Goal: Task Accomplishment & Management: Manage account settings

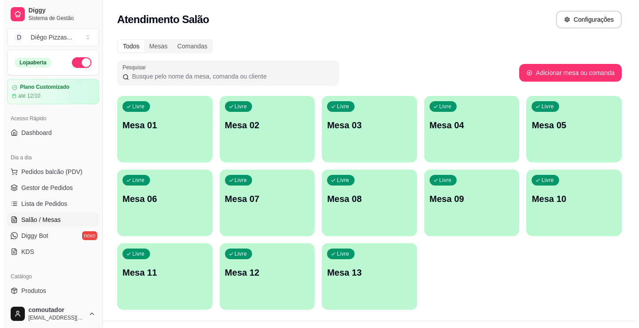
scroll to position [44, 0]
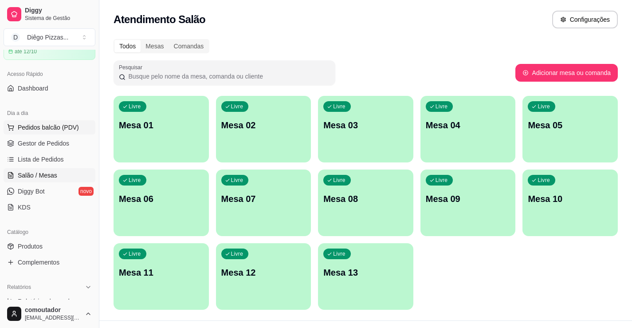
click at [28, 127] on span "Pedidos balcão (PDV)" at bounding box center [48, 127] width 61 height 9
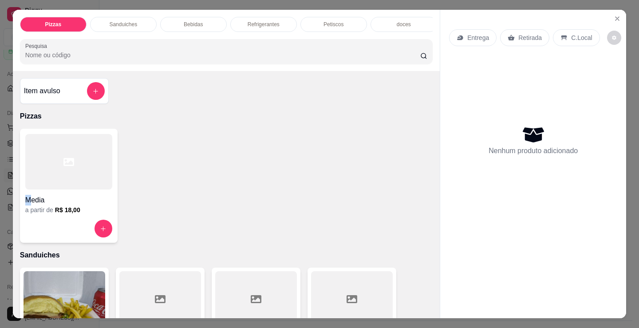
click at [29, 204] on div "Media a partir de R$ 18,00" at bounding box center [69, 186] width 98 height 114
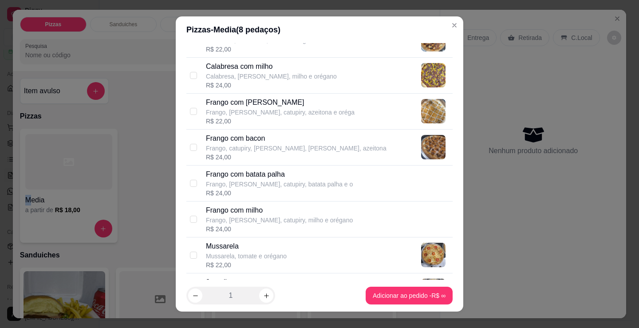
scroll to position [310, 0]
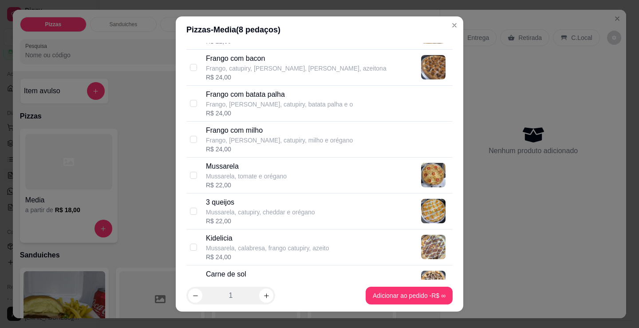
click at [279, 249] on p "Mussarela, calabresa, frango catupiry, azeito" at bounding box center [267, 247] width 123 height 9
checkbox input "true"
click at [275, 294] on footer "1 Adicionar ao pedido R$ 24,00" at bounding box center [319, 295] width 287 height 32
click at [268, 294] on button "increase-product-quantity" at bounding box center [266, 295] width 14 height 14
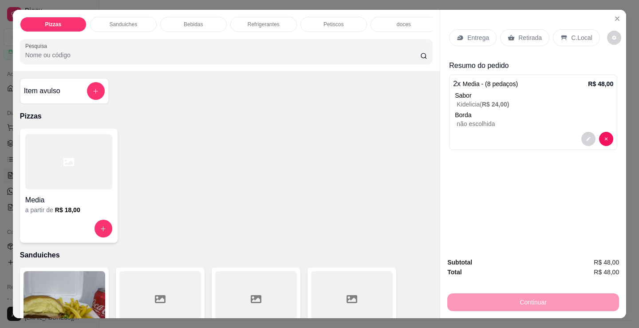
click at [573, 33] on p "C.Local" at bounding box center [581, 37] width 21 height 9
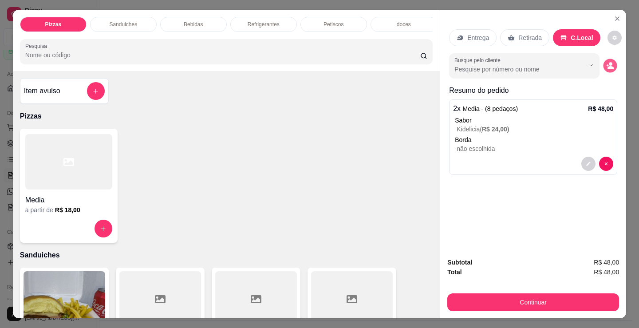
click at [608, 63] on circle "decrease-product-quantity" at bounding box center [610, 65] width 4 height 4
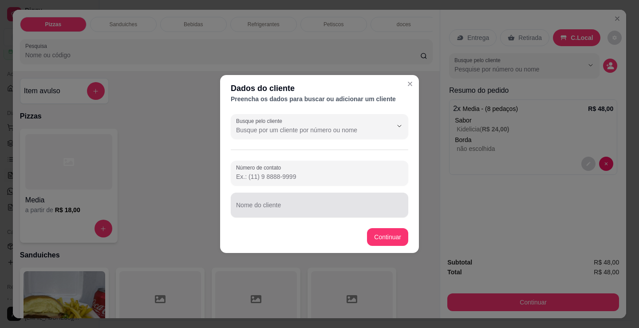
click at [372, 202] on div at bounding box center [319, 205] width 167 height 18
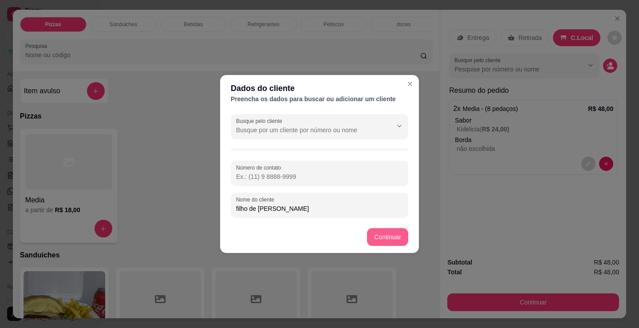
type input "filho de [PERSON_NAME]"
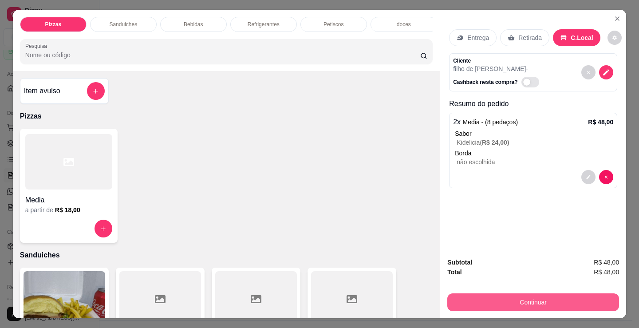
click at [495, 305] on button "Continuar" at bounding box center [533, 302] width 172 height 18
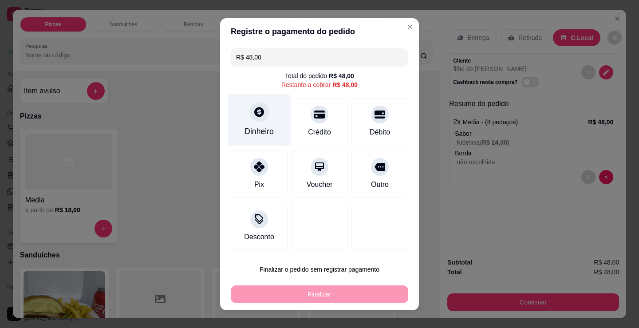
click at [253, 117] on icon at bounding box center [259, 112] width 12 height 12
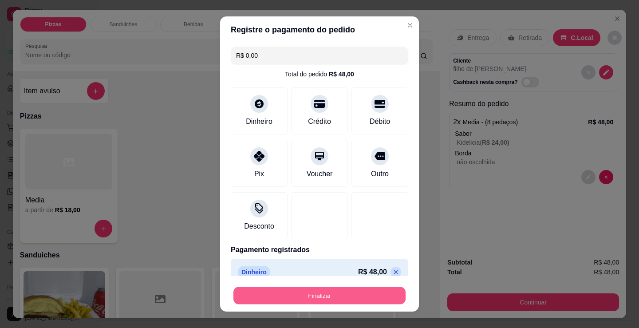
click at [315, 299] on button "Finalizar" at bounding box center [319, 295] width 172 height 17
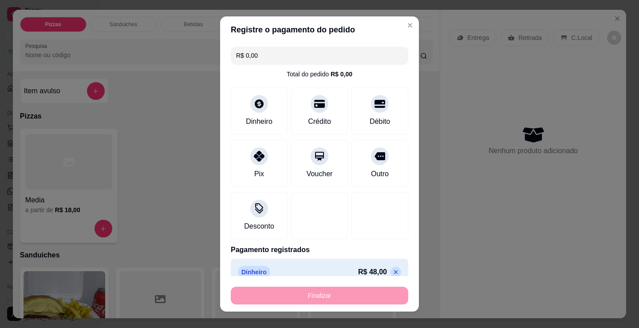
type input "-R$ 48,00"
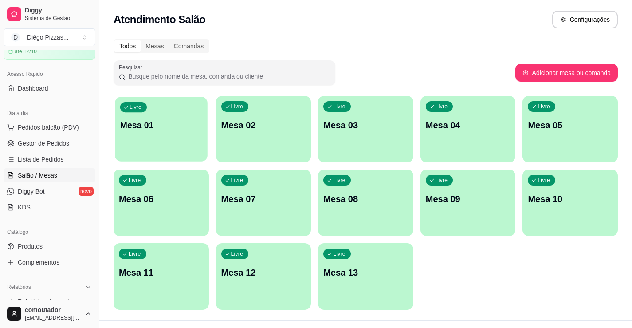
click at [145, 127] on p "Mesa 01" at bounding box center [161, 125] width 82 height 12
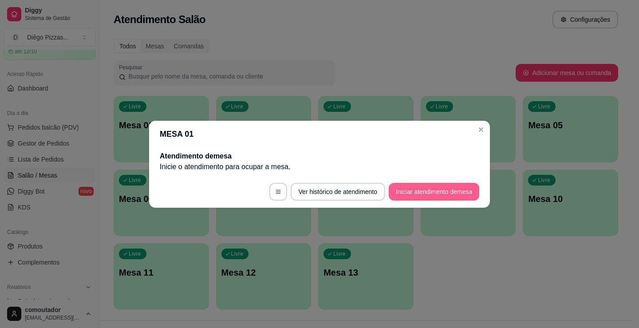
click at [435, 192] on button "Iniciar atendimento de mesa" at bounding box center [433, 192] width 90 height 18
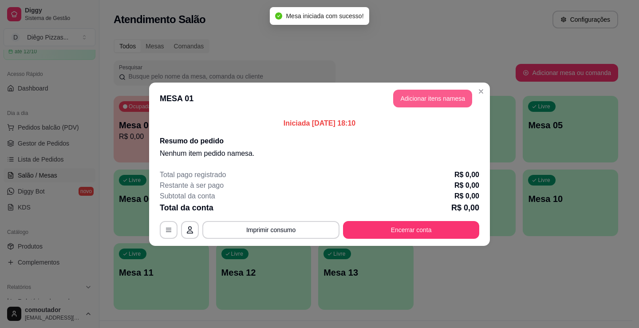
click at [443, 106] on button "Adicionar itens na mesa" at bounding box center [432, 99] width 79 height 18
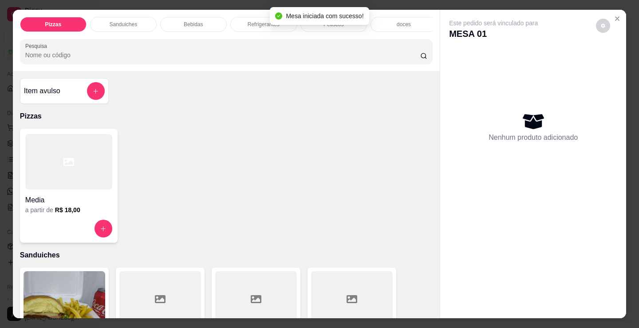
click at [193, 22] on p "Bebidas" at bounding box center [193, 24] width 19 height 7
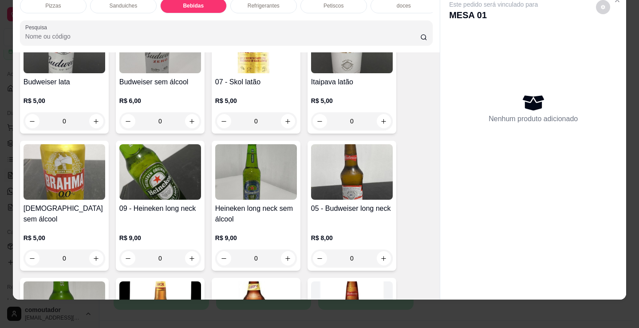
scroll to position [999, 0]
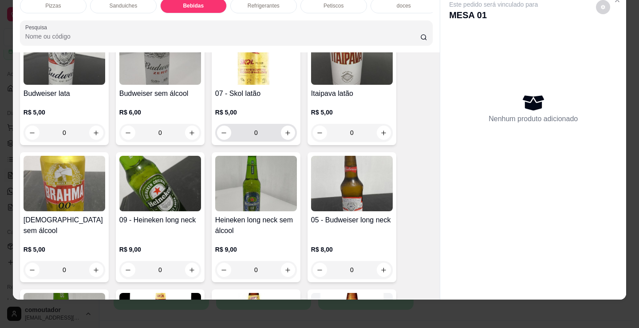
click at [284, 132] on icon "increase-product-quantity" at bounding box center [287, 132] width 7 height 7
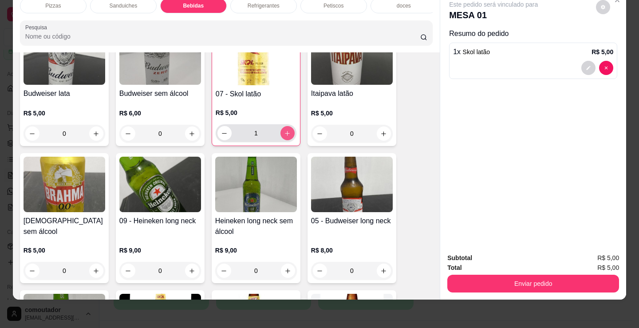
type input "1"
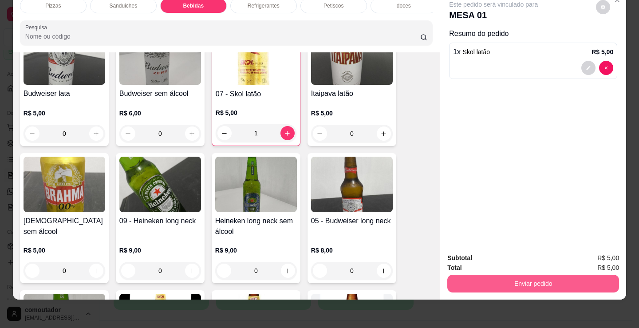
click at [502, 275] on button "Enviar pedido" at bounding box center [533, 284] width 172 height 18
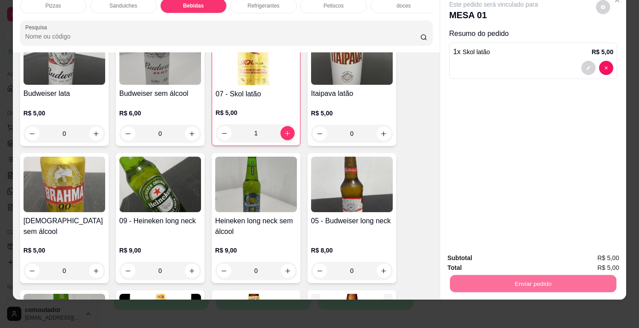
click at [544, 252] on button "Registrar cliente" at bounding box center [536, 255] width 59 height 17
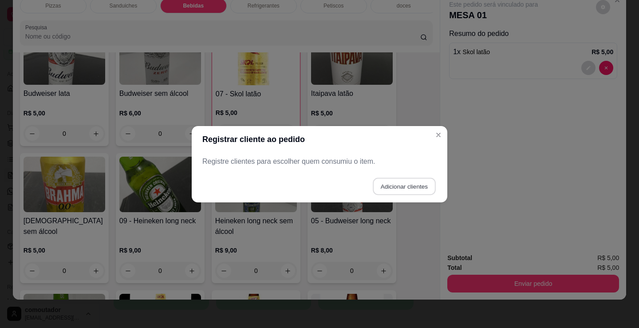
click at [406, 190] on button "Adicionar clientes" at bounding box center [404, 185] width 63 height 17
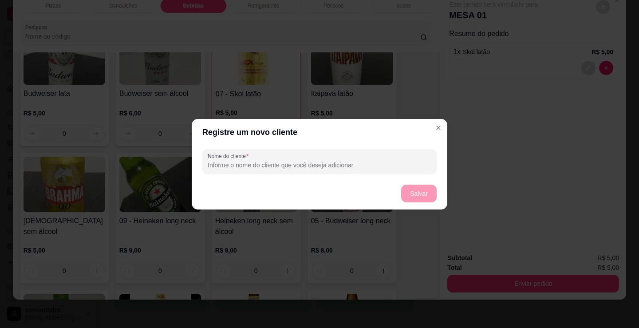
click at [355, 166] on input "Nome do cliente" at bounding box center [320, 165] width 224 height 9
type input "primo [PERSON_NAME]"
click at [419, 196] on button "Salvar" at bounding box center [418, 193] width 35 height 18
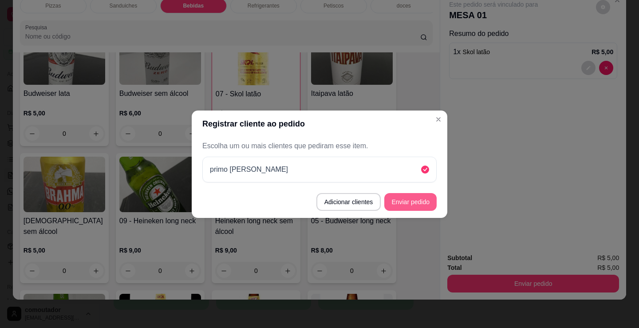
click at [405, 200] on button "Enviar pedido" at bounding box center [410, 202] width 52 height 18
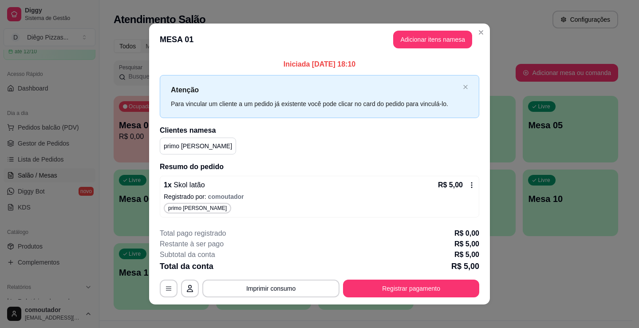
click at [464, 248] on p "R$ 5,00" at bounding box center [466, 244] width 25 height 11
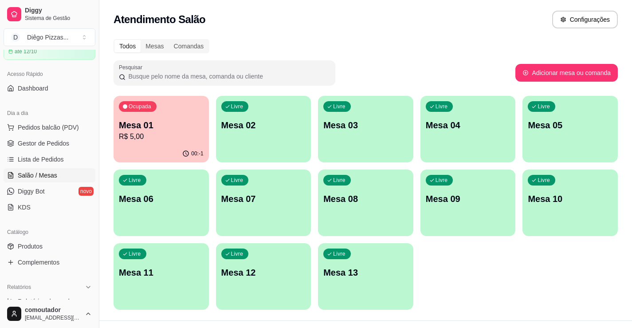
click at [455, 44] on div "Todos Mesas Comandas" at bounding box center [366, 46] width 504 height 14
click at [443, 248] on div "Ocupada Mesa 01 R$ 5,00 00:-1 Livre Mesa 02 Livre Mesa 03 Livre Mesa 04 Livre M…" at bounding box center [366, 203] width 504 height 214
click at [448, 25] on div "Atendimento Salão Configurações" at bounding box center [366, 20] width 504 height 18
drag, startPoint x: 41, startPoint y: 124, endPoint x: 54, endPoint y: 128, distance: 13.9
click at [41, 124] on span "Pedidos balcão (PDV)" at bounding box center [48, 127] width 61 height 9
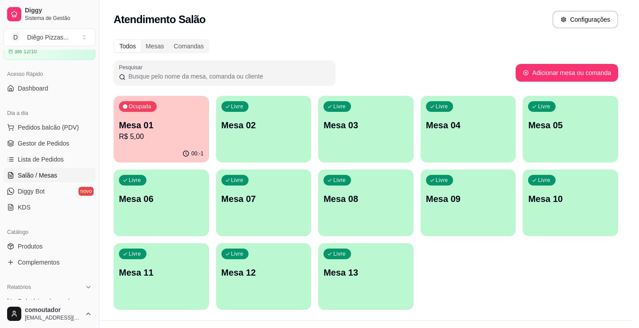
click at [63, 187] on div at bounding box center [68, 161] width 87 height 55
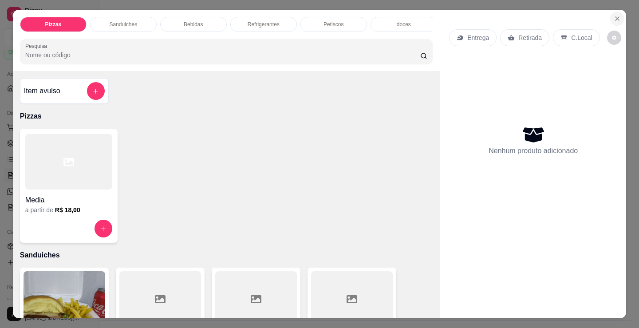
click at [614, 15] on icon "Close" at bounding box center [616, 18] width 7 height 7
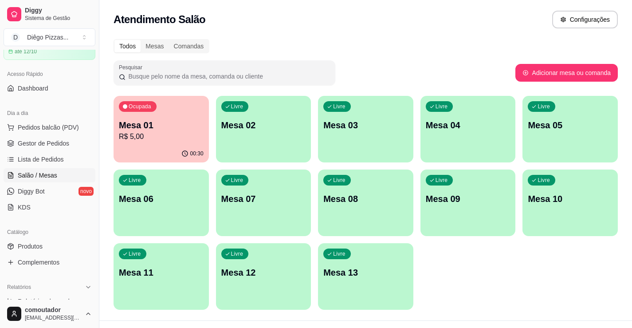
click at [230, 134] on div "Livre Mesa 02" at bounding box center [263, 124] width 95 height 56
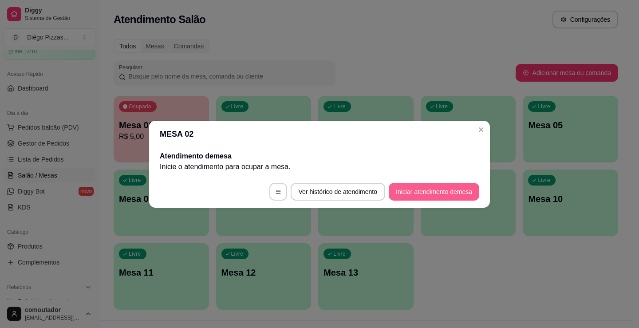
click at [422, 191] on button "Iniciar atendimento de mesa" at bounding box center [433, 192] width 90 height 18
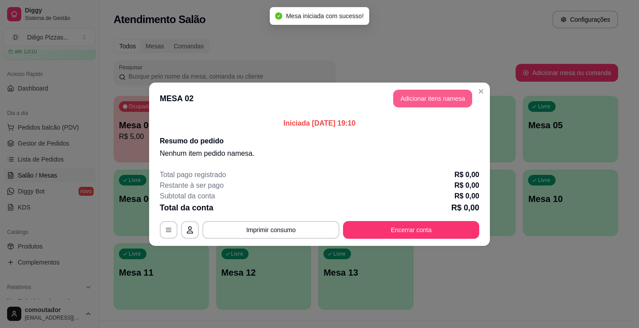
click at [455, 103] on button "Adicionar itens na mesa" at bounding box center [432, 99] width 79 height 18
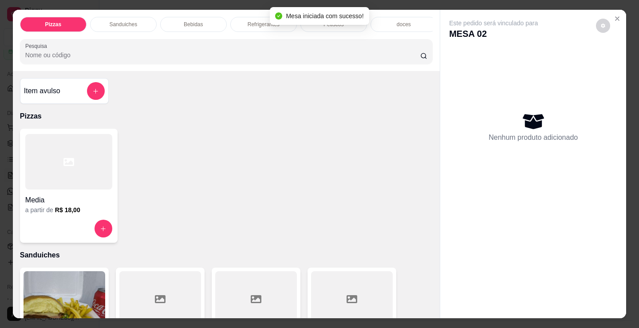
drag, startPoint x: 47, startPoint y: 205, endPoint x: 52, endPoint y: 207, distance: 6.2
click at [52, 205] on h4 "Media" at bounding box center [68, 200] width 87 height 11
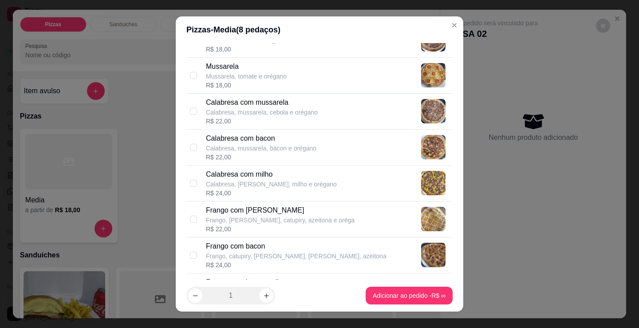
scroll to position [133, 0]
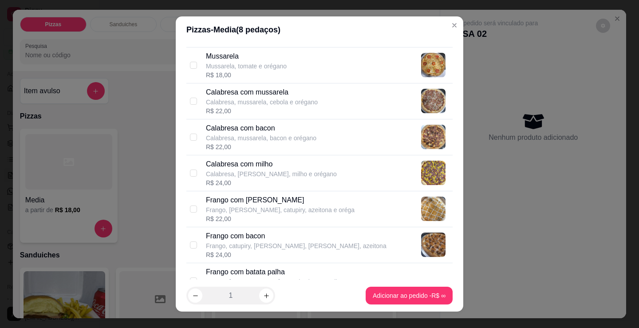
click at [270, 134] on p "Calabresa, mussarela, bacon e orégano" at bounding box center [261, 137] width 110 height 9
checkbox input "true"
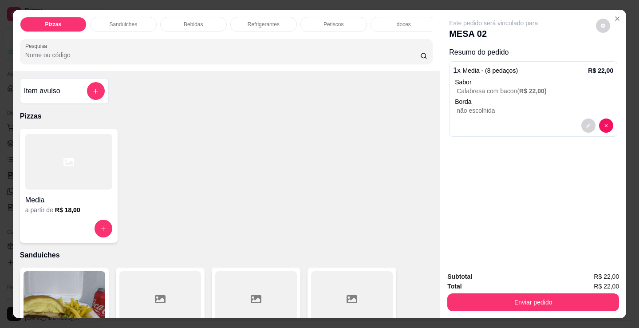
click at [37, 200] on h4 "Media" at bounding box center [68, 200] width 87 height 11
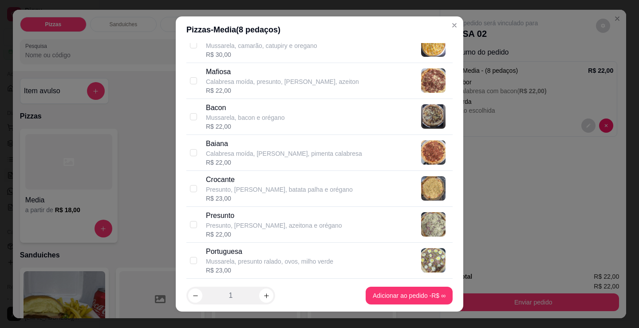
scroll to position [572, 0]
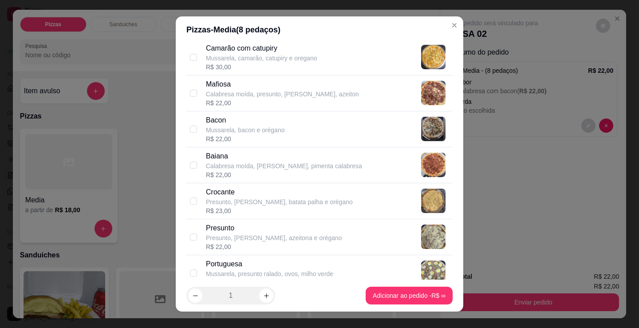
click at [243, 95] on p "Calabresa moída, presunto, [PERSON_NAME], azeiton" at bounding box center [282, 94] width 153 height 9
checkbox input "true"
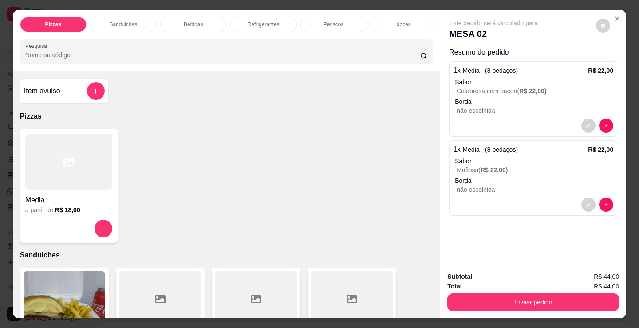
click at [86, 183] on div at bounding box center [68, 161] width 87 height 55
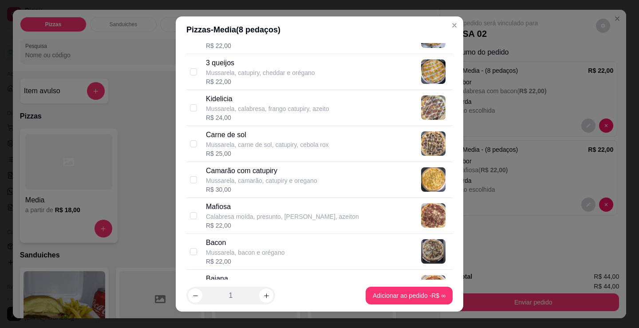
scroll to position [488, 0]
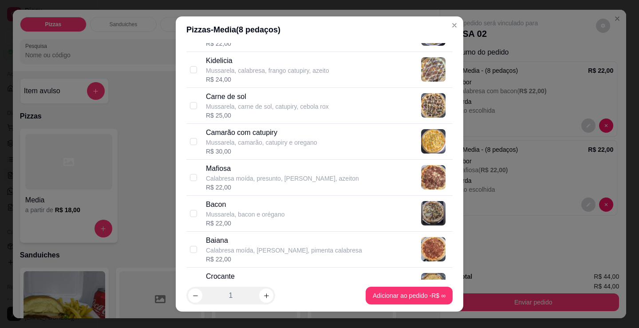
click at [305, 220] on div "Bacon Mussarela, bacon e orégano R$ 22,00" at bounding box center [327, 213] width 243 height 28
checkbox input "true"
click at [263, 295] on icon "increase-product-quantity" at bounding box center [266, 295] width 7 height 7
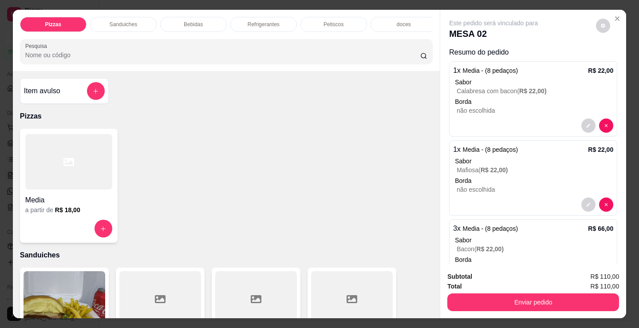
drag, startPoint x: 275, startPoint y: 23, endPoint x: 270, endPoint y: 43, distance: 20.7
click at [275, 23] on p "Refrigerantes" at bounding box center [263, 24] width 32 height 7
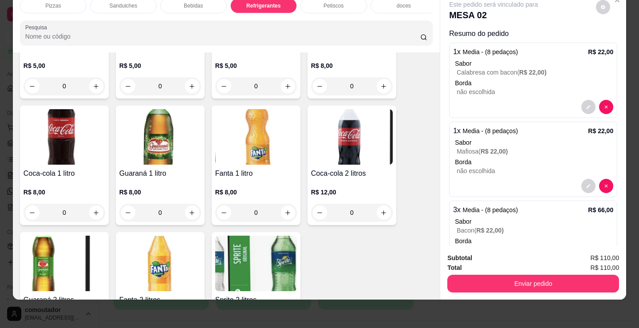
scroll to position [2381, 0]
click at [377, 212] on button "increase-product-quantity" at bounding box center [384, 212] width 14 height 14
type input "1"
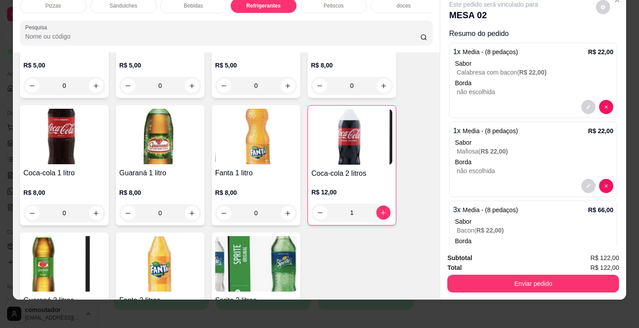
scroll to position [0, 144]
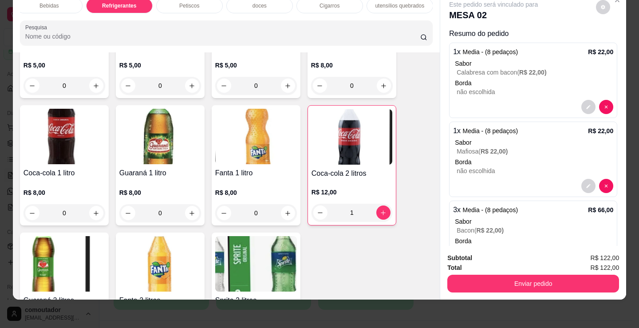
click at [195, 2] on p "Petiscos" at bounding box center [189, 5] width 20 height 7
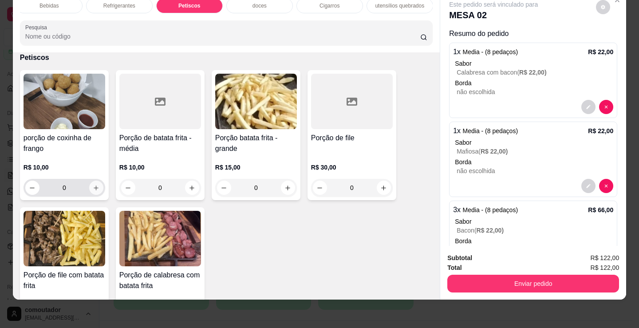
click at [94, 185] on icon "increase-product-quantity" at bounding box center [96, 187] width 7 height 7
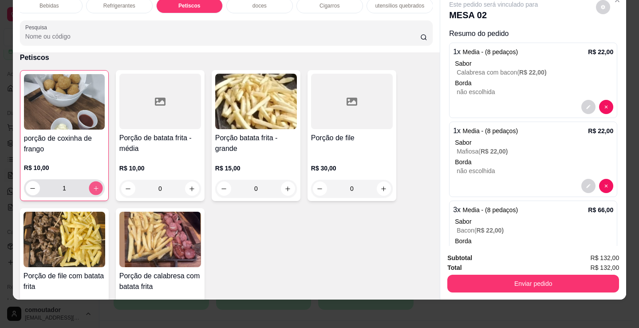
click at [94, 185] on icon "increase-product-quantity" at bounding box center [96, 188] width 7 height 7
type input "2"
click at [281, 191] on button "increase-product-quantity" at bounding box center [288, 188] width 14 height 14
type input "1"
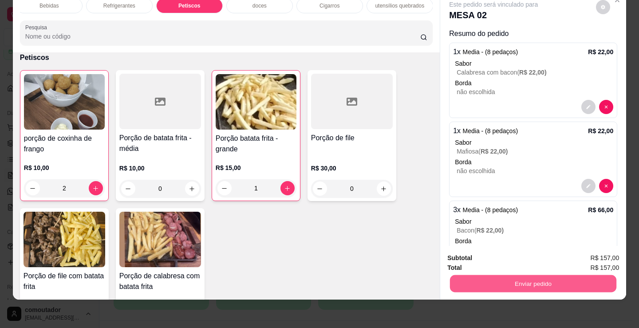
click at [543, 277] on button "Enviar pedido" at bounding box center [533, 283] width 166 height 17
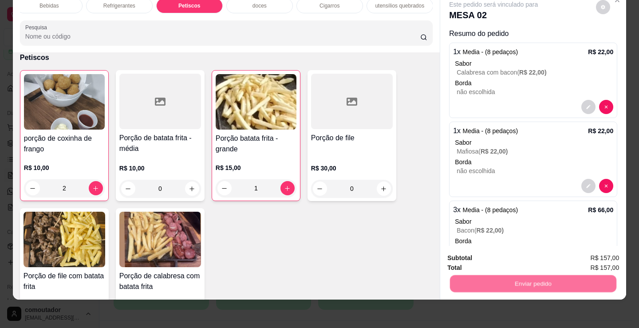
click at [544, 251] on button "Registrar cliente" at bounding box center [536, 255] width 59 height 17
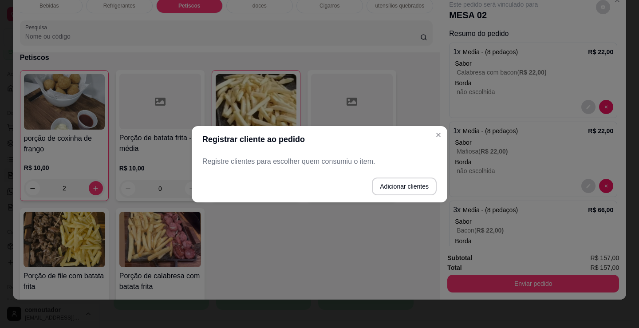
click at [362, 168] on div "Registre clientes para escolher quem consumiu o item." at bounding box center [319, 162] width 255 height 18
click at [404, 188] on button "Adicionar clientes" at bounding box center [404, 186] width 65 height 18
click at [383, 165] on input "Nome do cliente" at bounding box center [319, 164] width 225 height 9
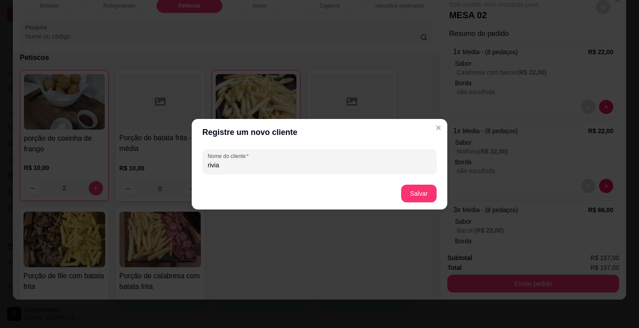
type input "rivia"
click at [425, 192] on button "Salvar" at bounding box center [418, 192] width 35 height 17
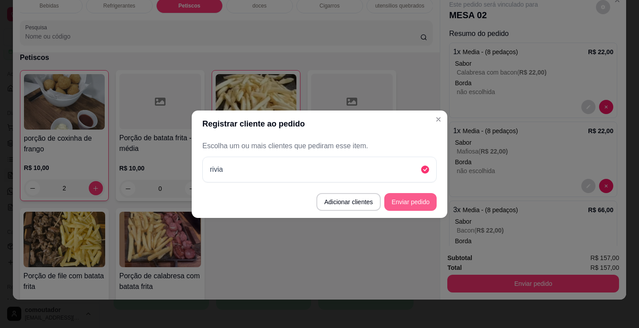
click at [404, 200] on button "Enviar pedido" at bounding box center [410, 202] width 52 height 18
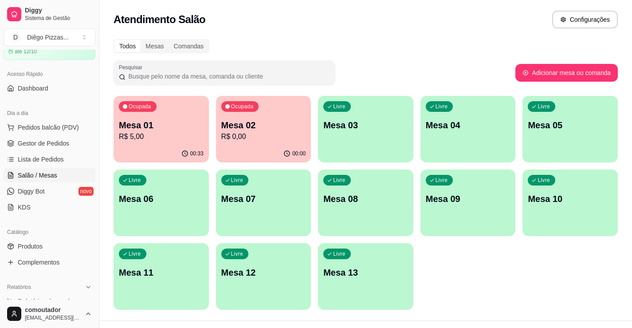
click at [471, 271] on div "Ocupada Mesa 01 R$ 5,00 00:33 Ocupada Mesa 02 R$ 0,00 00:00 Livre Mesa 03 Livre…" at bounding box center [366, 203] width 504 height 214
click at [47, 128] on span "Pedidos balcão (PDV)" at bounding box center [48, 127] width 61 height 9
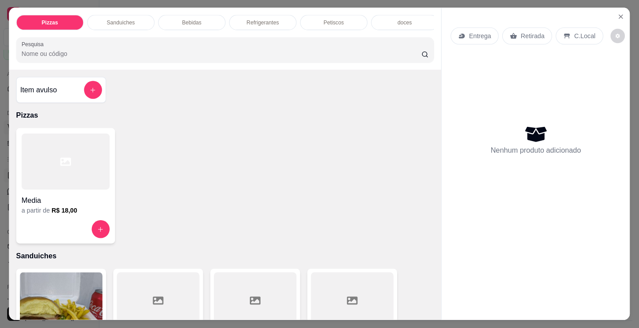
click at [12, 159] on div "Item avulso Pizzas Media a partir de R$ 18,00 Sanduiches Combo de X-burguer R$ …" at bounding box center [225, 195] width 432 height 250
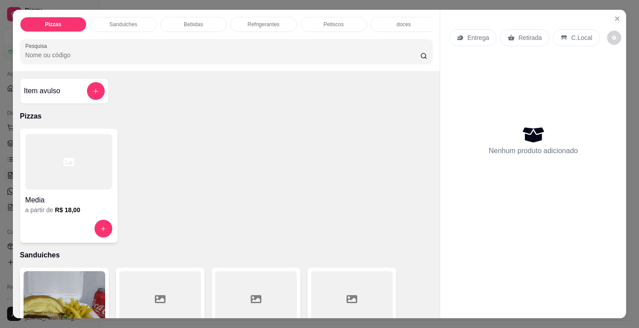
click at [68, 167] on icon at bounding box center [68, 162] width 11 height 11
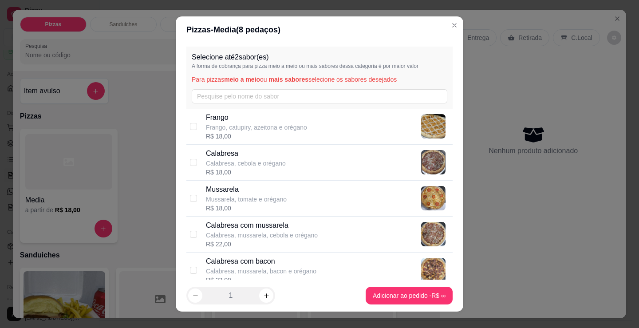
click at [279, 141] on div "[PERSON_NAME], catupiry, azeitona e orégano R$ 18,00" at bounding box center [319, 127] width 266 height 36
checkbox input "true"
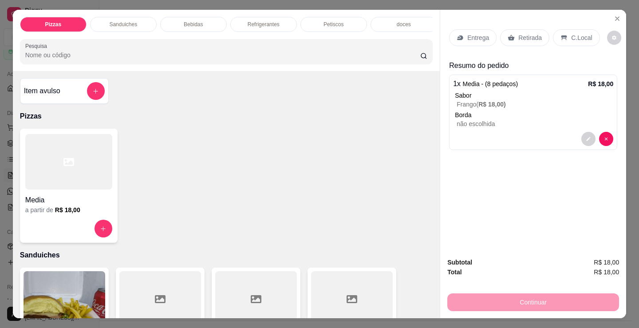
click at [480, 34] on p "Entrega" at bounding box center [478, 37] width 22 height 9
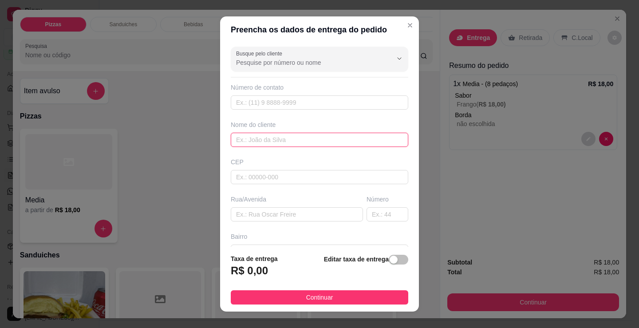
click at [257, 144] on input "text" at bounding box center [319, 140] width 177 height 14
click at [287, 134] on input "text" at bounding box center [319, 140] width 177 height 14
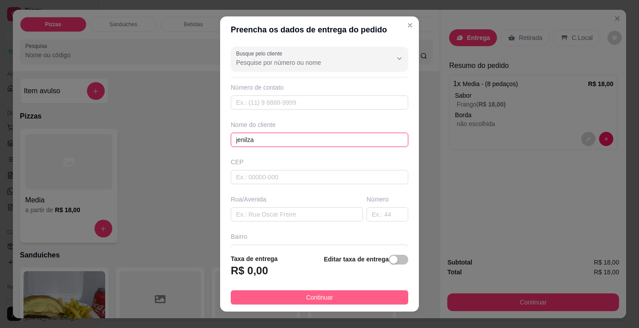
type input "jenilza"
click at [352, 292] on button "Continuar" at bounding box center [319, 297] width 177 height 14
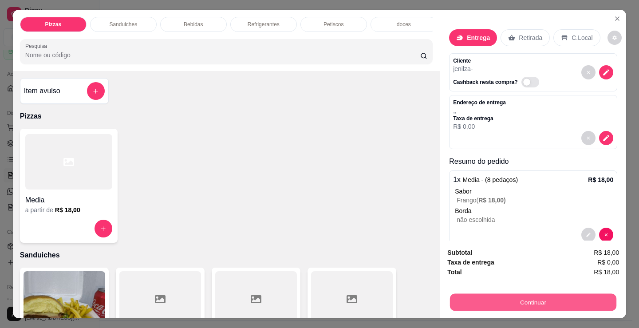
click at [509, 294] on button "Continuar" at bounding box center [533, 301] width 166 height 17
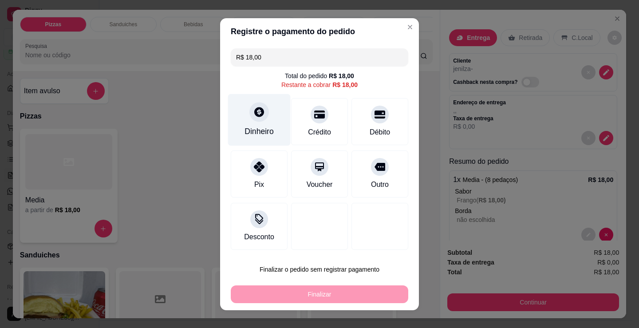
click at [257, 114] on icon at bounding box center [259, 112] width 10 height 10
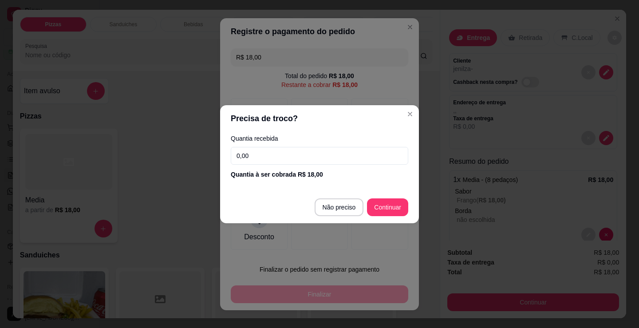
click at [300, 145] on div "Quantia recebida 0,00 Quantia à ser cobrada R$ 18,00" at bounding box center [319, 157] width 199 height 51
click at [279, 155] on input "0,00" at bounding box center [319, 156] width 177 height 18
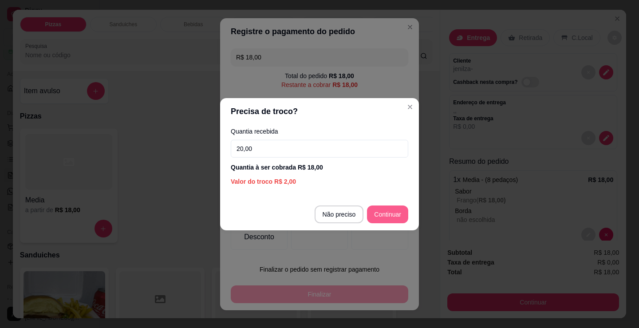
type input "20,00"
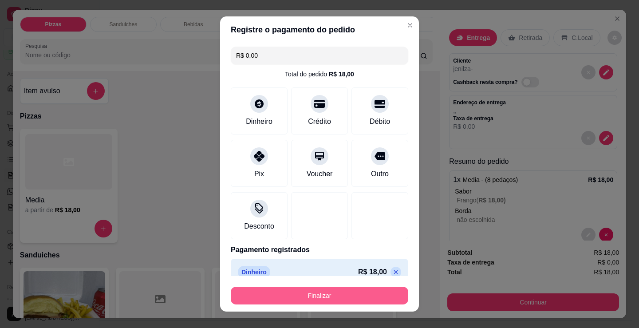
click at [343, 293] on button "Finalizar" at bounding box center [319, 295] width 177 height 18
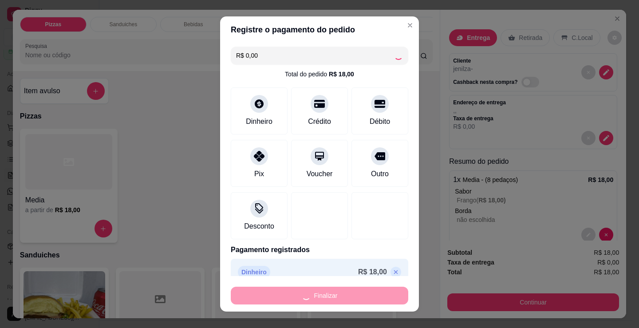
type input "-R$ 18,00"
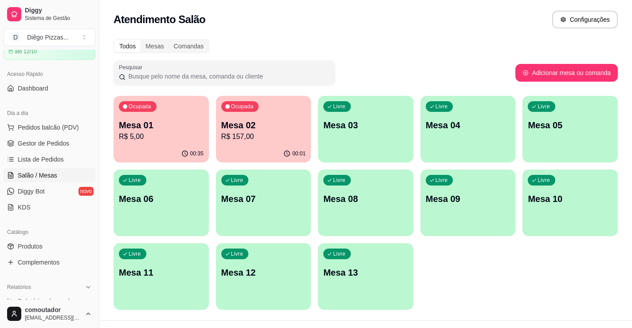
click at [435, 4] on div "Atendimento Salão Configurações" at bounding box center [365, 17] width 533 height 34
click at [60, 124] on span "Pedidos balcão (PDV)" at bounding box center [48, 127] width 61 height 9
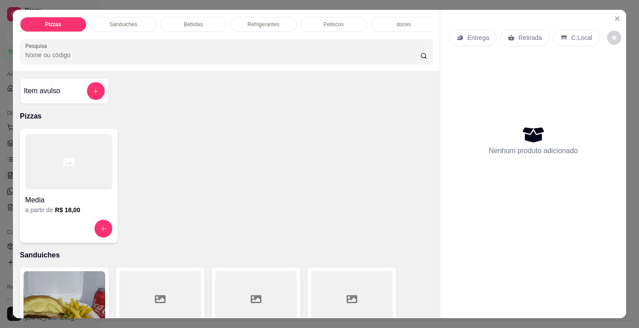
click at [404, 21] on p "doces" at bounding box center [403, 24] width 14 height 7
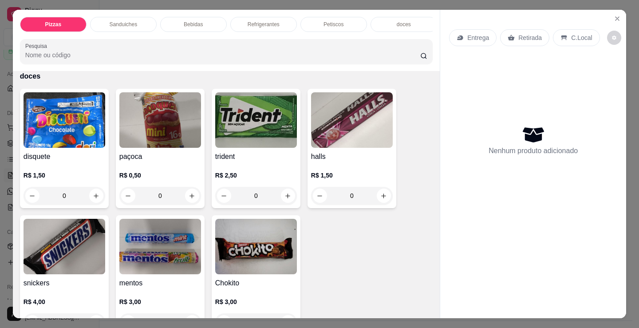
scroll to position [22, 0]
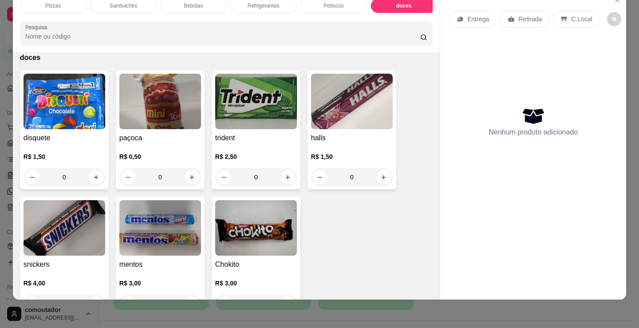
click at [323, 2] on p "Petiscos" at bounding box center [333, 5] width 20 height 7
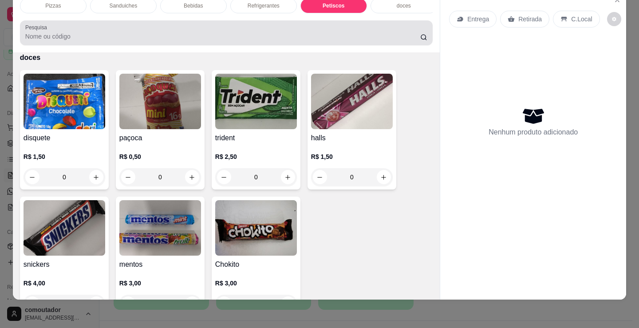
scroll to position [2687, 0]
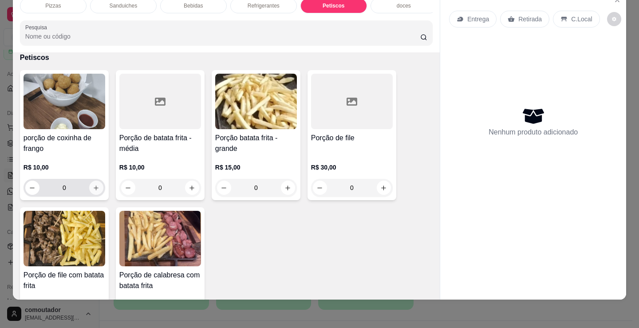
click at [93, 185] on icon "increase-product-quantity" at bounding box center [96, 187] width 7 height 7
type input "1"
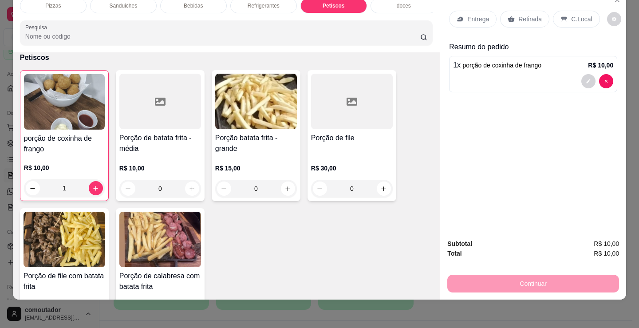
click at [474, 11] on div "Entrega" at bounding box center [472, 19] width 47 height 17
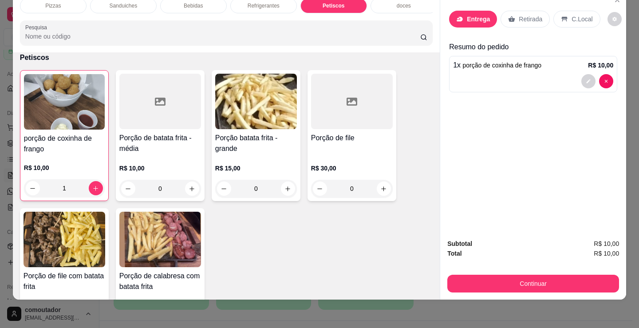
click at [289, 141] on input "text" at bounding box center [319, 140] width 178 height 14
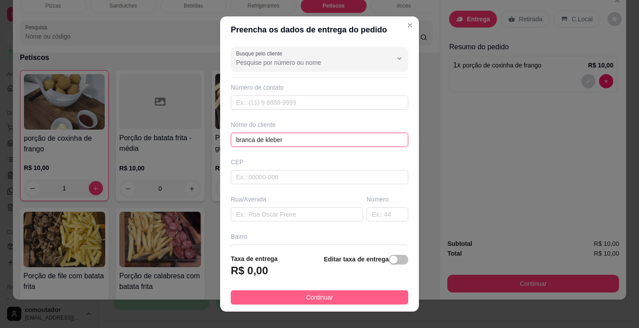
type input "branca de kleber"
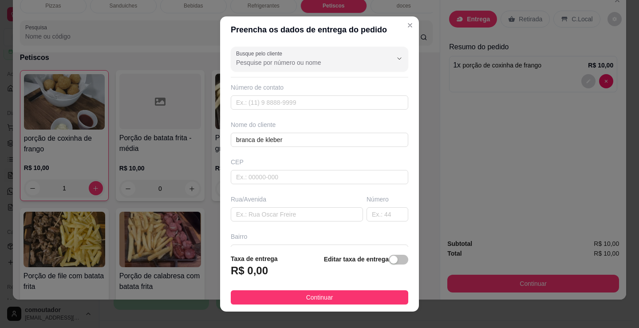
drag, startPoint x: 316, startPoint y: 292, endPoint x: 457, endPoint y: 285, distance: 141.6
click at [316, 292] on button "Continuar" at bounding box center [319, 297] width 177 height 14
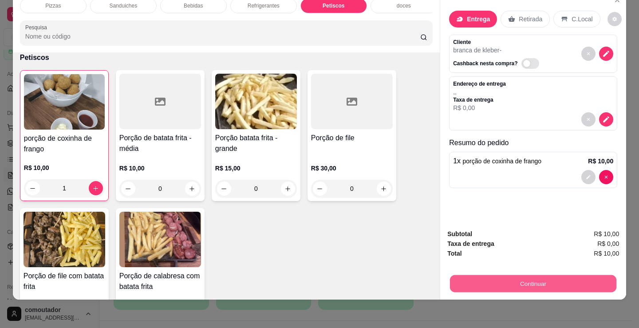
click at [470, 275] on button "Continuar" at bounding box center [533, 283] width 166 height 17
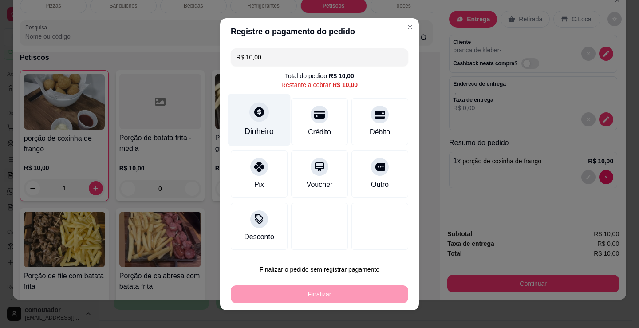
click at [244, 126] on div "Dinheiro" at bounding box center [258, 132] width 29 height 12
click at [356, 193] on footer "Não preciso Continuar" at bounding box center [319, 207] width 199 height 32
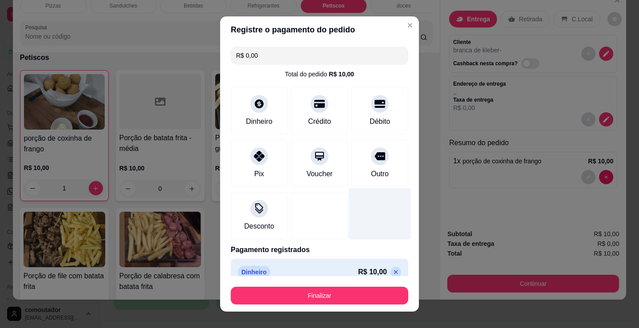
type input "R$ 0,00"
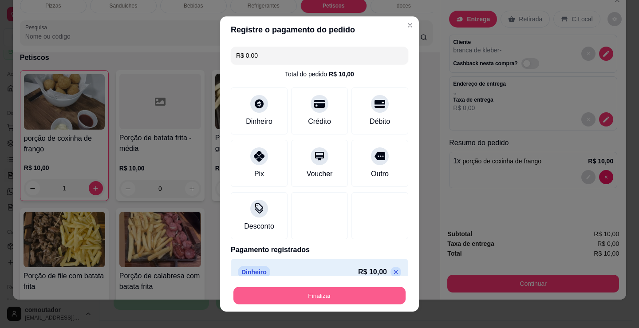
click at [349, 297] on button "Finalizar" at bounding box center [319, 295] width 172 height 17
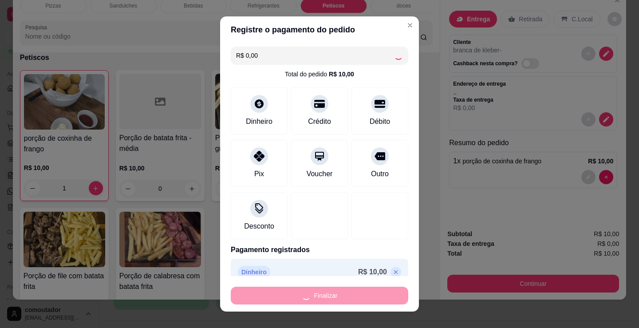
type input "0"
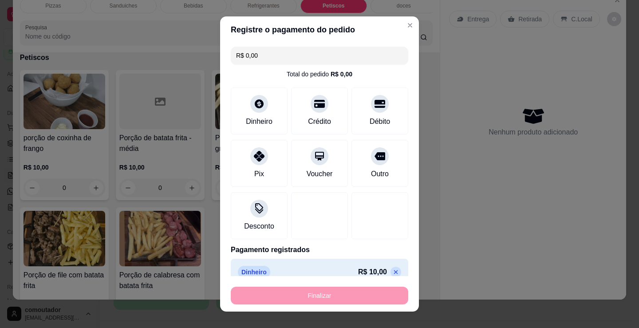
type input "-R$ 10,00"
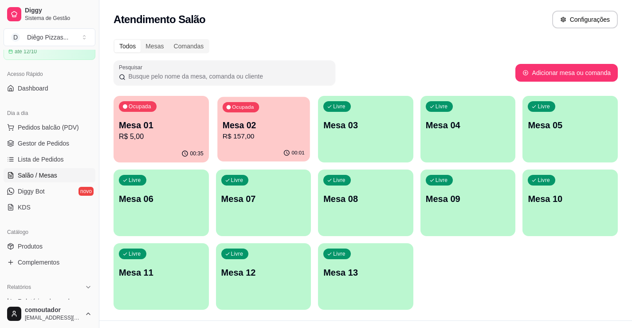
click at [262, 137] on p "R$ 157,00" at bounding box center [263, 136] width 82 height 10
click at [64, 125] on span "Pedidos balcão (PDV)" at bounding box center [48, 127] width 61 height 9
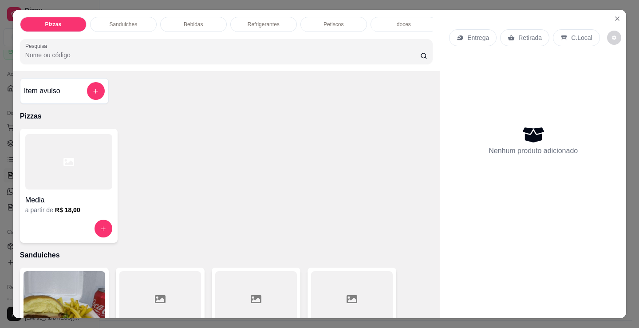
click at [77, 196] on div "Media" at bounding box center [68, 197] width 87 height 16
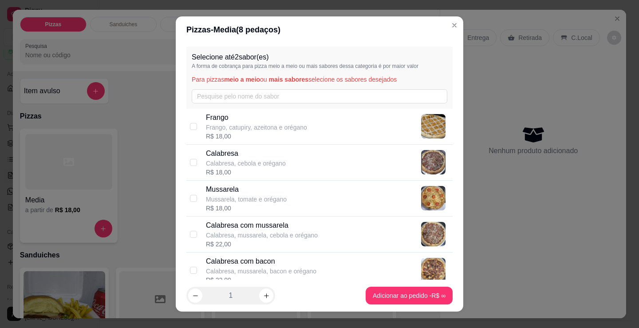
scroll to position [44, 0]
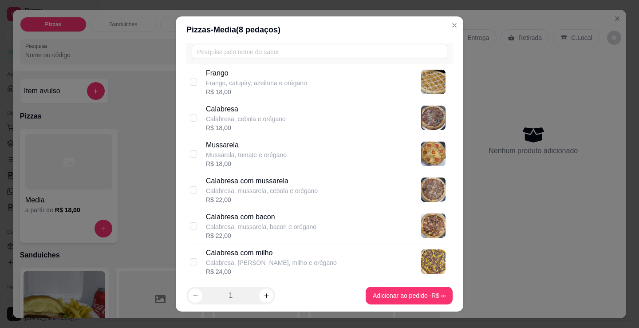
click at [263, 233] on div "R$ 22,00" at bounding box center [261, 235] width 110 height 9
checkbox input "true"
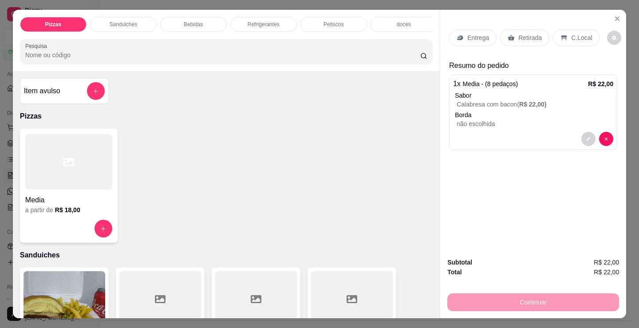
click at [521, 29] on div "Retirada" at bounding box center [524, 37] width 49 height 17
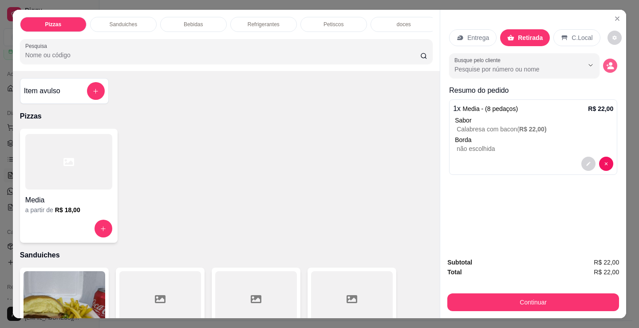
click at [609, 59] on button "decrease-product-quantity" at bounding box center [610, 66] width 14 height 14
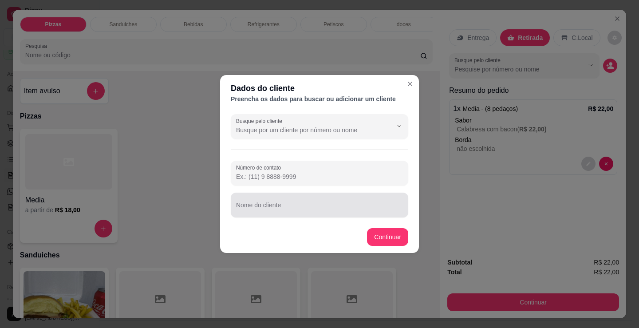
click at [357, 197] on div at bounding box center [319, 205] width 167 height 18
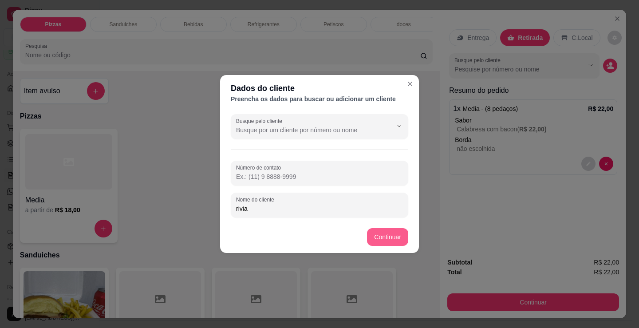
type input "rivia"
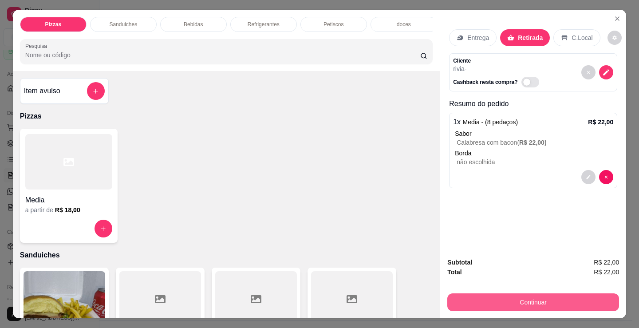
click at [482, 302] on button "Continuar" at bounding box center [533, 302] width 172 height 18
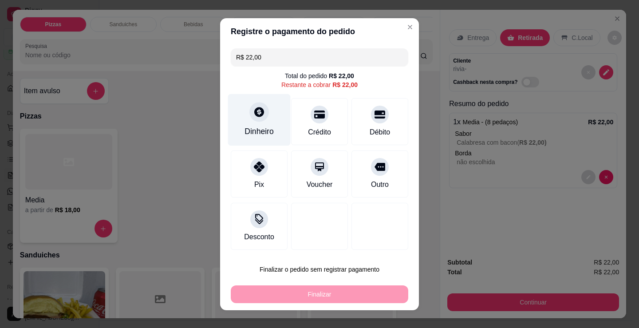
click at [253, 114] on icon at bounding box center [259, 112] width 12 height 12
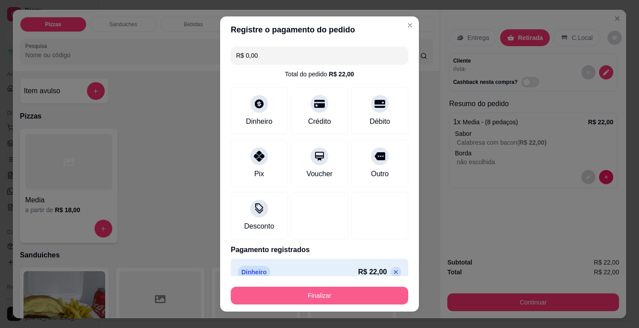
click at [338, 292] on button "Finalizar" at bounding box center [319, 295] width 177 height 18
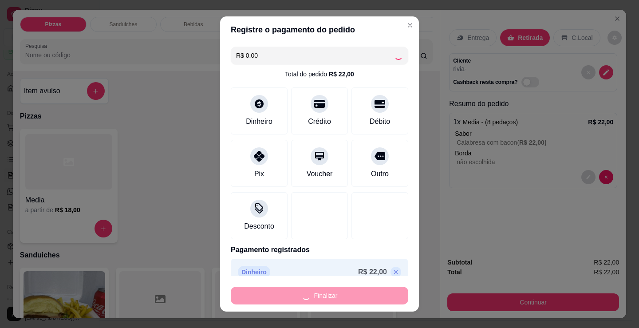
type input "-R$ 22,00"
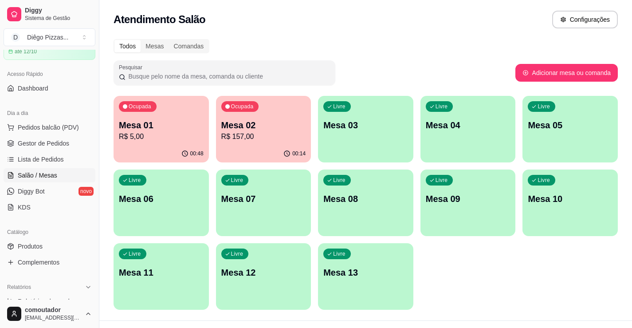
click at [468, 275] on div "Ocupada Mesa 01 R$ 5,00 00:48 Ocupada Mesa 02 R$ 157,00 00:14 Livre Mesa 03 Liv…" at bounding box center [366, 203] width 504 height 214
click at [463, 278] on div "Ocupada Mesa 01 R$ 5,00 00:48 Ocupada Mesa 02 R$ 157,00 00:14 Livre Mesa 03 Liv…" at bounding box center [366, 203] width 504 height 214
click at [34, 126] on span "Pedidos balcão (PDV)" at bounding box center [48, 127] width 61 height 9
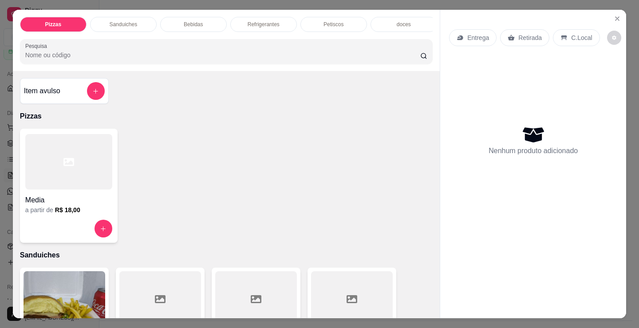
click at [141, 17] on div "Sanduiches" at bounding box center [123, 24] width 67 height 15
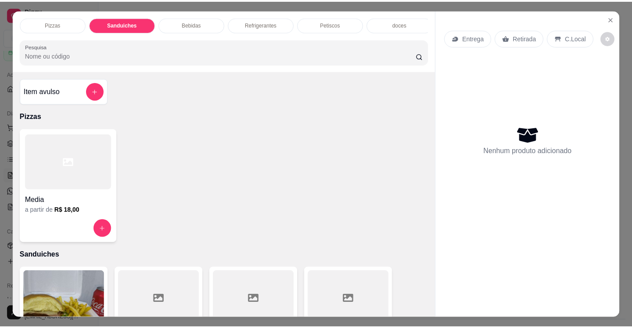
scroll to position [22, 0]
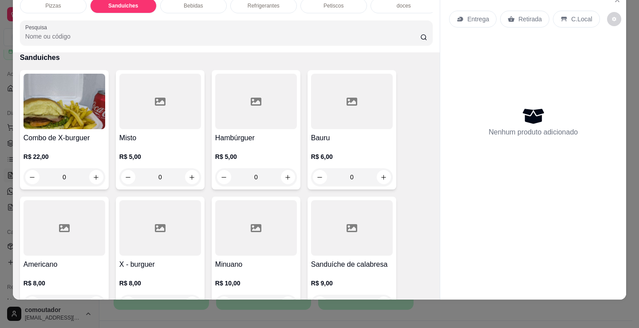
click at [191, 174] on div "0" at bounding box center [160, 177] width 82 height 18
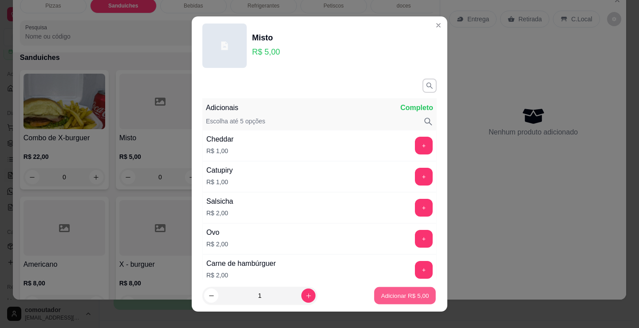
click at [401, 293] on p "Adicionar R$ 5,00" at bounding box center [405, 295] width 48 height 8
type input "1"
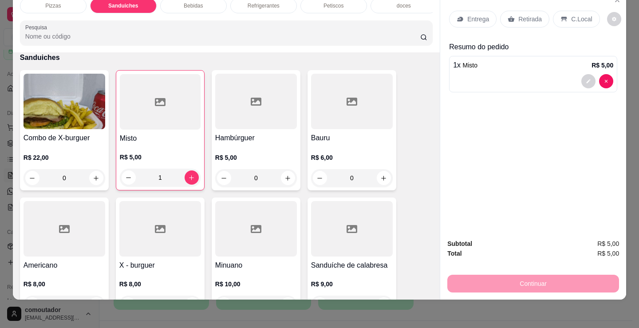
click at [467, 15] on p "Entrega" at bounding box center [478, 19] width 22 height 9
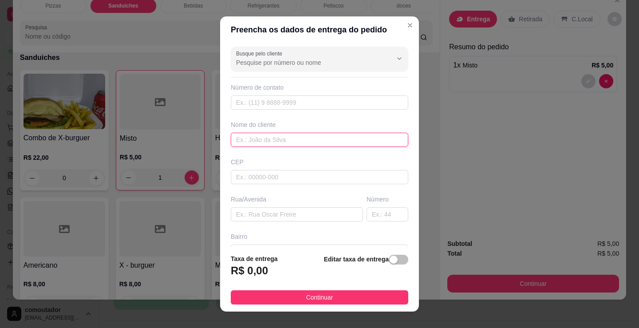
click at [273, 142] on input "text" at bounding box center [319, 140] width 177 height 14
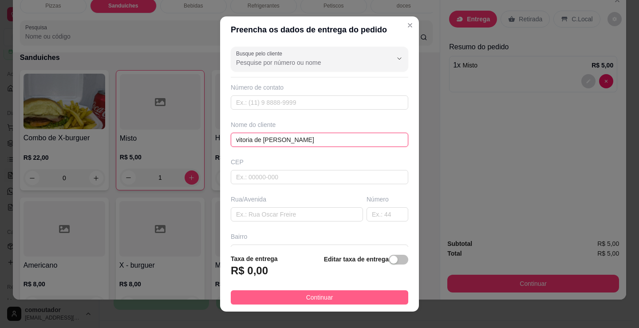
type input "vitoria de [PERSON_NAME]"
click at [313, 298] on span "Continuar" at bounding box center [319, 297] width 27 height 10
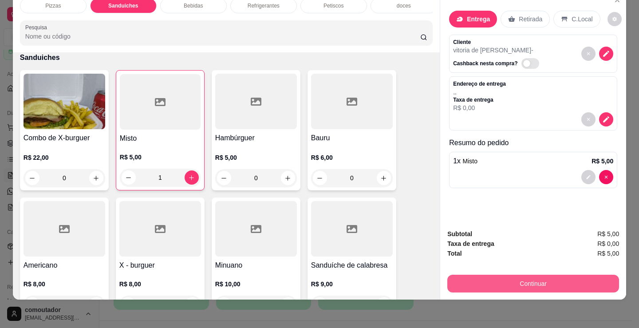
click at [478, 275] on button "Continuar" at bounding box center [533, 284] width 172 height 18
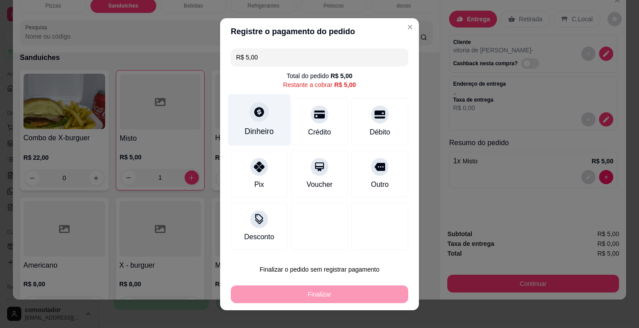
click at [251, 123] on div "Dinheiro" at bounding box center [259, 120] width 63 height 52
click at [275, 152] on input "0,00" at bounding box center [319, 155] width 177 height 18
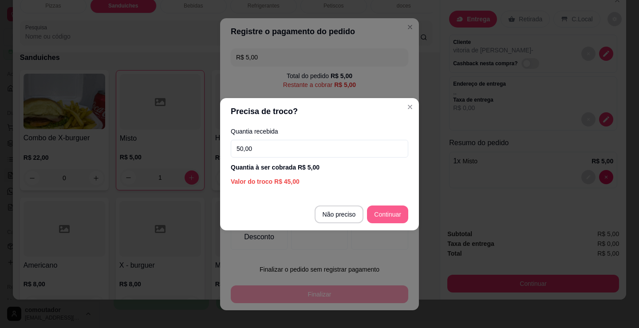
type input "50,00"
type input "R$ 0,00"
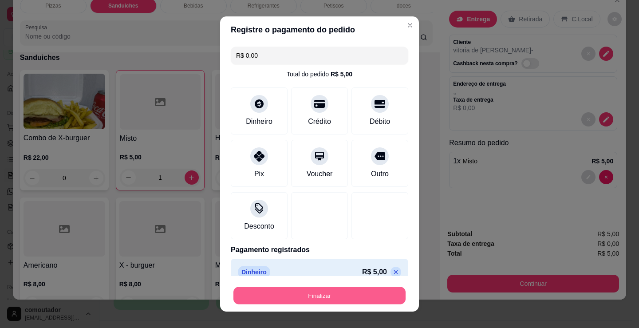
click at [330, 299] on button "Finalizar" at bounding box center [319, 295] width 172 height 17
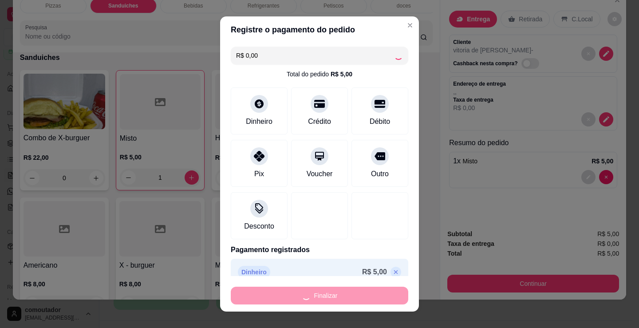
type input "0"
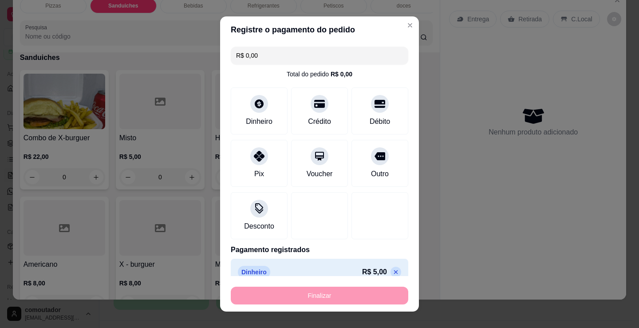
type input "-R$ 5,00"
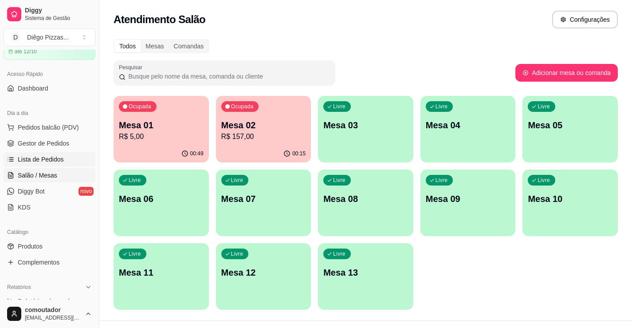
click at [49, 161] on span "Lista de Pedidos" at bounding box center [41, 159] width 46 height 9
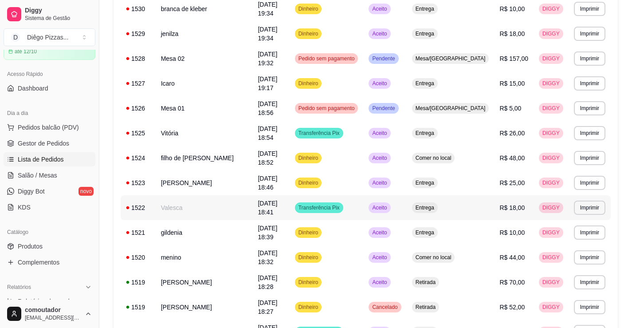
scroll to position [222, 0]
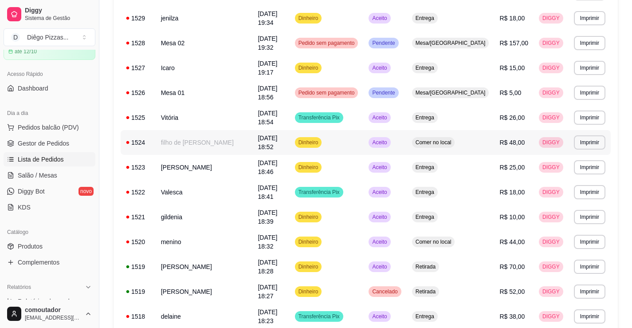
click at [205, 130] on td "filho de [PERSON_NAME]" at bounding box center [204, 142] width 97 height 25
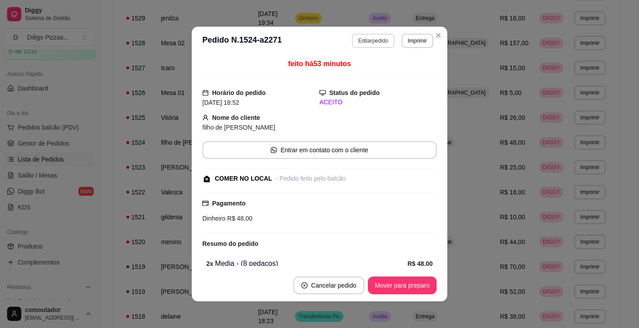
click at [370, 39] on button "Editar pedido" at bounding box center [373, 41] width 42 height 14
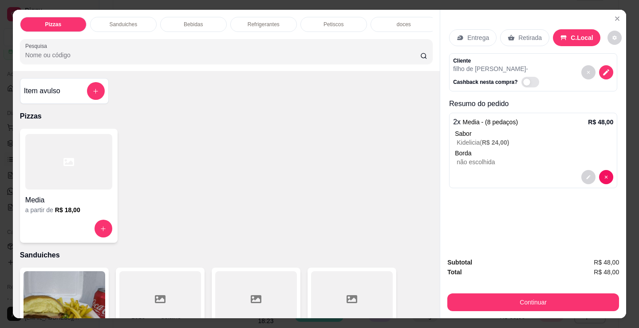
click at [87, 214] on div "a partir de R$ 18,00" at bounding box center [68, 209] width 87 height 9
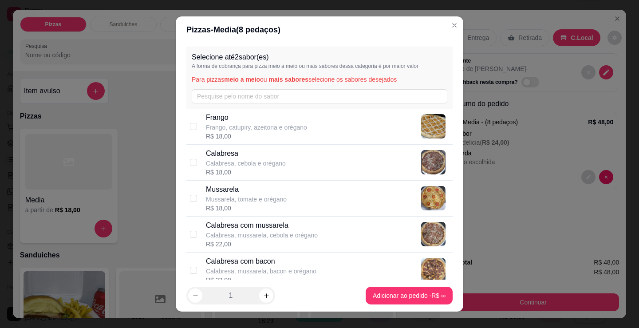
click at [260, 135] on div "R$ 18,00" at bounding box center [256, 136] width 101 height 9
checkbox input "true"
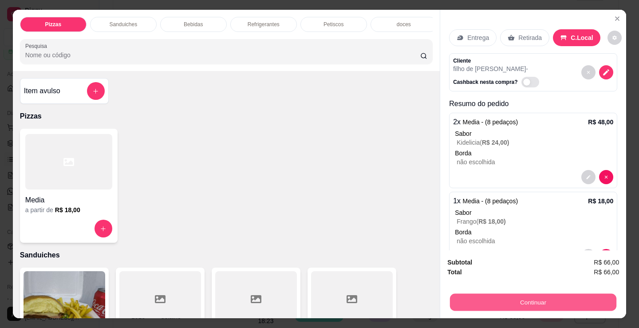
click at [500, 293] on button "Continuar" at bounding box center [533, 301] width 166 height 17
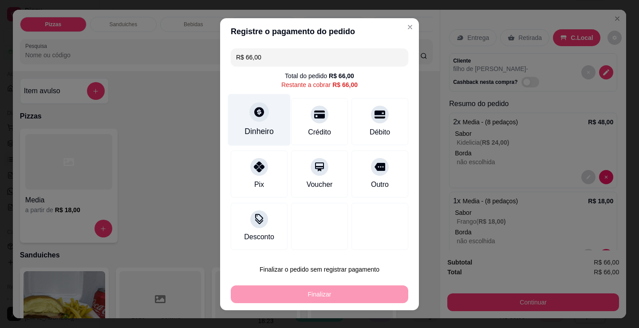
click at [257, 123] on div "Dinheiro" at bounding box center [259, 120] width 63 height 52
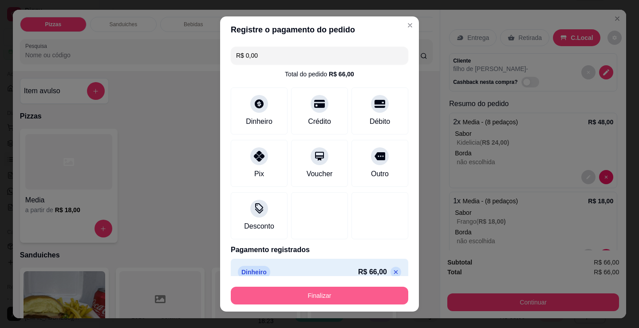
click at [347, 294] on button "Finalizar" at bounding box center [319, 295] width 177 height 18
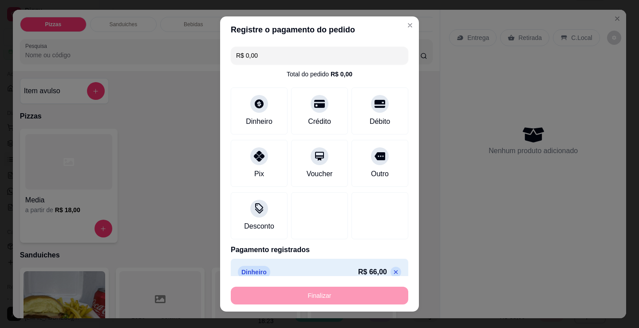
type input "-R$ 66,00"
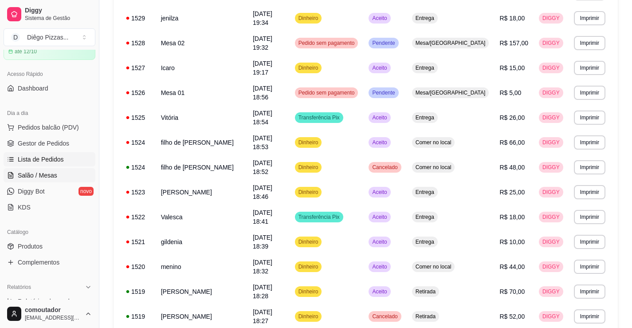
click at [25, 176] on span "Salão / Mesas" at bounding box center [37, 175] width 39 height 9
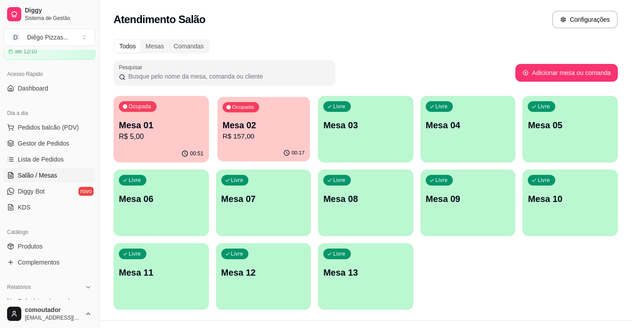
click at [281, 119] on p "Mesa 02" at bounding box center [263, 125] width 82 height 12
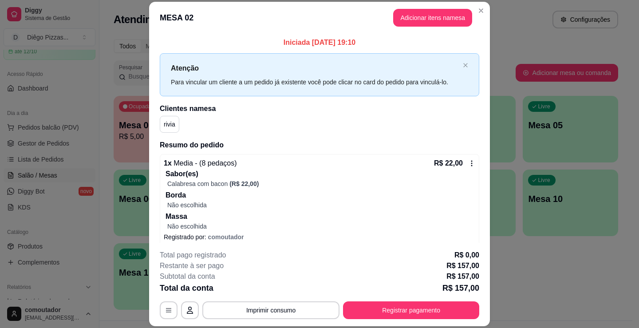
click at [424, 24] on button "Adicionar itens na mesa" at bounding box center [432, 18] width 79 height 18
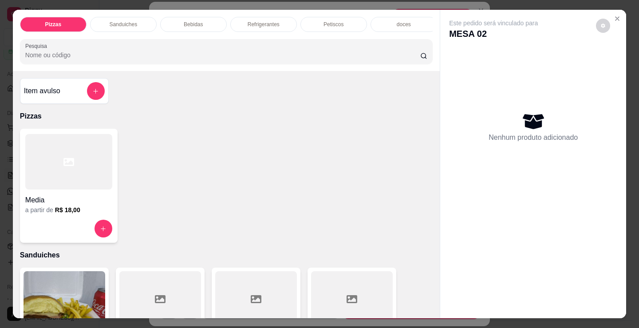
click at [63, 163] on icon at bounding box center [68, 162] width 11 height 8
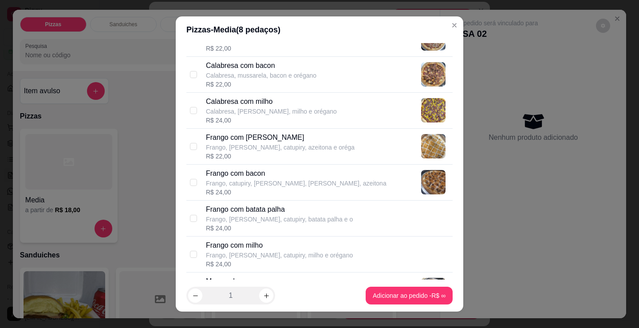
scroll to position [177, 0]
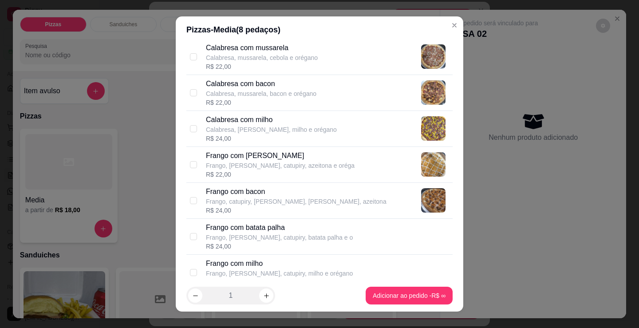
click at [266, 96] on p "Calabresa, mussarela, bacon e orégano" at bounding box center [261, 93] width 110 height 9
checkbox input "true"
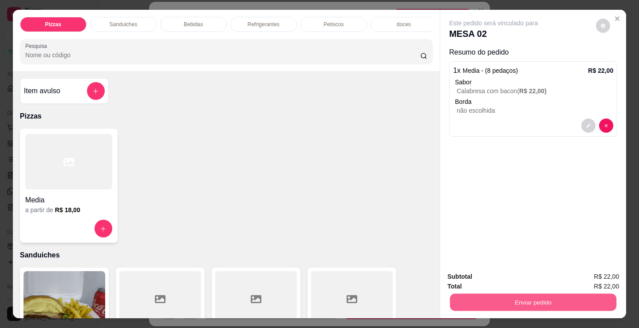
click at [526, 303] on button "Enviar pedido" at bounding box center [533, 301] width 166 height 17
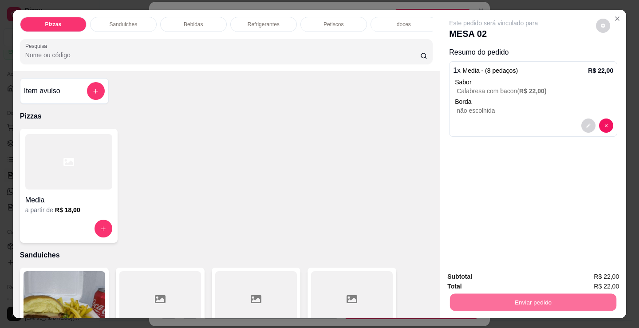
click at [540, 273] on button "Registrar cliente" at bounding box center [536, 276] width 59 height 17
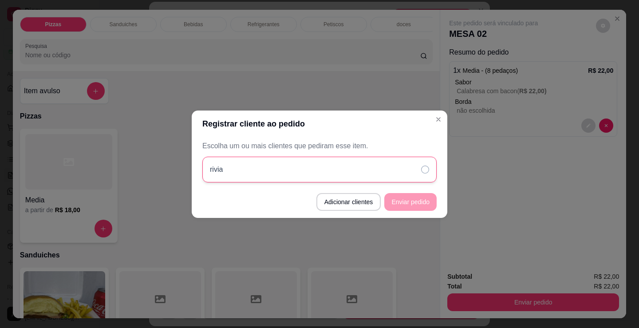
click at [359, 177] on div "rivia" at bounding box center [319, 170] width 234 height 26
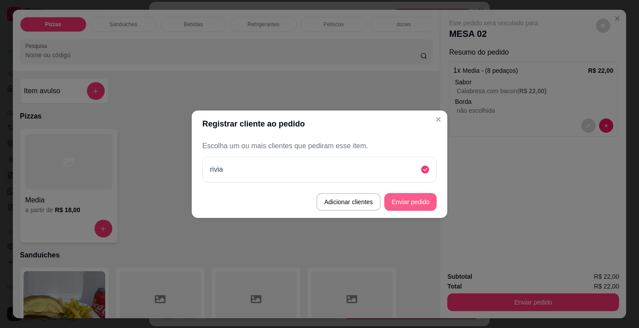
click at [394, 203] on button "Enviar pedido" at bounding box center [410, 202] width 52 height 18
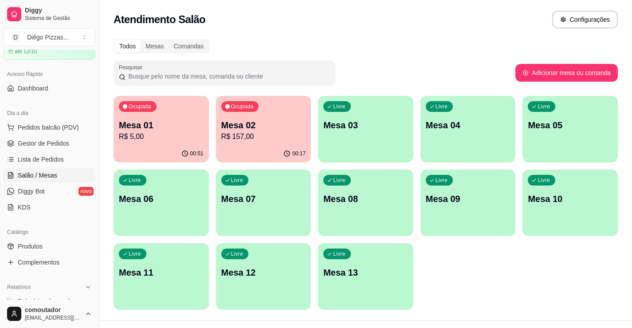
click at [260, 151] on div "00:17" at bounding box center [263, 153] width 95 height 17
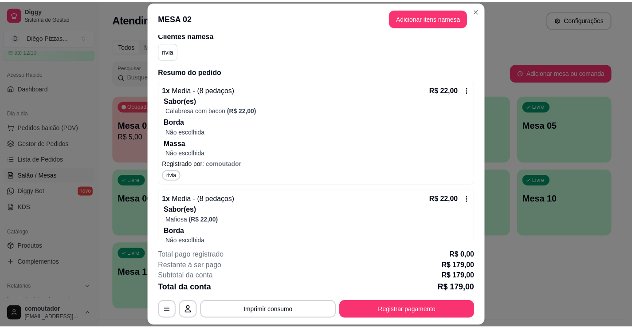
scroll to position [89, 0]
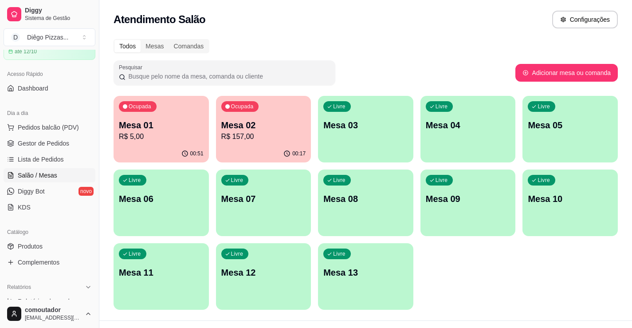
drag, startPoint x: 112, startPoint y: 275, endPoint x: 103, endPoint y: 269, distance: 10.6
click at [111, 275] on div "Todos Mesas Comandas Pesquisar Adicionar mesa ou comanda Ocupada Mesa 01 R$ 5,0…" at bounding box center [365, 177] width 533 height 286
click at [35, 157] on span "Lista de Pedidos" at bounding box center [41, 159] width 46 height 9
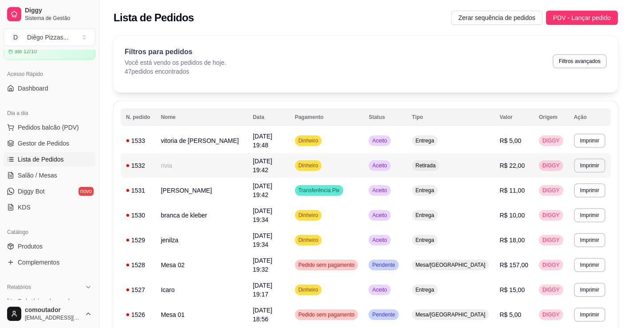
click at [213, 162] on td "rivia" at bounding box center [202, 165] width 92 height 25
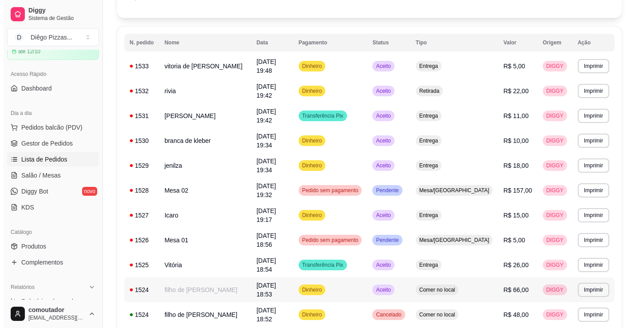
scroll to position [89, 0]
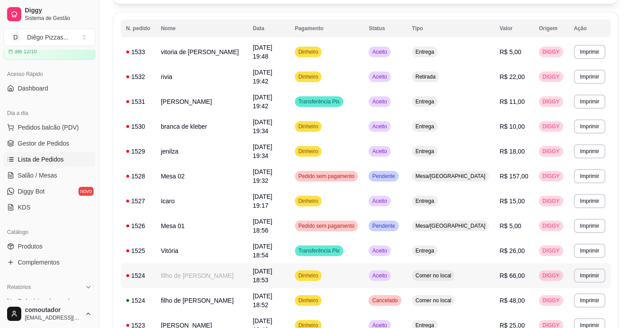
click at [190, 263] on td "filho de [PERSON_NAME]" at bounding box center [202, 275] width 92 height 25
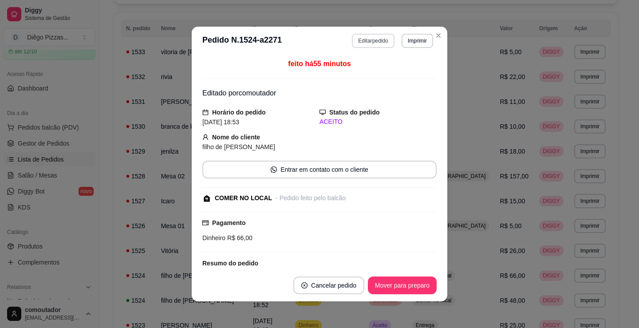
click at [357, 37] on button "Editar pedido" at bounding box center [373, 41] width 42 height 14
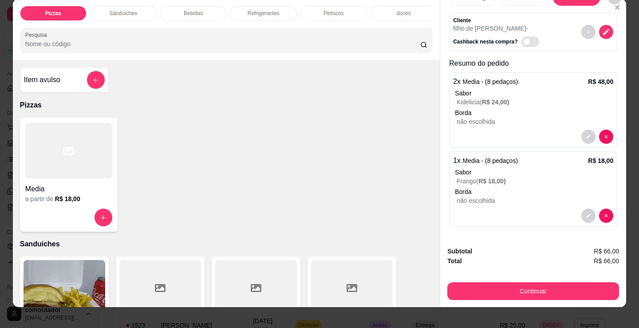
scroll to position [22, 0]
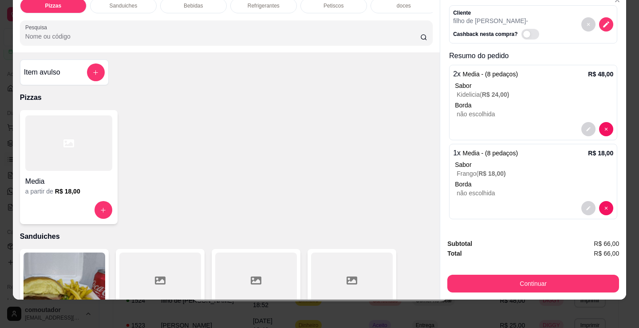
click at [601, 209] on div "1 x Media - (8 pedaços) R$ 18,00 [PERSON_NAME] ( R$ 18,00 ) Borda não escolhida" at bounding box center [533, 181] width 168 height 75
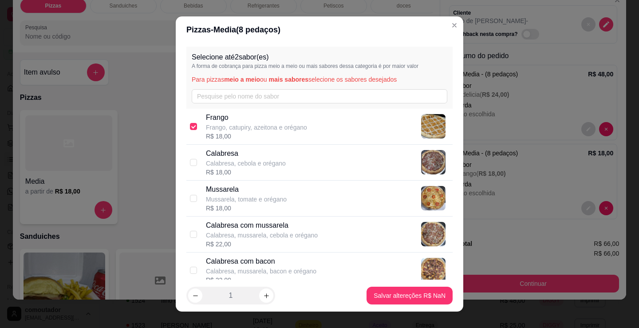
click at [337, 125] on div "[PERSON_NAME], catupiry, azeitona e orégano R$ 18,00" at bounding box center [327, 126] width 243 height 28
checkbox input "false"
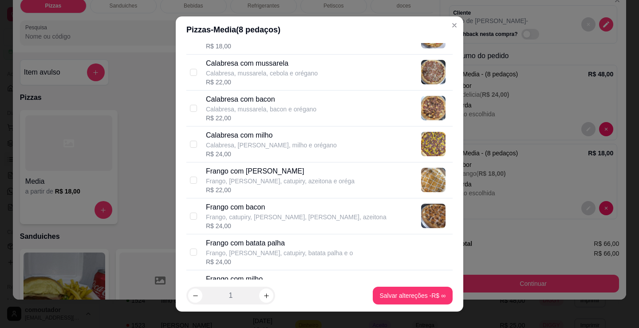
scroll to position [177, 0]
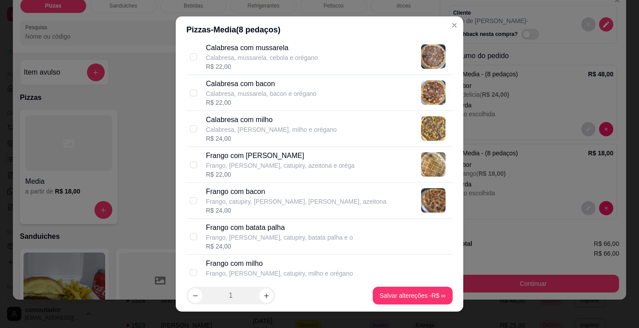
click at [297, 176] on div "R$ 22,00" at bounding box center [280, 174] width 149 height 9
checkbox input "true"
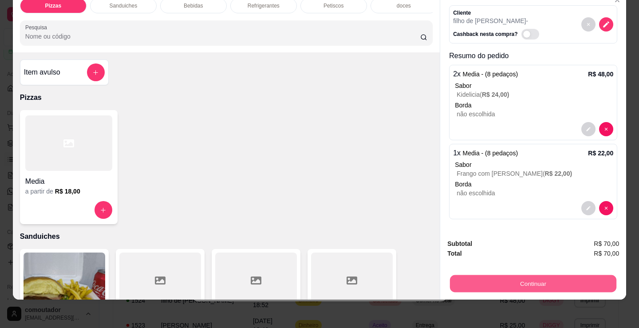
click at [523, 276] on button "Continuar" at bounding box center [533, 283] width 166 height 17
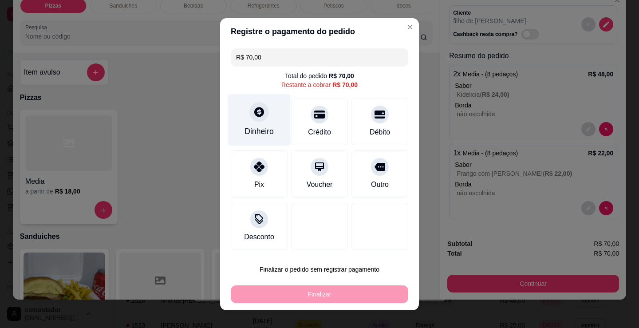
click at [250, 117] on div at bounding box center [259, 112] width 20 height 20
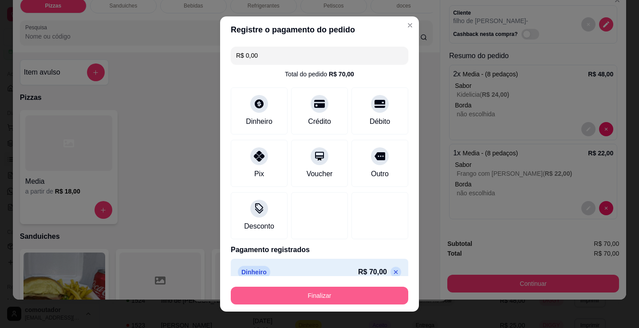
click at [332, 296] on button "Finalizar" at bounding box center [319, 295] width 177 height 18
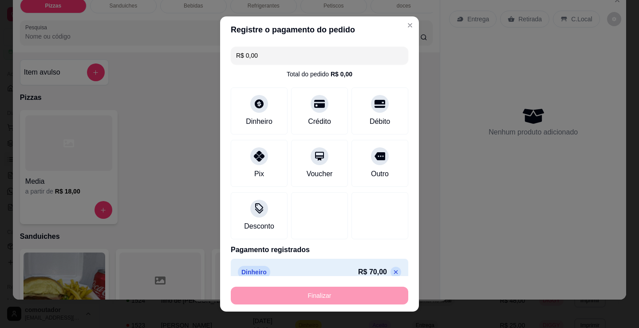
type input "-R$ 70,00"
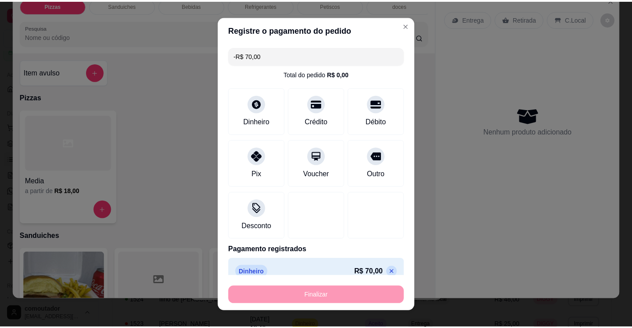
scroll to position [0, 0]
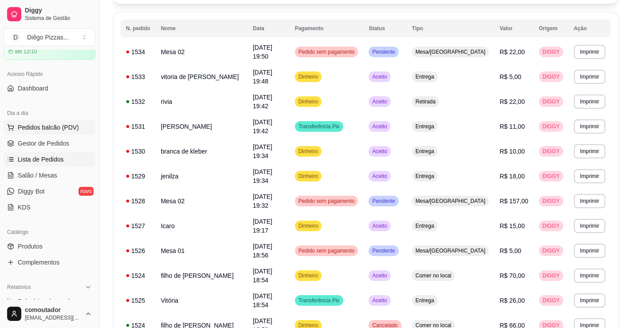
click at [47, 122] on button "Pedidos balcão (PDV)" at bounding box center [50, 127] width 92 height 14
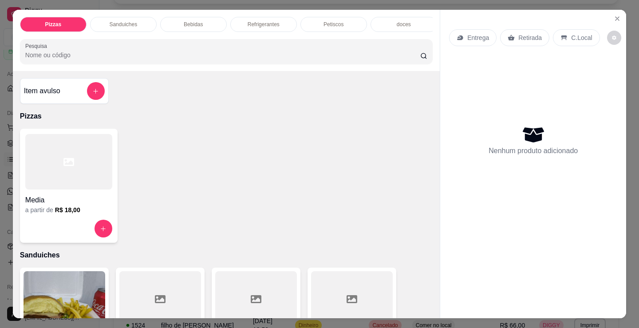
click at [51, 188] on div at bounding box center [68, 161] width 87 height 55
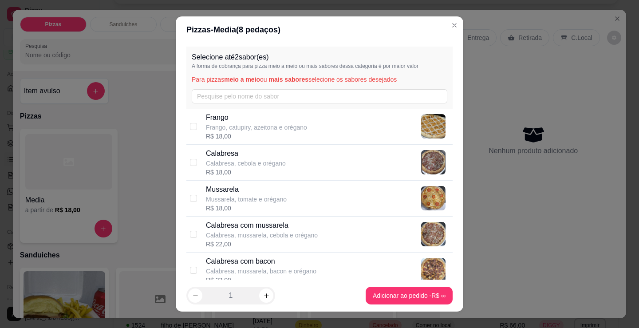
click at [248, 170] on div "R$ 18,00" at bounding box center [246, 172] width 80 height 9
checkbox input "true"
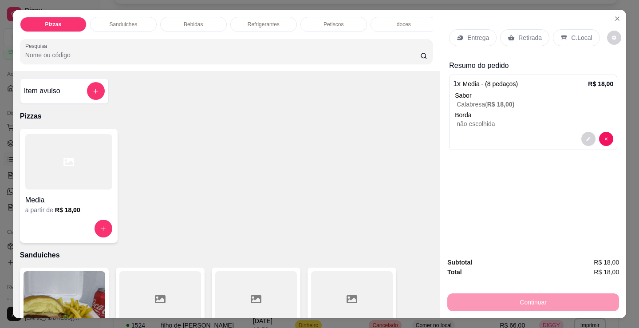
click at [475, 39] on div "Entrega" at bounding box center [472, 37] width 47 height 17
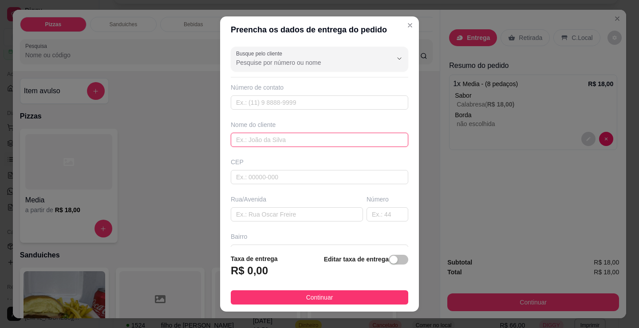
click at [261, 143] on input "text" at bounding box center [319, 140] width 177 height 14
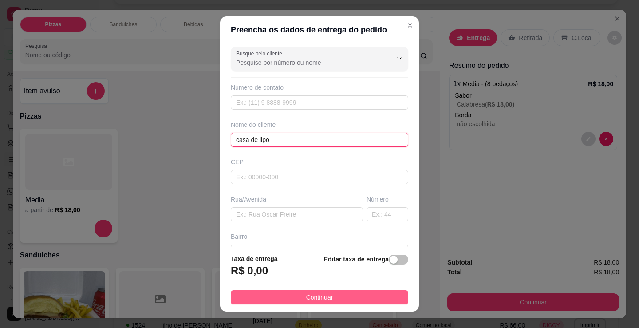
type input "casa de lipo"
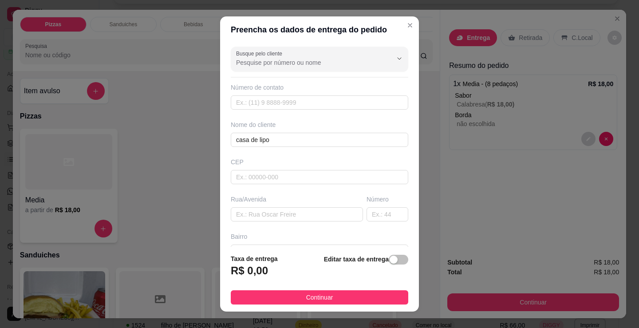
drag, startPoint x: 358, startPoint y: 298, endPoint x: 495, endPoint y: 324, distance: 139.4
click at [384, 300] on button "Continuar" at bounding box center [319, 297] width 177 height 14
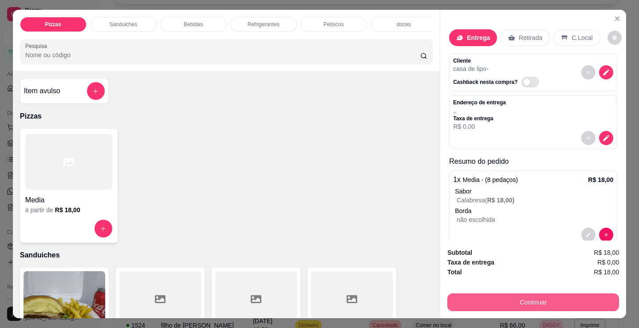
click at [490, 302] on button "Continuar" at bounding box center [533, 302] width 172 height 18
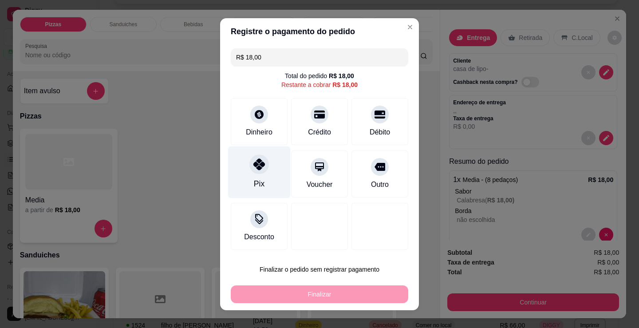
drag, startPoint x: 228, startPoint y: 171, endPoint x: 239, endPoint y: 174, distance: 11.1
click at [230, 172] on div "R$ 18,00 Total do pedido R$ 18,00 Restante a cobrar R$ 18,00 Dinheiro Crédito D…" at bounding box center [319, 149] width 199 height 208
click at [254, 178] on div "Pix" at bounding box center [259, 184] width 11 height 12
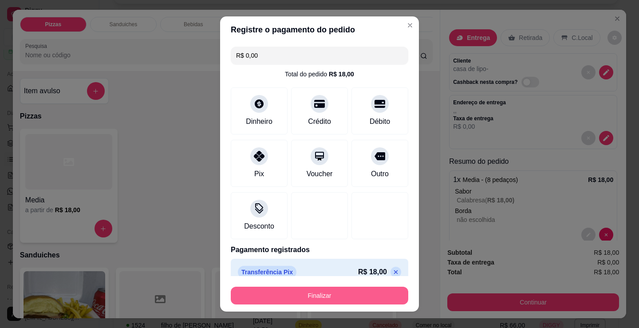
click at [314, 300] on button "Finalizar" at bounding box center [319, 295] width 177 height 18
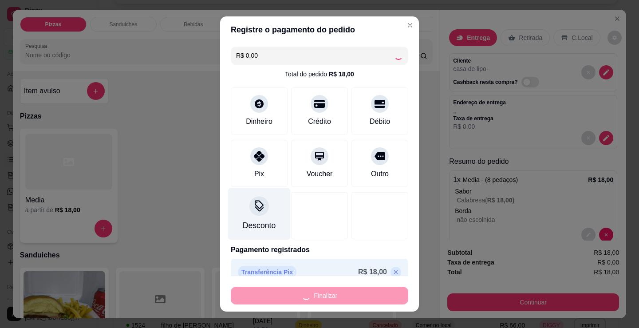
type input "-R$ 18,00"
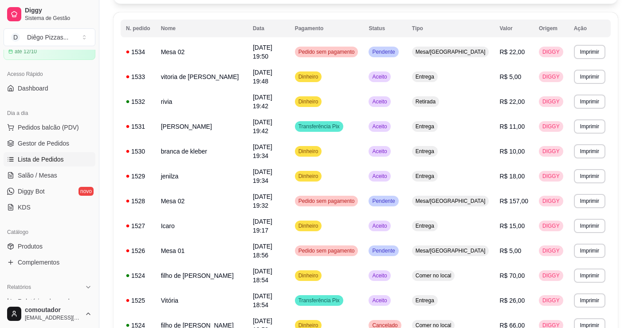
click at [88, 232] on div "Catálogo" at bounding box center [50, 232] width 92 height 14
click at [53, 180] on link "Salão / Mesas" at bounding box center [50, 175] width 92 height 14
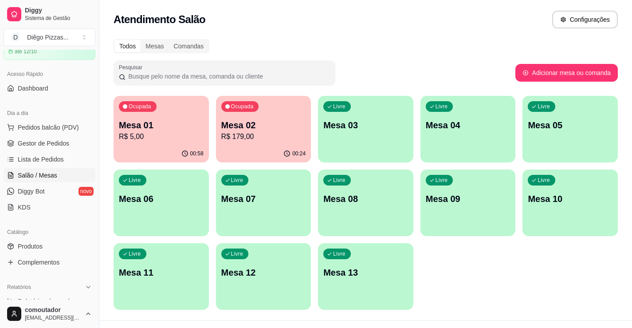
click at [268, 116] on div "Ocupada Mesa 02 R$ 179,00" at bounding box center [263, 120] width 95 height 49
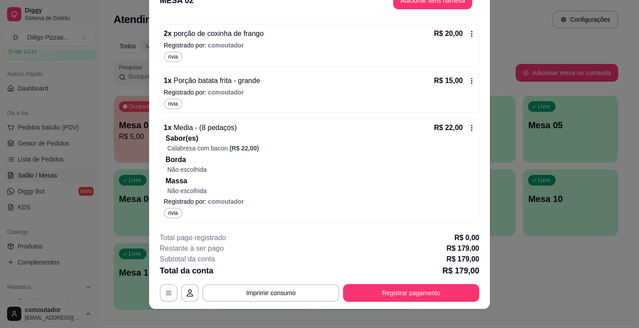
scroll to position [27, 0]
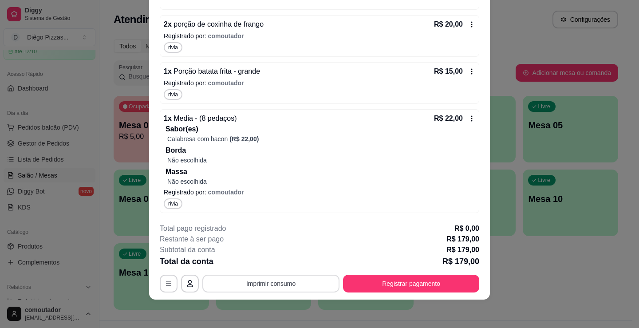
click at [289, 285] on button "Imprimir consumo" at bounding box center [270, 284] width 137 height 18
click at [284, 260] on button "IMPRESSORA" at bounding box center [270, 263] width 62 height 14
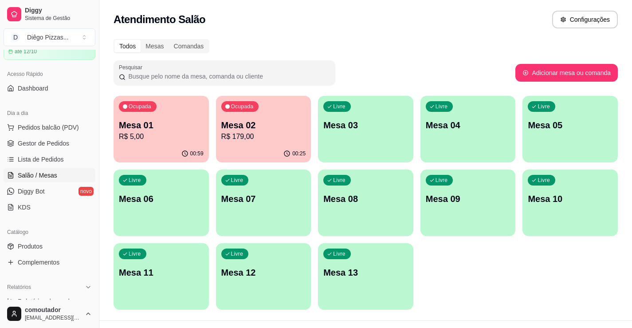
click at [450, 297] on div "Ocupada Mesa 01 R$ 5,00 00:59 Ocupada Mesa 02 R$ 179,00 00:25 Livre Mesa 03 Liv…" at bounding box center [366, 203] width 504 height 214
click at [276, 118] on div "Ocupada Mesa 02 R$ 179,00" at bounding box center [263, 120] width 95 height 49
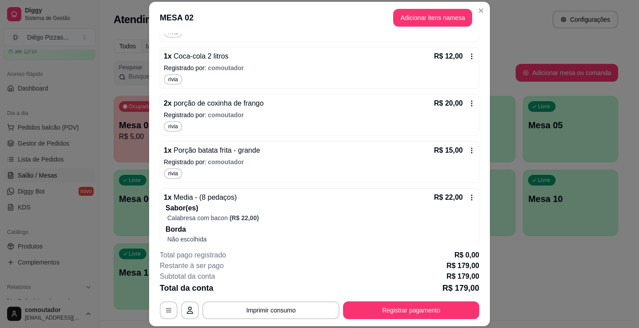
scroll to position [443, 0]
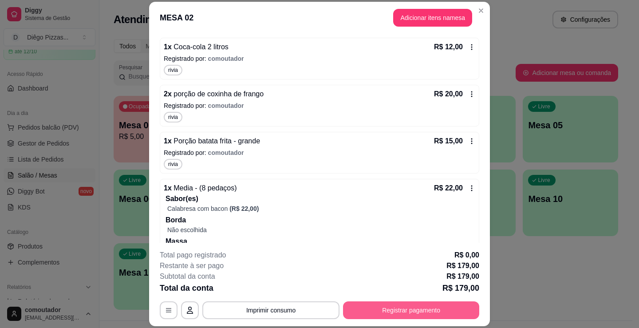
click at [375, 312] on button "Registrar pagamento" at bounding box center [411, 310] width 136 height 18
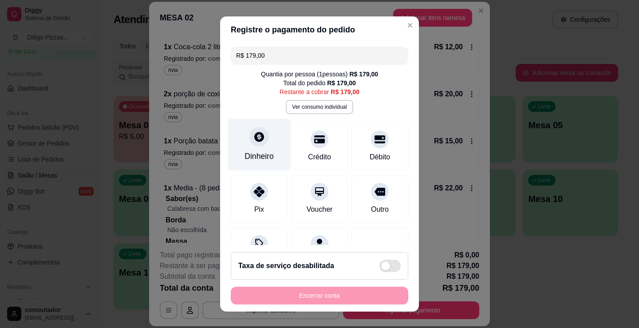
click at [255, 141] on icon at bounding box center [259, 137] width 10 height 10
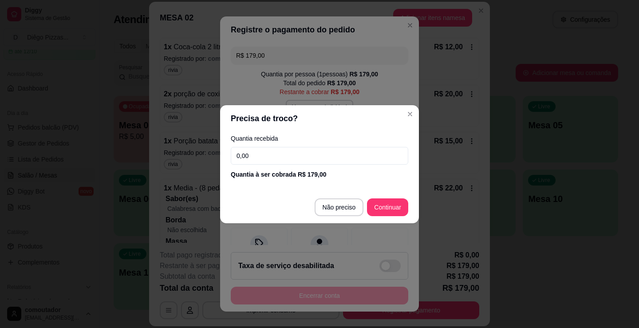
click at [264, 149] on input "0,00" at bounding box center [319, 156] width 177 height 18
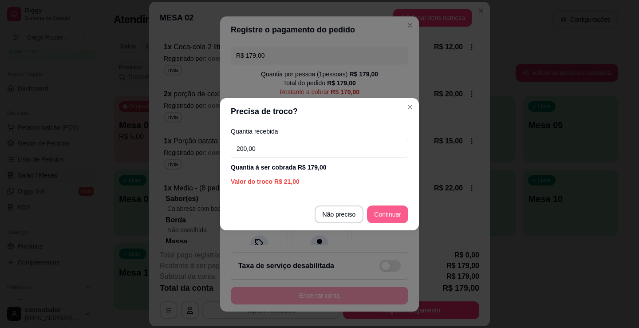
type input "200,00"
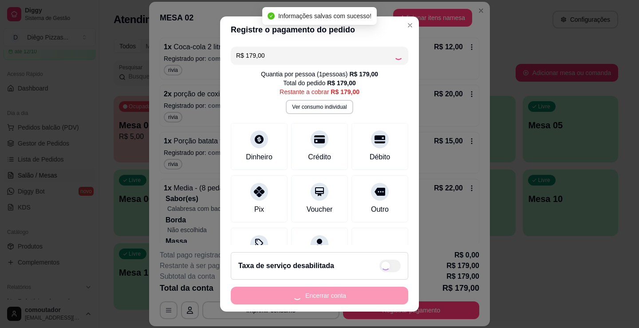
click at [333, 296] on div "Encerrar conta" at bounding box center [319, 295] width 177 height 18
type input "R$ 0,00"
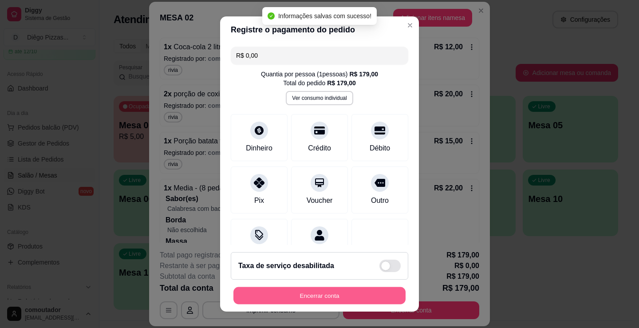
click at [333, 295] on button "Encerrar conta" at bounding box center [319, 295] width 172 height 17
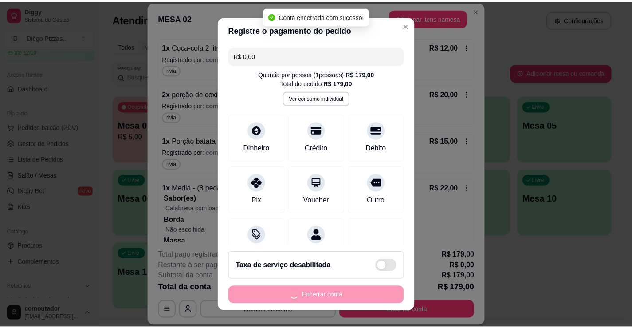
scroll to position [0, 0]
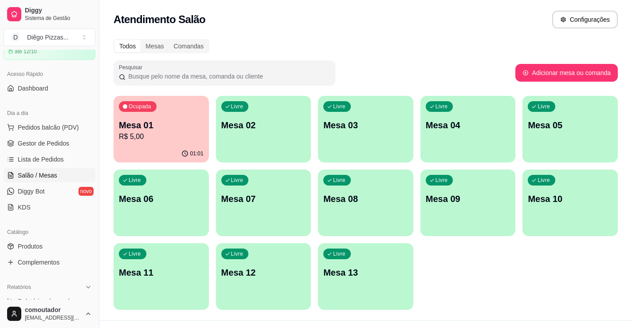
drag, startPoint x: 522, startPoint y: 274, endPoint x: 514, endPoint y: 274, distance: 8.0
click at [521, 278] on div "Ocupada Mesa 01 R$ 5,00 01:01 Livre Mesa 02 Livre Mesa 03 Livre Mesa 04 Livre M…" at bounding box center [366, 203] width 504 height 214
click at [45, 120] on button "Pedidos balcão (PDV)" at bounding box center [50, 127] width 92 height 14
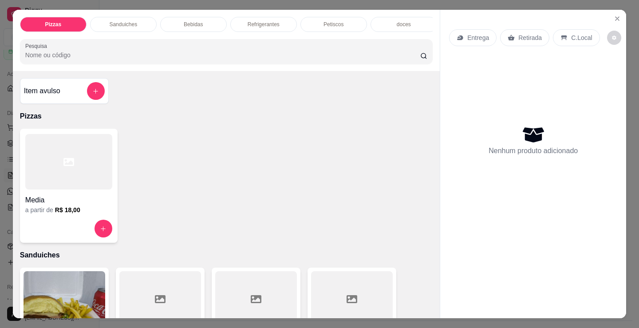
click at [66, 152] on div at bounding box center [68, 161] width 87 height 55
click at [617, 12] on button "Close" at bounding box center [617, 19] width 14 height 14
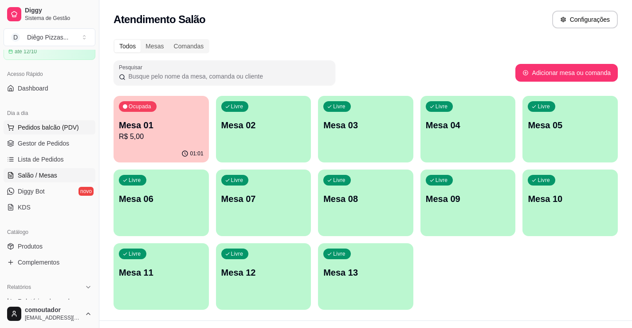
click at [79, 129] on button "Pedidos balcão (PDV)" at bounding box center [50, 127] width 92 height 14
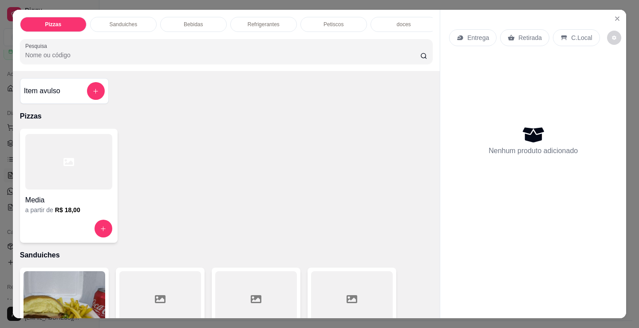
click at [80, 104] on div "Item avulso" at bounding box center [64, 91] width 89 height 26
click at [615, 17] on icon "Close" at bounding box center [616, 18] width 7 height 7
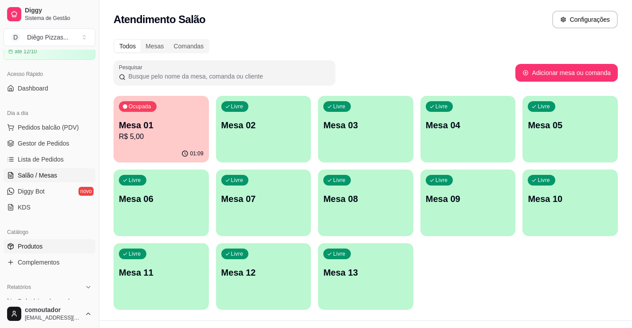
click at [40, 242] on span "Produtos" at bounding box center [30, 246] width 25 height 9
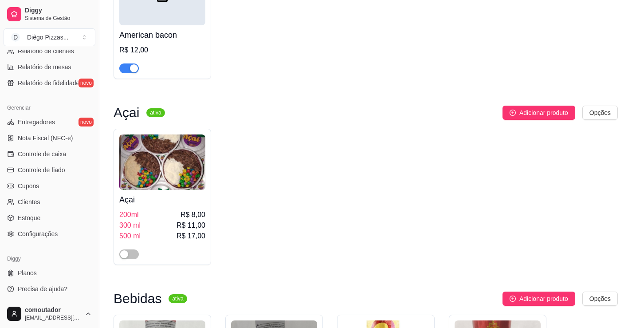
scroll to position [1863, 0]
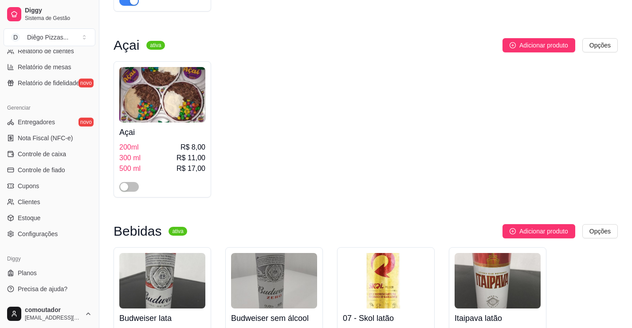
click at [128, 174] on div at bounding box center [162, 183] width 86 height 18
click at [127, 183] on div "button" at bounding box center [124, 187] width 8 height 8
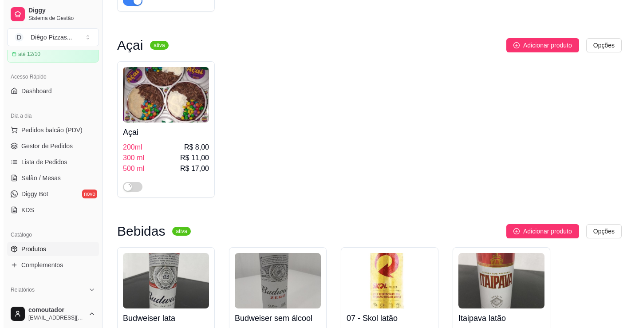
scroll to position [0, 0]
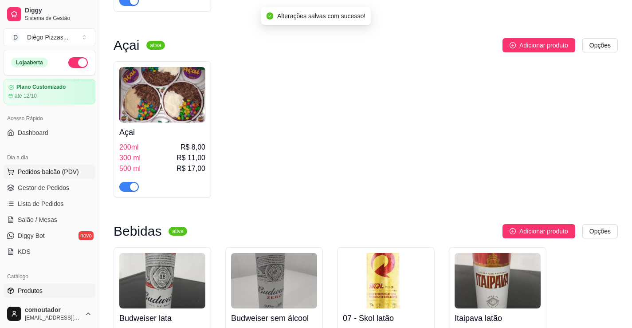
click at [77, 173] on button "Pedidos balcão (PDV)" at bounding box center [50, 172] width 92 height 14
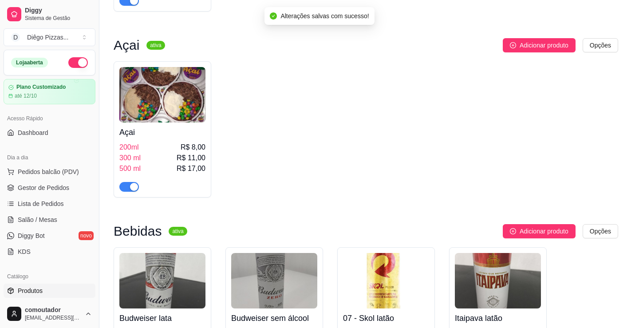
click at [67, 167] on icon at bounding box center [68, 162] width 11 height 11
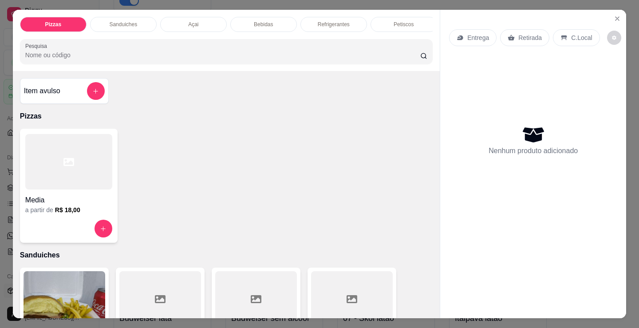
click at [178, 25] on div "Açai" at bounding box center [193, 24] width 67 height 15
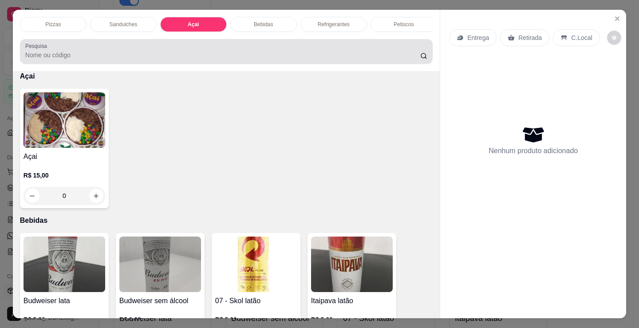
scroll to position [22, 0]
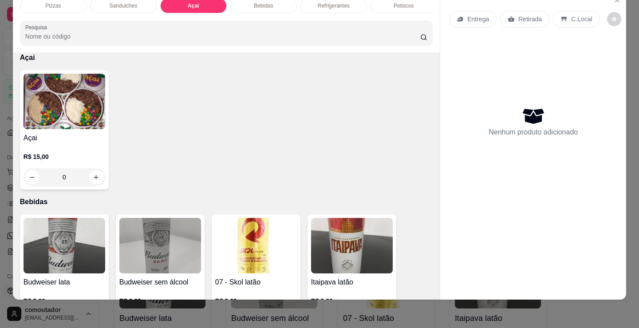
click at [69, 124] on img at bounding box center [65, 101] width 82 height 55
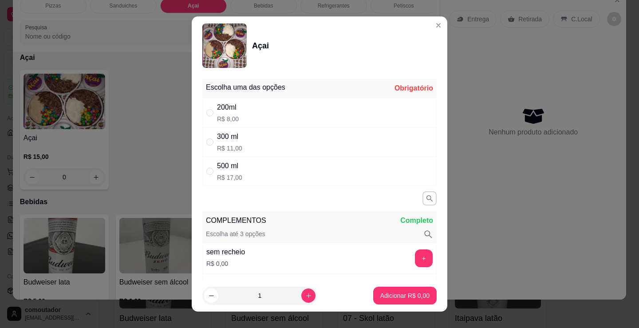
click at [250, 137] on div "300 ml R$ 11,00" at bounding box center [319, 141] width 234 height 29
radio input "true"
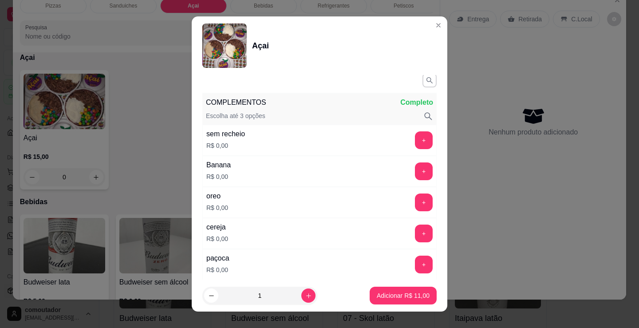
scroll to position [177, 0]
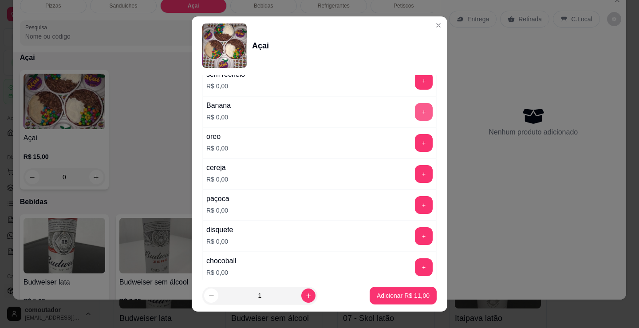
click at [415, 106] on button "+" at bounding box center [424, 112] width 18 height 18
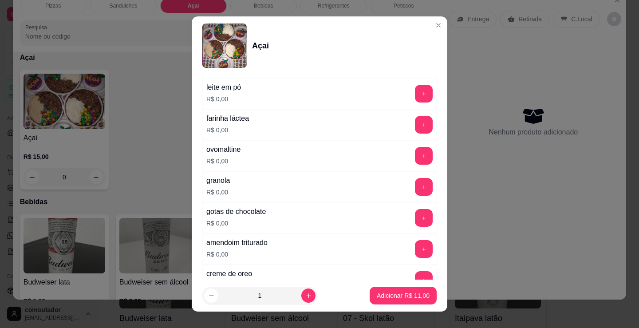
scroll to position [429, 0]
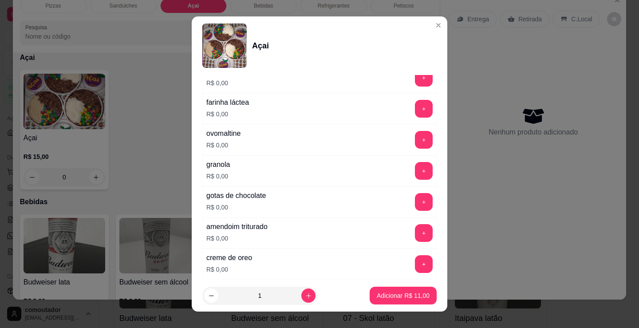
click at [411, 167] on div "+" at bounding box center [423, 171] width 25 height 18
click at [420, 172] on div "Escolha uma das opções Completo 200ml R$ 8,00 300 ml R$ 11,00 500 ml R$ 17,00 C…" at bounding box center [319, 177] width 255 height 204
click at [415, 172] on button "+" at bounding box center [424, 171] width 18 height 18
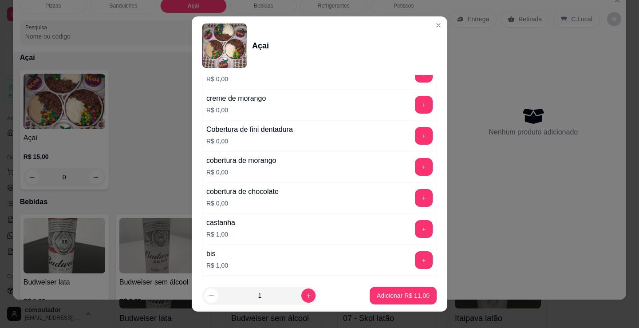
scroll to position [784, 0]
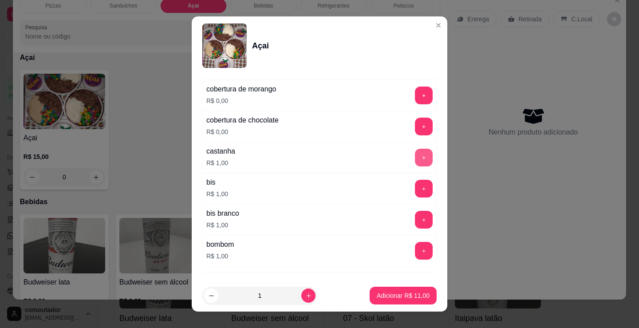
click at [415, 159] on button "+" at bounding box center [424, 158] width 18 height 18
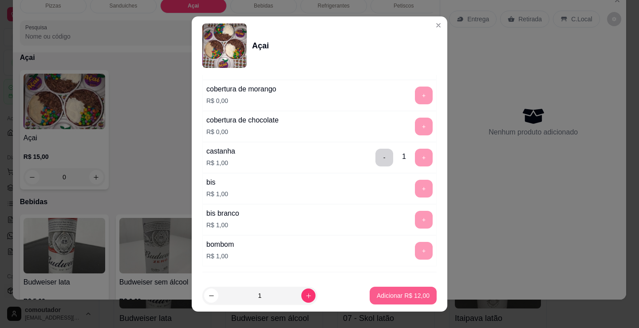
click at [398, 301] on button "Adicionar R$ 12,00" at bounding box center [402, 295] width 67 height 18
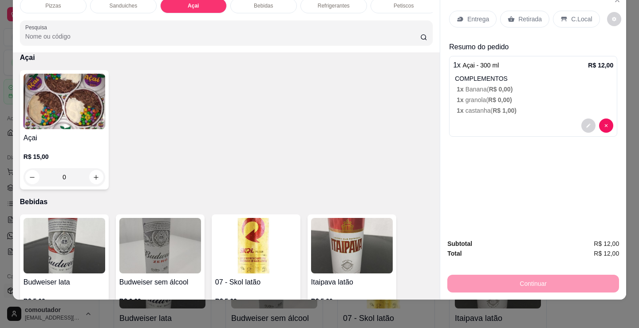
click at [58, 3] on div "Pizzas" at bounding box center [53, 5] width 67 height 15
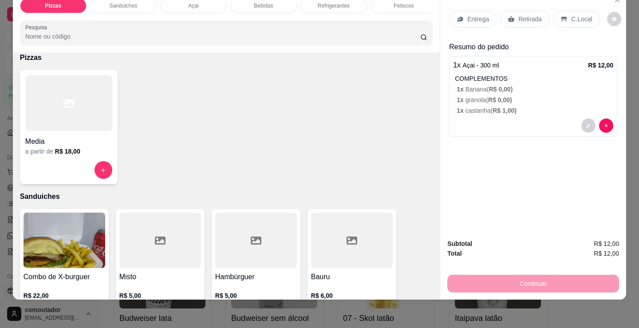
click at [75, 128] on div at bounding box center [68, 102] width 87 height 55
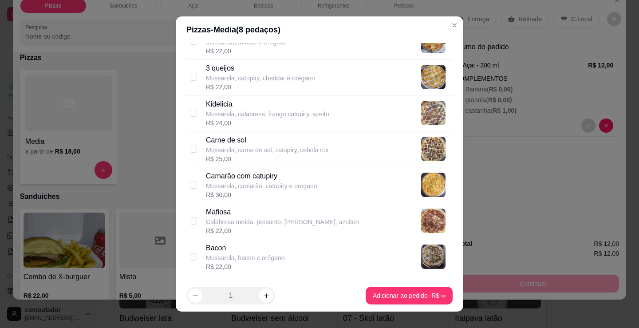
scroll to position [488, 0]
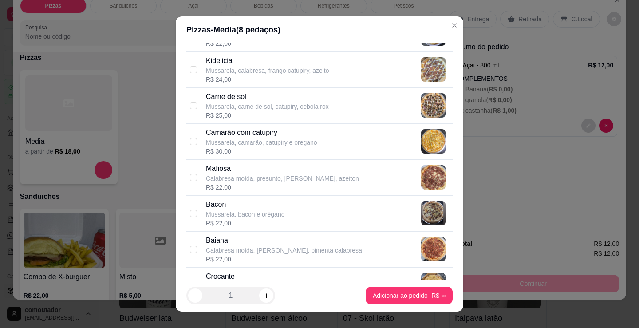
drag, startPoint x: 263, startPoint y: 247, endPoint x: 291, endPoint y: 240, distance: 28.7
click at [264, 247] on p "Calabresa moída, [PERSON_NAME], pimenta calabresa" at bounding box center [284, 250] width 156 height 9
checkbox input "true"
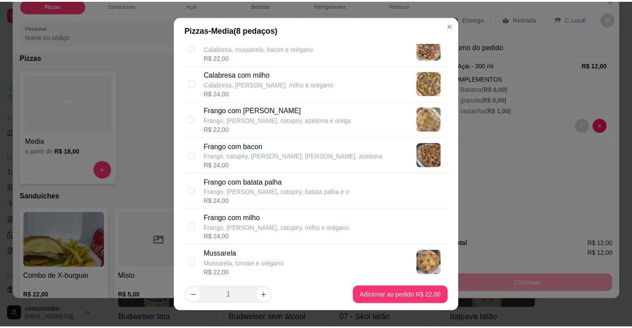
scroll to position [222, 0]
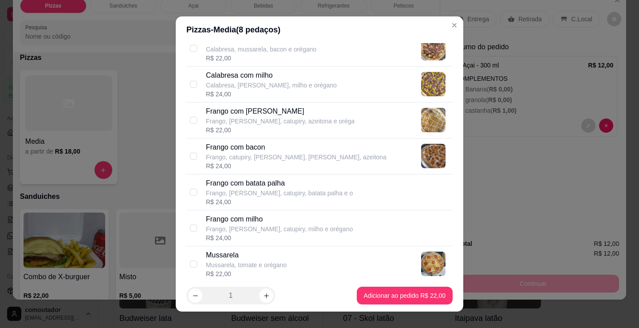
click at [285, 120] on p "Frango, [PERSON_NAME], catupiry, azeitona e oréga" at bounding box center [280, 121] width 149 height 9
checkbox input "true"
click at [388, 305] on footer "1 Adicionar ao pedido R$ 22,00" at bounding box center [319, 295] width 287 height 32
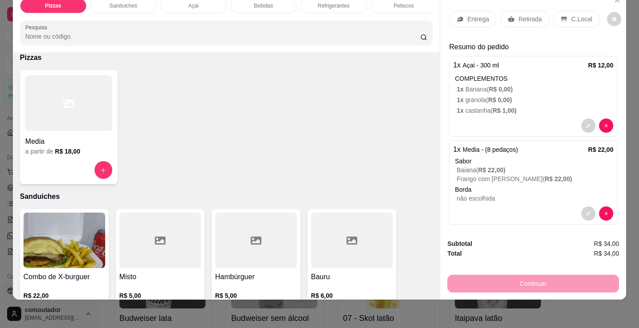
click at [576, 15] on p "C.Local" at bounding box center [581, 19] width 21 height 9
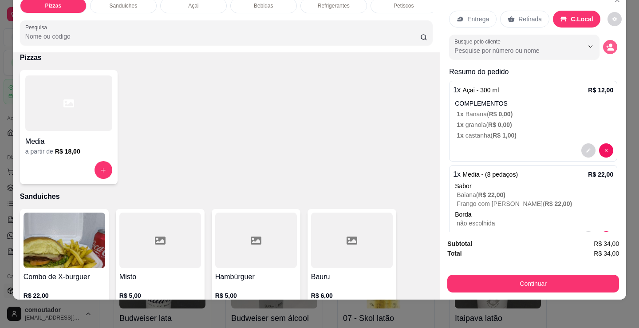
click at [606, 41] on button "decrease-product-quantity" at bounding box center [610, 47] width 14 height 14
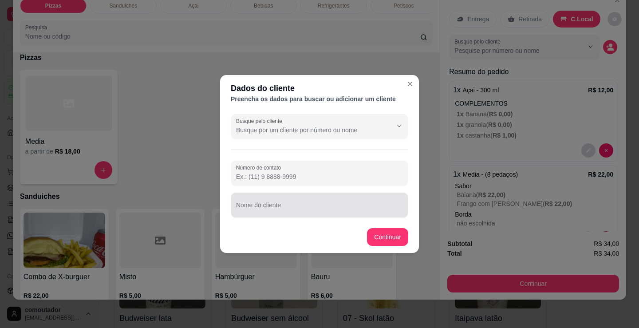
click at [360, 215] on div "Nome do cliente" at bounding box center [319, 204] width 177 height 25
type input "vitoria"
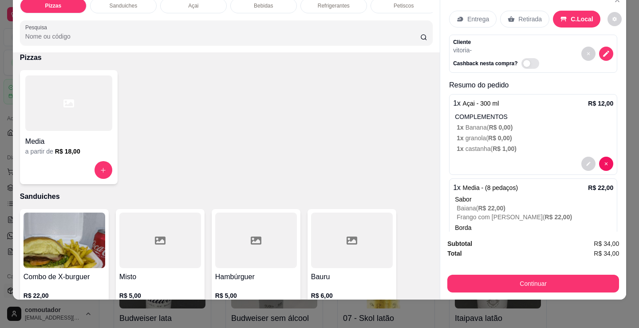
click at [475, 263] on div "Subtotal R$ 34,00 Total R$ 34,00 Continuar" at bounding box center [533, 266] width 172 height 54
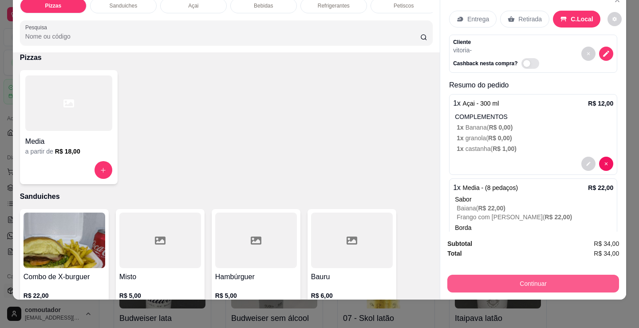
click at [475, 275] on button "Continuar" at bounding box center [533, 284] width 172 height 18
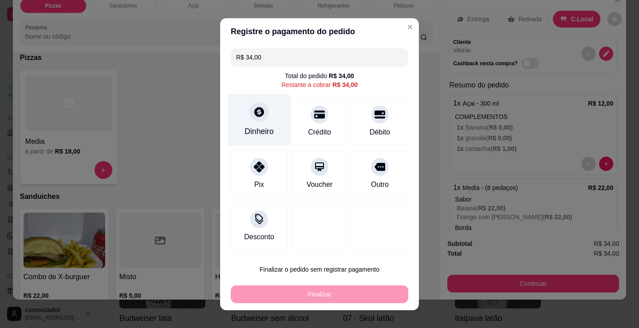
click at [261, 130] on div "Dinheiro" at bounding box center [258, 132] width 29 height 12
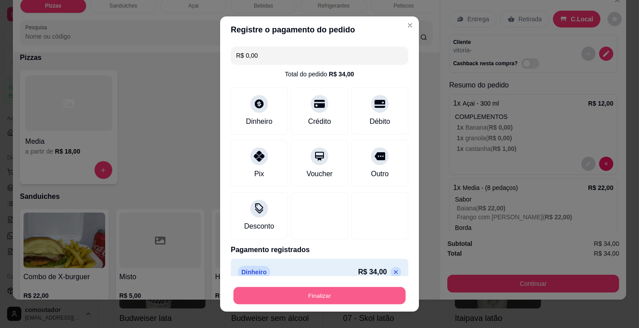
click at [353, 296] on button "Finalizar" at bounding box center [319, 295] width 172 height 17
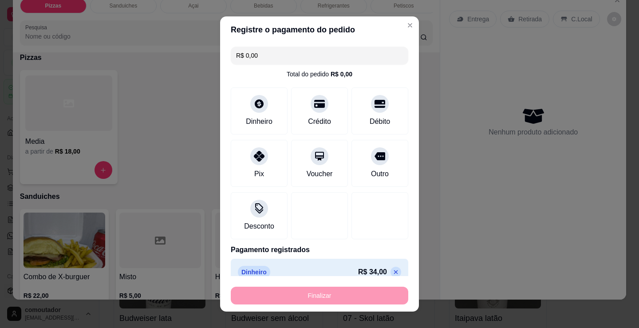
type input "-R$ 34,00"
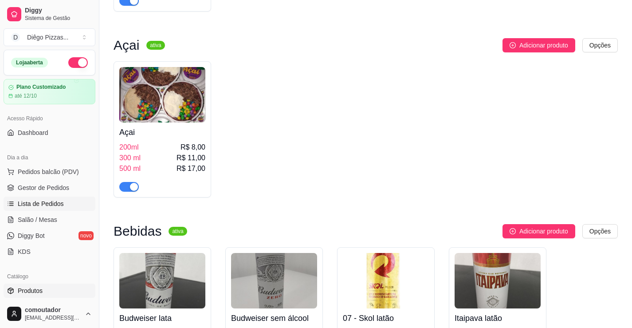
click at [36, 207] on span "Lista de Pedidos" at bounding box center [41, 203] width 46 height 9
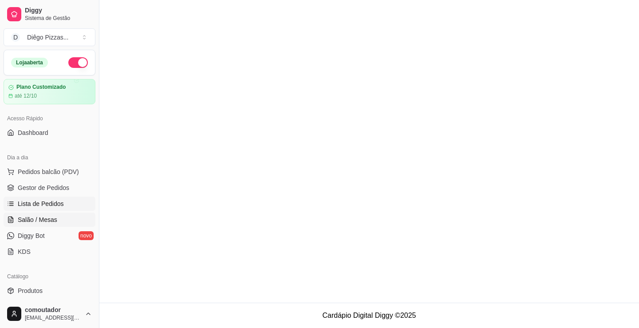
click at [50, 217] on span "Salão / Mesas" at bounding box center [37, 219] width 39 height 9
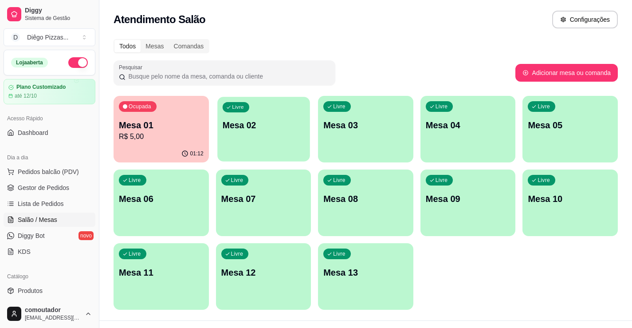
click at [284, 125] on p "Mesa 02" at bounding box center [263, 125] width 82 height 12
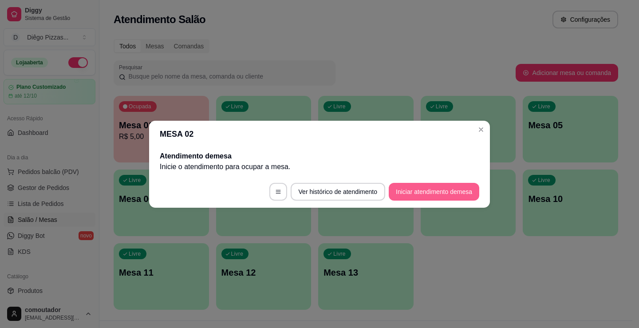
click at [420, 195] on button "Iniciar atendimento de mesa" at bounding box center [433, 192] width 90 height 18
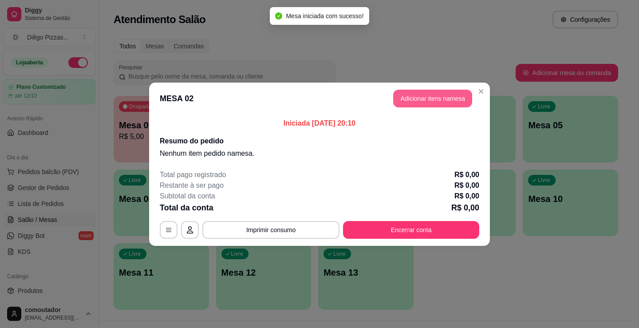
click at [444, 100] on button "Adicionar itens na mesa" at bounding box center [432, 99] width 79 height 18
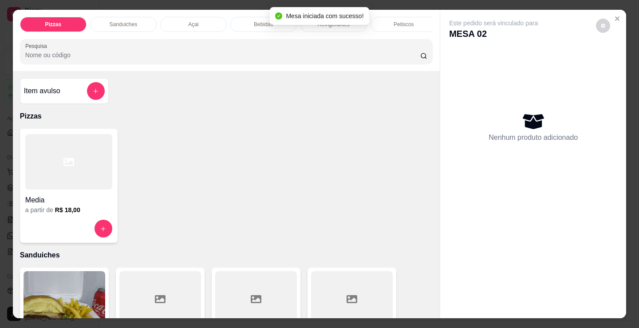
click at [87, 189] on div at bounding box center [68, 161] width 87 height 55
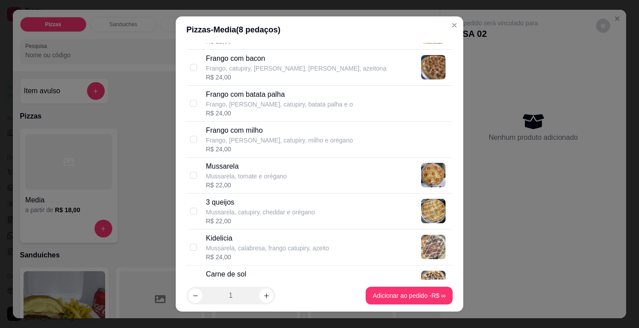
scroll to position [222, 0]
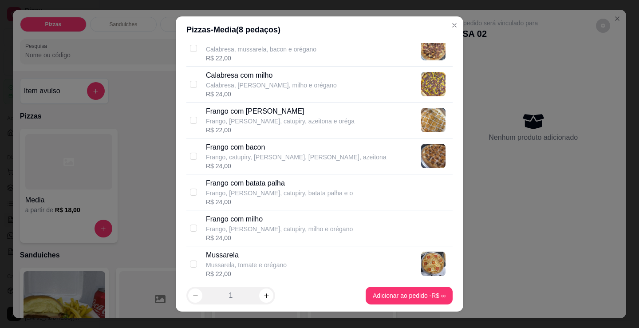
click at [277, 185] on p "Frango com batata palha" at bounding box center [279, 183] width 147 height 11
checkbox input "true"
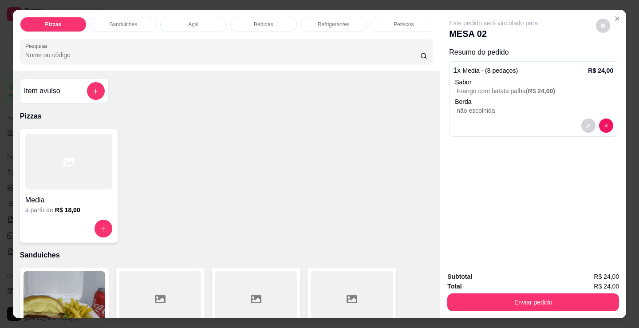
click at [89, 167] on div at bounding box center [68, 161] width 87 height 55
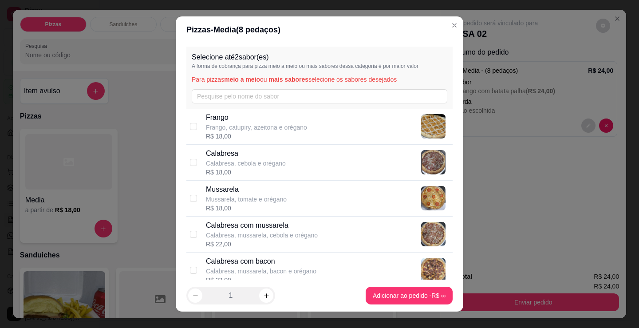
click at [286, 126] on p "Frango, catupiry, azeitona e orégano" at bounding box center [256, 127] width 101 height 9
click at [293, 124] on p "Frango, catupiry, azeitona e orégano" at bounding box center [256, 127] width 101 height 9
checkbox input "false"
click at [288, 159] on div "Calabresa Calabresa, cebola e orégano R$ 18,00" at bounding box center [327, 162] width 243 height 28
checkbox input "true"
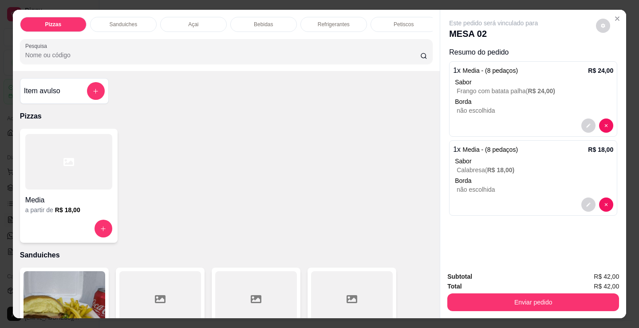
click at [39, 186] on div at bounding box center [68, 161] width 87 height 55
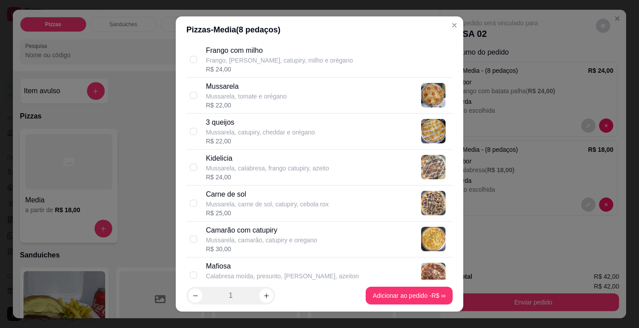
scroll to position [399, 0]
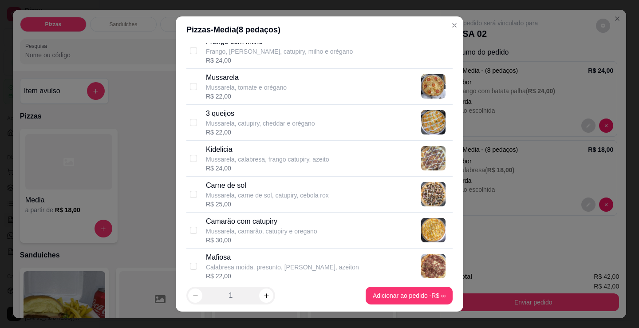
click at [240, 114] on p "3 queijos" at bounding box center [260, 113] width 109 height 11
checkbox input "true"
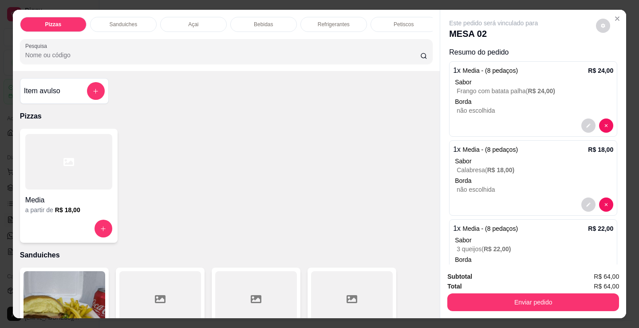
click at [337, 21] on p "Refrigerantes" at bounding box center [334, 24] width 32 height 7
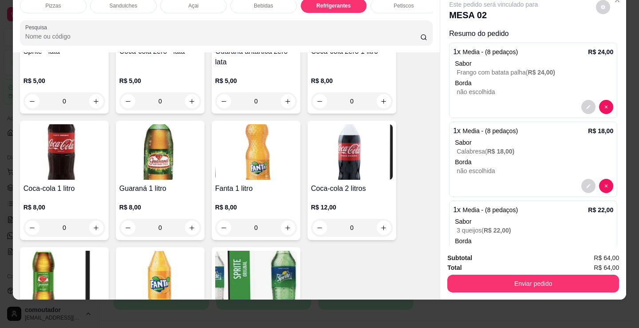
scroll to position [2525, 0]
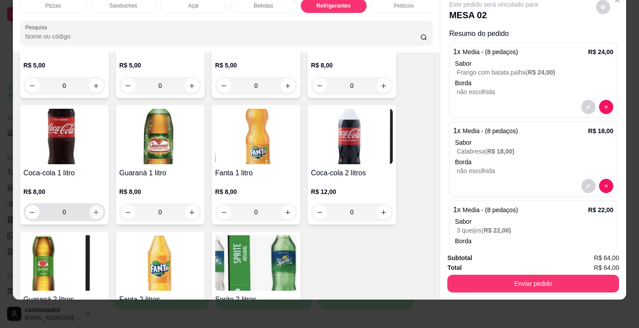
click at [97, 212] on button "increase-product-quantity" at bounding box center [96, 212] width 14 height 14
type input "1"
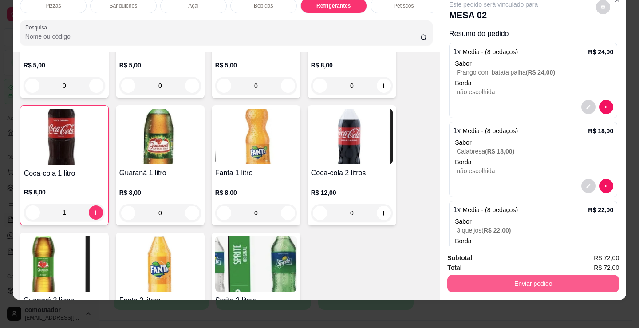
click at [518, 280] on button "Enviar pedido" at bounding box center [533, 284] width 172 height 18
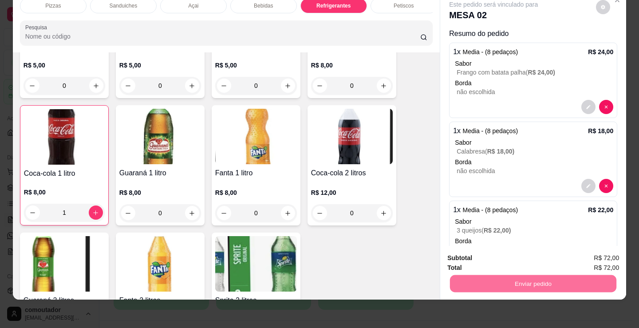
click at [534, 259] on button "Registrar cliente" at bounding box center [536, 255] width 59 height 17
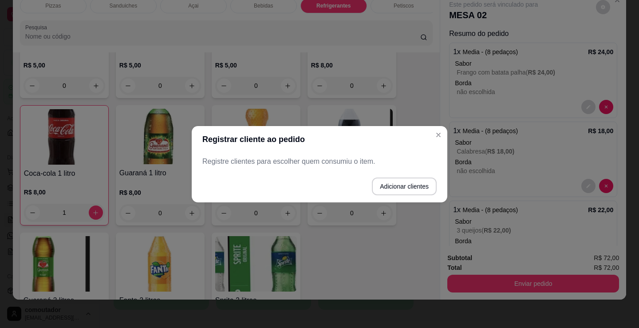
click at [430, 188] on button "Adicionar clientes" at bounding box center [404, 186] width 65 height 18
click at [332, 161] on input "Nome do cliente" at bounding box center [319, 164] width 224 height 9
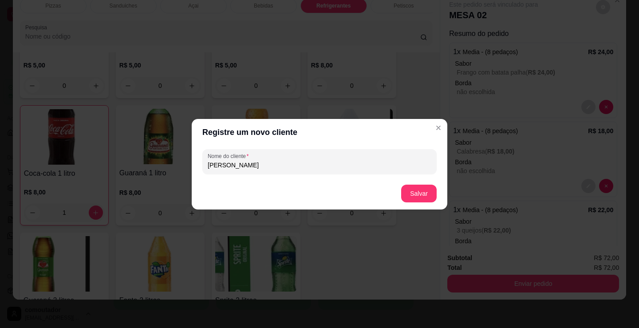
type input "[PERSON_NAME]"
click at [415, 190] on button "Salvar" at bounding box center [418, 192] width 35 height 17
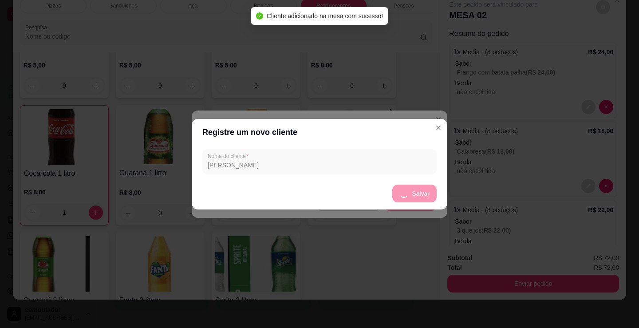
click at [435, 137] on header "Registre um novo cliente" at bounding box center [319, 132] width 255 height 27
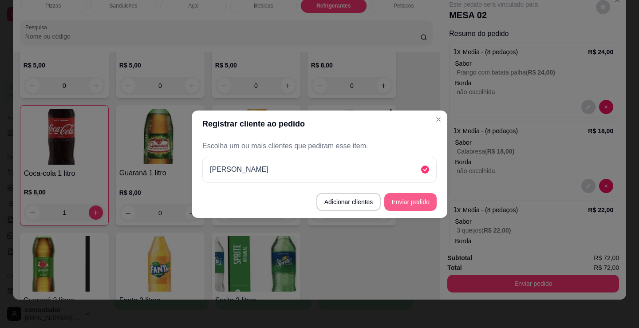
click at [417, 201] on button "Enviar pedido" at bounding box center [410, 202] width 52 height 18
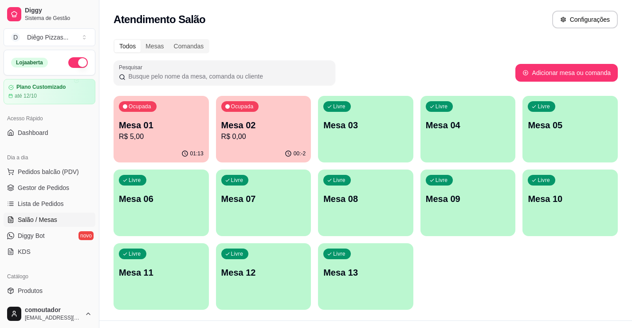
click at [463, 271] on div "Ocupada Mesa 01 R$ 5,00 01:13 Ocupada Mesa 02 R$ 0,00 00:-2 Livre Mesa 03 Livre…" at bounding box center [366, 203] width 504 height 214
click at [250, 118] on div "Ocupada Mesa 02 R$ 72,00" at bounding box center [263, 120] width 95 height 49
click at [363, 139] on div "Livre Mesa 03" at bounding box center [365, 124] width 92 height 54
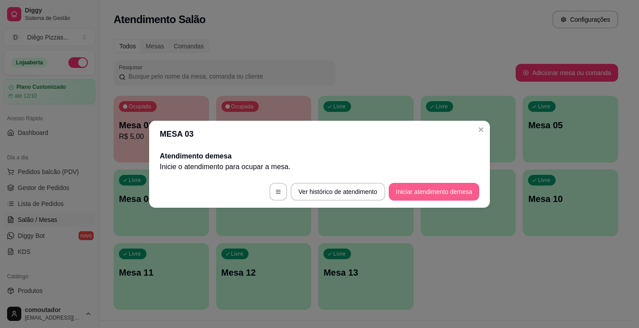
click at [432, 190] on button "Iniciar atendimento de mesa" at bounding box center [433, 192] width 90 height 18
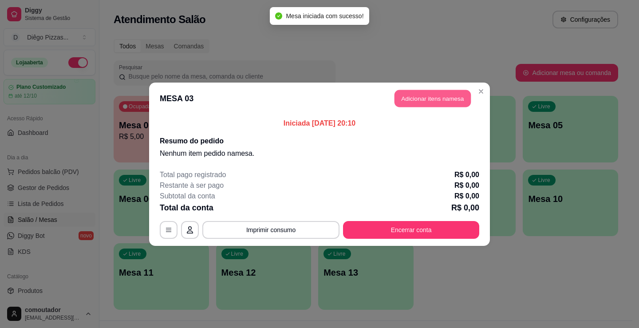
click at [430, 95] on button "Adicionar itens na mesa" at bounding box center [432, 98] width 76 height 17
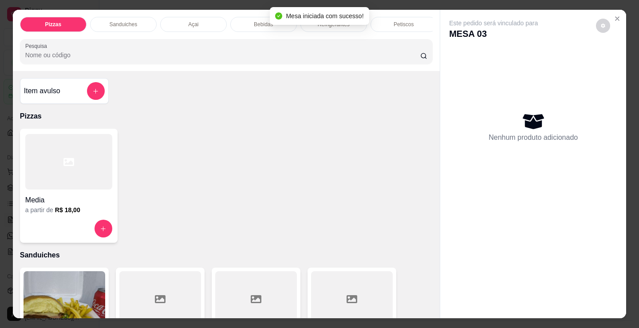
click at [336, 27] on div "Refrigerantes" at bounding box center [333, 24] width 67 height 15
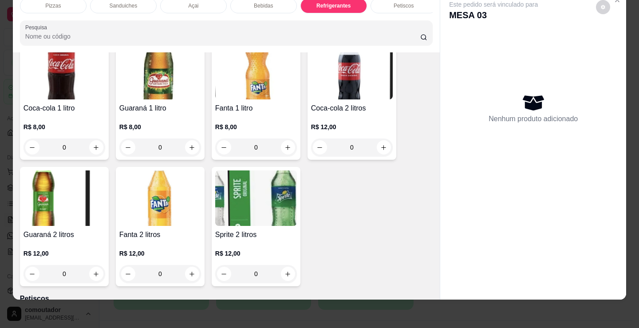
scroll to position [2614, 0]
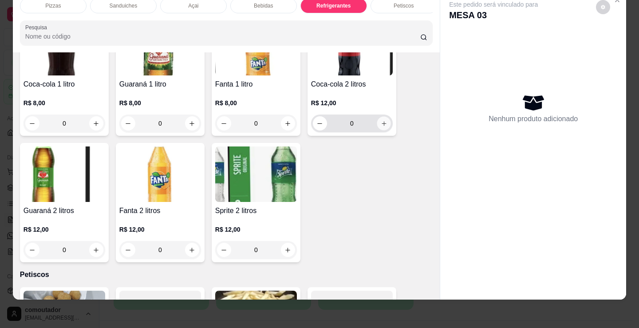
click at [381, 126] on icon "increase-product-quantity" at bounding box center [384, 123] width 7 height 7
type input "1"
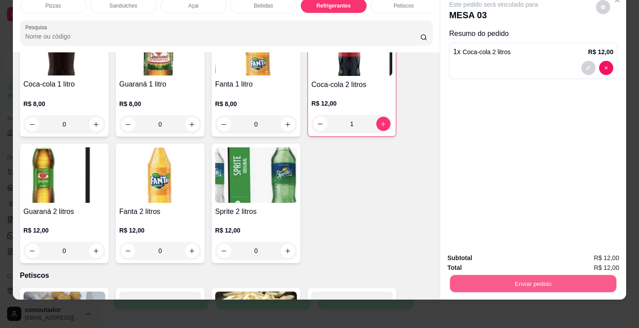
click at [517, 275] on button "Enviar pedido" at bounding box center [533, 283] width 166 height 17
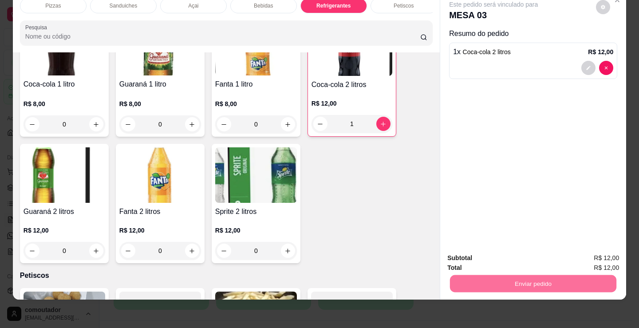
click at [550, 254] on button "Registrar cliente" at bounding box center [536, 255] width 59 height 17
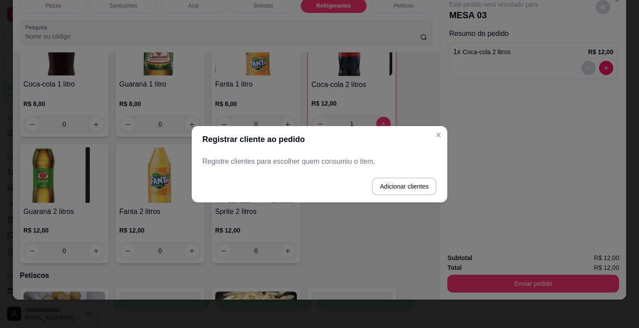
click at [376, 156] on div "Registre clientes para escolher quem consumiu o item." at bounding box center [319, 162] width 255 height 18
click at [400, 183] on button "Adicionar clientes" at bounding box center [404, 186] width 65 height 18
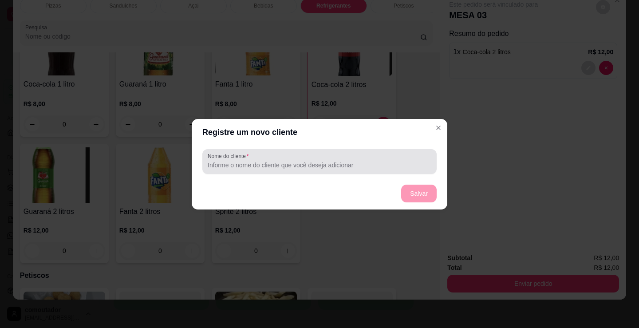
click at [367, 157] on div at bounding box center [320, 162] width 224 height 18
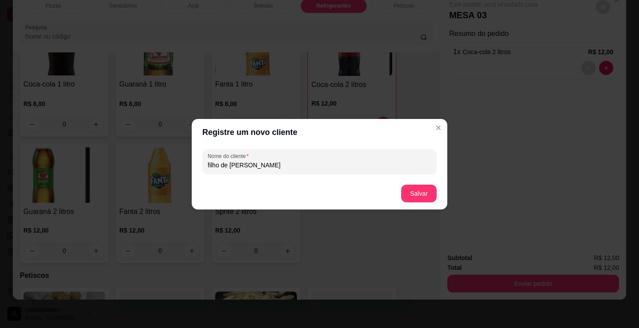
type input "filho de [PERSON_NAME]"
click at [408, 188] on button "Salvar" at bounding box center [418, 192] width 35 height 17
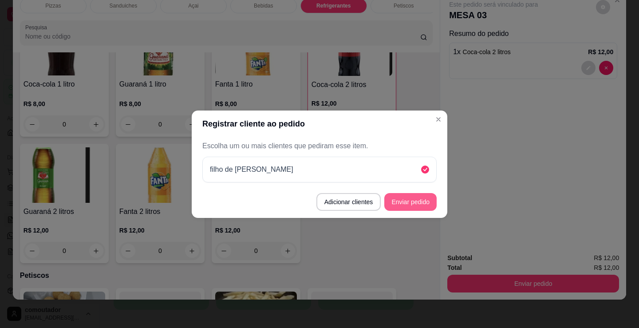
click at [427, 195] on button "Enviar pedido" at bounding box center [410, 202] width 52 height 18
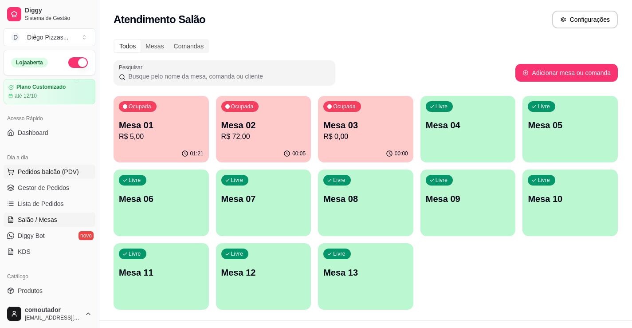
click at [54, 167] on span "Pedidos balcão (PDV)" at bounding box center [48, 171] width 61 height 9
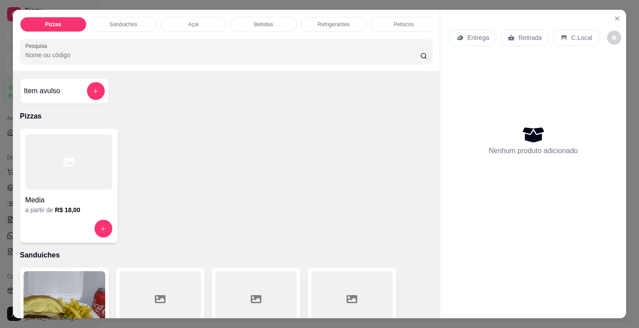
click at [89, 184] on div at bounding box center [68, 161] width 87 height 55
click at [140, 18] on div "Sanduiches" at bounding box center [123, 24] width 67 height 15
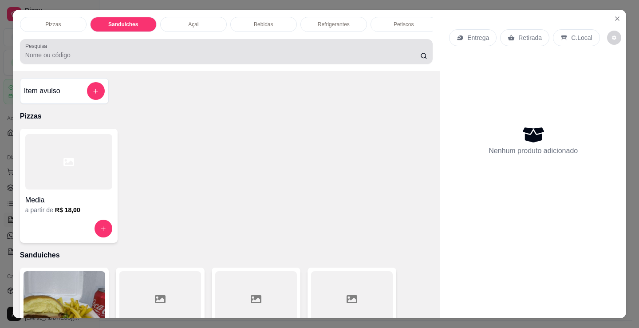
scroll to position [22, 0]
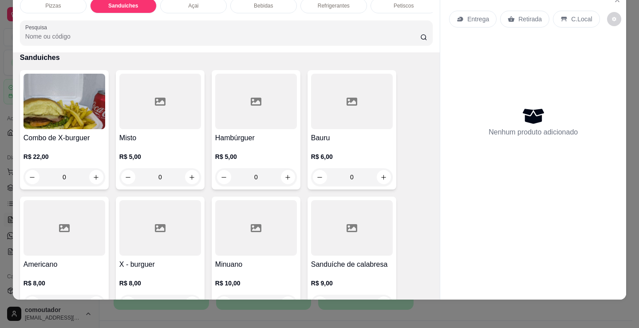
click at [290, 176] on div "0" at bounding box center [256, 177] width 82 height 18
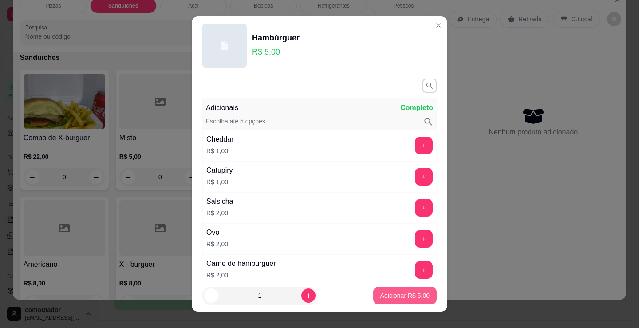
click at [400, 294] on p "Adicionar R$ 5,00" at bounding box center [404, 295] width 49 height 9
type input "1"
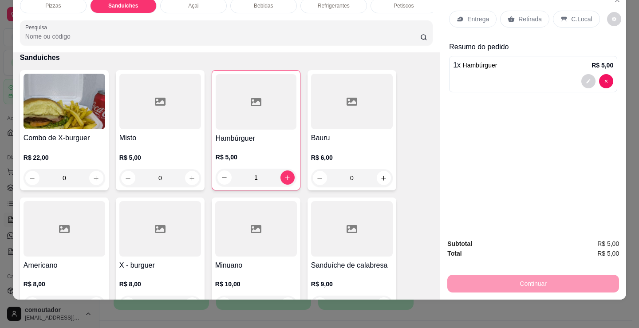
click at [347, 4] on div "Refrigerantes" at bounding box center [333, 5] width 67 height 15
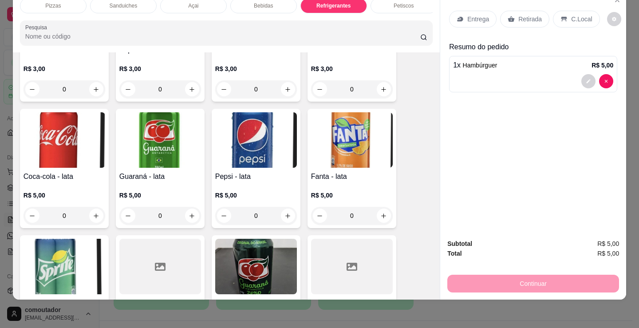
scroll to position [2260, 0]
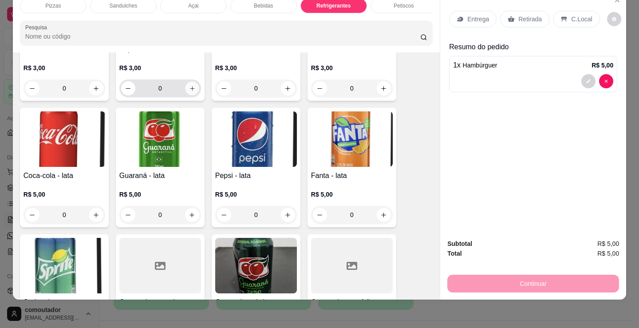
click at [189, 90] on icon "increase-product-quantity" at bounding box center [192, 88] width 7 height 7
type input "1"
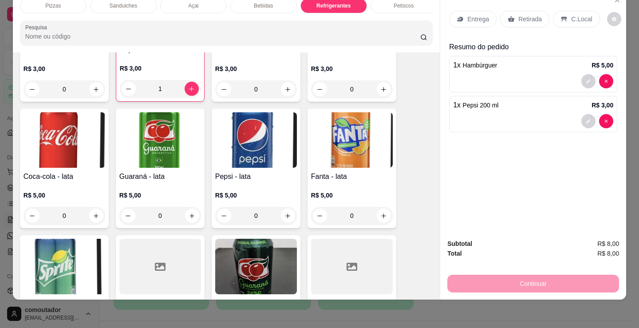
click at [468, 11] on div "Entrega" at bounding box center [472, 19] width 47 height 17
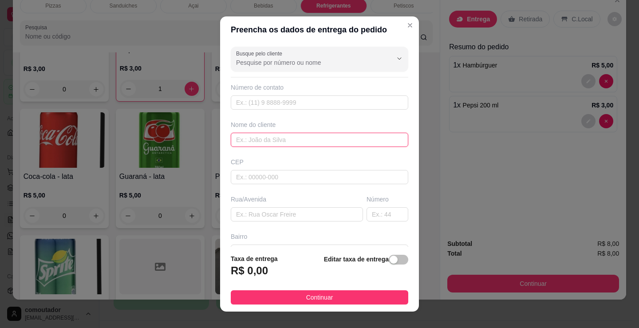
click at [310, 142] on input "text" at bounding box center [319, 140] width 177 height 14
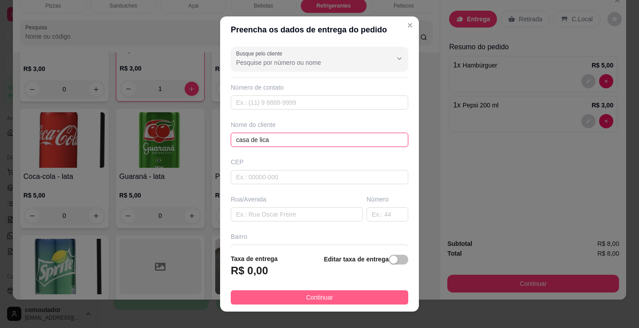
type input "casa de lica"
click at [349, 296] on button "Continuar" at bounding box center [319, 297] width 177 height 14
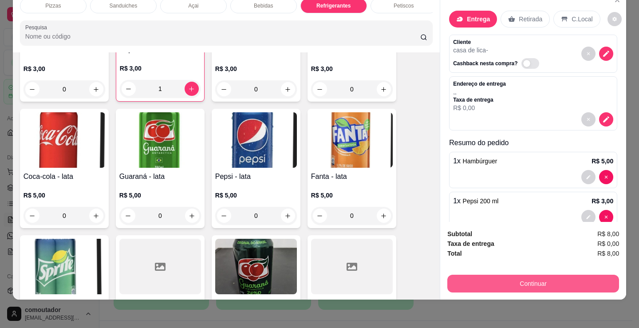
click at [474, 279] on button "Continuar" at bounding box center [533, 284] width 172 height 18
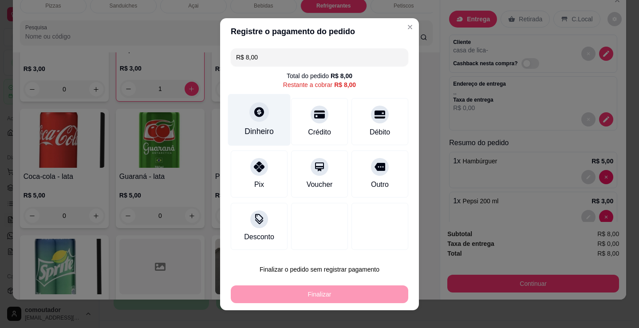
click at [269, 129] on div "Dinheiro" at bounding box center [258, 132] width 29 height 12
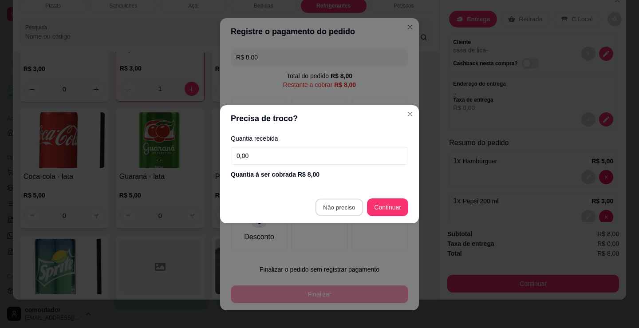
type input "R$ 0,00"
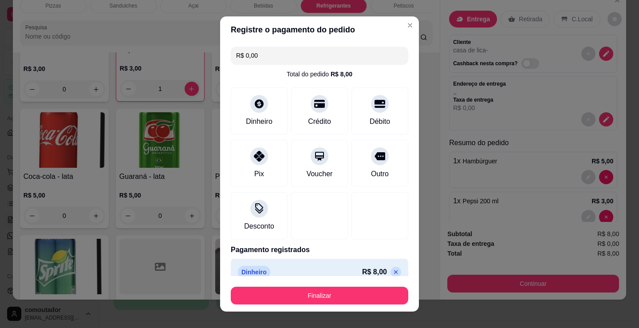
click at [305, 295] on button "Finalizar" at bounding box center [319, 295] width 177 height 18
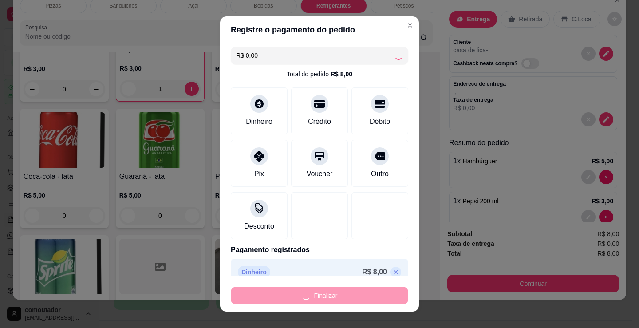
type input "0"
type input "-R$ 8,00"
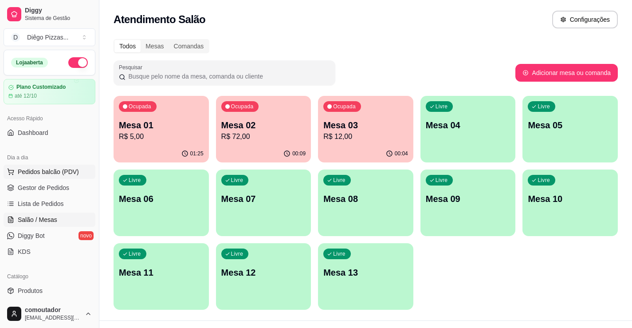
click at [35, 169] on span "Pedidos balcão (PDV)" at bounding box center [48, 171] width 61 height 9
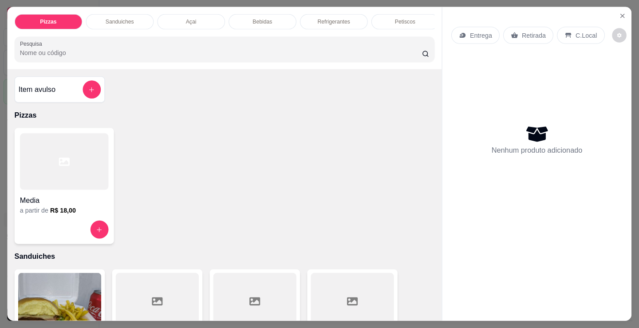
click at [52, 187] on div at bounding box center [64, 161] width 88 height 56
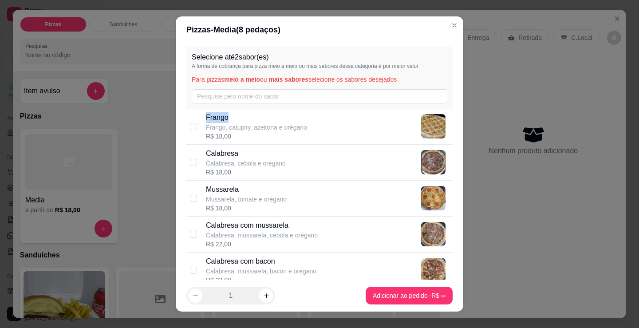
click at [232, 112] on div "Selecione até 2 sabor(es) A forma de cobrança para pizza meio a meio ou mais sa…" at bounding box center [319, 161] width 287 height 236
click at [233, 126] on p "Frango, catupiry, azeitona e orégano" at bounding box center [256, 127] width 101 height 9
checkbox input "true"
click at [239, 191] on p "Mussarela" at bounding box center [246, 189] width 81 height 11
checkbox input "true"
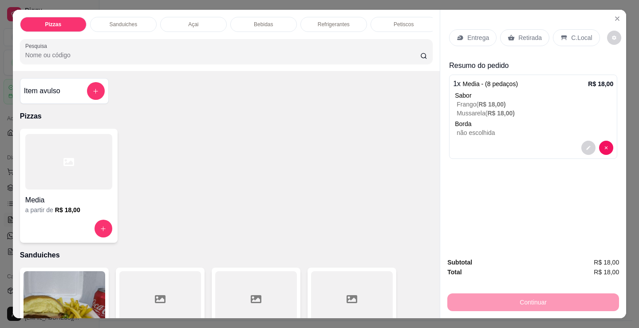
click at [339, 21] on p "Refrigerantes" at bounding box center [334, 24] width 32 height 7
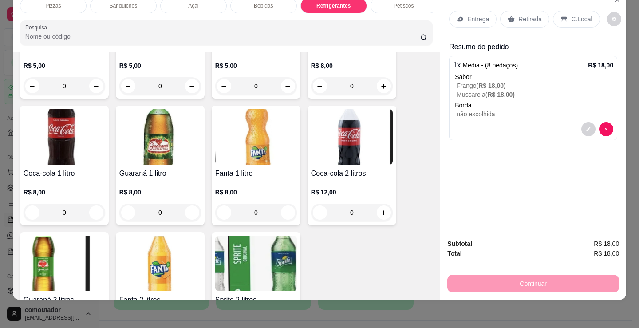
scroll to position [2525, 0]
click at [190, 210] on icon "increase-product-quantity" at bounding box center [191, 212] width 7 height 7
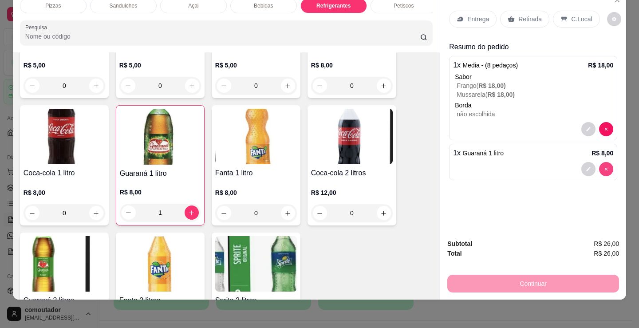
type input "0"
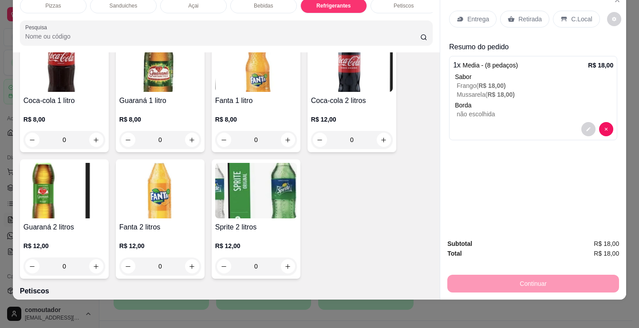
scroll to position [2614, 0]
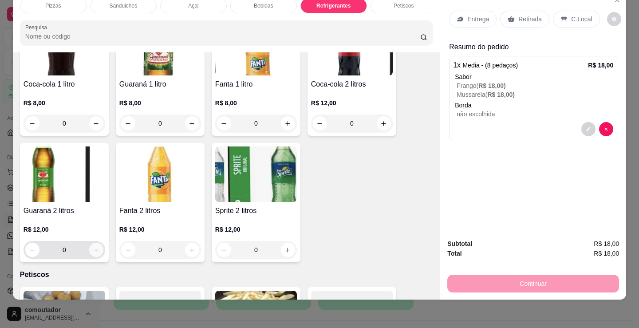
click at [94, 247] on icon "increase-product-quantity" at bounding box center [96, 250] width 7 height 7
type input "1"
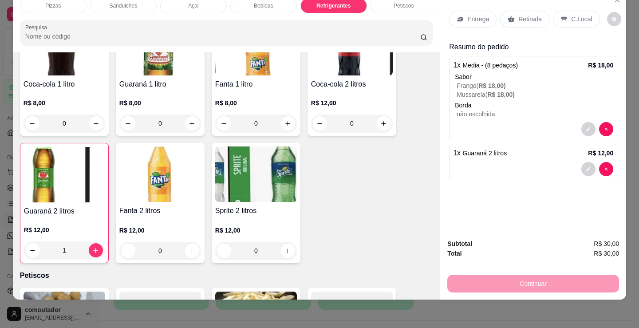
click at [467, 15] on p "Entrega" at bounding box center [478, 19] width 22 height 9
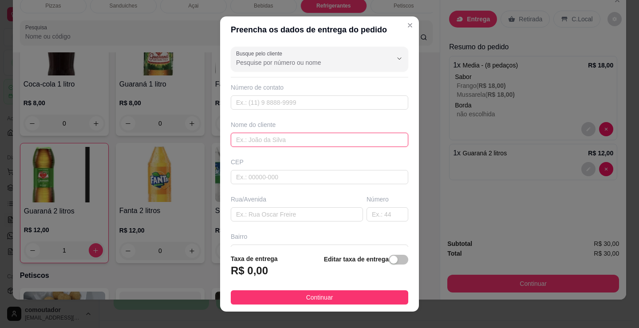
click at [288, 141] on input "text" at bounding box center [319, 140] width 177 height 14
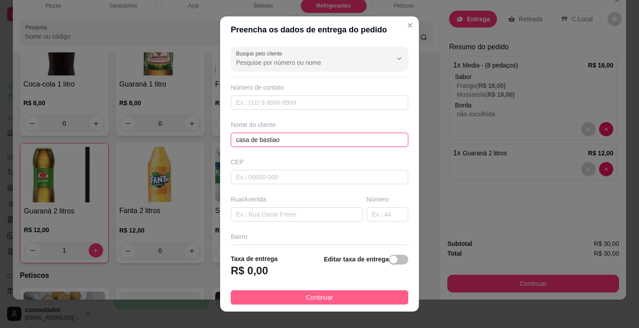
type input "casa de bastiao"
click at [359, 303] on button "Continuar" at bounding box center [319, 297] width 177 height 14
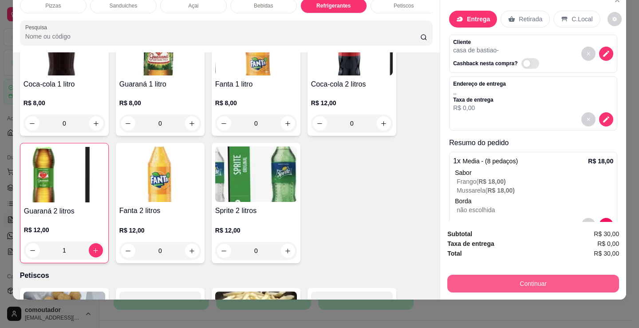
click at [473, 282] on button "Continuar" at bounding box center [533, 284] width 172 height 18
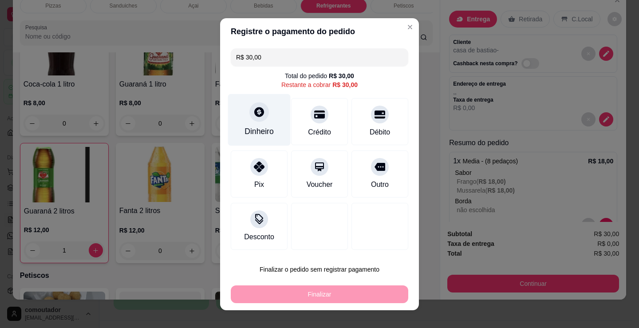
click at [271, 114] on div "Dinheiro" at bounding box center [259, 120] width 63 height 52
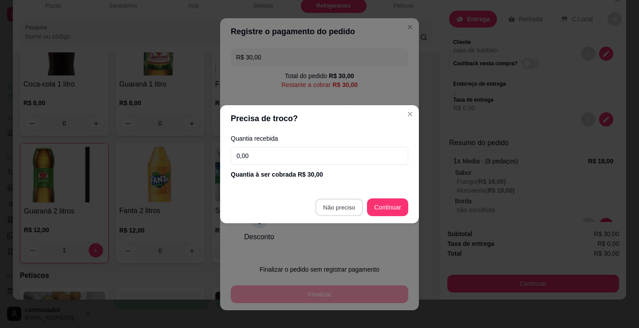
type input "R$ 0,00"
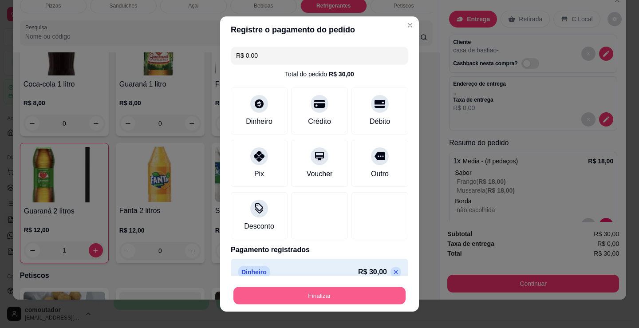
click at [337, 292] on button "Finalizar" at bounding box center [319, 295] width 172 height 17
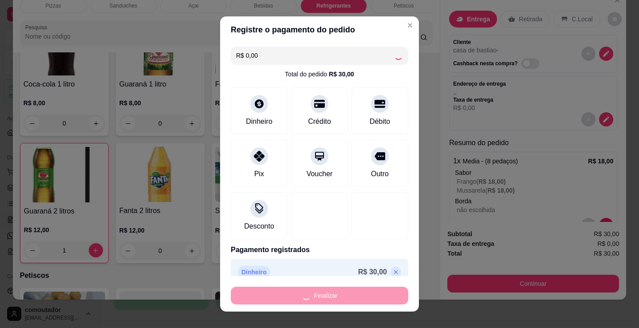
type input "0"
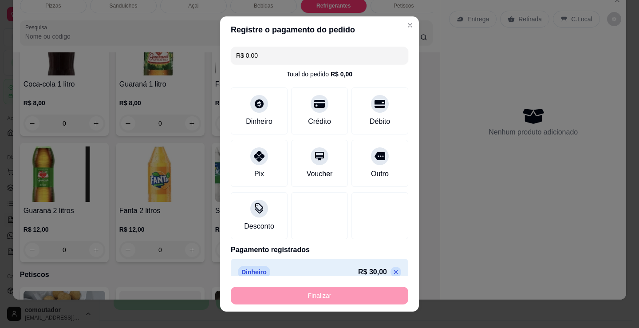
type input "-R$ 30,00"
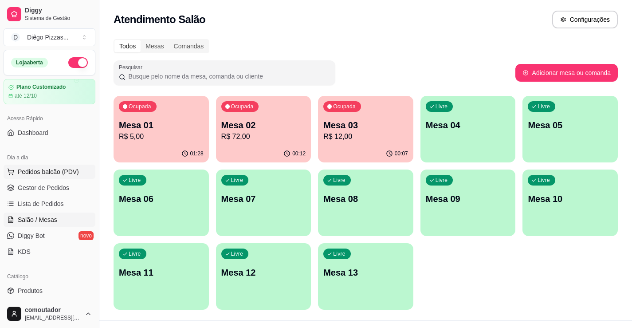
click at [27, 175] on span "Pedidos balcão (PDV)" at bounding box center [48, 171] width 61 height 9
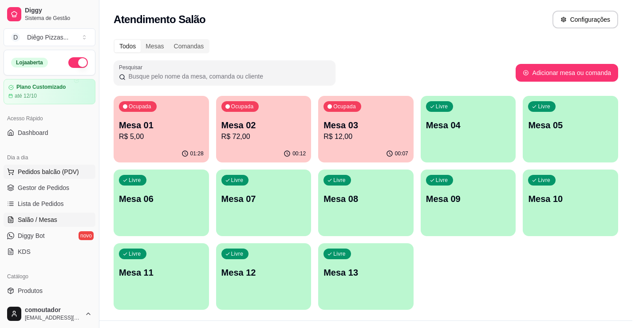
click at [43, 189] on div at bounding box center [68, 161] width 87 height 55
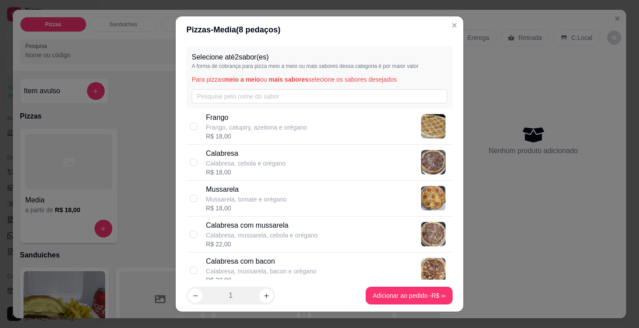
click at [243, 132] on div "[PERSON_NAME], catupiry, azeitona e orégano R$ 18,00" at bounding box center [256, 126] width 101 height 28
checkbox input "true"
click at [251, 172] on div "R$ 18,00" at bounding box center [246, 172] width 80 height 9
checkbox input "true"
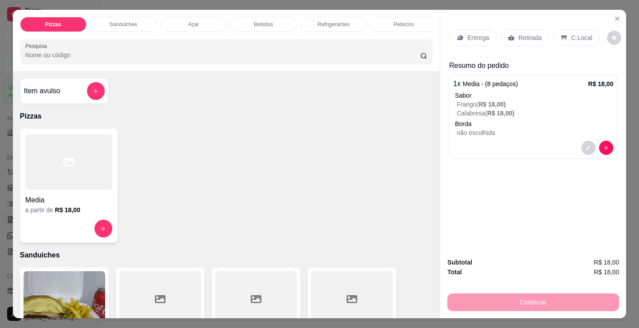
click at [484, 114] on p "Calabresa ( R$ 18,00 )" at bounding box center [534, 113] width 157 height 9
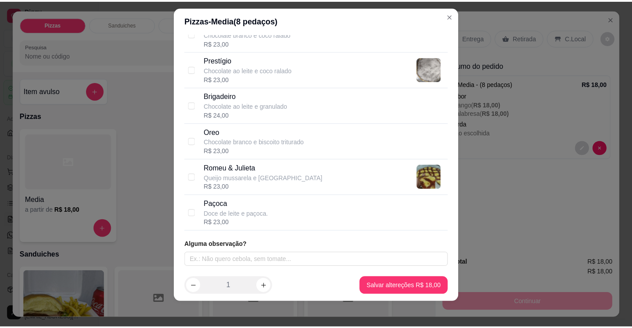
scroll to position [12, 0]
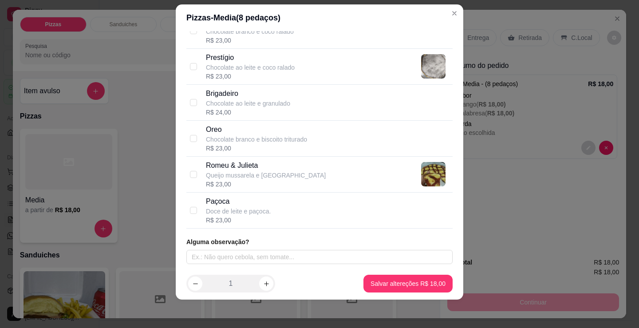
click at [308, 265] on div "Selecione até 2 sabor(es) A forma de cobrança para pizza meio a meio ou mais sa…" at bounding box center [319, 149] width 287 height 236
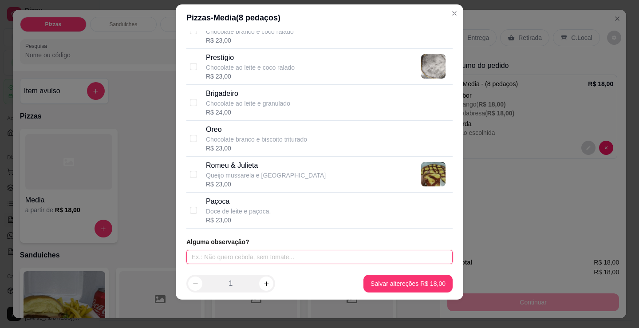
click at [309, 258] on input "text" at bounding box center [319, 257] width 266 height 14
type input "borda cheddar"
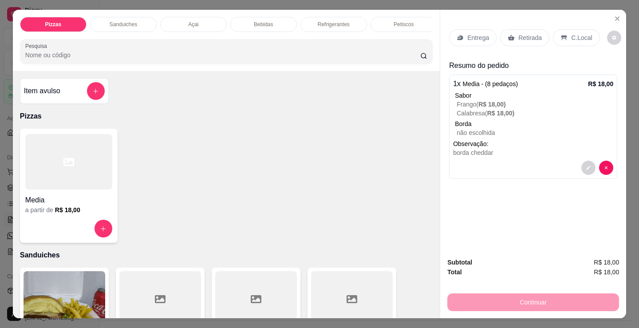
click at [475, 35] on p "Entrega" at bounding box center [478, 37] width 22 height 9
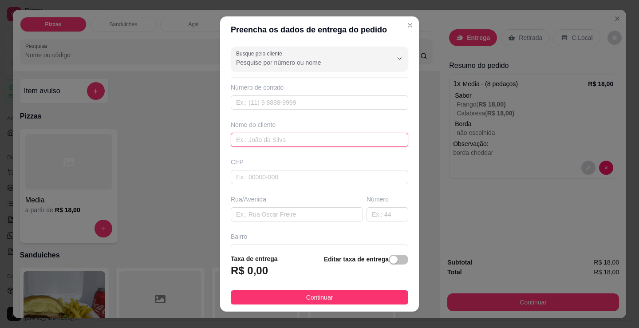
click at [350, 143] on input "text" at bounding box center [319, 140] width 177 height 14
type input "nelania"
click at [335, 298] on button "Continuar" at bounding box center [319, 297] width 177 height 14
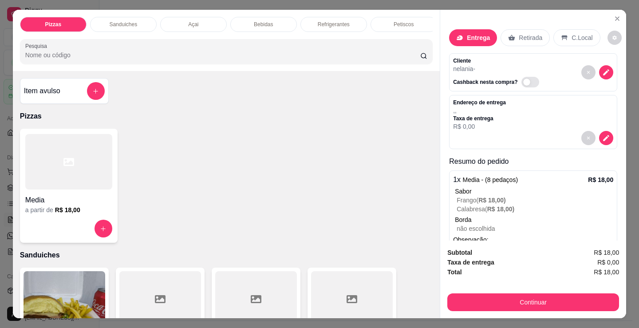
click at [496, 306] on button "Continuar" at bounding box center [533, 302] width 172 height 18
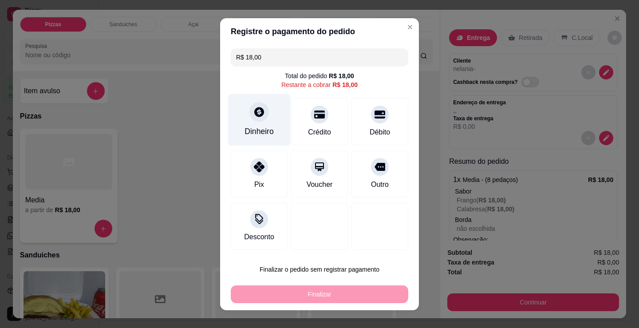
click at [272, 117] on div "Dinheiro" at bounding box center [259, 120] width 63 height 52
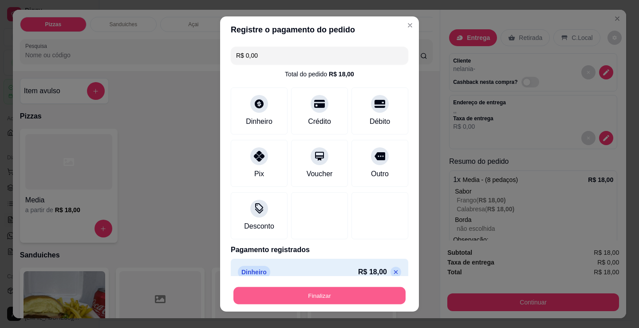
click at [342, 296] on button "Finalizar" at bounding box center [319, 295] width 172 height 17
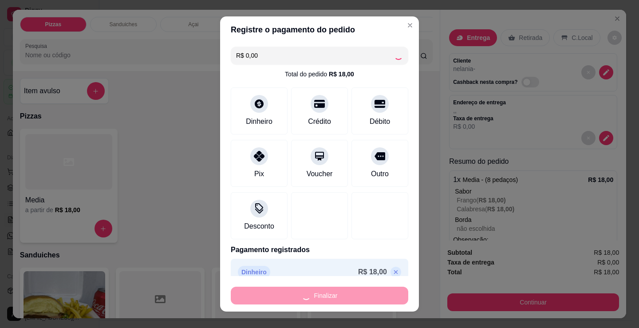
type input "-R$ 18,00"
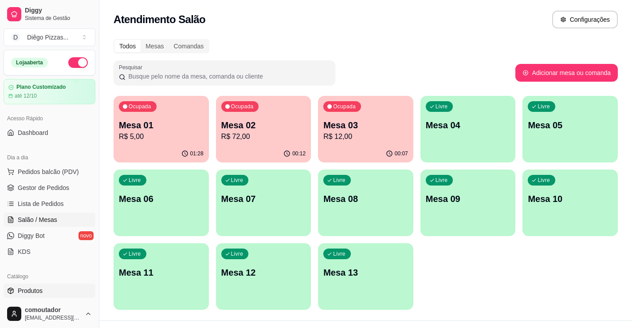
click at [49, 292] on link "Produtos" at bounding box center [50, 290] width 92 height 14
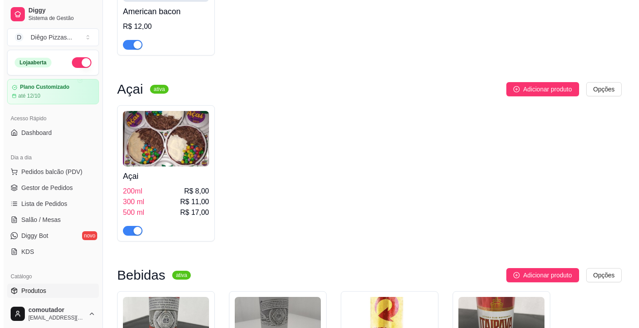
scroll to position [1818, 0]
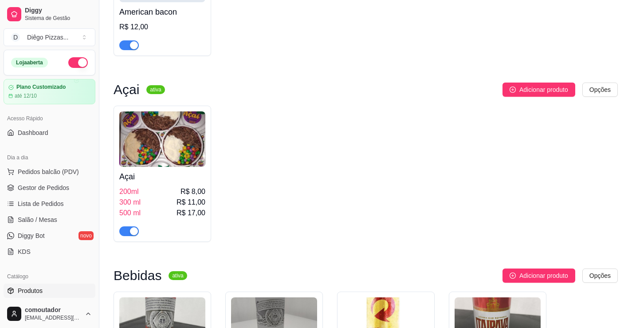
click at [128, 226] on span "button" at bounding box center [129, 231] width 20 height 10
click at [32, 170] on span "Pedidos balcão (PDV)" at bounding box center [48, 171] width 61 height 9
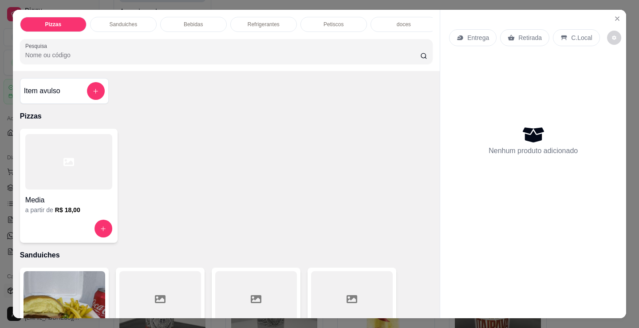
click at [42, 181] on div at bounding box center [68, 161] width 87 height 55
click at [272, 21] on p "Refrigerantes" at bounding box center [263, 24] width 32 height 7
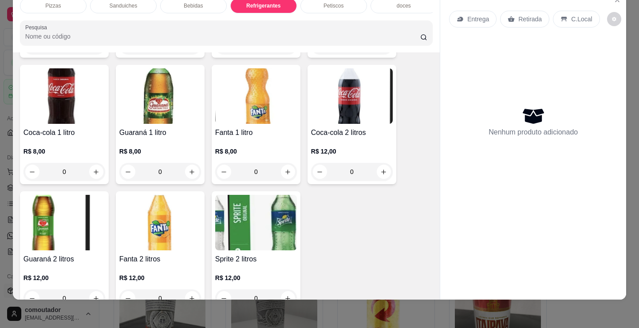
scroll to position [2425, 0]
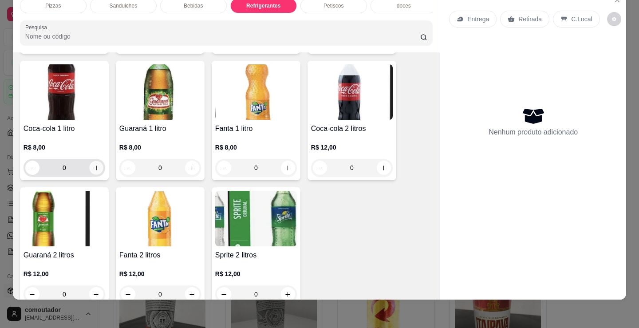
click at [93, 167] on icon "increase-product-quantity" at bounding box center [96, 168] width 7 height 7
type input "1"
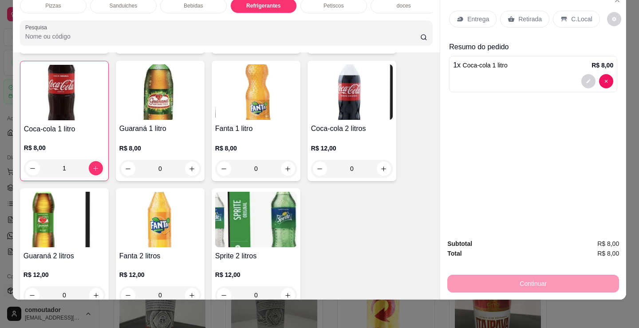
click at [323, 5] on div "Petiscos" at bounding box center [333, 5] width 67 height 15
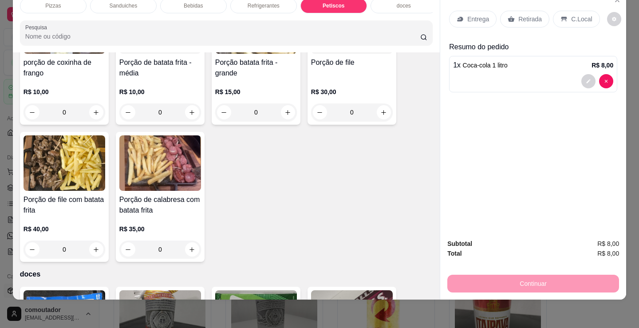
scroll to position [2776, 0]
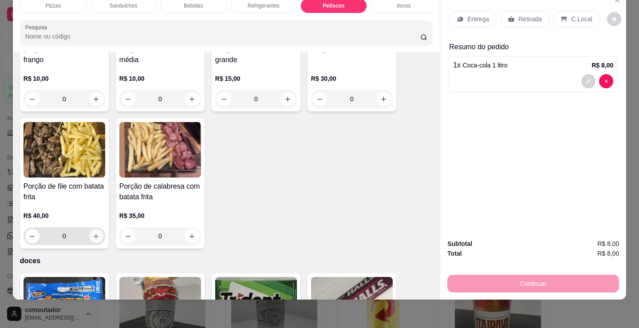
click at [95, 235] on icon "increase-product-quantity" at bounding box center [96, 236] width 7 height 7
type input "1"
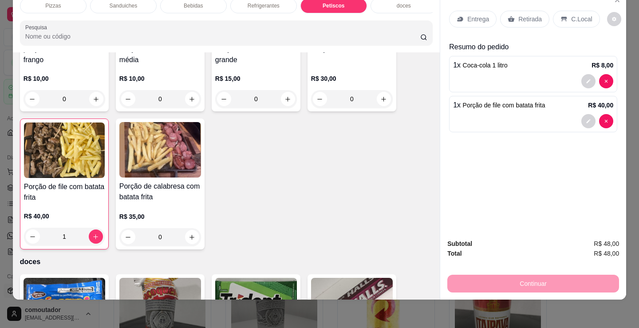
click at [257, 2] on p "Refrigerantes" at bounding box center [263, 5] width 32 height 7
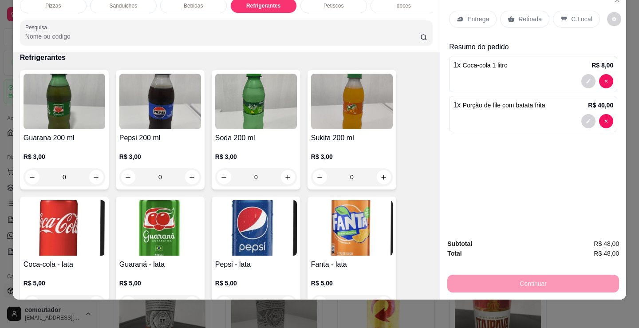
click at [198, 4] on div "Bebidas" at bounding box center [193, 5] width 67 height 15
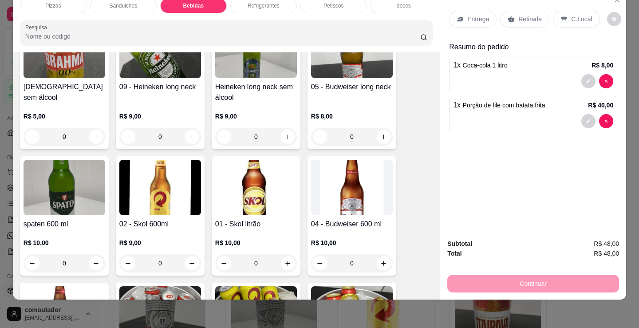
scroll to position [1088, 0]
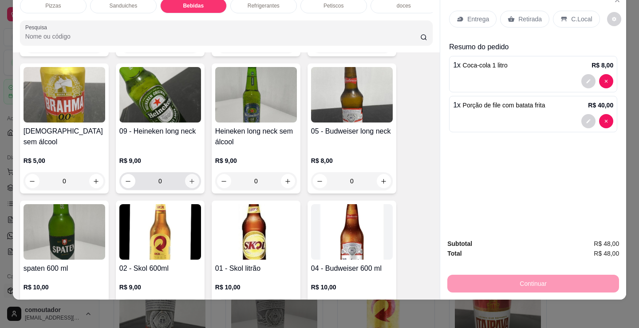
click at [190, 185] on button "increase-product-quantity" at bounding box center [192, 181] width 14 height 14
type input "1"
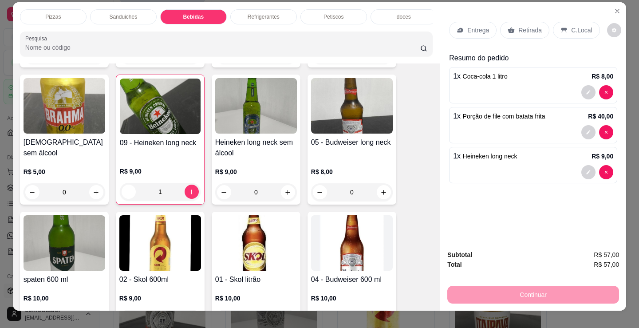
scroll to position [0, 0]
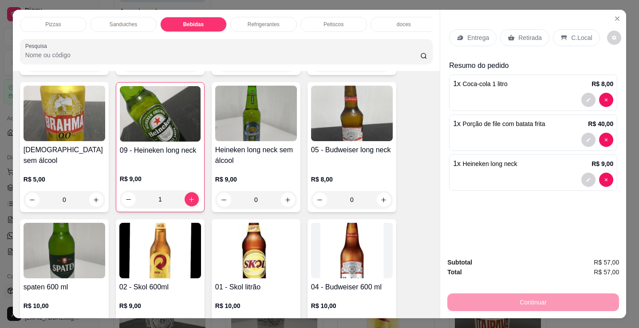
click at [571, 35] on p "C.Local" at bounding box center [581, 37] width 21 height 9
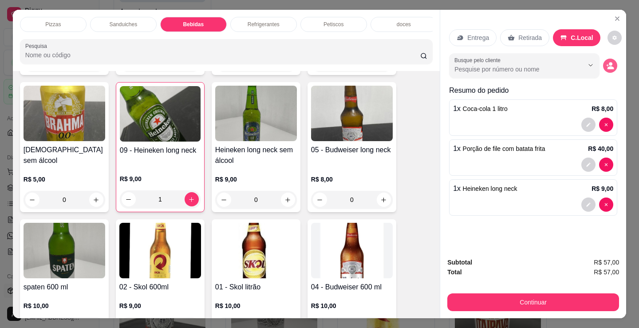
click at [607, 66] on icon "decrease-product-quantity" at bounding box center [610, 67] width 7 height 3
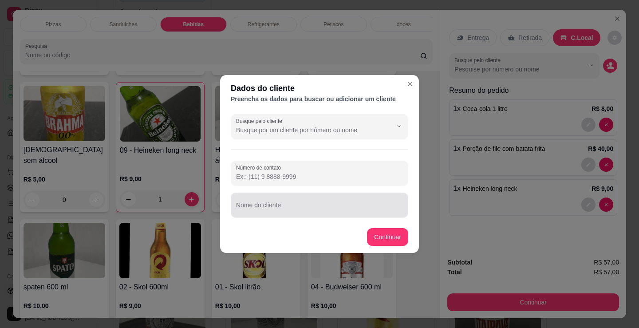
click at [354, 213] on div at bounding box center [319, 205] width 167 height 18
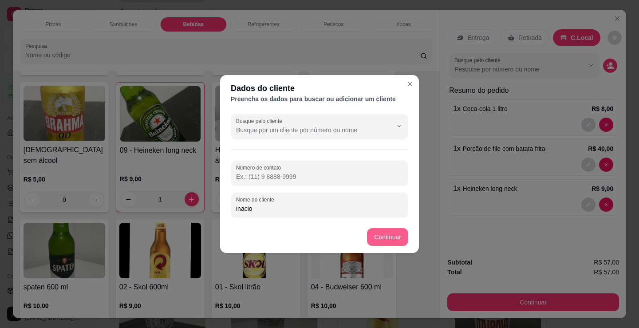
type input "inacio"
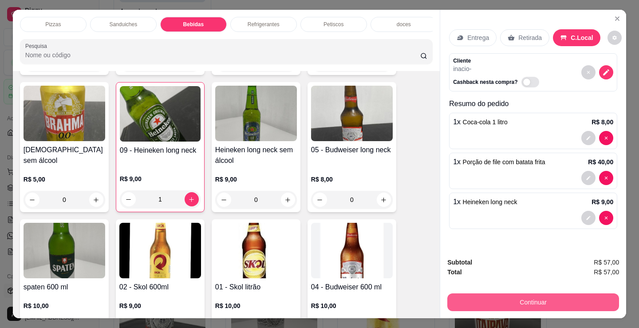
click at [452, 294] on button "Continuar" at bounding box center [533, 302] width 172 height 18
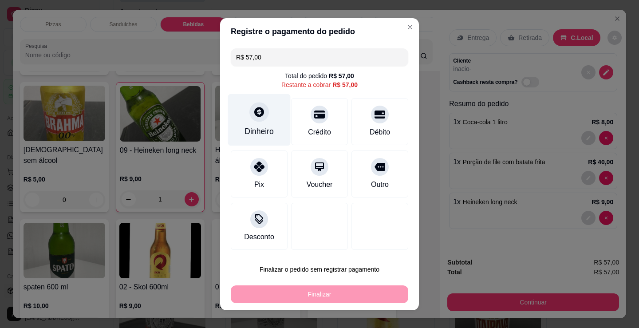
click at [251, 132] on div "Dinheiro" at bounding box center [258, 132] width 29 height 12
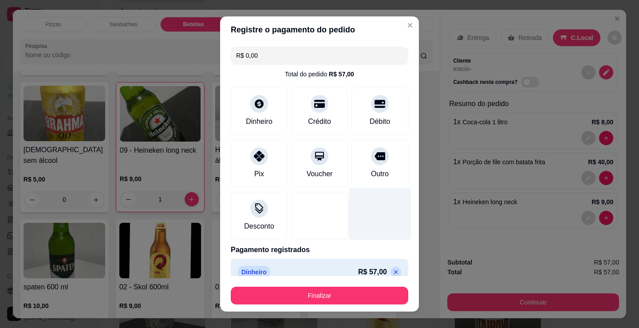
type input "R$ 0,00"
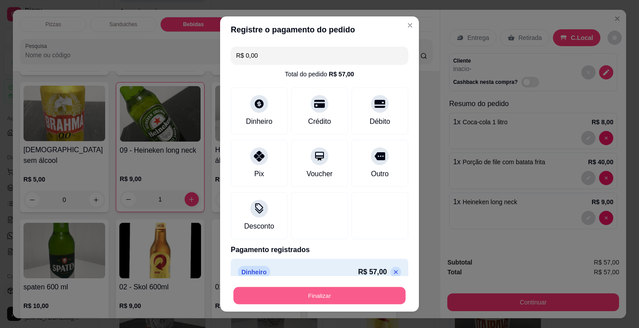
click at [357, 293] on button "Finalizar" at bounding box center [319, 295] width 172 height 17
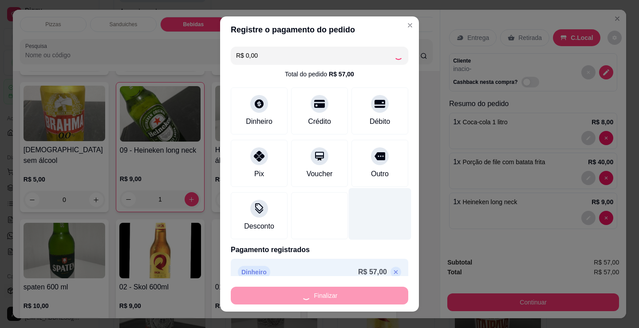
type input "0"
type input "-R$ 57,00"
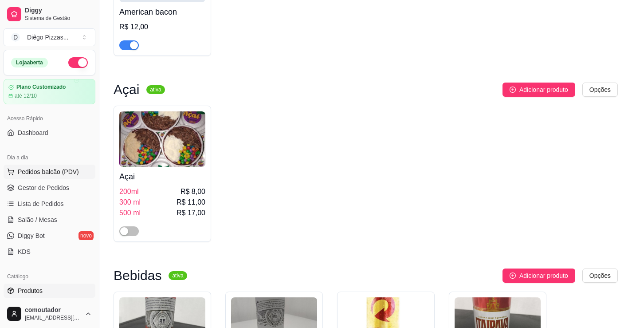
click at [52, 170] on span "Pedidos balcão (PDV)" at bounding box center [48, 171] width 61 height 9
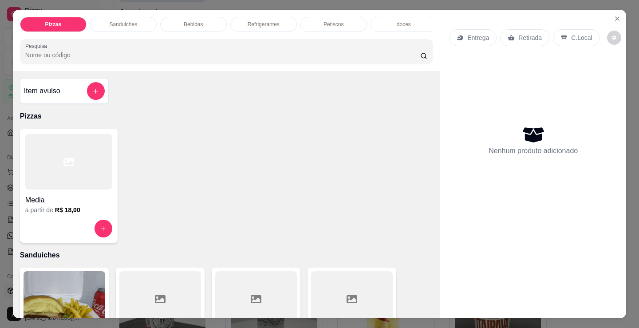
click at [94, 193] on div "Media" at bounding box center [68, 197] width 87 height 16
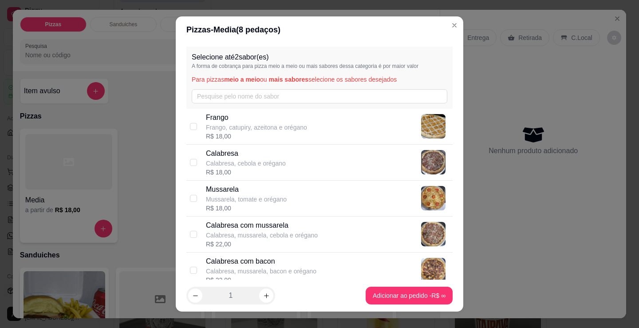
click at [303, 130] on div "[PERSON_NAME], catupiry, azeitona e orégano R$ 18,00" at bounding box center [327, 126] width 243 height 28
checkbox input "true"
click at [304, 164] on div "Calabresa Calabresa, cebola e orégano R$ 18,00" at bounding box center [327, 162] width 243 height 28
checkbox input "true"
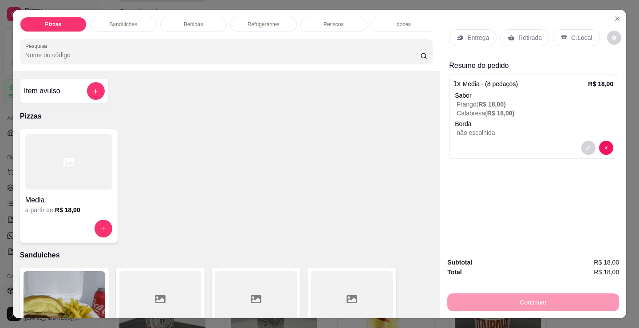
click at [575, 36] on p "C.Local" at bounding box center [581, 37] width 21 height 9
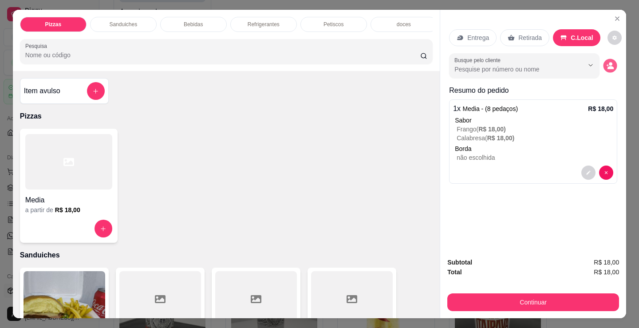
click at [611, 60] on button "decrease-product-quantity" at bounding box center [610, 66] width 14 height 14
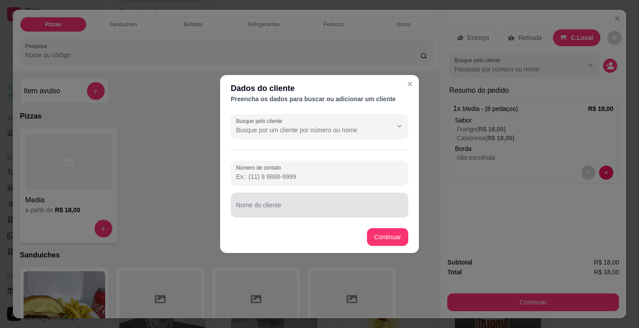
click at [275, 211] on input "Nome do cliente" at bounding box center [319, 208] width 167 height 9
type input "inacio"
drag, startPoint x: 377, startPoint y: 220, endPoint x: 381, endPoint y: 224, distance: 5.0
click at [379, 223] on section "Dados do cliente Preencha os dados para buscar ou adicionar um cliente Busque p…" at bounding box center [319, 164] width 199 height 178
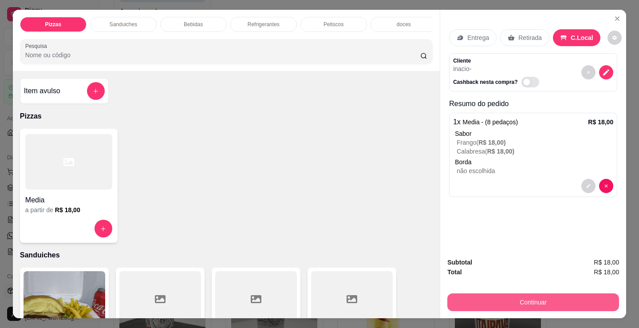
click at [503, 305] on button "Continuar" at bounding box center [533, 302] width 172 height 18
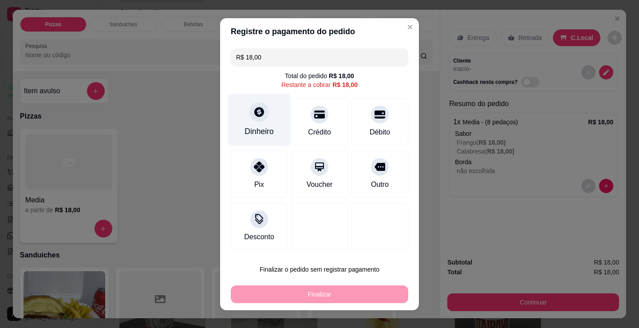
click at [246, 141] on div "Dinheiro" at bounding box center [259, 120] width 63 height 52
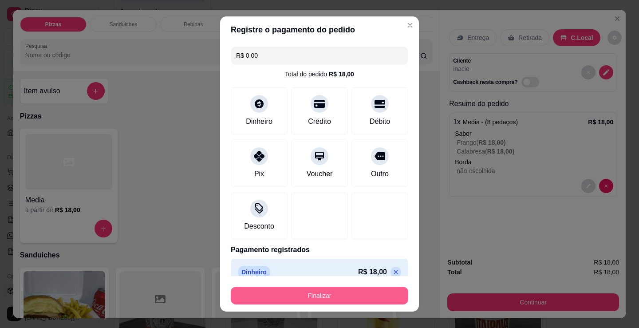
click at [350, 290] on button "Finalizar" at bounding box center [319, 295] width 177 height 18
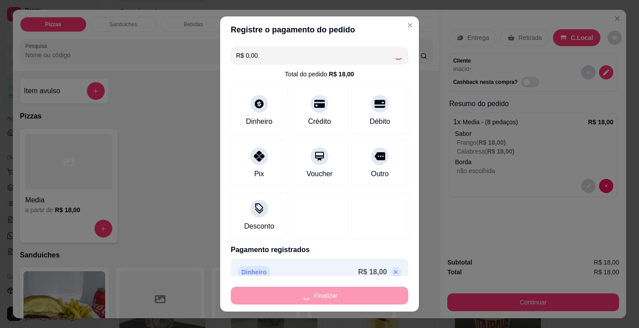
type input "-R$ 18,00"
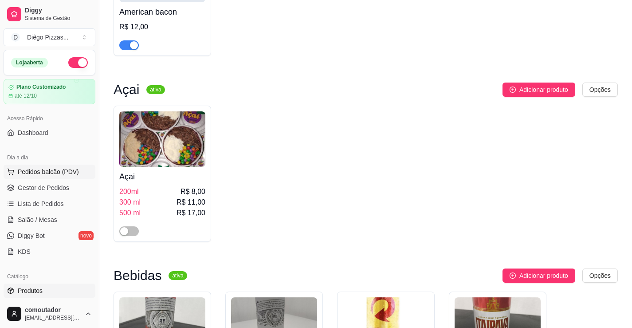
click at [28, 175] on span "Pedidos balcão (PDV)" at bounding box center [48, 171] width 61 height 9
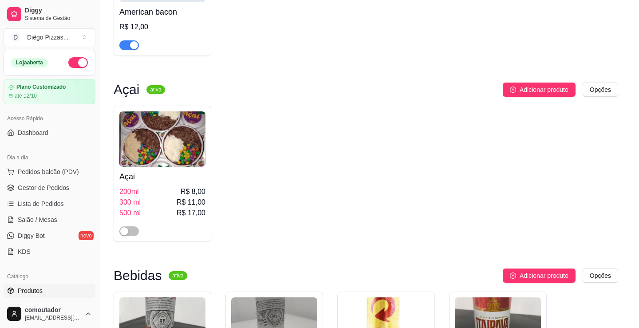
click at [62, 189] on div at bounding box center [68, 161] width 87 height 55
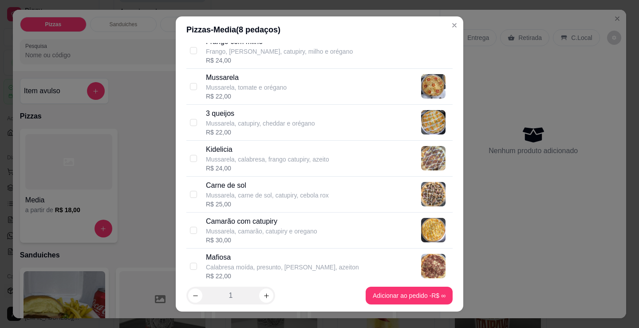
click at [271, 202] on div "R$ 25,00" at bounding box center [267, 204] width 123 height 9
checkbox input "true"
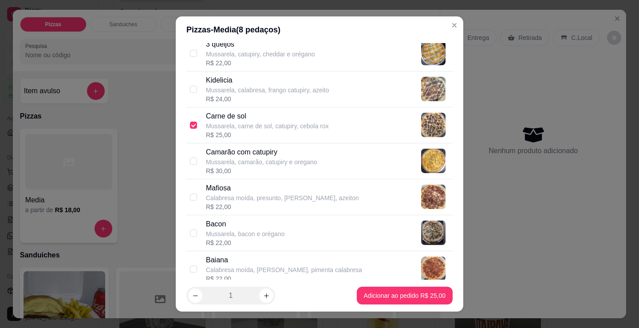
scroll to position [355, 0]
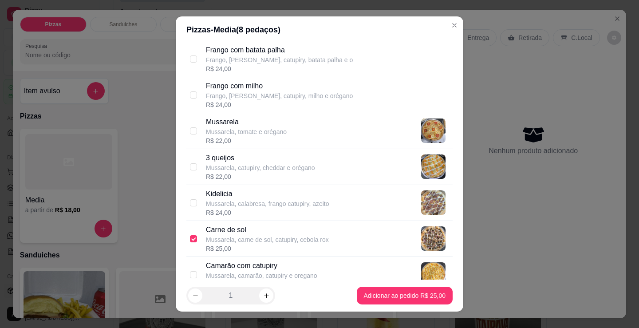
click at [253, 143] on div "R$ 22,00" at bounding box center [246, 140] width 81 height 9
checkbox input "true"
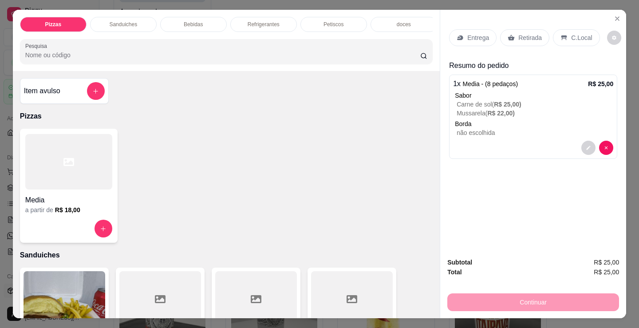
click at [323, 23] on p "Petiscos" at bounding box center [333, 24] width 20 height 7
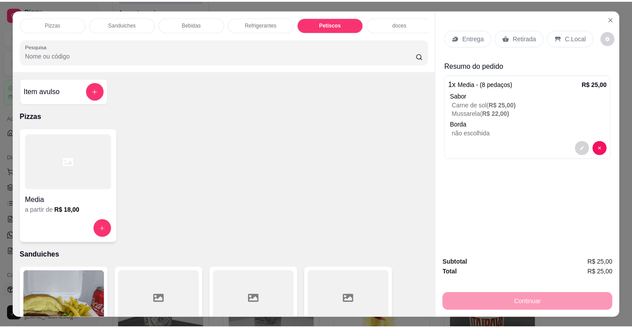
scroll to position [22, 0]
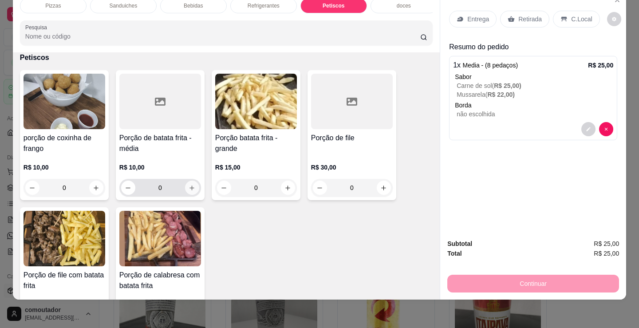
click at [188, 185] on icon "increase-product-quantity" at bounding box center [191, 187] width 7 height 7
type input "1"
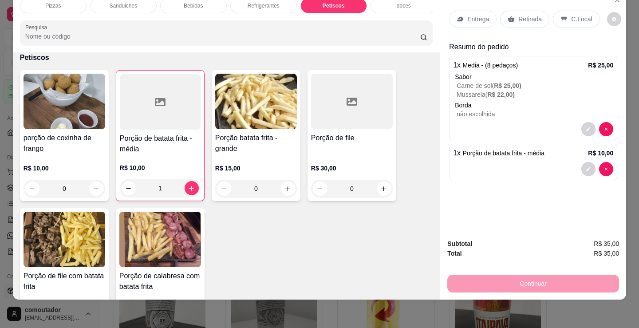
click at [532, 15] on p "Retirada" at bounding box center [530, 19] width 24 height 9
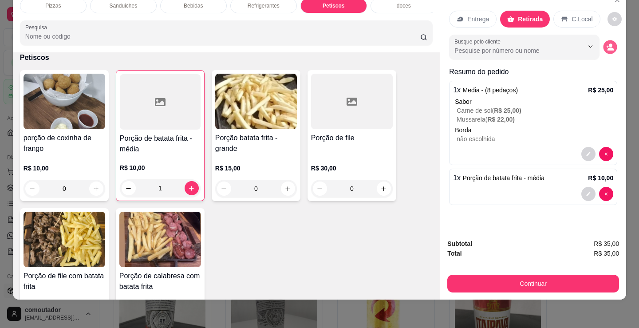
click at [607, 43] on icon "decrease-product-quantity" at bounding box center [610, 47] width 8 height 8
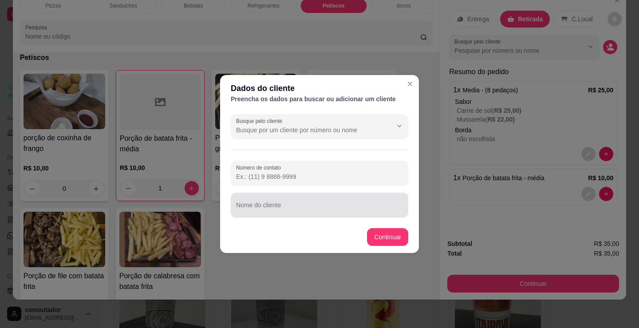
click at [351, 210] on input "Nome do cliente" at bounding box center [319, 208] width 167 height 9
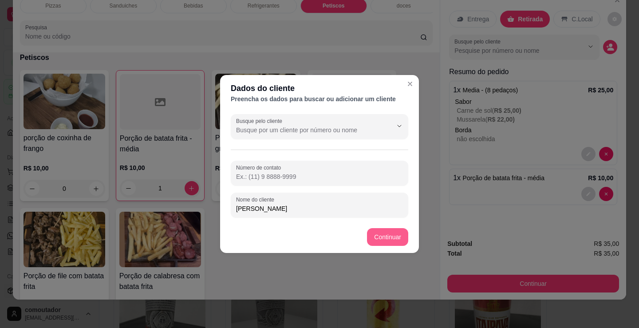
type input "[PERSON_NAME]"
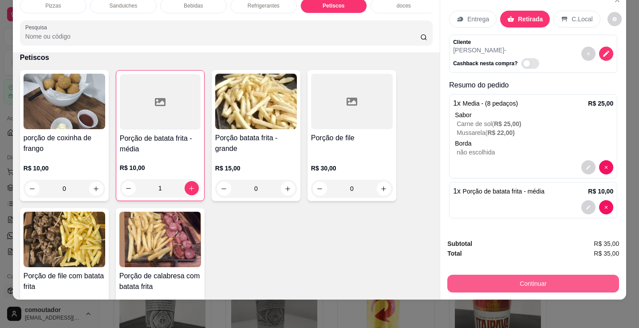
click at [472, 275] on button "Continuar" at bounding box center [533, 284] width 172 height 18
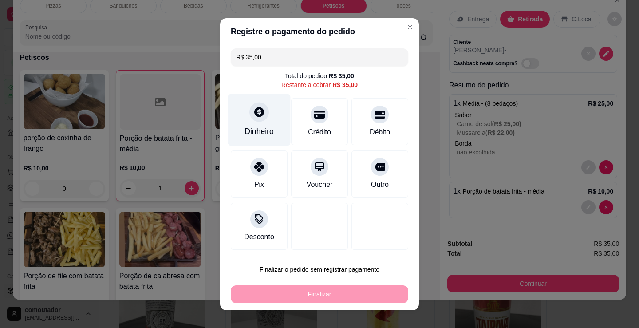
click at [271, 129] on div "Dinheiro" at bounding box center [259, 120] width 63 height 52
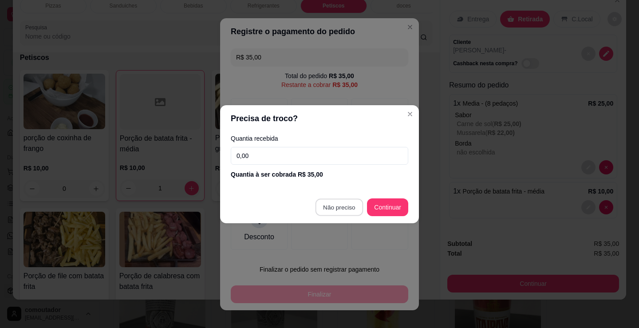
type input "R$ 0,00"
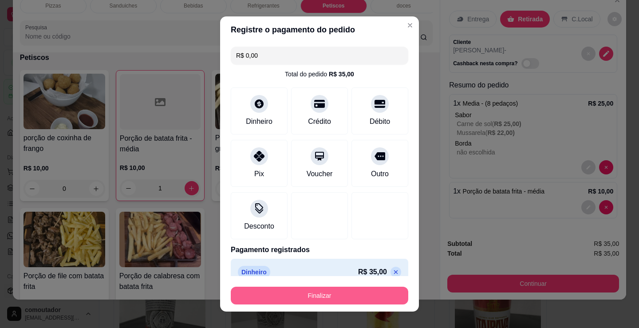
click at [303, 294] on button "Finalizar" at bounding box center [319, 295] width 177 height 18
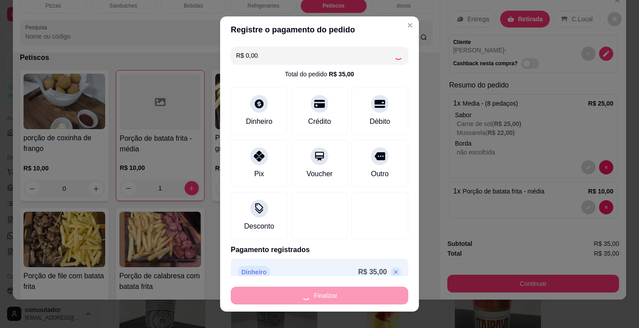
type input "0"
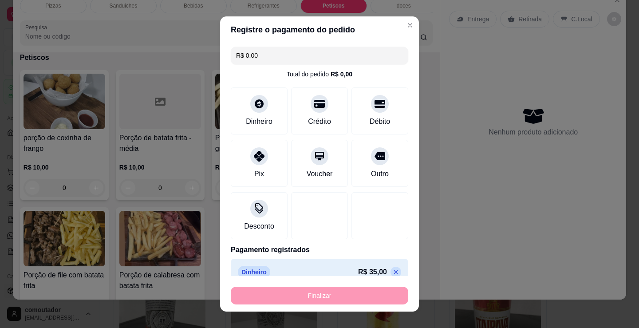
type input "-R$ 35,00"
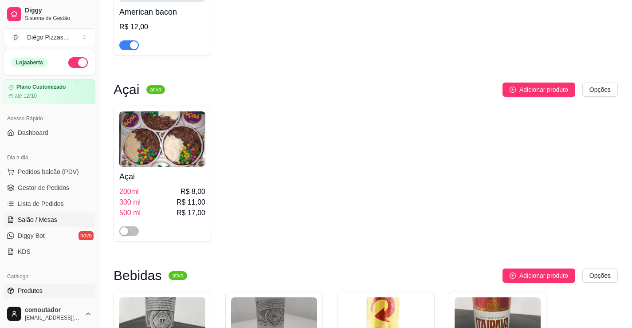
click at [18, 224] on link "Salão / Mesas" at bounding box center [50, 219] width 92 height 14
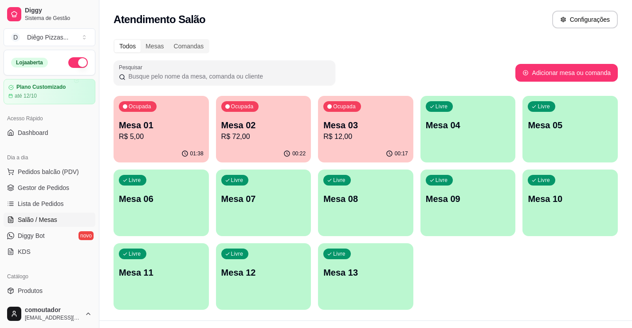
click at [369, 140] on p "R$ 12,00" at bounding box center [365, 136] width 85 height 11
click at [225, 131] on div "Mesa 02 R$ 72,00" at bounding box center [263, 130] width 85 height 23
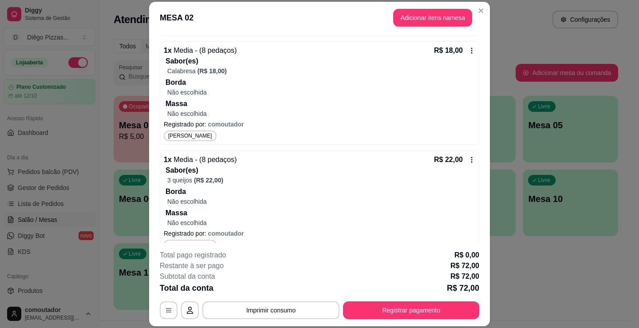
scroll to position [283, 0]
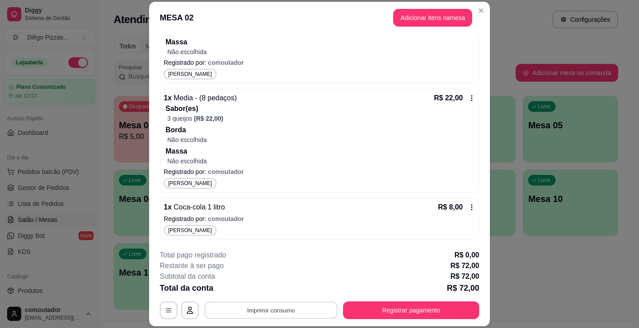
click at [280, 306] on button "Imprimir consumo" at bounding box center [270, 310] width 133 height 17
click at [286, 288] on button "IMPRESSORA" at bounding box center [270, 289] width 64 height 14
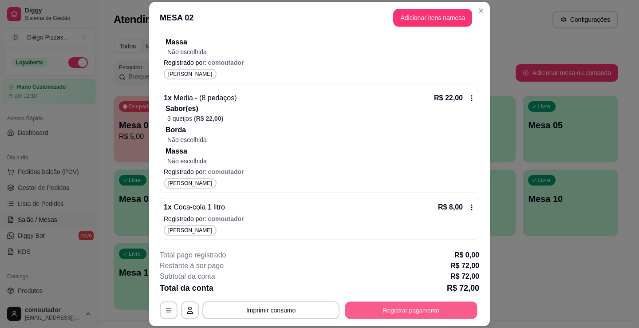
click at [418, 319] on div "**********" at bounding box center [319, 310] width 319 height 18
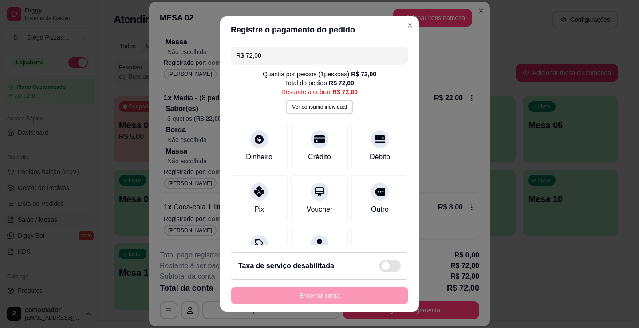
drag, startPoint x: 240, startPoint y: 192, endPoint x: 335, endPoint y: 255, distance: 114.0
click at [241, 192] on div "Pix" at bounding box center [259, 198] width 57 height 47
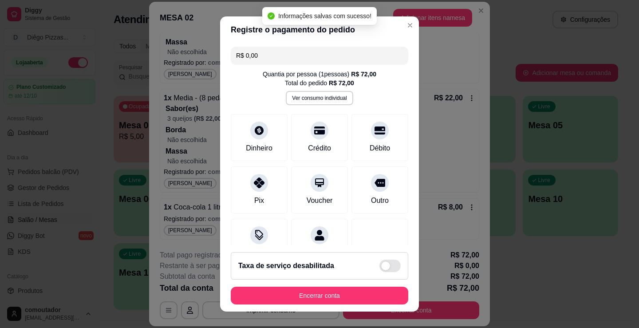
type input "R$ 0,00"
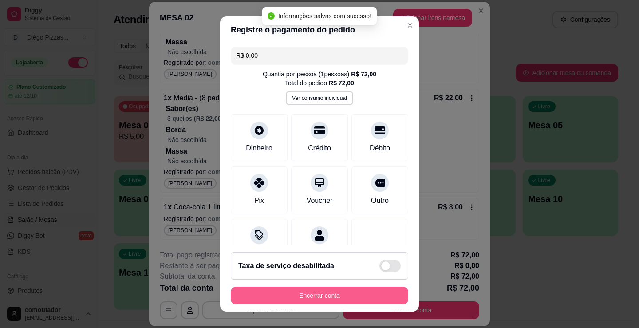
click at [367, 294] on button "Encerrar conta" at bounding box center [319, 295] width 177 height 18
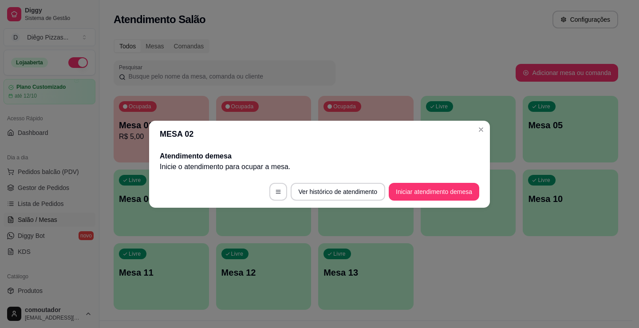
scroll to position [0, 0]
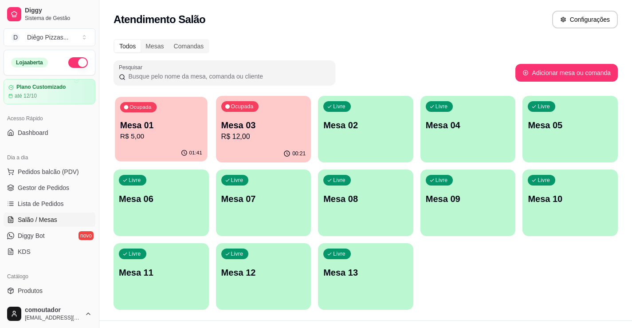
click at [180, 142] on div "Ocupada Mesa 01 R$ 5,00" at bounding box center [161, 121] width 92 height 48
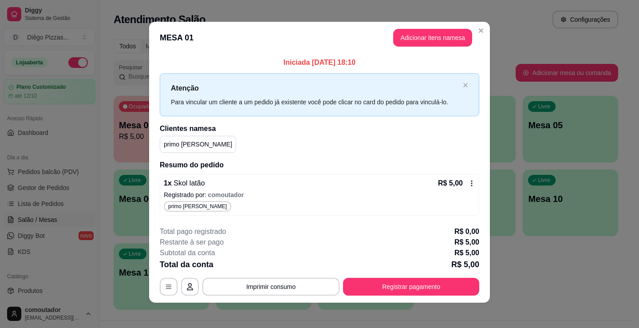
scroll to position [5, 0]
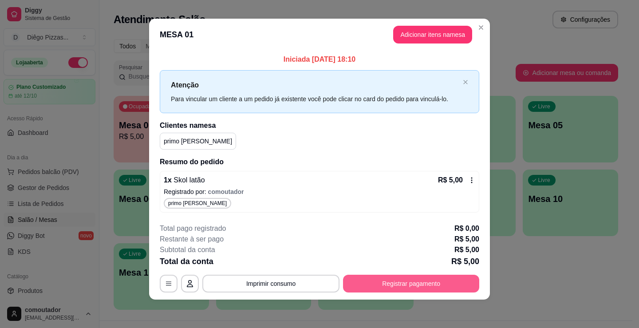
click at [424, 284] on button "Registrar pagamento" at bounding box center [411, 284] width 136 height 18
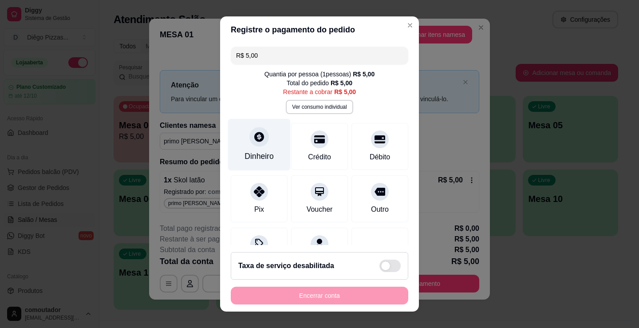
click at [263, 137] on div "Dinheiro" at bounding box center [259, 145] width 63 height 52
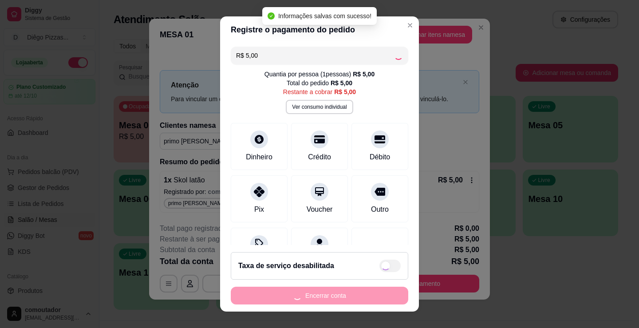
type input "R$ 0,00"
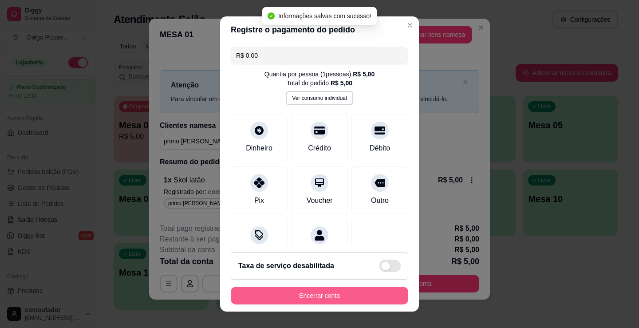
click at [347, 294] on button "Encerrar conta" at bounding box center [319, 295] width 177 height 18
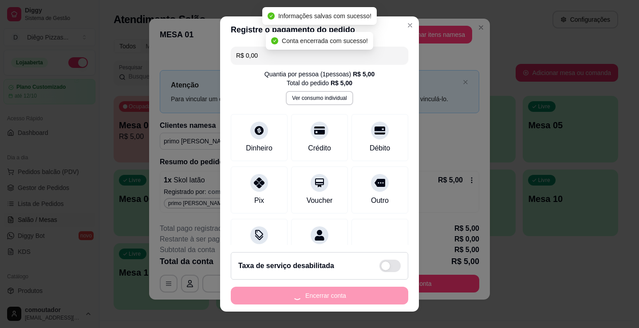
scroll to position [0, 0]
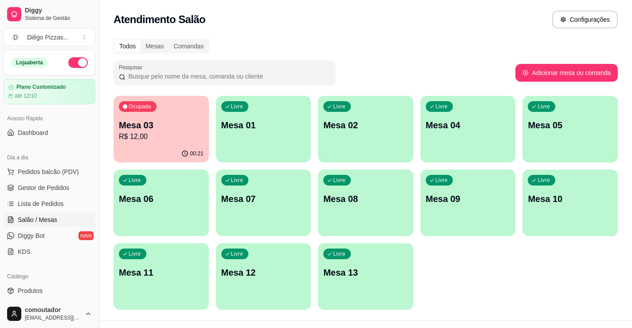
click at [144, 134] on p "R$ 12,00" at bounding box center [161, 136] width 85 height 11
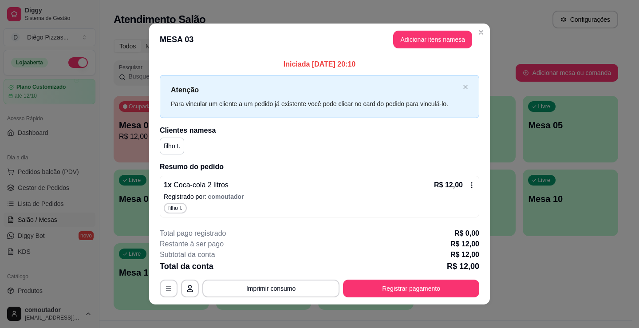
scroll to position [5, 0]
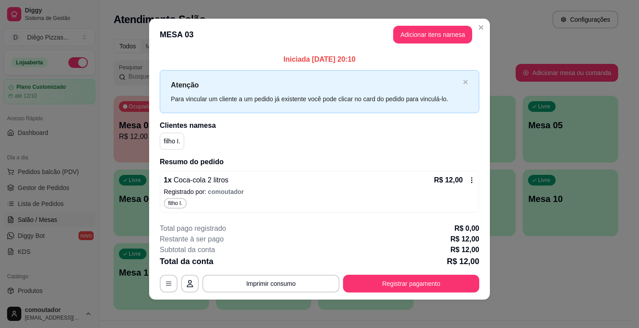
click at [169, 204] on span "filho I." at bounding box center [175, 203] width 18 height 7
click at [416, 40] on button "Adicionar itens na mesa" at bounding box center [432, 35] width 79 height 18
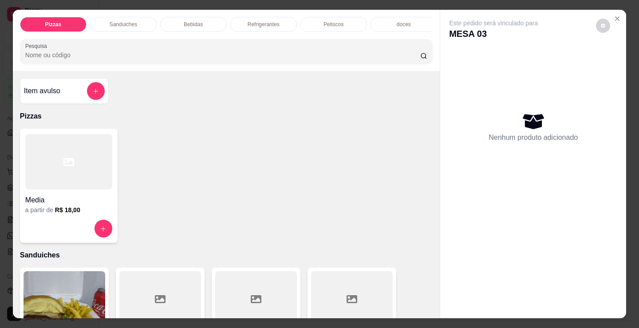
click at [80, 186] on div at bounding box center [68, 161] width 87 height 55
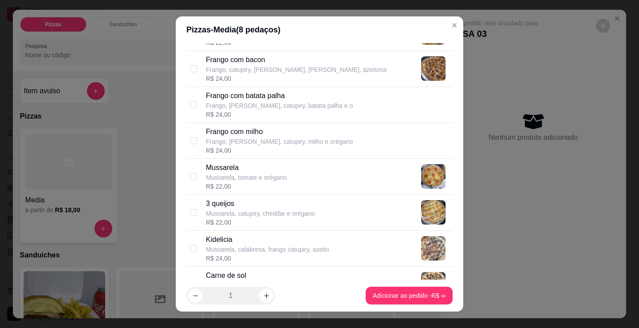
scroll to position [355, 0]
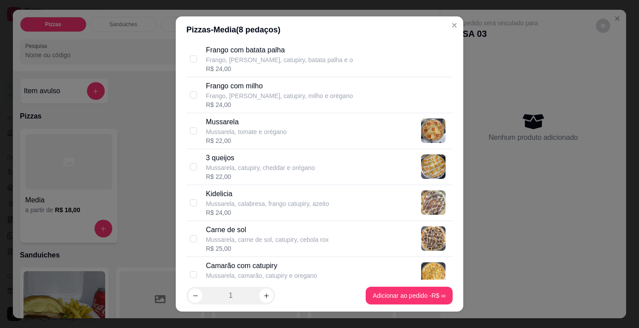
click at [238, 196] on p "Kidelicia" at bounding box center [267, 193] width 123 height 11
checkbox input "true"
click at [260, 291] on button "increase-product-quantity" at bounding box center [266, 296] width 14 height 14
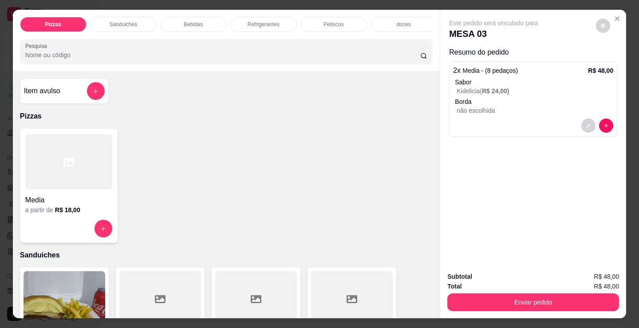
click at [73, 178] on div at bounding box center [68, 161] width 87 height 55
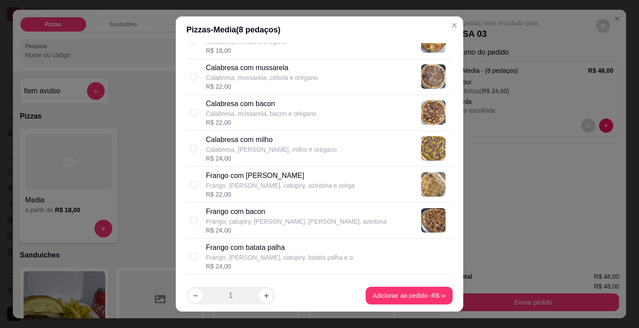
scroll to position [177, 0]
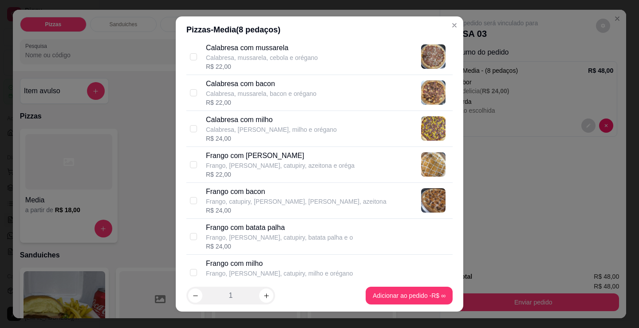
click at [267, 173] on div "R$ 22,00" at bounding box center [280, 174] width 149 height 9
checkbox input "true"
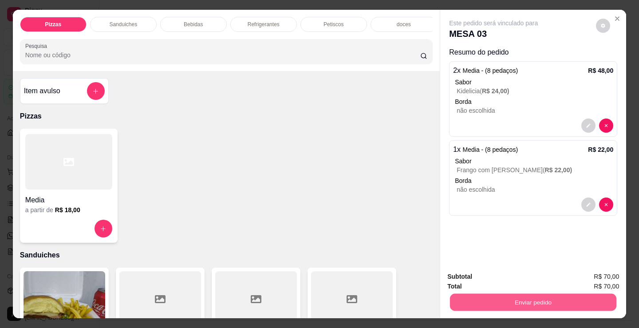
click at [553, 303] on button "Enviar pedido" at bounding box center [533, 301] width 166 height 17
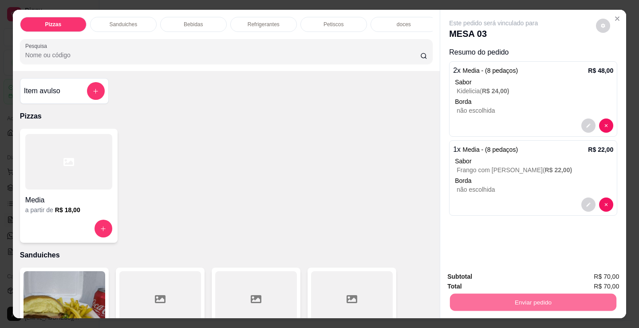
click at [548, 276] on button "Registrar cliente" at bounding box center [536, 276] width 59 height 17
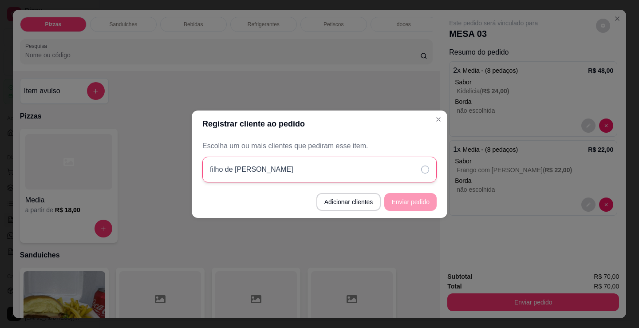
click at [401, 164] on div "filho de [PERSON_NAME]" at bounding box center [319, 170] width 234 height 26
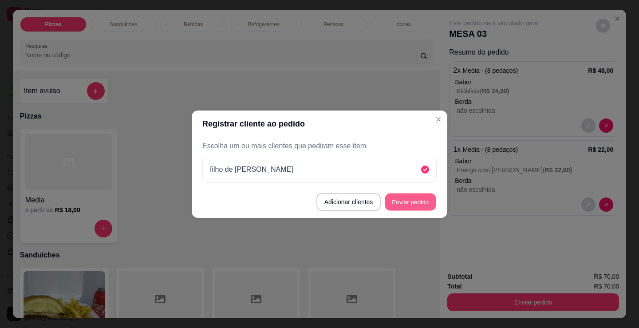
click at [408, 201] on button "Enviar pedido" at bounding box center [410, 201] width 51 height 17
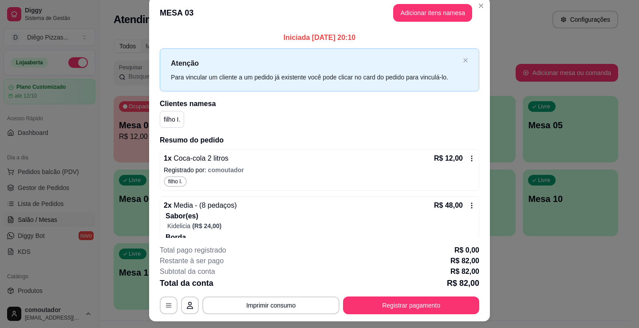
scroll to position [0, 0]
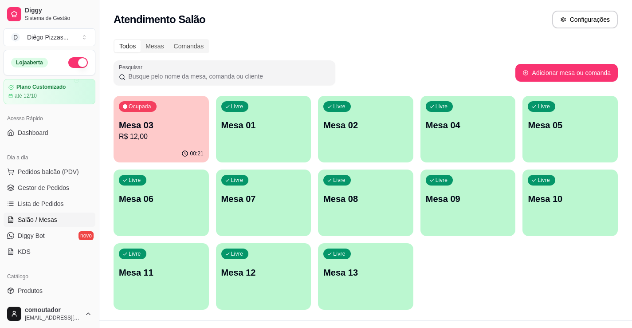
click at [224, 110] on div "Livre" at bounding box center [234, 106] width 27 height 11
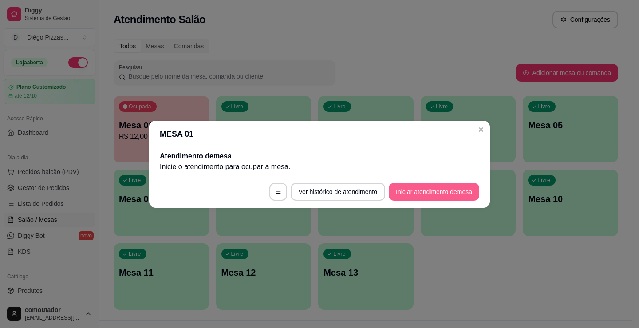
click at [416, 187] on button "Iniciar atendimento de mesa" at bounding box center [433, 192] width 90 height 18
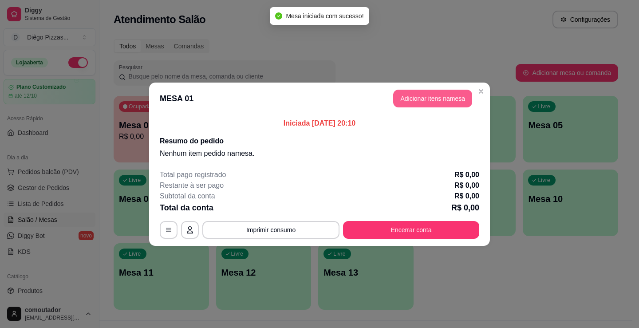
click at [406, 99] on button "Adicionar itens na mesa" at bounding box center [432, 99] width 79 height 18
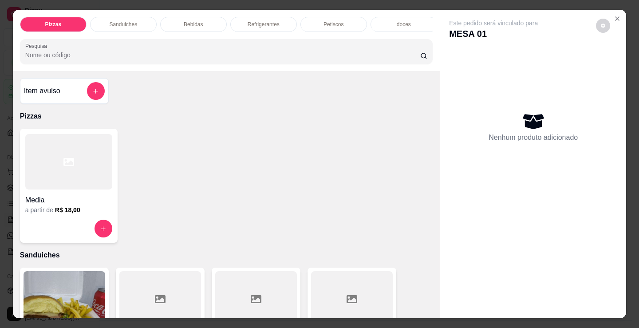
click at [95, 187] on div at bounding box center [68, 161] width 87 height 55
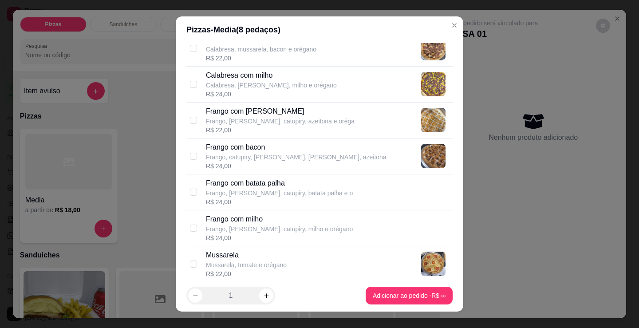
click at [298, 120] on p "Frango, [PERSON_NAME], catupiry, azeitona e oréga" at bounding box center [280, 121] width 149 height 9
checkbox input "true"
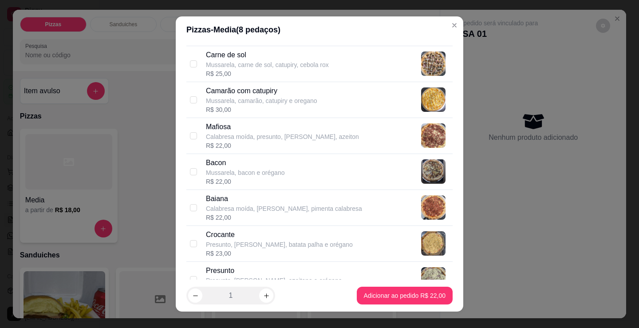
scroll to position [532, 0]
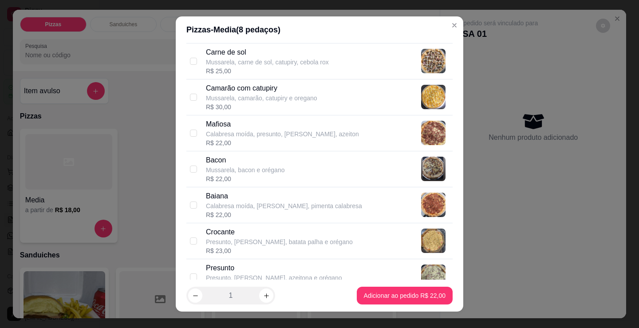
click at [253, 206] on p "Calabresa moída, [PERSON_NAME], pimenta calabresa" at bounding box center [284, 205] width 156 height 9
checkbox input "true"
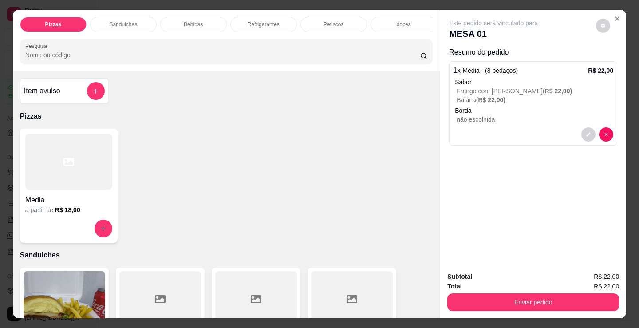
click at [263, 21] on p "Refrigerantes" at bounding box center [263, 24] width 32 height 7
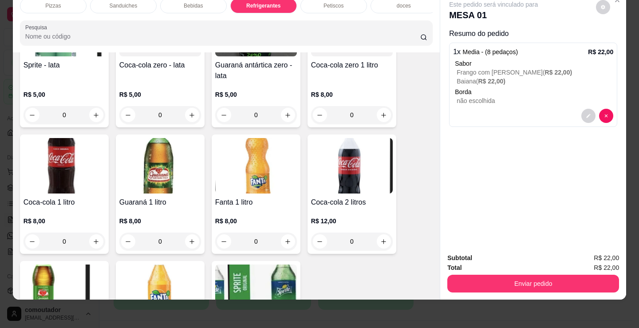
scroll to position [2337, 0]
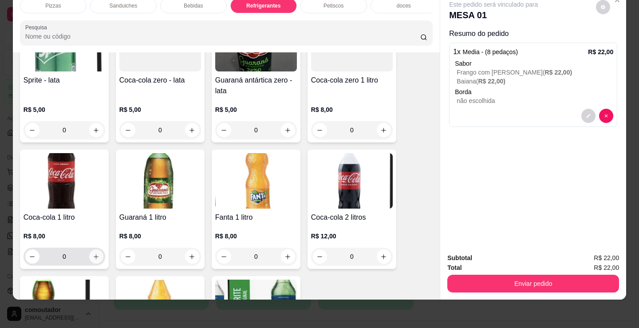
click at [96, 256] on button "increase-product-quantity" at bounding box center [96, 256] width 14 height 14
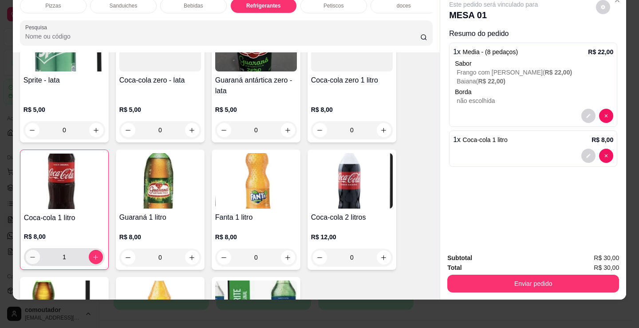
click at [30, 255] on icon "decrease-product-quantity" at bounding box center [32, 257] width 7 height 7
type input "0"
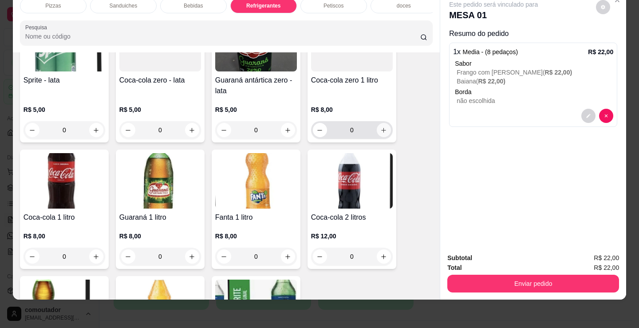
click at [382, 131] on icon "increase-product-quantity" at bounding box center [383, 130] width 7 height 7
type input "1"
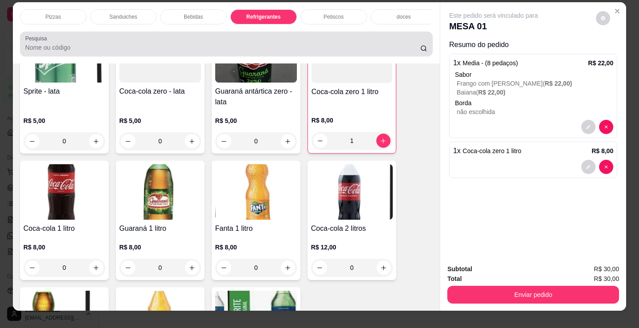
scroll to position [0, 0]
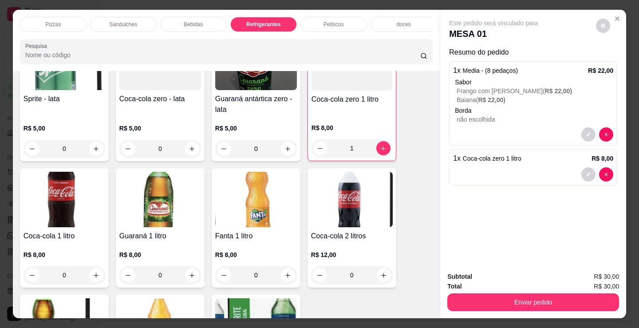
click at [39, 22] on div "Pizzas" at bounding box center [53, 24] width 67 height 15
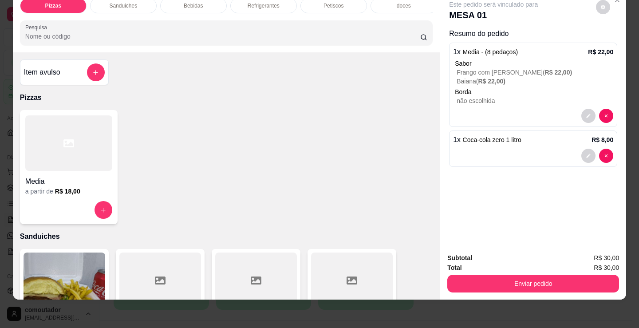
click at [59, 83] on div "Item avulso" at bounding box center [64, 72] width 89 height 26
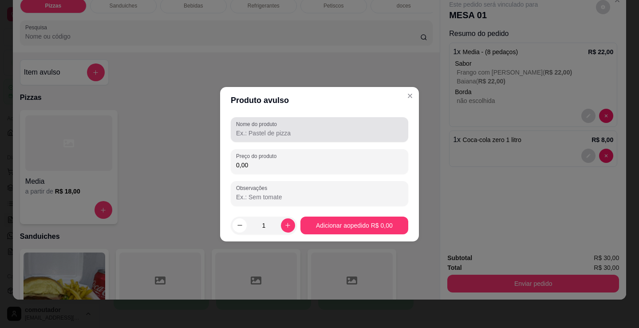
click at [280, 137] on div at bounding box center [319, 130] width 167 height 18
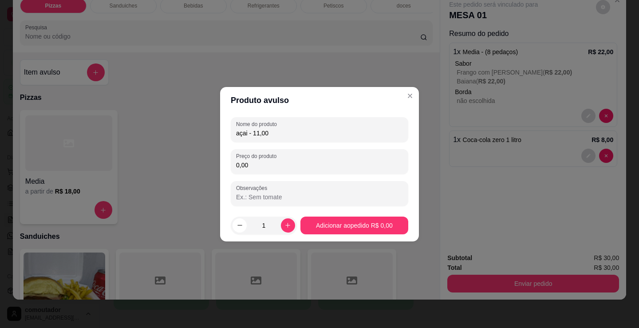
drag, startPoint x: 278, startPoint y: 130, endPoint x: 253, endPoint y: 132, distance: 24.9
click at [253, 132] on input "açai - 11,00" at bounding box center [319, 133] width 167 height 9
type input "açai - 300 ml"
click at [263, 166] on input "0,00" at bounding box center [319, 165] width 167 height 9
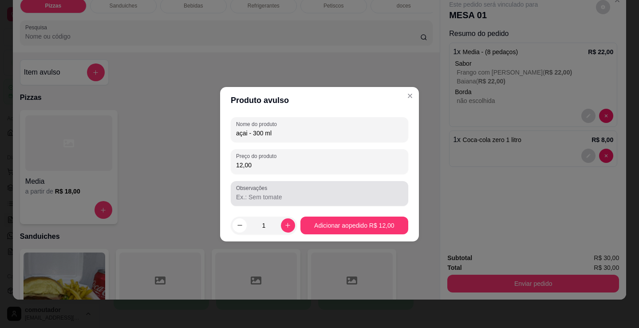
type input "12,00"
click at [269, 188] on div at bounding box center [319, 193] width 167 height 18
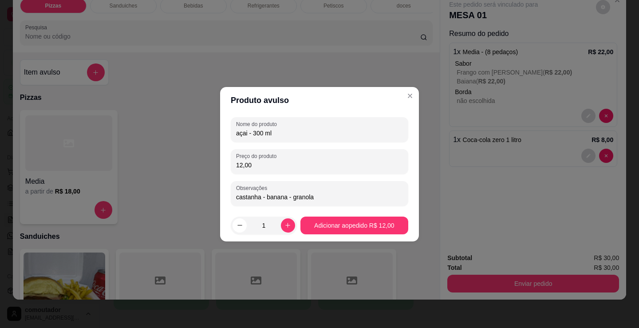
type input "castanha - banana - granola"
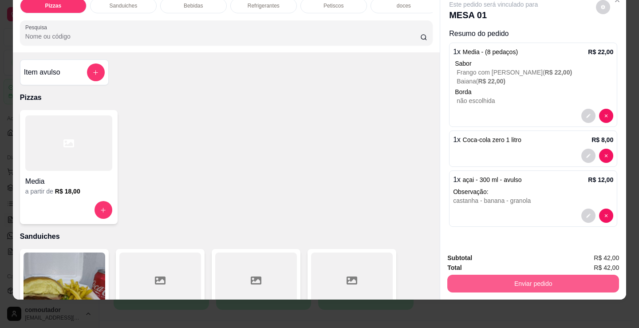
click at [517, 278] on button "Enviar pedido" at bounding box center [533, 284] width 172 height 18
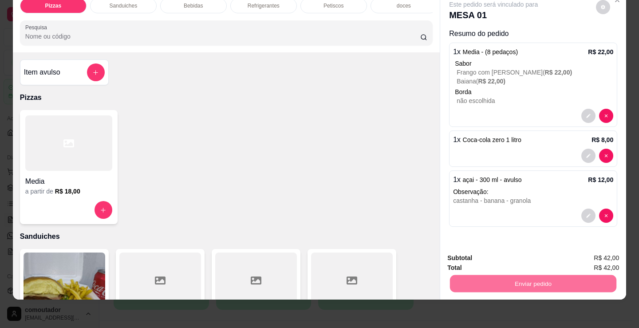
click at [536, 255] on button "Registrar cliente" at bounding box center [536, 255] width 57 height 16
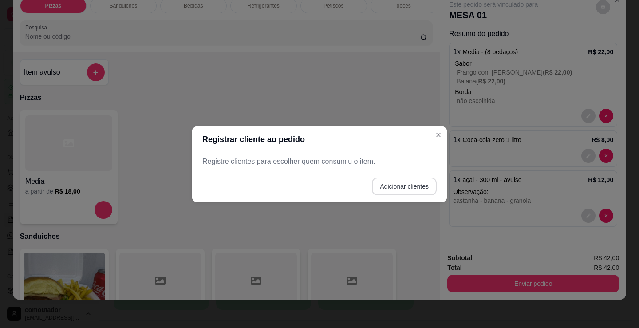
click at [420, 188] on button "Adicionar clientes" at bounding box center [404, 186] width 65 height 18
click at [368, 160] on div at bounding box center [320, 161] width 224 height 18
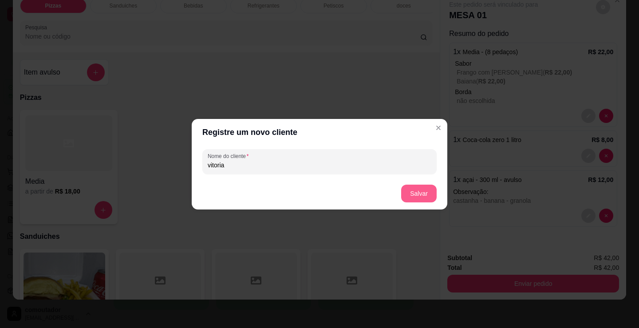
type input "vitoria"
click at [416, 195] on button "Salvar" at bounding box center [418, 193] width 35 height 18
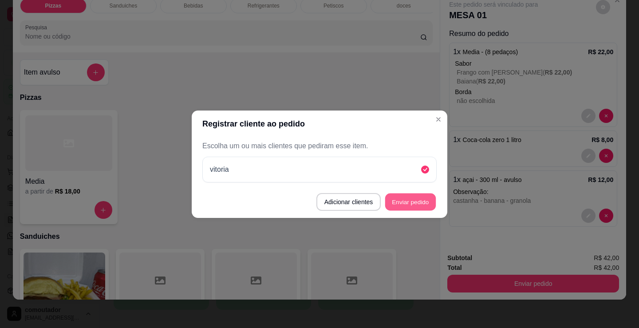
click at [419, 206] on button "Enviar pedido" at bounding box center [410, 201] width 51 height 17
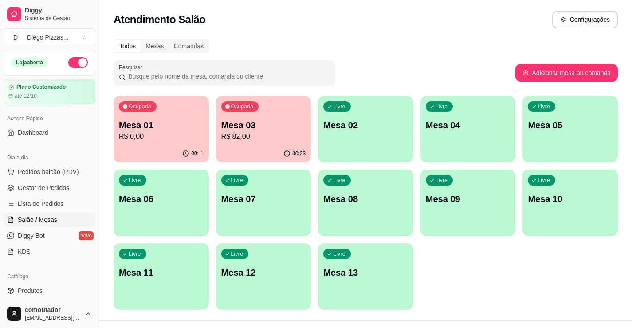
click at [382, 149] on div "Livre Mesa 02" at bounding box center [365, 124] width 95 height 56
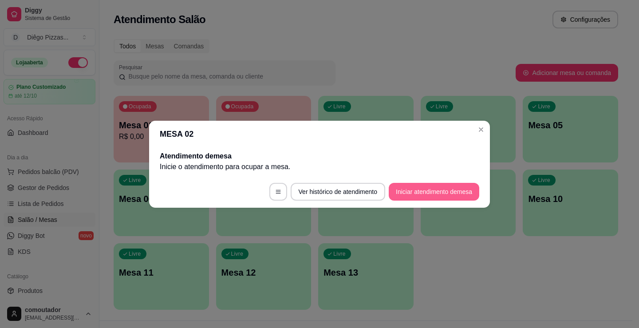
click at [422, 188] on button "Iniciar atendimento de mesa" at bounding box center [433, 192] width 90 height 18
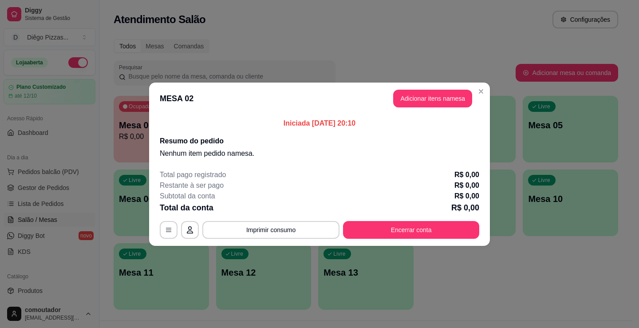
click at [436, 102] on button "Adicionar itens na mesa" at bounding box center [432, 99] width 79 height 18
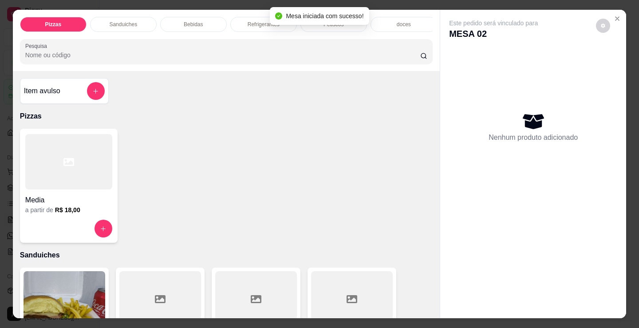
click at [180, 20] on div "Bebidas" at bounding box center [193, 24] width 67 height 15
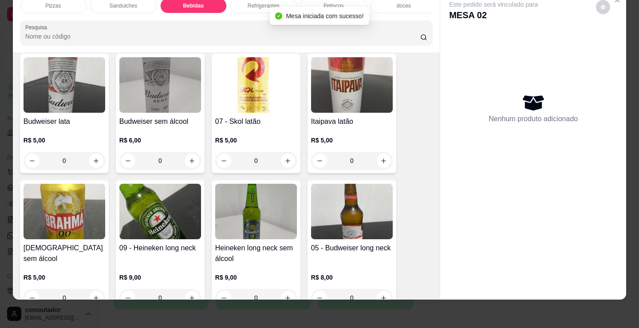
scroll to position [999, 0]
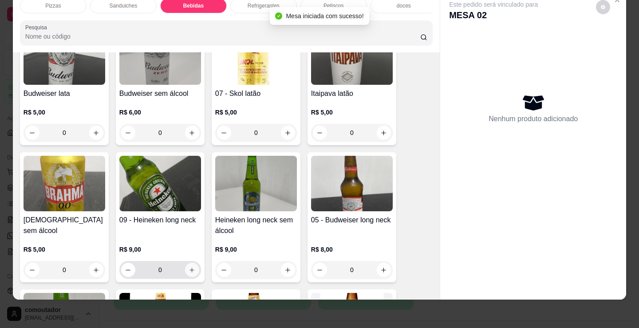
click at [188, 270] on icon "increase-product-quantity" at bounding box center [191, 270] width 7 height 7
type input "1"
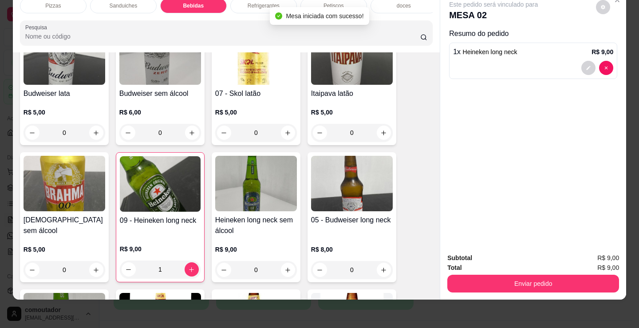
click at [269, 2] on p "Refrigerantes" at bounding box center [263, 5] width 32 height 7
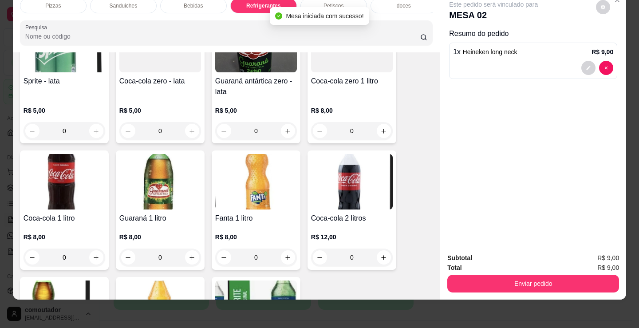
scroll to position [2337, 0]
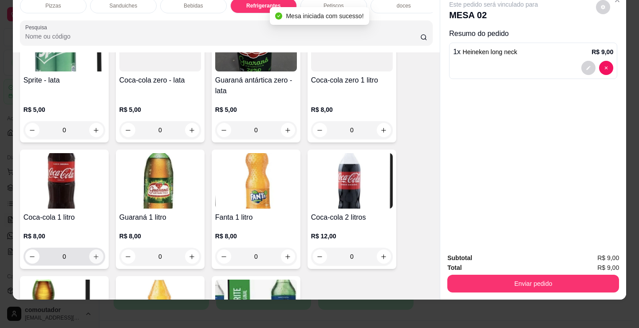
click at [89, 253] on button "increase-product-quantity" at bounding box center [96, 256] width 14 height 14
type input "1"
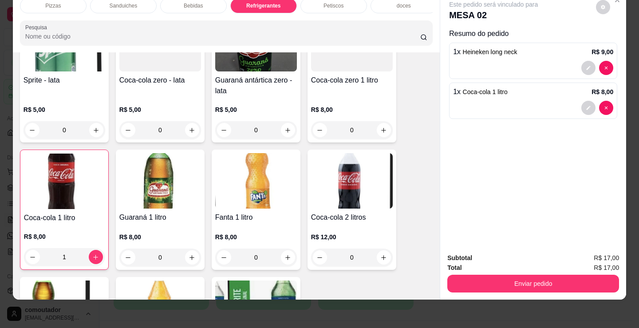
click at [319, 2] on div "Petiscos" at bounding box center [333, 5] width 67 height 15
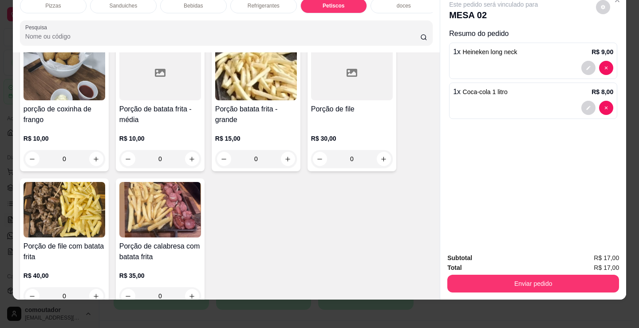
scroll to position [2732, 0]
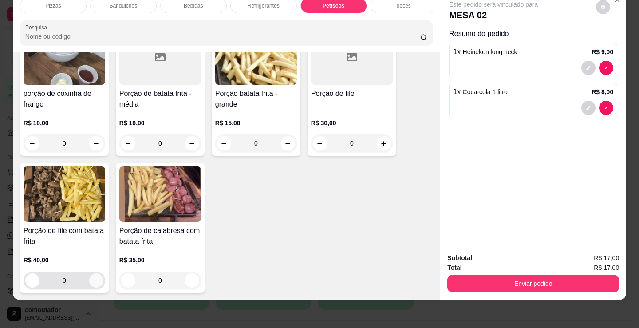
click at [94, 282] on icon "increase-product-quantity" at bounding box center [96, 280] width 5 height 5
type input "1"
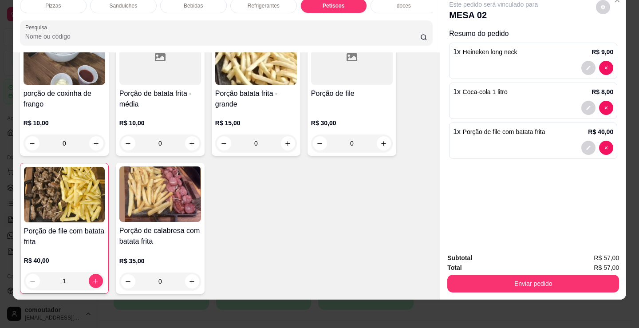
click at [57, 5] on div "Pizzas" at bounding box center [53, 5] width 67 height 15
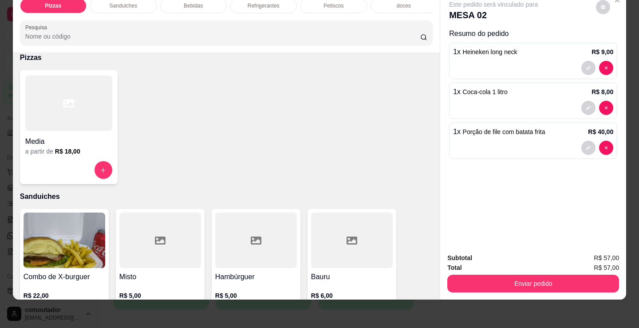
click at [41, 126] on div at bounding box center [68, 102] width 87 height 55
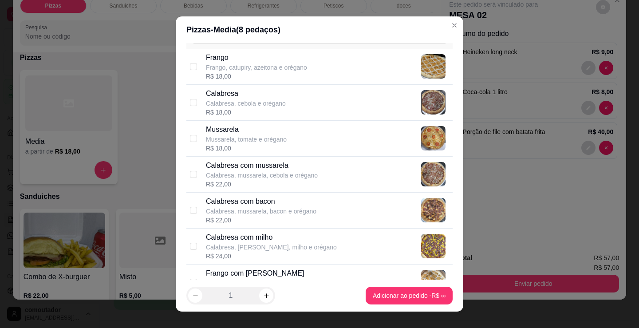
scroll to position [44, 0]
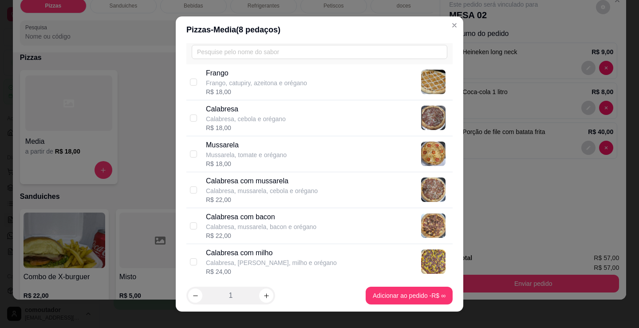
click at [323, 90] on div "[PERSON_NAME], catupiry, azeitona e orégano R$ 18,00" at bounding box center [327, 82] width 243 height 28
checkbox input "true"
click at [325, 120] on div "Calabresa Calabresa, cebola e orégano R$ 18,00" at bounding box center [327, 118] width 243 height 28
checkbox input "true"
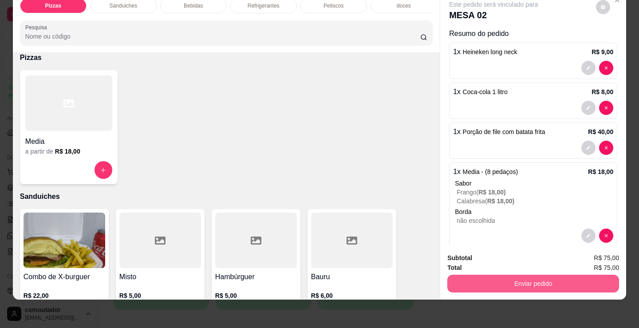
click at [542, 275] on button "Enviar pedido" at bounding box center [533, 284] width 172 height 18
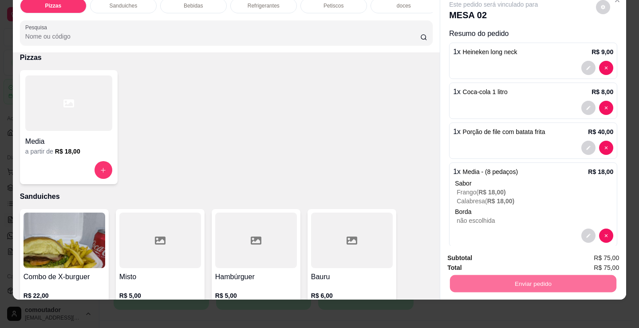
click at [547, 252] on button "Registrar cliente" at bounding box center [536, 255] width 59 height 17
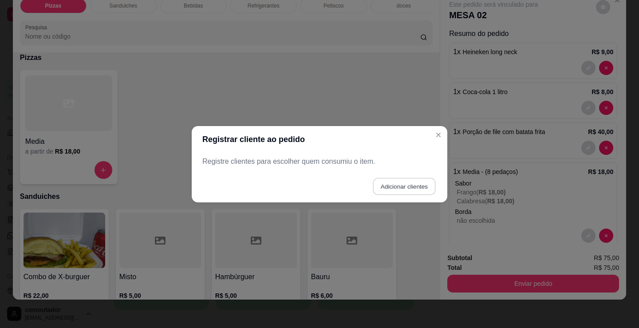
click at [383, 187] on button "Adicionar clientes" at bounding box center [404, 185] width 63 height 17
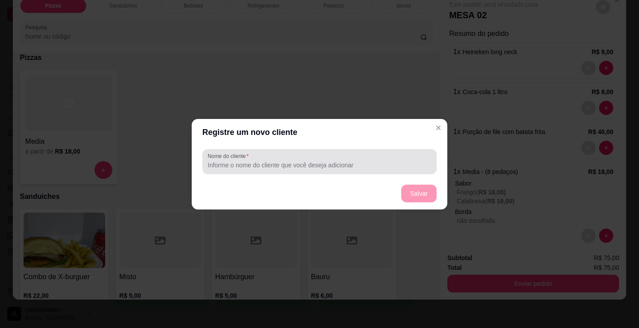
click at [346, 170] on div "Nome do cliente" at bounding box center [319, 161] width 234 height 25
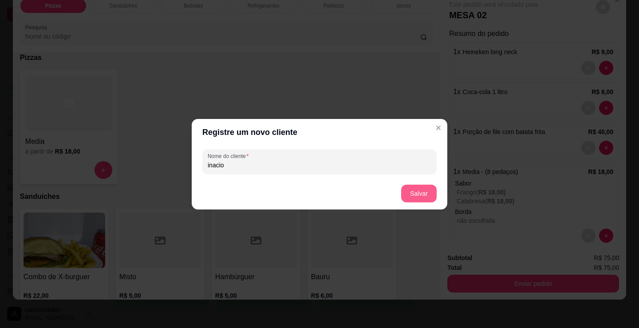
type input "inacio"
click at [436, 197] on footer "Salvar" at bounding box center [319, 193] width 255 height 32
click at [434, 198] on button "Salvar" at bounding box center [418, 193] width 35 height 18
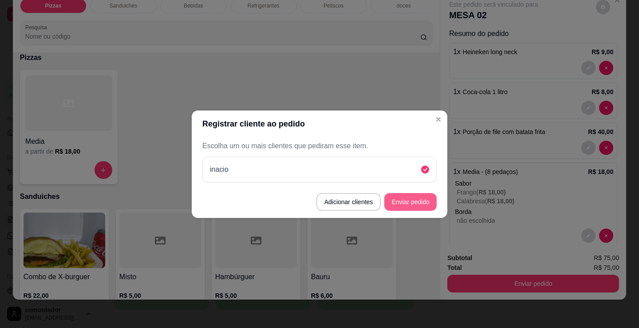
click at [418, 205] on button "Enviar pedido" at bounding box center [410, 202] width 52 height 18
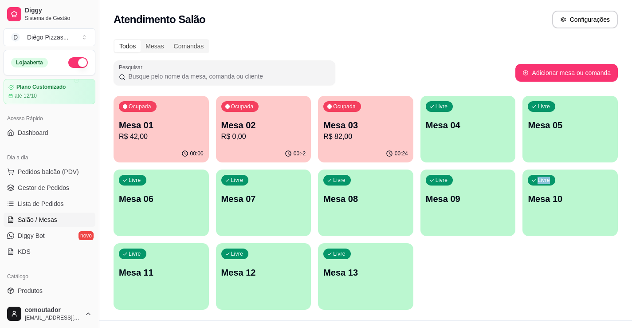
click at [504, 270] on div "Ocupada Mesa 01 R$ 42,00 00:00 Ocupada Mesa 02 R$ 0,00 00:-2 Ocupada Mesa 03 R$…" at bounding box center [366, 203] width 504 height 214
click at [65, 166] on button "Pedidos balcão (PDV)" at bounding box center [50, 172] width 92 height 14
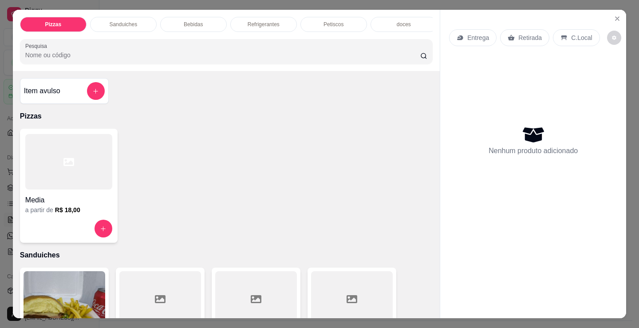
click at [137, 18] on div "Sanduiches" at bounding box center [123, 24] width 67 height 15
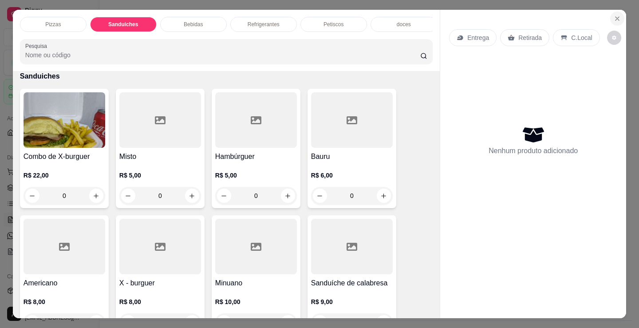
click at [610, 15] on button "Close" at bounding box center [617, 19] width 14 height 14
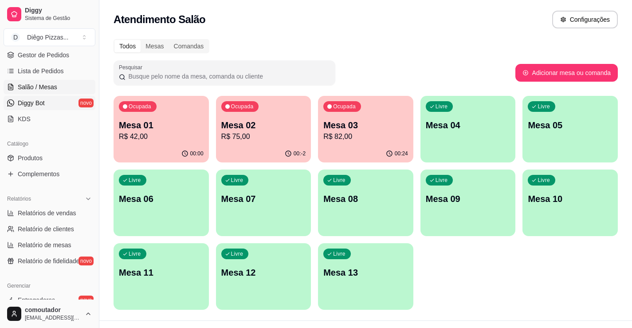
scroll to position [133, 0]
click at [50, 159] on link "Produtos" at bounding box center [50, 157] width 92 height 14
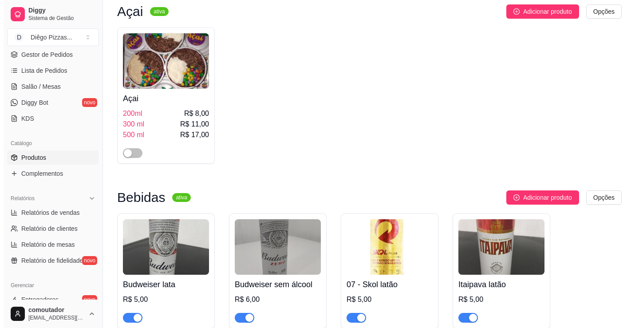
scroll to position [1818, 0]
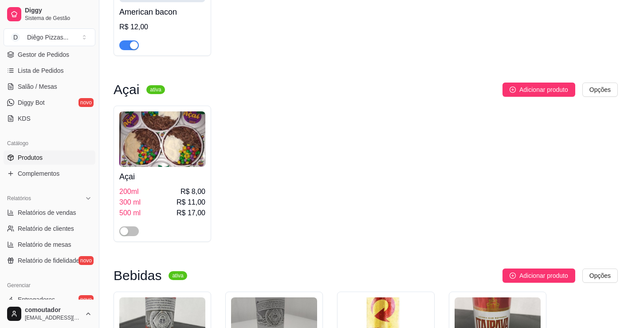
click at [155, 131] on img at bounding box center [162, 138] width 86 height 55
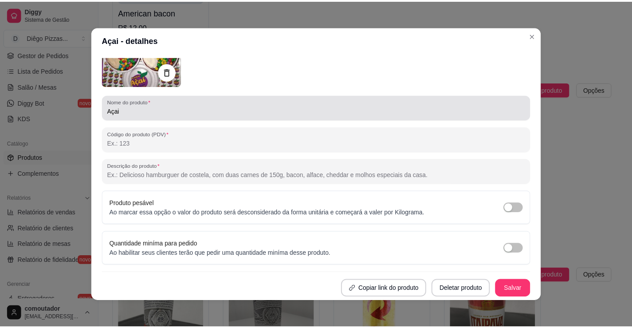
scroll to position [2, 0]
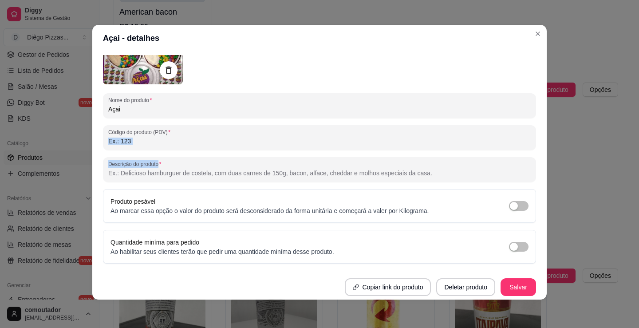
click at [542, 157] on div "Detalhes Preço e variações Disponibilidade Complementos Estoque Outros Nome do …" at bounding box center [319, 175] width 454 height 248
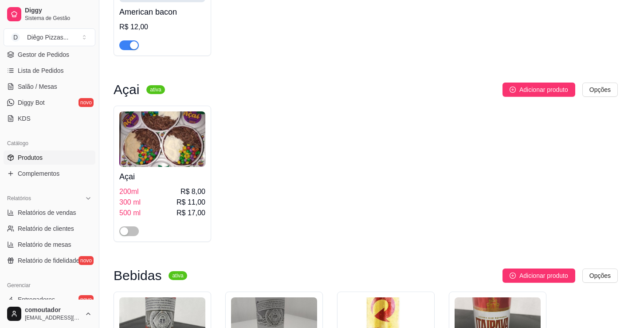
click at [131, 186] on span "200ml" at bounding box center [129, 191] width 20 height 11
click at [31, 81] on link "Salão / Mesas" at bounding box center [50, 86] width 92 height 14
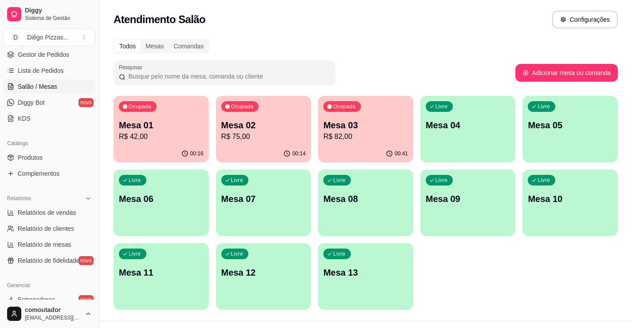
click at [355, 135] on p "R$ 82,00" at bounding box center [365, 136] width 85 height 11
click at [282, 130] on p "Mesa 02" at bounding box center [263, 125] width 85 height 12
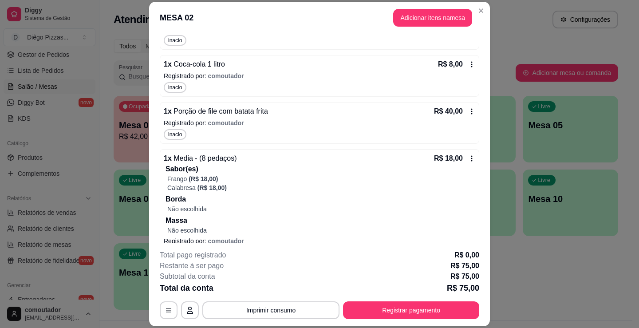
scroll to position [168, 0]
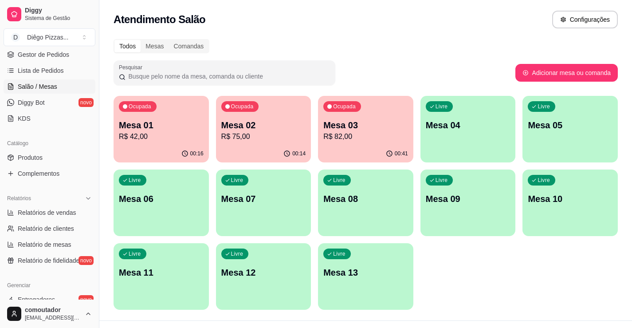
click at [175, 129] on p "Mesa 01" at bounding box center [161, 125] width 85 height 12
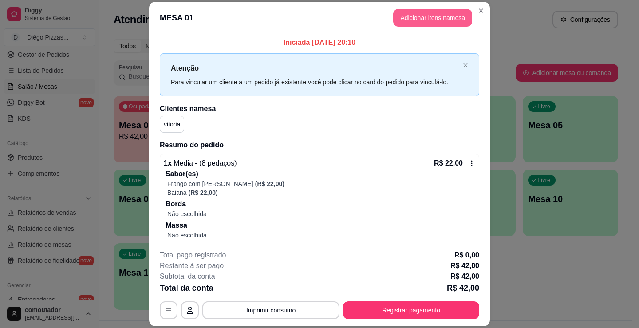
click at [398, 21] on button "Adicionar itens na mesa" at bounding box center [432, 18] width 79 height 18
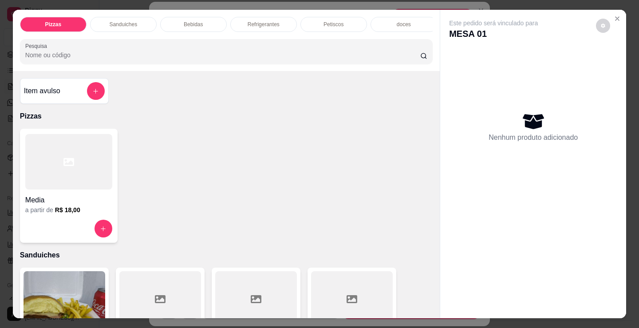
click at [63, 78] on div "Item avulso Pizzas Media a partir de R$ 18,00 Sanduiches Combo de X-burguer R$ …" at bounding box center [226, 194] width 427 height 247
click at [68, 86] on div "Item avulso" at bounding box center [64, 91] width 81 height 18
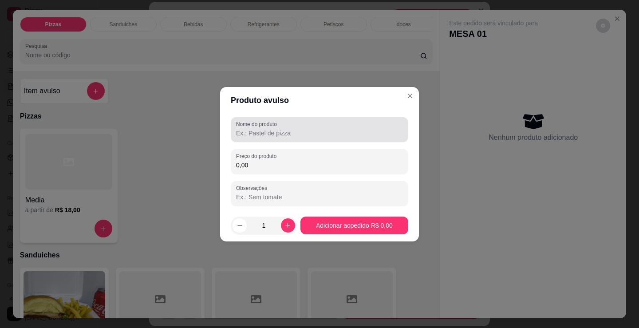
click at [284, 129] on input "Nome do produto" at bounding box center [319, 133] width 167 height 9
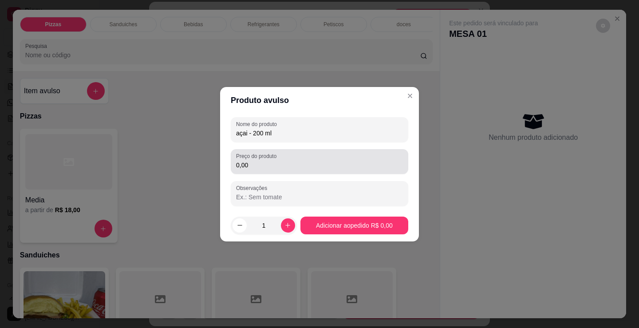
type input "açai - 200 ml"
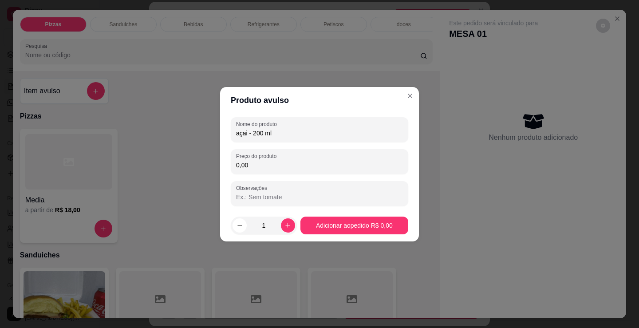
click at [288, 165] on input "0,00" at bounding box center [319, 165] width 167 height 9
type input "8,00"
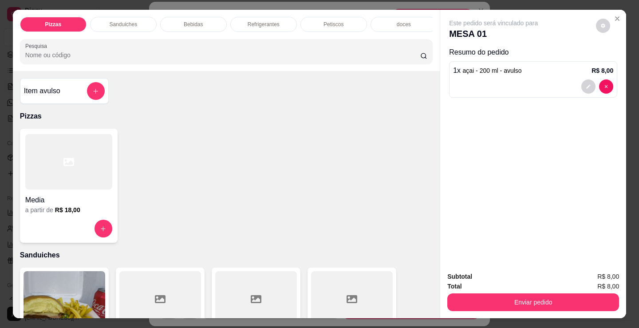
click at [508, 67] on span "açai - 200 ml - avulso" at bounding box center [492, 70] width 59 height 7
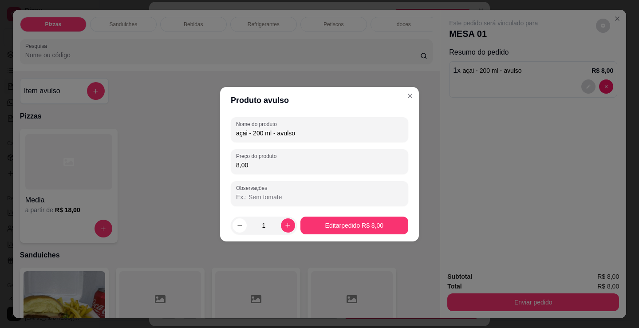
click at [267, 198] on input "Observações" at bounding box center [319, 196] width 167 height 9
type input "amendoim e leite em po"
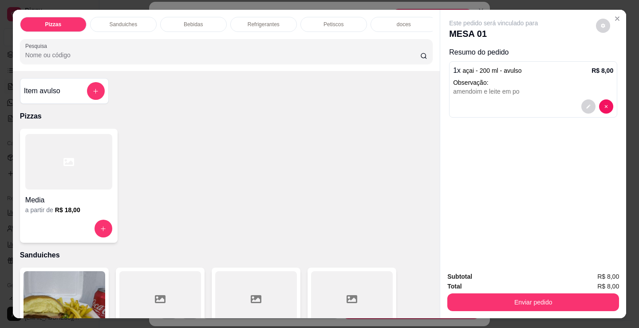
click at [518, 304] on button "Enviar pedido" at bounding box center [533, 302] width 172 height 18
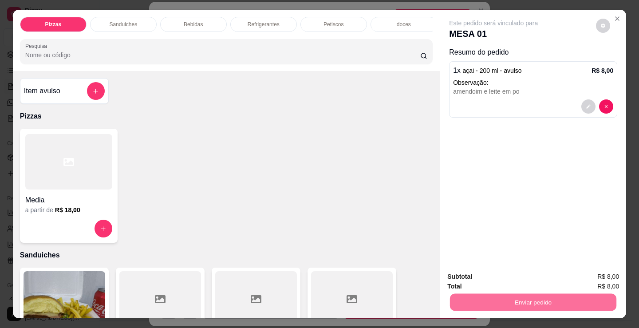
click at [553, 272] on button "Registrar cliente" at bounding box center [536, 276] width 57 height 16
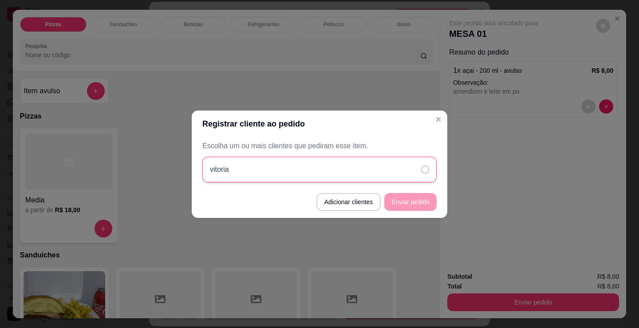
click at [386, 178] on div "vitoria" at bounding box center [319, 170] width 234 height 26
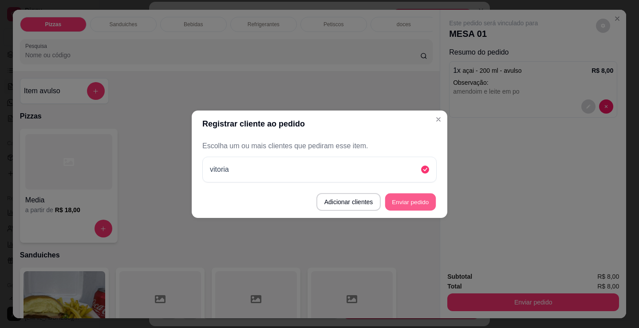
click at [416, 204] on button "Enviar pedido" at bounding box center [410, 201] width 51 height 17
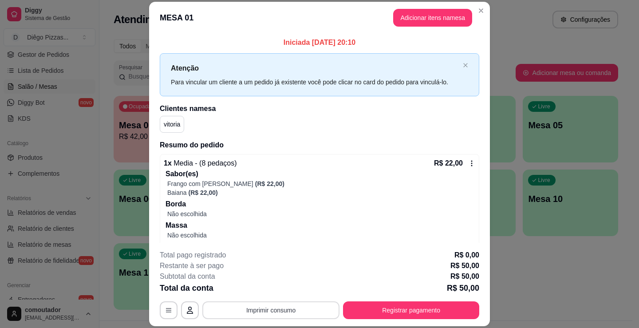
click at [302, 312] on button "Imprimir consumo" at bounding box center [270, 310] width 137 height 18
click at [278, 288] on button "IMPRESSORA" at bounding box center [270, 289] width 64 height 14
click at [432, 309] on button "Registrar pagamento" at bounding box center [411, 310] width 136 height 18
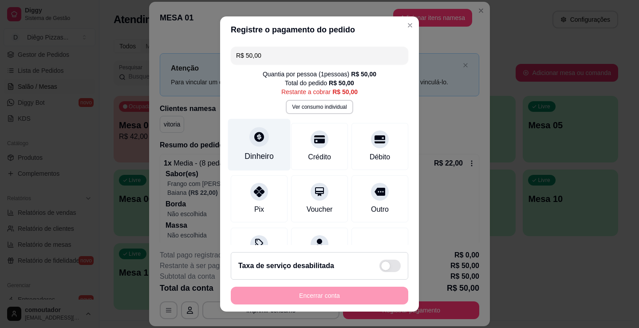
click at [243, 151] on div "Dinheiro" at bounding box center [259, 145] width 63 height 52
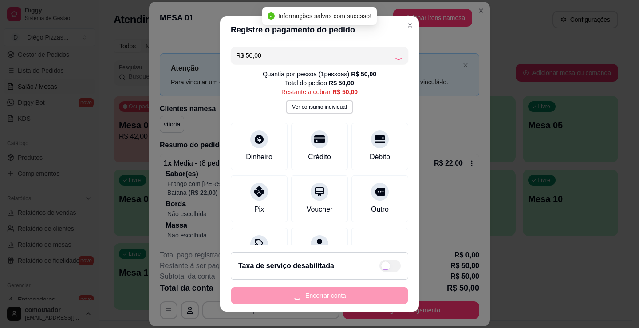
type input "R$ 0,00"
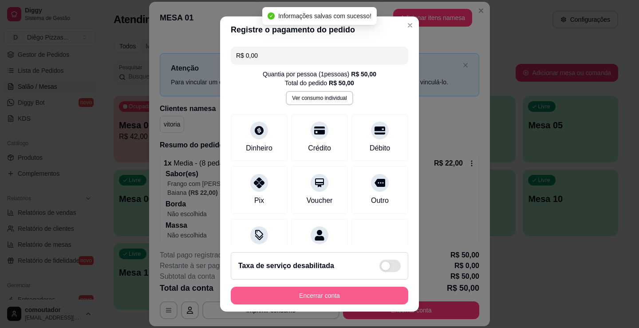
click at [349, 295] on button "Encerrar conta" at bounding box center [319, 295] width 177 height 18
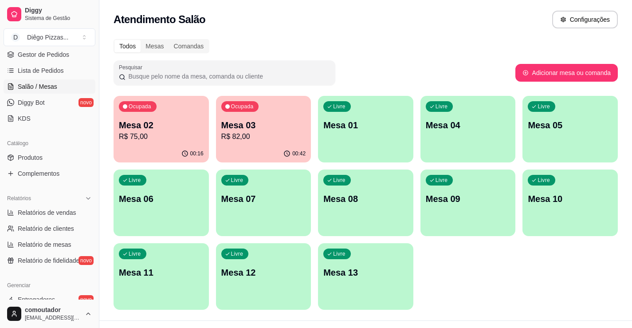
click at [243, 118] on div "Ocupada Mesa 03 R$ 82,00" at bounding box center [263, 120] width 95 height 49
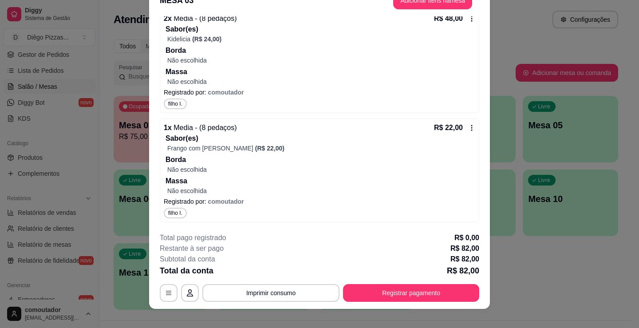
scroll to position [27, 0]
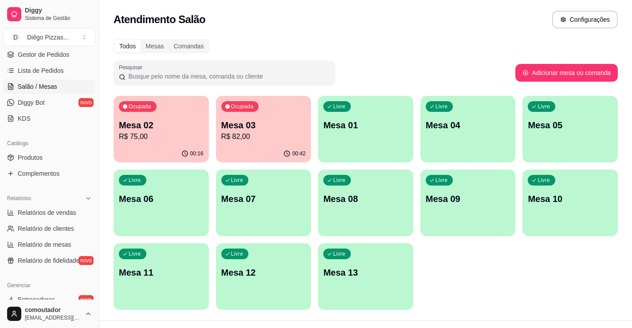
click at [174, 154] on div "00:16" at bounding box center [161, 153] width 95 height 17
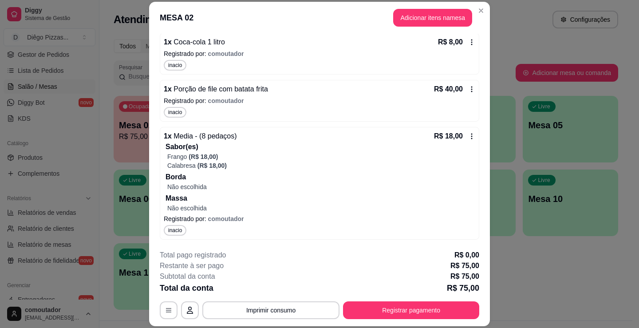
scroll to position [0, 0]
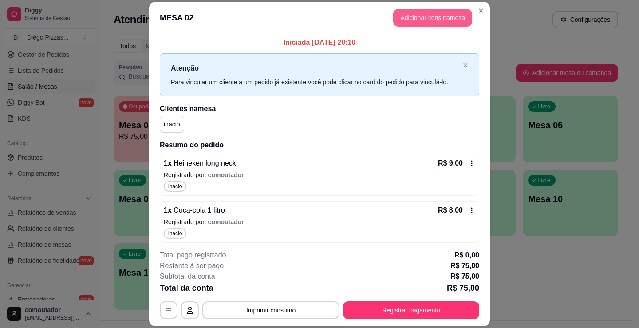
click at [422, 15] on button "Adicionar itens na mesa" at bounding box center [432, 18] width 79 height 18
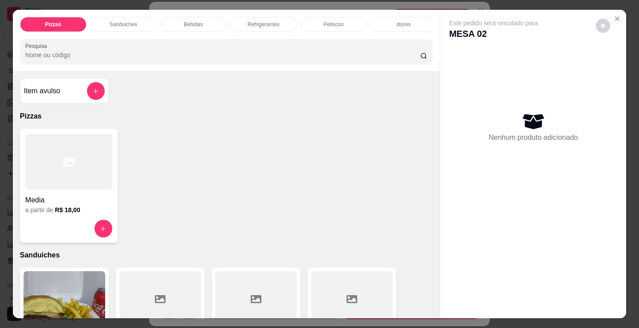
click at [191, 21] on p "Bebidas" at bounding box center [193, 24] width 19 height 7
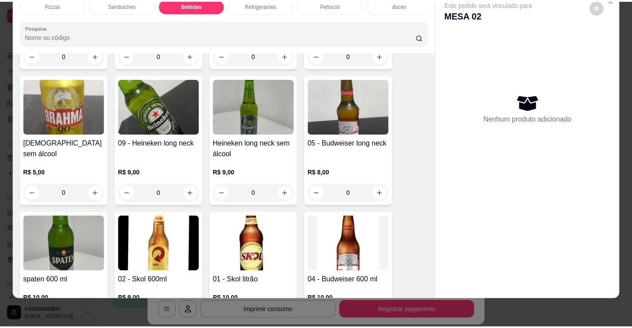
scroll to position [1088, 0]
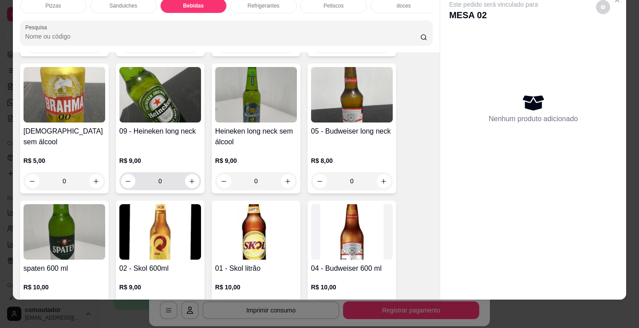
click at [194, 180] on button "increase-product-quantity" at bounding box center [192, 181] width 14 height 14
type input "1"
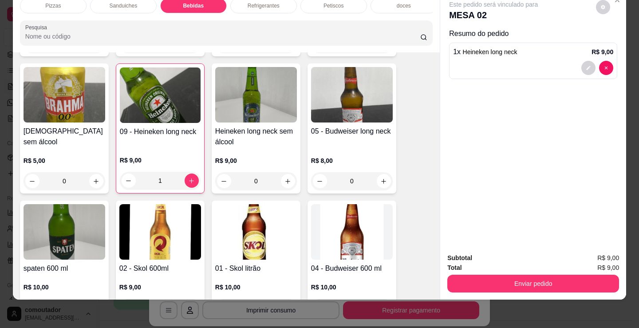
click at [510, 275] on button "Enviar pedido" at bounding box center [533, 284] width 172 height 18
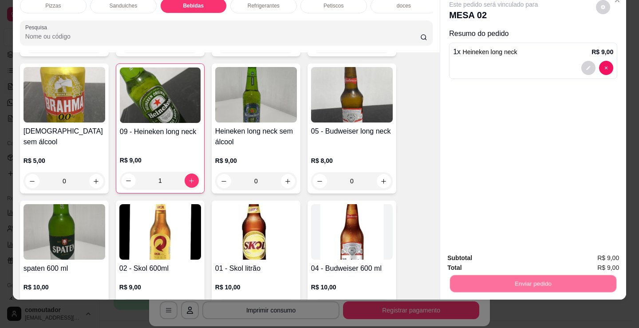
click at [527, 255] on button "Registrar cliente" at bounding box center [536, 255] width 59 height 17
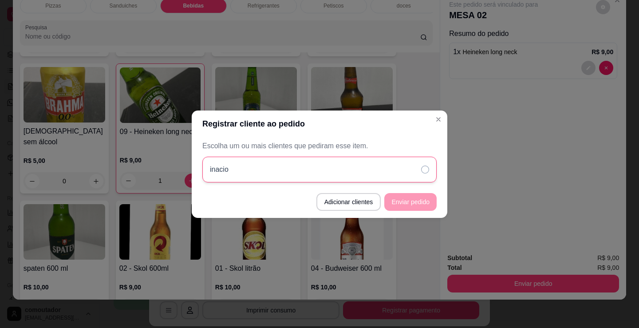
click at [404, 166] on div "inacio" at bounding box center [319, 170] width 234 height 26
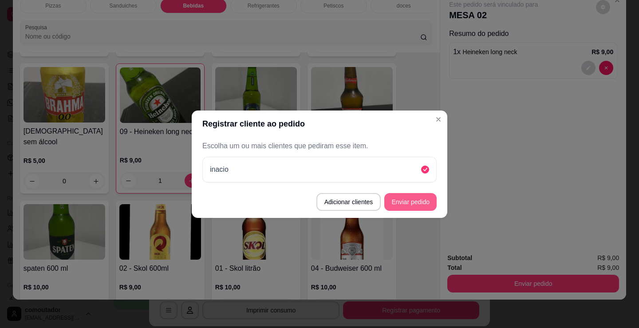
click at [417, 206] on button "Enviar pedido" at bounding box center [410, 202] width 52 height 18
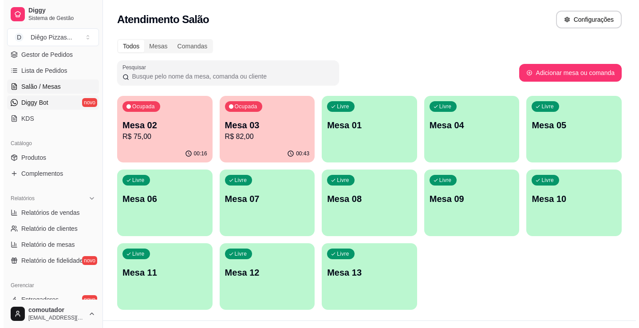
scroll to position [0, 0]
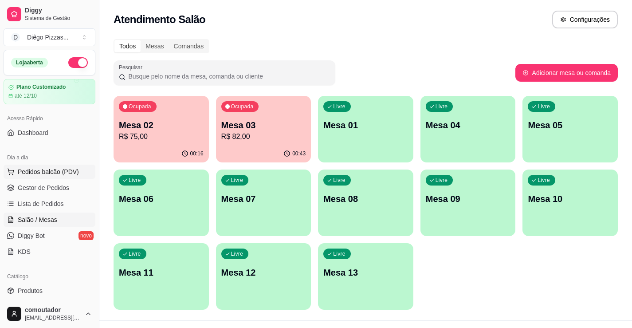
click at [65, 172] on span "Pedidos balcão (PDV)" at bounding box center [48, 171] width 61 height 9
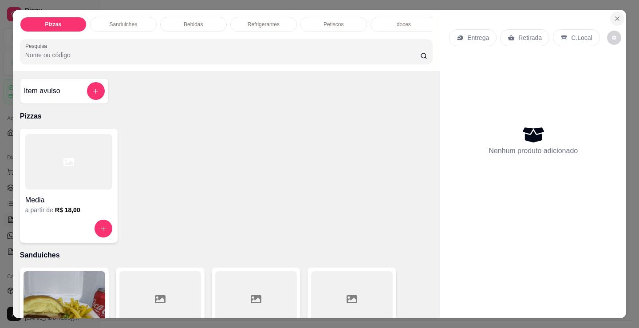
click at [616, 15] on icon "Close" at bounding box center [616, 18] width 7 height 7
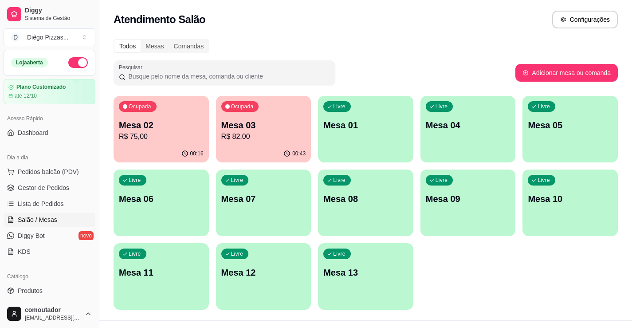
click at [254, 142] on div "Ocupada Mesa 03 R$ 82,00" at bounding box center [263, 120] width 95 height 49
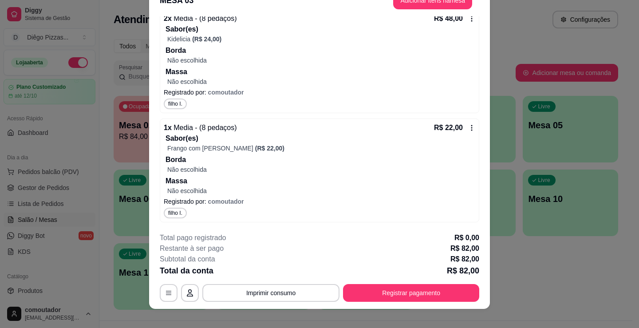
scroll to position [27, 0]
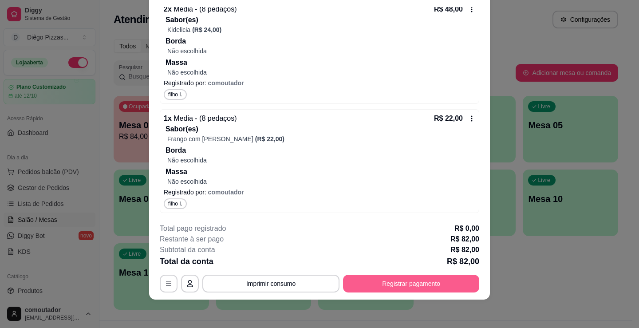
click at [400, 286] on button "Registrar pagamento" at bounding box center [411, 284] width 136 height 18
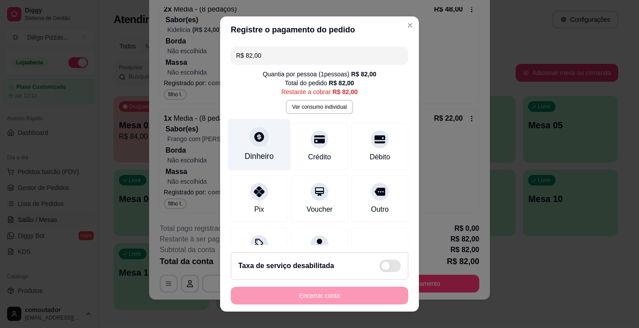
click at [254, 137] on icon at bounding box center [259, 137] width 10 height 10
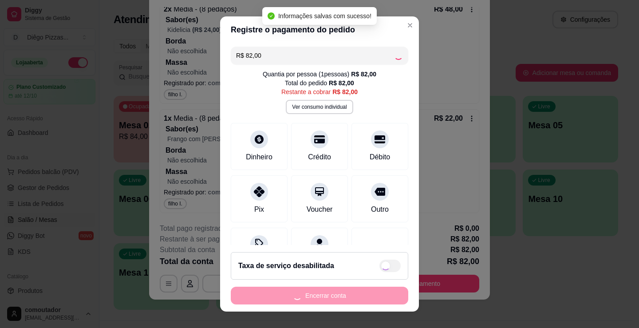
type input "R$ 0,00"
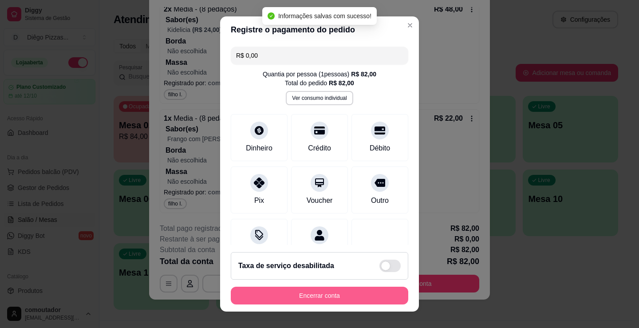
click at [337, 297] on button "Encerrar conta" at bounding box center [319, 295] width 177 height 18
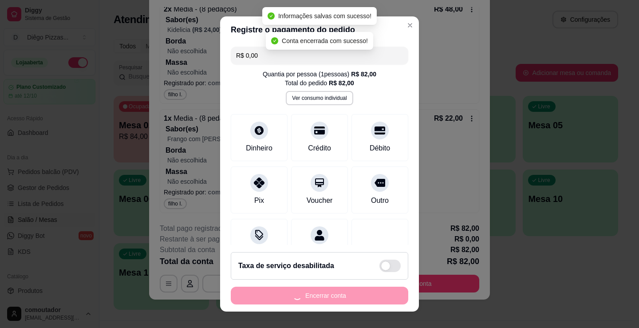
scroll to position [0, 0]
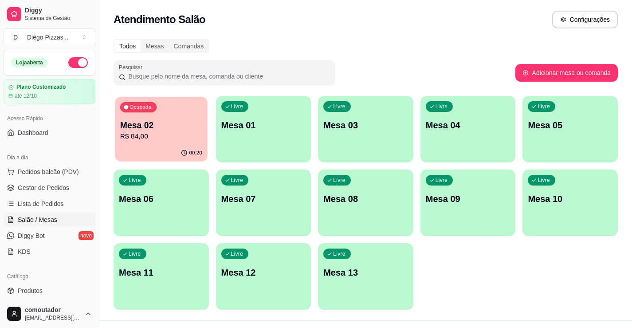
click at [165, 151] on div "00:20" at bounding box center [161, 153] width 92 height 17
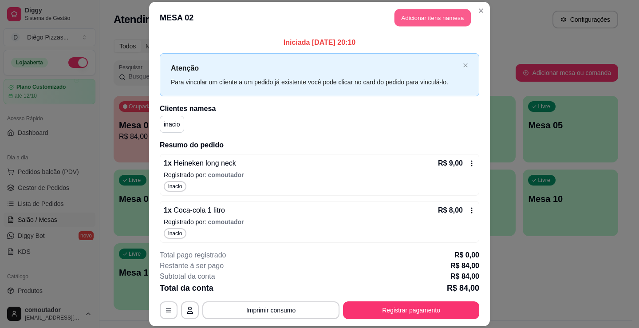
click at [417, 18] on button "Adicionar itens na mesa" at bounding box center [432, 17] width 76 height 17
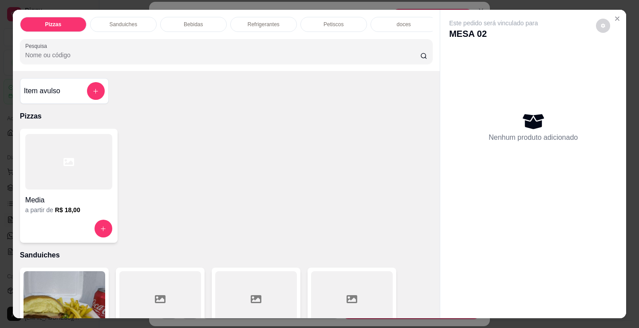
click at [51, 100] on div "Item avulso" at bounding box center [64, 91] width 81 height 18
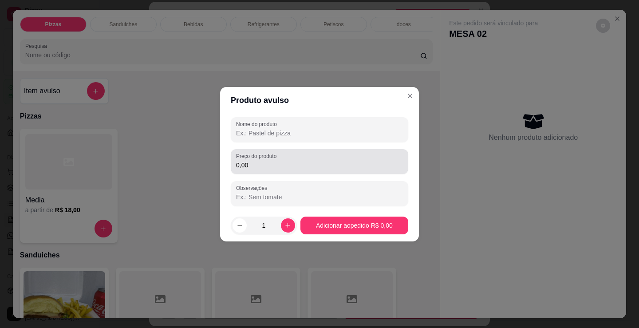
click at [285, 139] on div "Nome do produto" at bounding box center [319, 129] width 177 height 25
type input "açai - 300 ml"
click at [294, 176] on div "Nome do produto açai - 300 ml Preço do produto 0,00 Observações" at bounding box center [319, 161] width 177 height 89
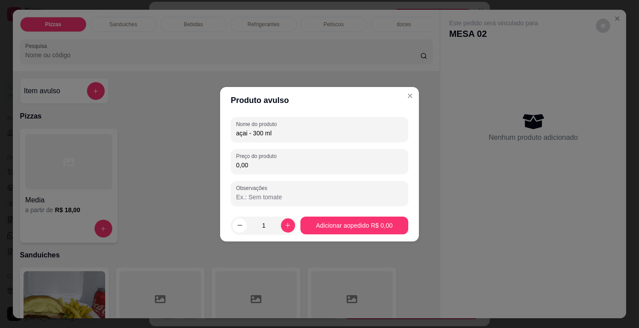
click at [300, 162] on input "0,00" at bounding box center [319, 165] width 167 height 9
type input "11,00"
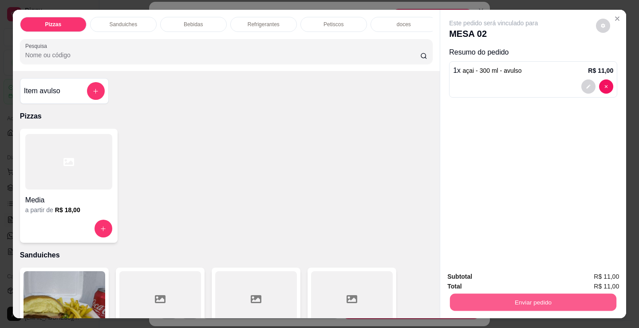
click at [510, 297] on button "Enviar pedido" at bounding box center [533, 301] width 166 height 17
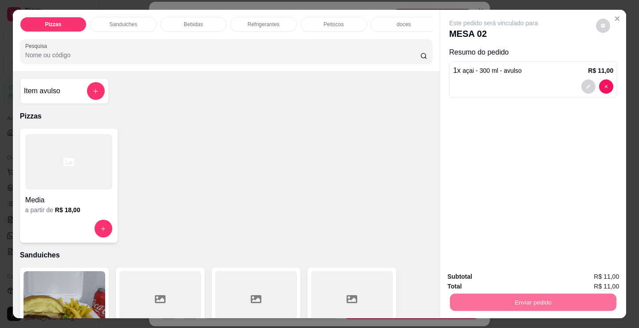
click at [546, 275] on button "Registrar cliente" at bounding box center [536, 276] width 59 height 17
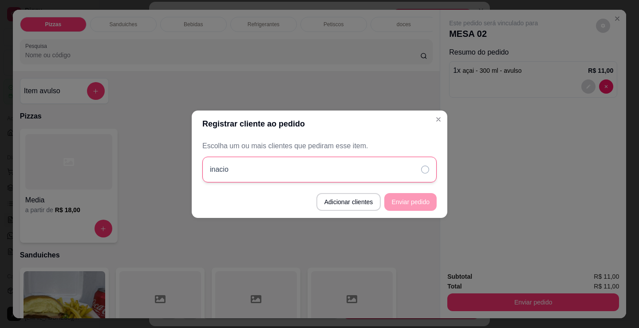
click at [357, 173] on div "inacio" at bounding box center [319, 170] width 234 height 26
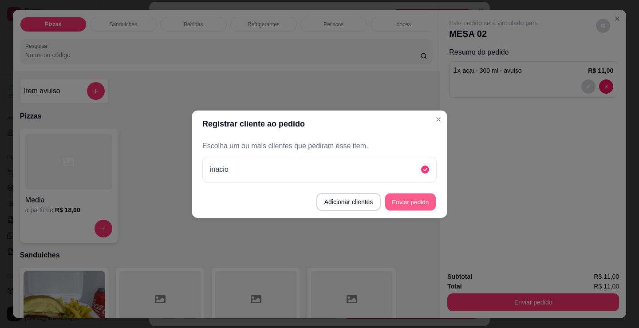
click at [403, 200] on button "Enviar pedido" at bounding box center [410, 201] width 51 height 17
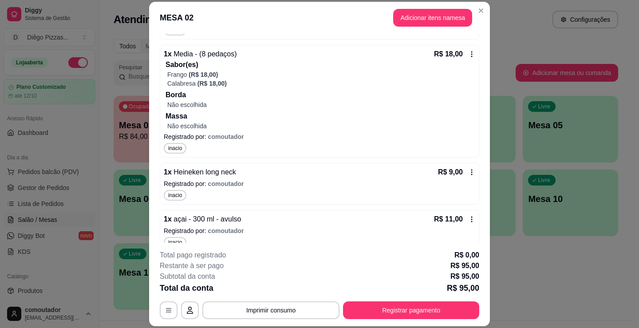
scroll to position [262, 0]
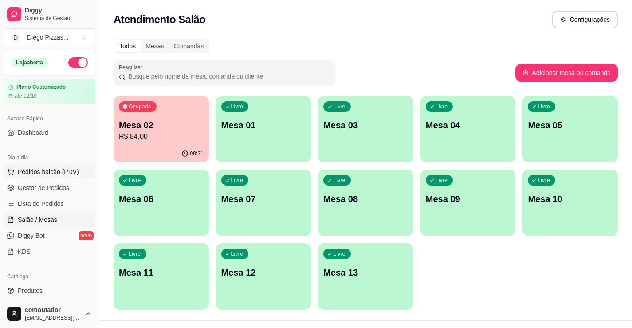
click at [54, 174] on span "Pedidos balcão (PDV)" at bounding box center [48, 171] width 61 height 9
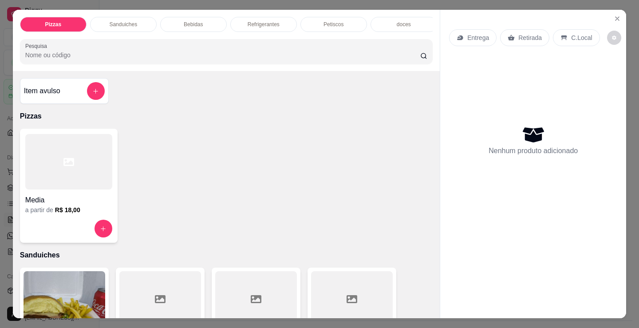
click at [76, 189] on div at bounding box center [68, 161] width 87 height 55
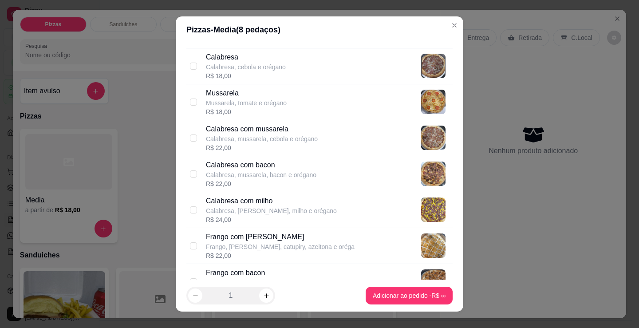
scroll to position [133, 0]
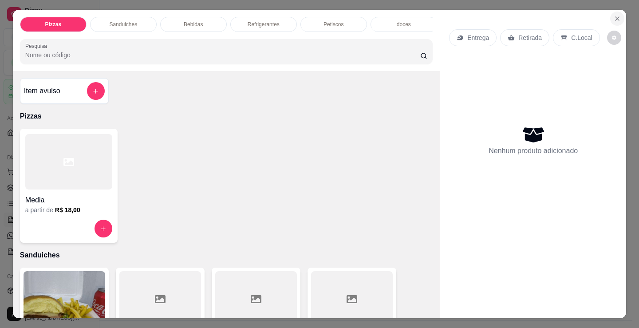
click at [617, 16] on button "Close" at bounding box center [617, 19] width 14 height 14
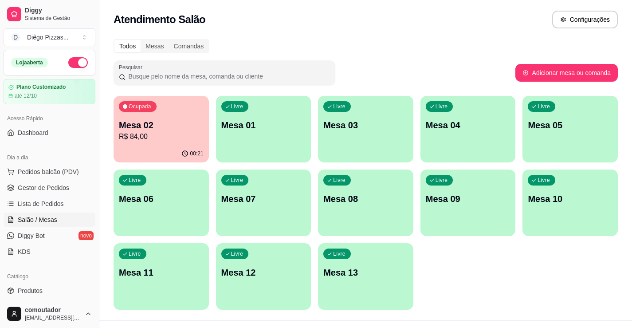
click at [168, 120] on p "Mesa 02" at bounding box center [161, 125] width 85 height 12
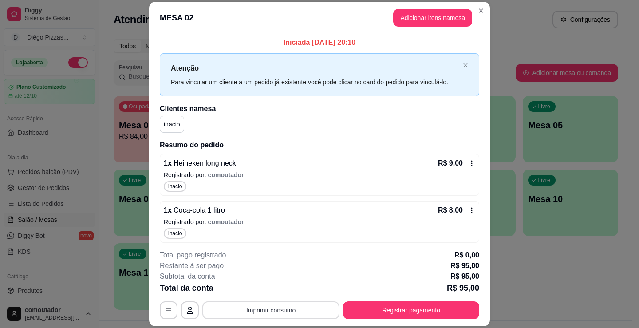
click at [279, 304] on button "Imprimir consumo" at bounding box center [270, 310] width 137 height 18
click at [276, 291] on button "IMPRESSORA" at bounding box center [270, 289] width 62 height 14
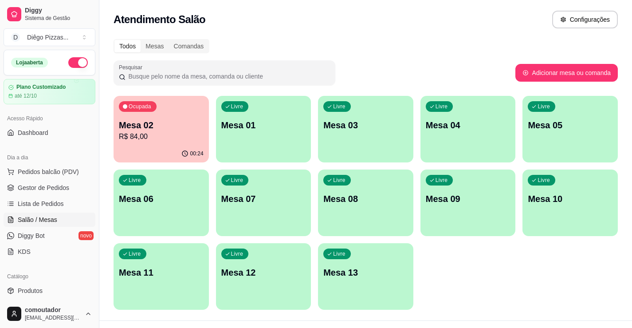
click at [190, 135] on p "R$ 84,00" at bounding box center [161, 136] width 85 height 11
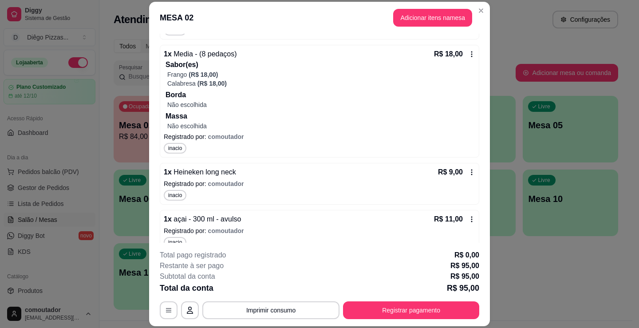
scroll to position [262, 0]
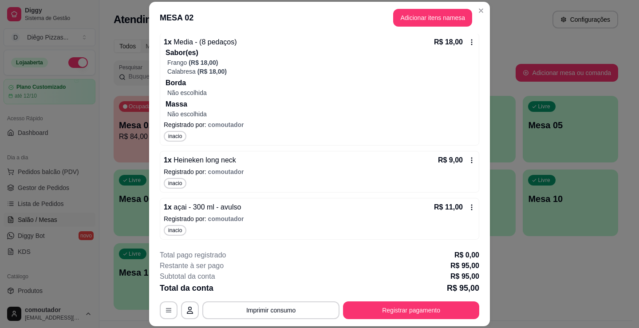
click at [417, 314] on button "Registrar pagamento" at bounding box center [411, 310] width 136 height 18
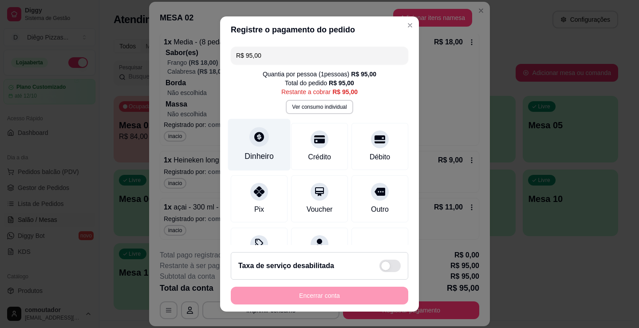
click at [253, 145] on div at bounding box center [259, 137] width 20 height 20
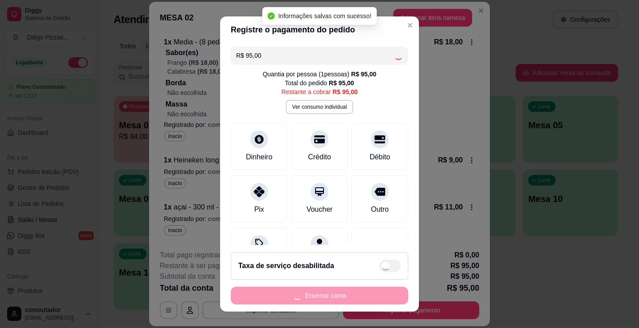
type input "R$ 0,00"
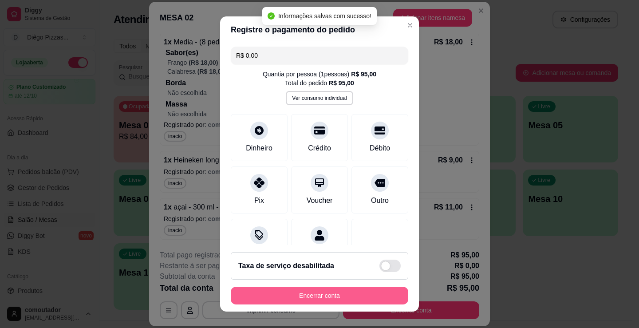
click at [328, 297] on button "Encerrar conta" at bounding box center [319, 295] width 177 height 18
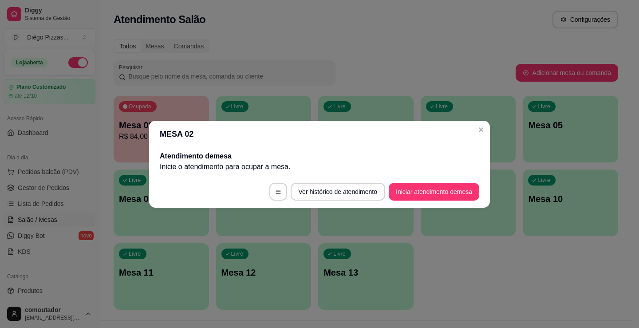
scroll to position [0, 0]
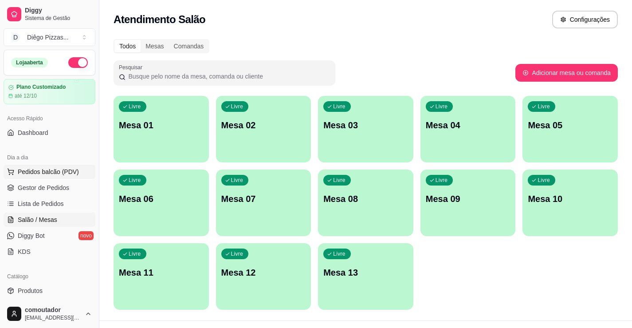
click at [51, 171] on span "Pedidos balcão (PDV)" at bounding box center [48, 171] width 61 height 9
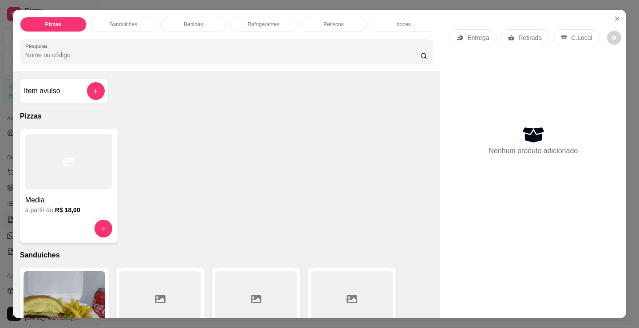
click at [47, 161] on div at bounding box center [68, 161] width 87 height 55
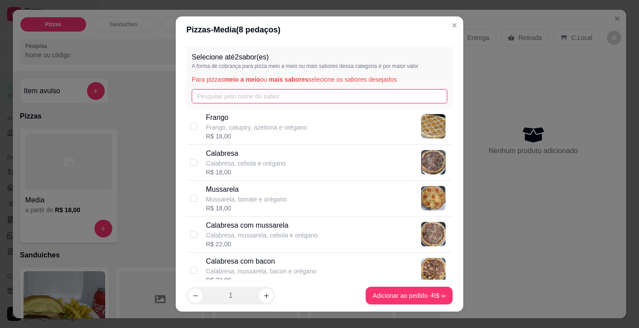
click at [226, 92] on input "text" at bounding box center [319, 96] width 255 height 14
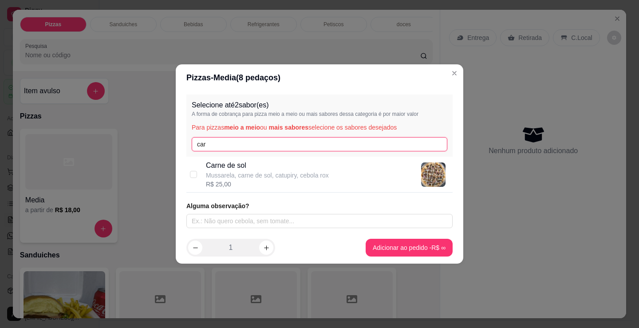
type input "car"
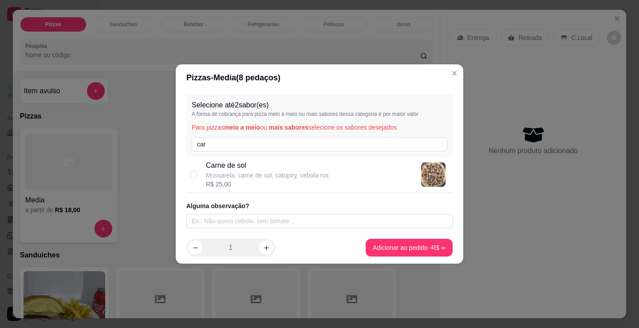
click at [266, 167] on p "Carne de sol" at bounding box center [267, 165] width 123 height 11
checkbox input "true"
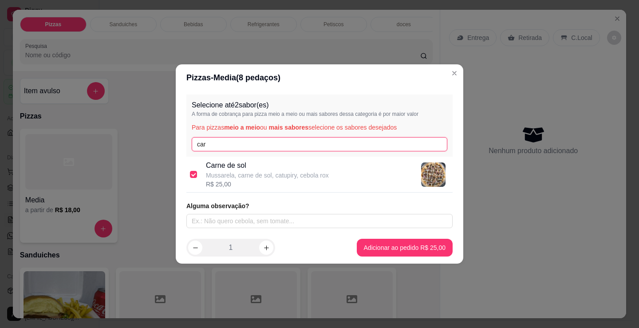
click at [277, 141] on input "car" at bounding box center [319, 144] width 255 height 14
type input "c"
type input "bat"
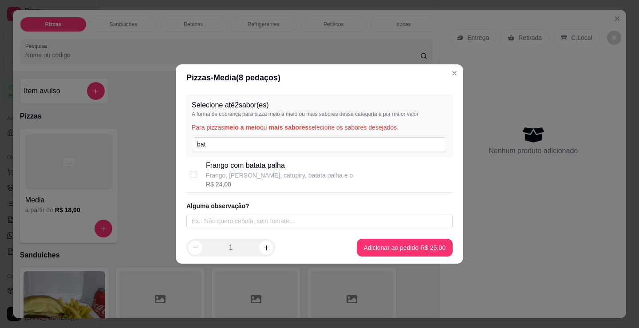
click at [233, 164] on p "Frango com batata palha" at bounding box center [279, 165] width 147 height 11
checkbox input "true"
click at [372, 223] on input "text" at bounding box center [319, 221] width 266 height 14
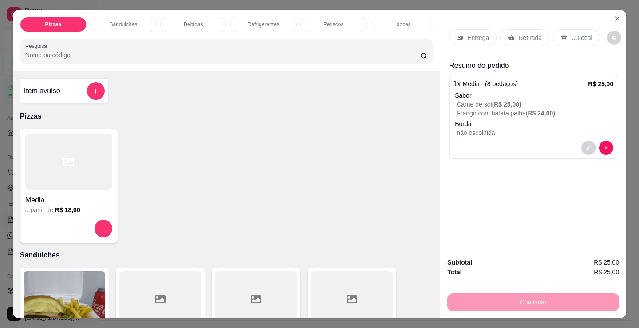
click at [561, 39] on div "C.Local" at bounding box center [576, 37] width 47 height 17
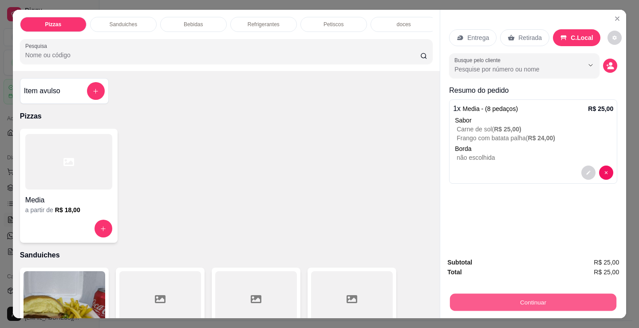
click at [567, 299] on button "Continuar" at bounding box center [533, 301] width 166 height 17
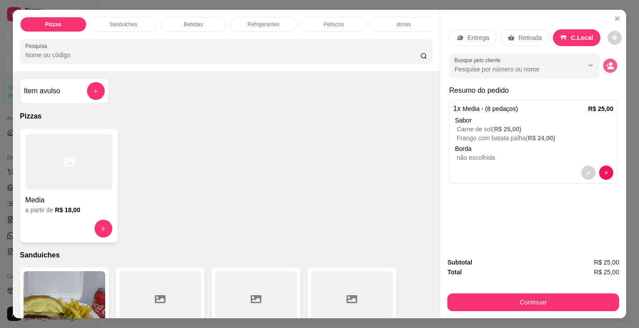
click at [608, 66] on icon "decrease-product-quantity" at bounding box center [610, 67] width 7 height 3
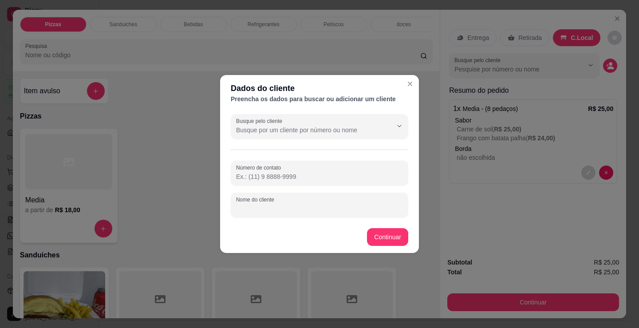
click at [388, 209] on input "Nome do cliente" at bounding box center [319, 208] width 167 height 9
type input "Helloa"
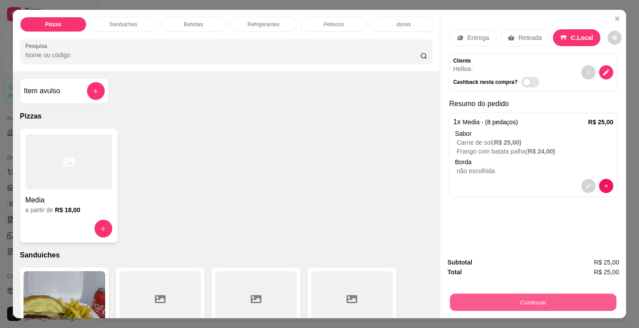
click at [471, 293] on button "Continuar" at bounding box center [533, 301] width 166 height 17
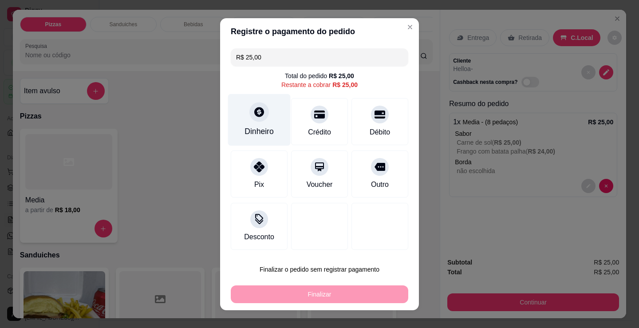
click at [254, 136] on div "Dinheiro" at bounding box center [258, 132] width 29 height 12
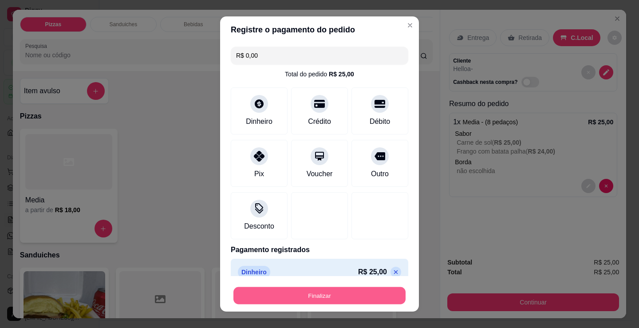
click at [293, 290] on button "Finalizar" at bounding box center [319, 295] width 172 height 17
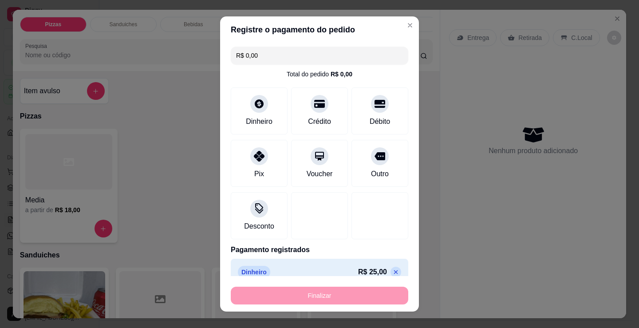
type input "-R$ 25,00"
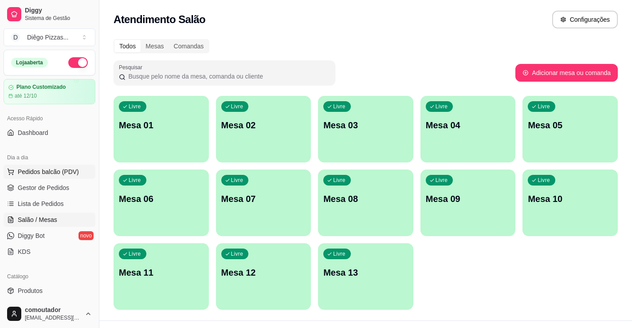
click at [27, 168] on span "Pedidos balcão (PDV)" at bounding box center [48, 171] width 61 height 9
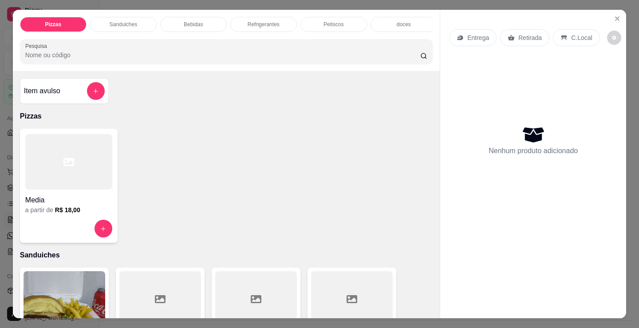
click at [70, 156] on div at bounding box center [68, 161] width 87 height 55
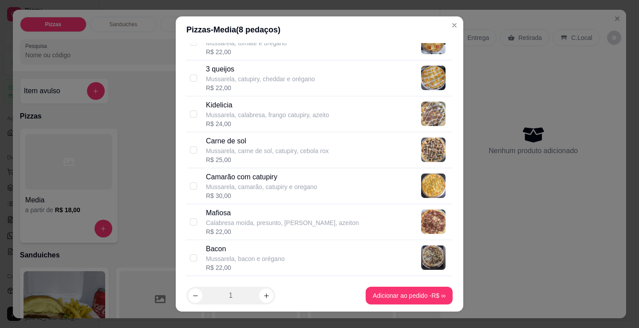
click at [229, 108] on p "Kidelicia" at bounding box center [267, 105] width 123 height 11
checkbox input "true"
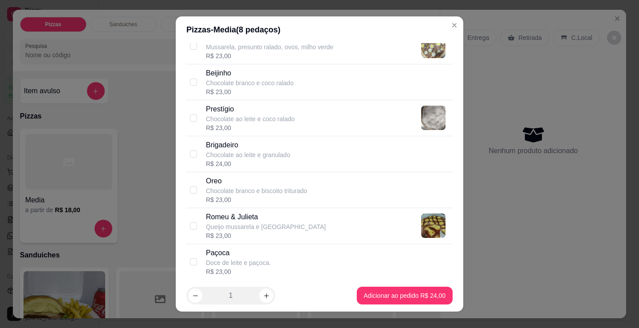
scroll to position [838, 0]
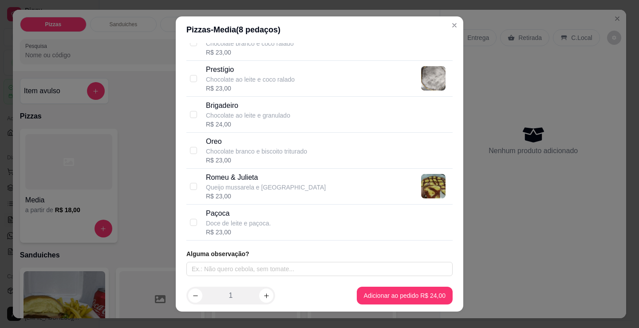
click at [256, 142] on p "Oreo" at bounding box center [256, 141] width 101 height 11
checkbox input "true"
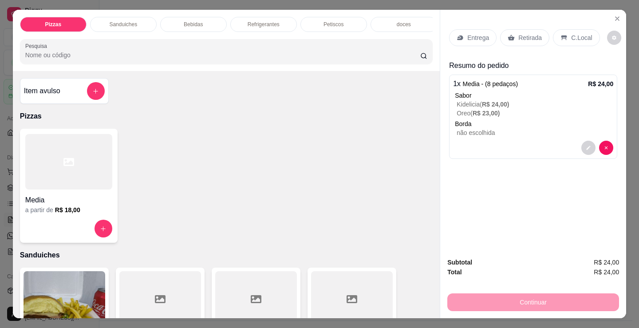
click at [467, 37] on p "Entrega" at bounding box center [478, 37] width 22 height 9
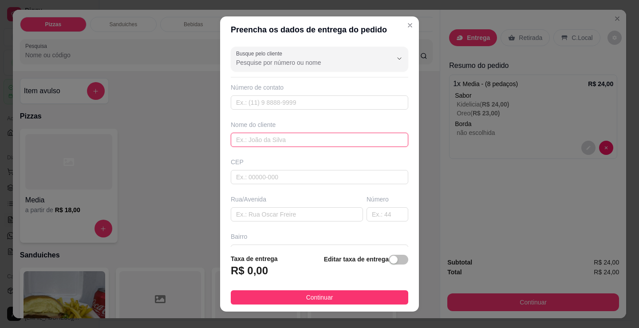
click at [334, 141] on input "text" at bounding box center [319, 140] width 177 height 14
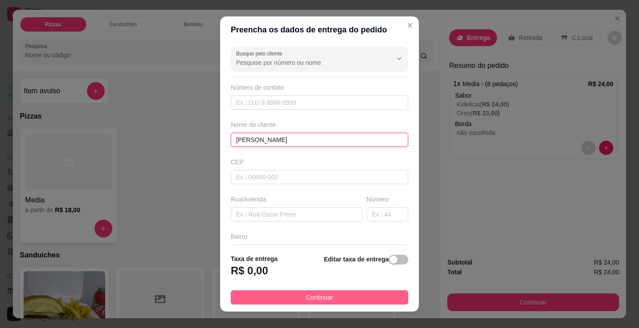
type input "[PERSON_NAME]"
click at [375, 298] on button "Continuar" at bounding box center [319, 297] width 177 height 14
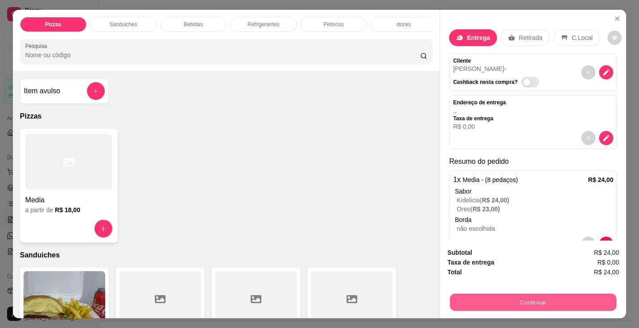
click at [508, 300] on button "Continuar" at bounding box center [533, 301] width 166 height 17
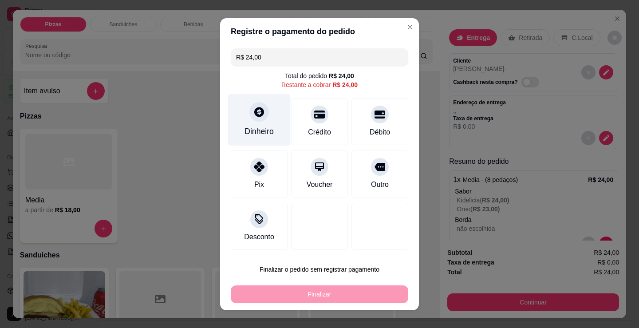
click at [252, 122] on div "Dinheiro" at bounding box center [259, 120] width 63 height 52
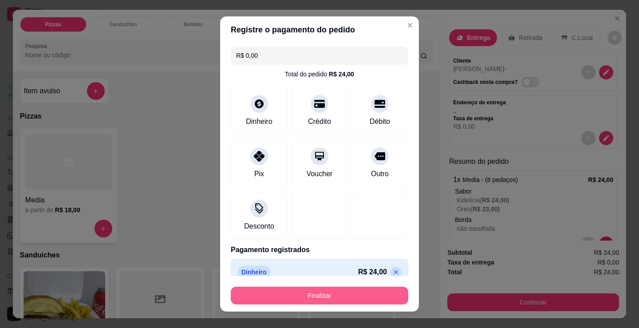
click at [302, 296] on button "Finalizar" at bounding box center [319, 295] width 177 height 18
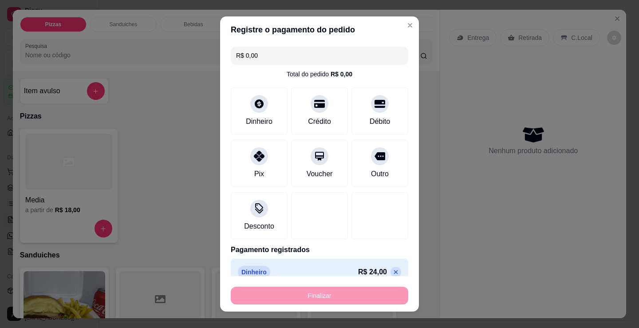
type input "-R$ 24,00"
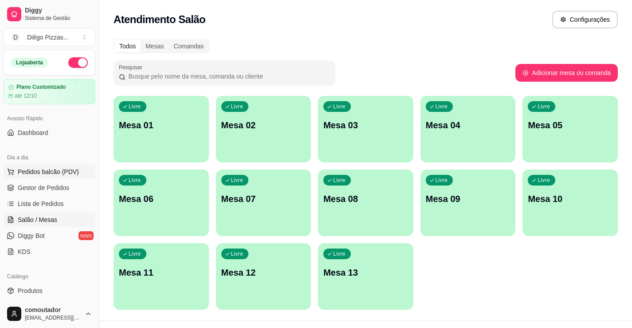
click at [35, 169] on span "Pedidos balcão (PDV)" at bounding box center [48, 171] width 61 height 9
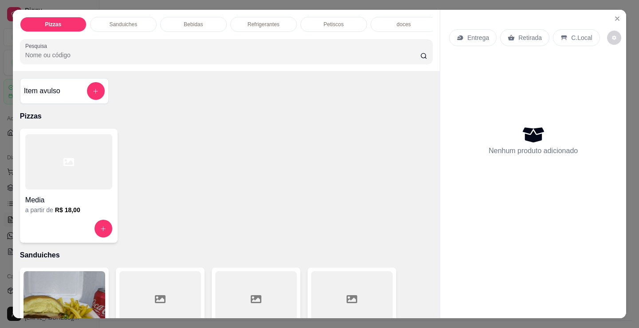
click at [327, 23] on p "Petiscos" at bounding box center [333, 24] width 20 height 7
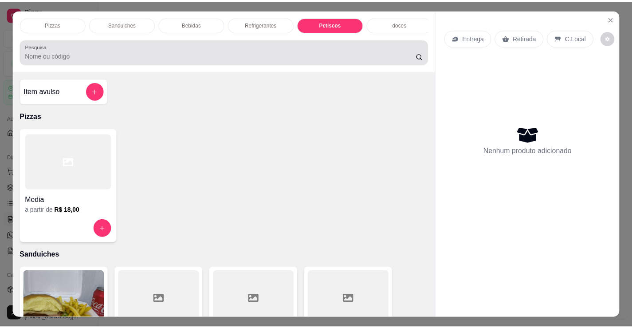
scroll to position [22, 0]
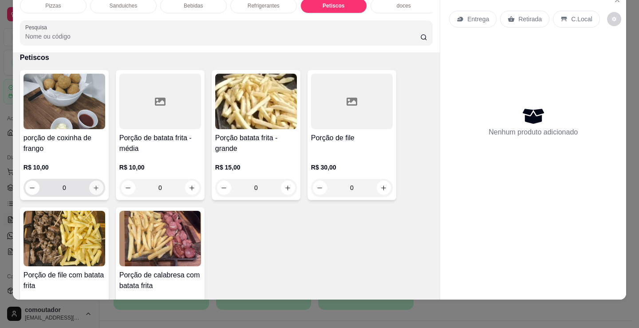
click at [93, 187] on icon "increase-product-quantity" at bounding box center [96, 187] width 7 height 7
type input "1"
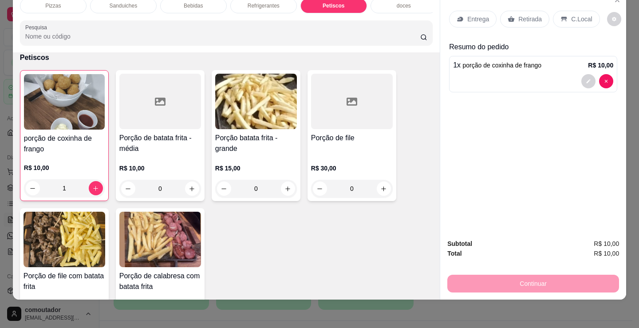
click at [475, 15] on p "Entrega" at bounding box center [478, 19] width 22 height 9
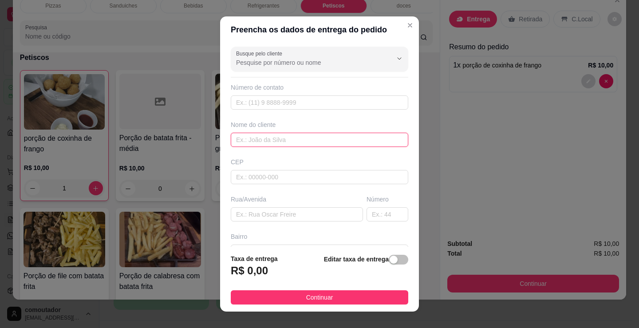
click at [348, 141] on input "text" at bounding box center [319, 140] width 177 height 14
click at [246, 142] on input "casade cleber" at bounding box center [319, 140] width 177 height 14
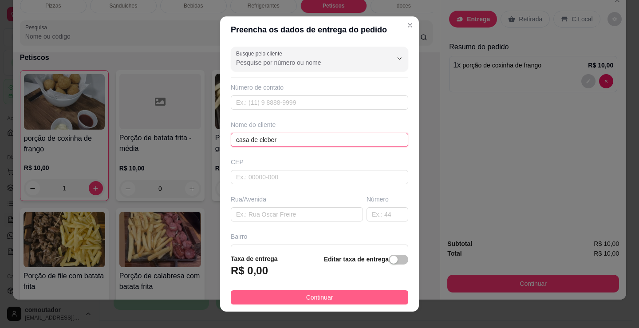
type input "casa de cleber"
click at [365, 293] on button "Continuar" at bounding box center [319, 297] width 177 height 14
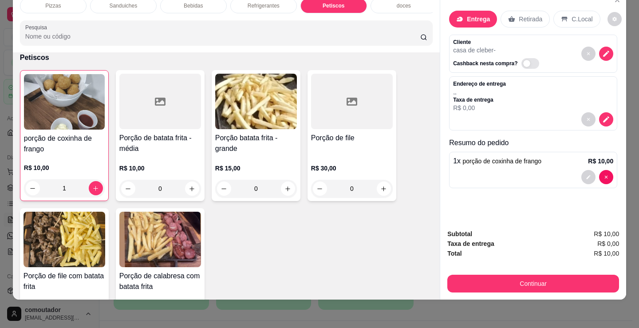
click at [507, 265] on div "Subtotal R$ 10,00 Taxa de entrega R$ 0,00 Total R$ 10,00 Continuar" at bounding box center [533, 260] width 172 height 63
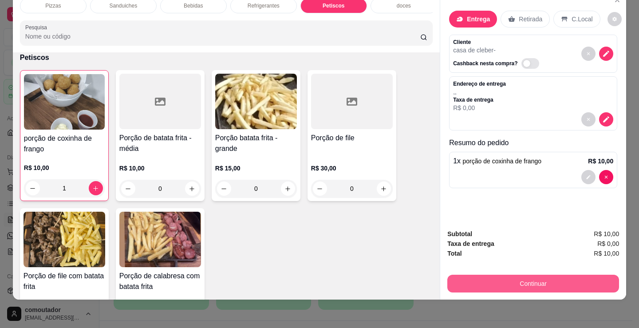
click at [507, 275] on button "Continuar" at bounding box center [533, 284] width 172 height 18
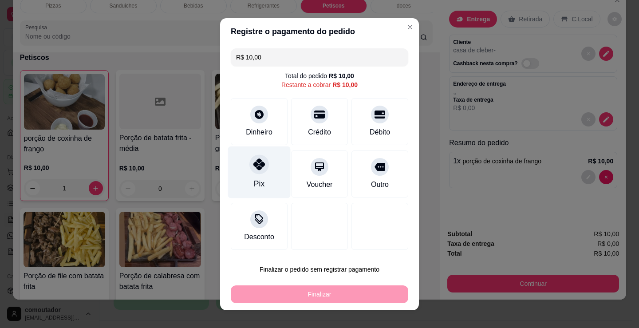
click at [253, 158] on div at bounding box center [259, 164] width 20 height 20
type input "R$ 0,00"
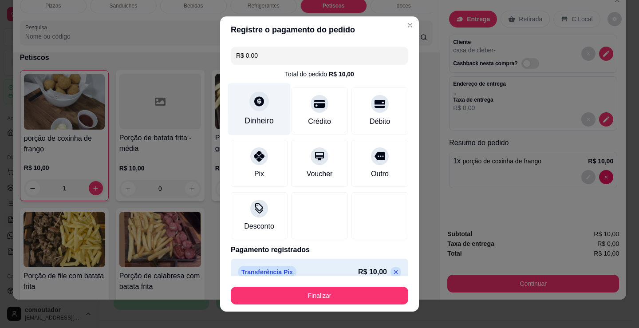
drag, startPoint x: 271, startPoint y: 75, endPoint x: 263, endPoint y: 94, distance: 20.8
click at [265, 84] on div "R$ 0,00 Total do pedido R$ 10,00 Dinheiro Crédito Débito Pix Voucher Outro Desc…" at bounding box center [319, 159] width 199 height 233
click at [253, 107] on icon at bounding box center [259, 101] width 12 height 12
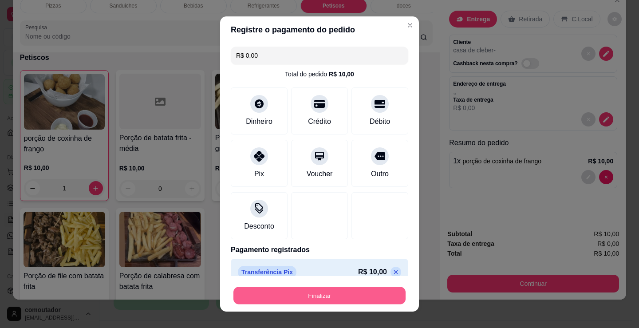
click at [294, 294] on button "Finalizar" at bounding box center [319, 295] width 172 height 17
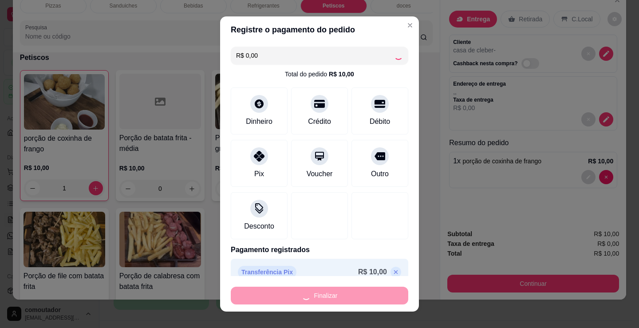
type input "0"
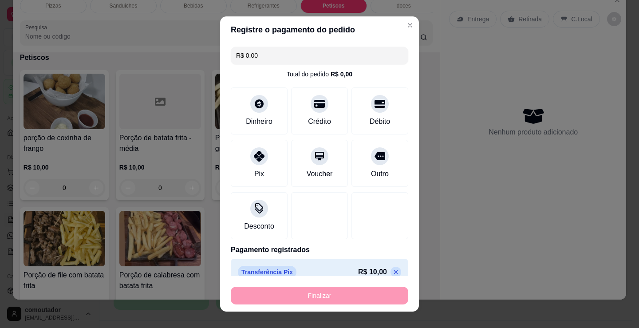
type input "-R$ 10,00"
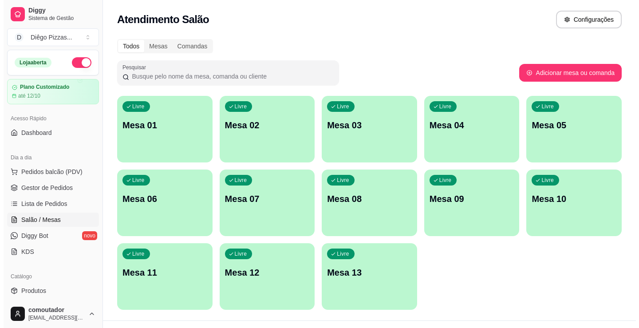
scroll to position [18, 0]
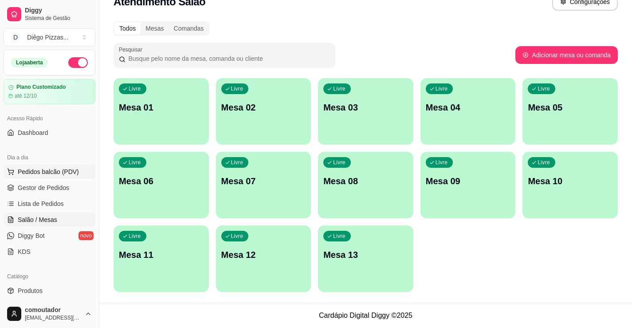
click at [43, 173] on span "Pedidos balcão (PDV)" at bounding box center [48, 171] width 61 height 9
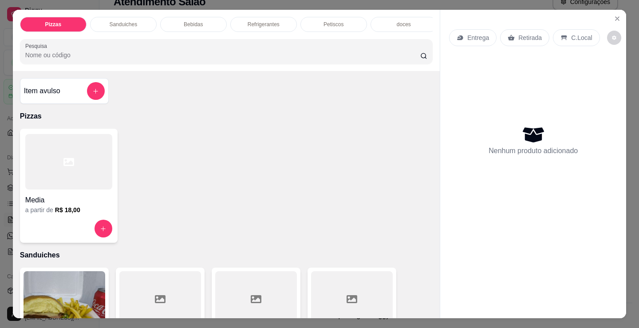
click at [43, 224] on div at bounding box center [68, 229] width 87 height 18
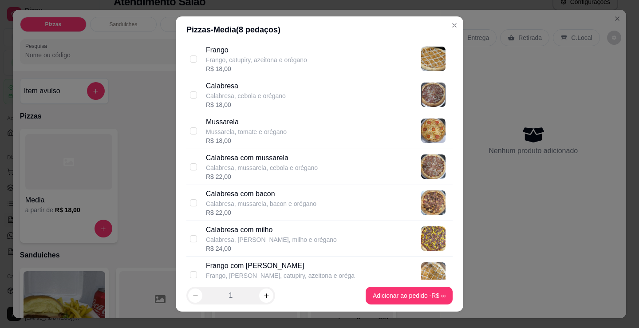
scroll to position [89, 0]
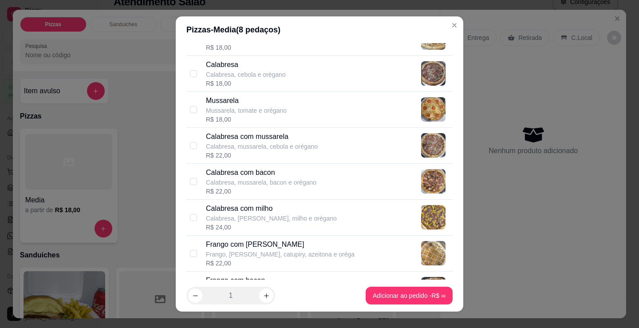
click at [259, 245] on p "Frango com [PERSON_NAME]" at bounding box center [280, 244] width 149 height 11
checkbox input "true"
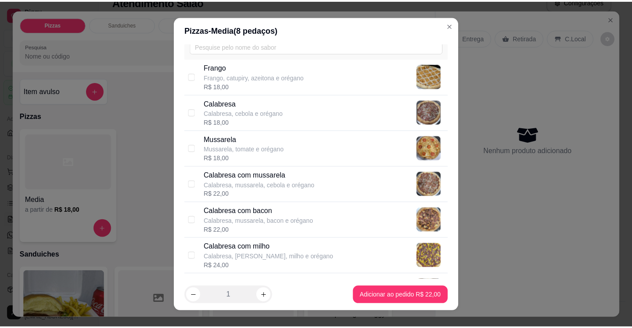
scroll to position [44, 0]
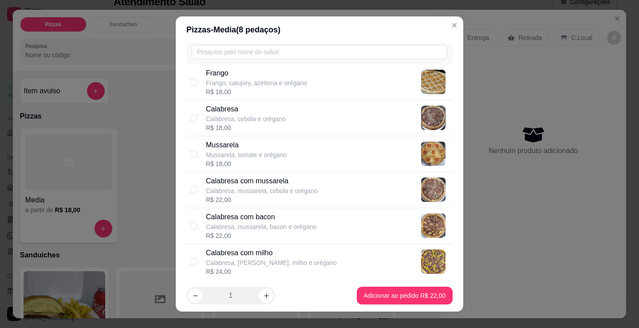
click at [248, 187] on p "Calabresa, mussarela, cebola e orégano" at bounding box center [262, 190] width 112 height 9
checkbox input "true"
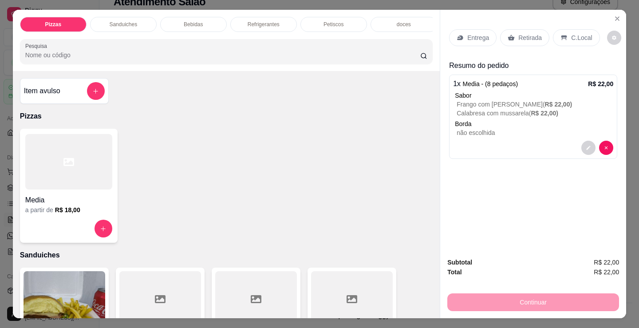
click at [330, 239] on div "Media a partir de R$ 18,00" at bounding box center [226, 186] width 412 height 114
click at [465, 47] on div "Entrega Retirada C.Local" at bounding box center [533, 37] width 168 height 31
click at [456, 34] on icon at bounding box center [459, 37] width 7 height 7
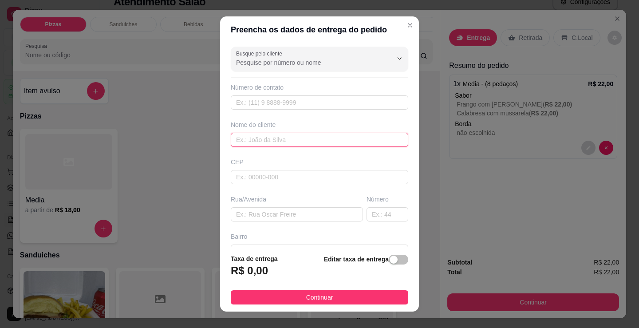
click at [272, 133] on input "text" at bounding box center [319, 140] width 177 height 14
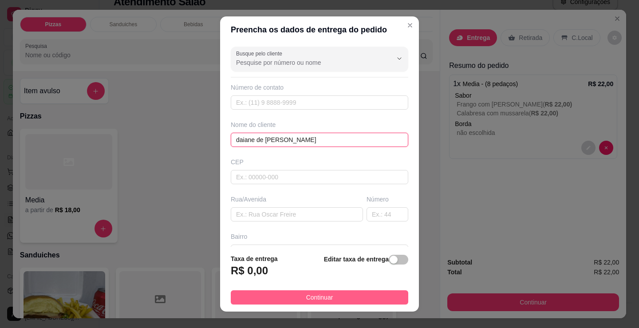
type input "daiane de [PERSON_NAME]"
click at [307, 299] on span "Continuar" at bounding box center [319, 297] width 27 height 10
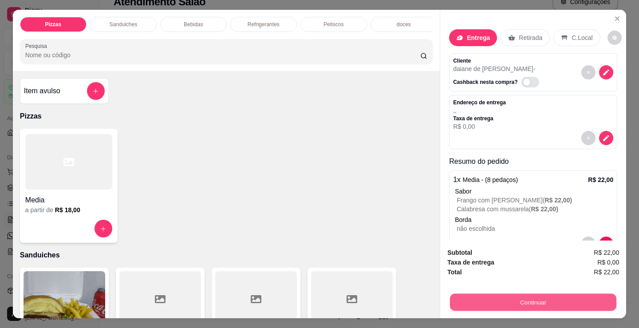
click at [479, 298] on button "Continuar" at bounding box center [533, 301] width 166 height 17
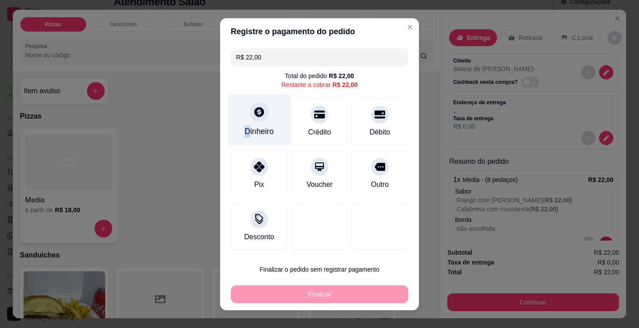
click at [245, 124] on div "Dinheiro" at bounding box center [259, 120] width 63 height 52
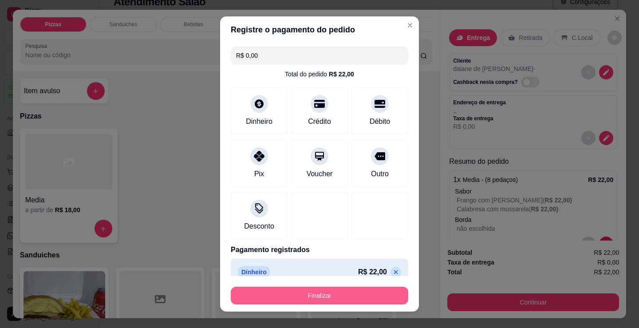
click at [336, 298] on button "Finalizar" at bounding box center [319, 295] width 177 height 18
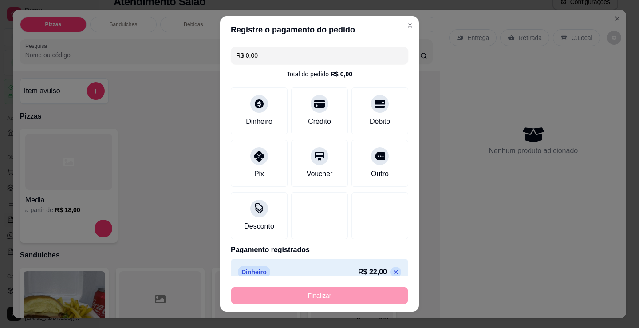
type input "-R$ 22,00"
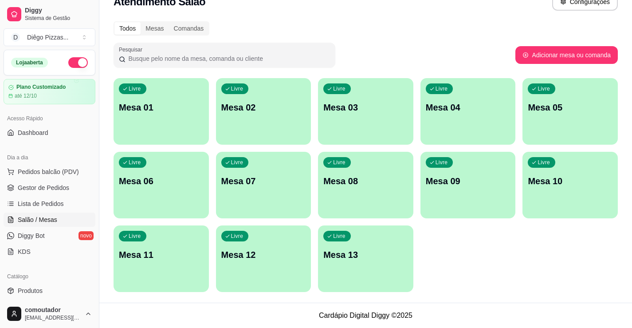
drag, startPoint x: 514, startPoint y: 266, endPoint x: 514, endPoint y: 254, distance: 12.0
click at [514, 266] on div "Livre Mesa 01 Livre Mesa 02 Livre Mesa 03 Livre Mesa 04 Livre Mesa 05 Livre Mes…" at bounding box center [366, 185] width 504 height 214
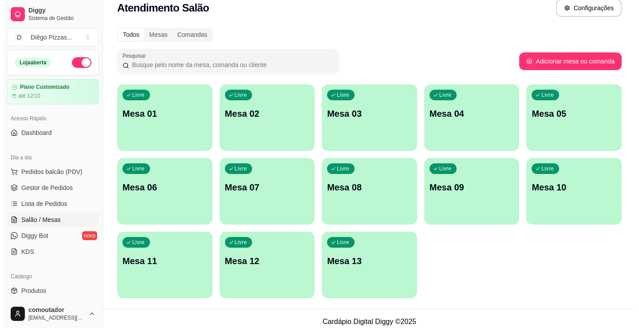
scroll to position [18, 0]
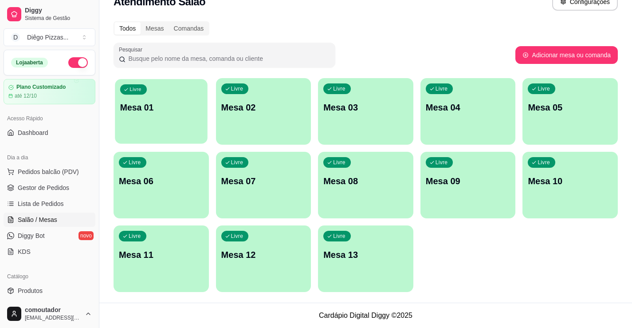
click at [180, 100] on div "Livre Mesa 01" at bounding box center [161, 106] width 92 height 54
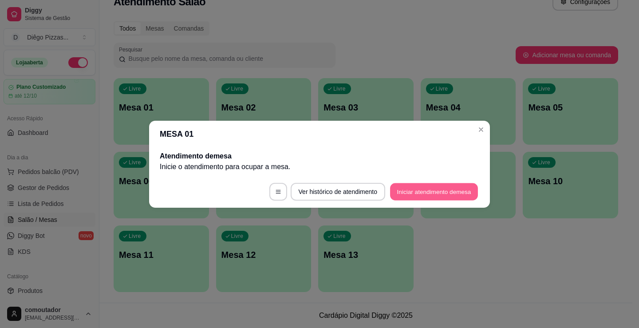
click at [400, 194] on button "Iniciar atendimento de mesa" at bounding box center [434, 191] width 88 height 17
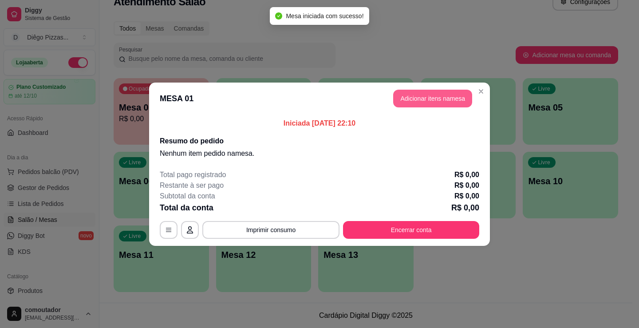
click at [400, 93] on button "Adicionar itens na mesa" at bounding box center [432, 99] width 79 height 18
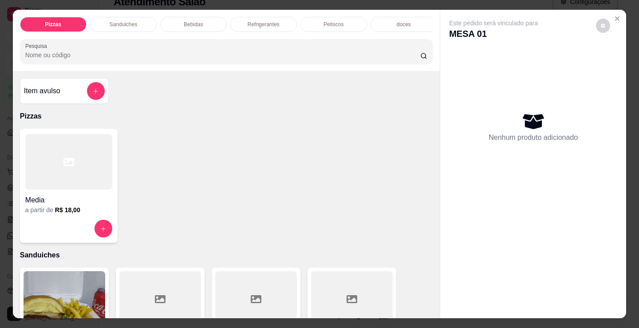
click at [69, 167] on icon at bounding box center [68, 162] width 11 height 11
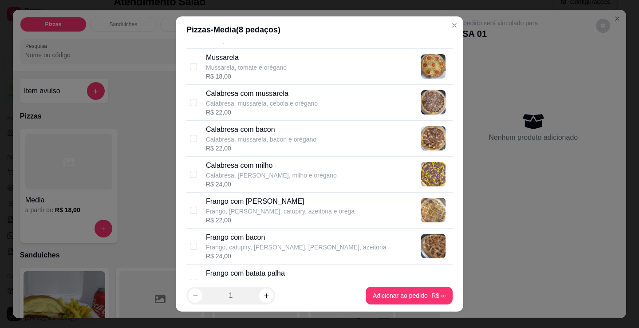
scroll to position [133, 0]
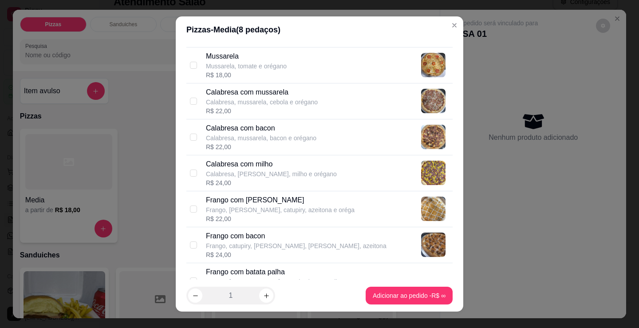
click at [266, 211] on p "Frango, [PERSON_NAME], catupiry, azeitona e oréga" at bounding box center [280, 209] width 149 height 9
checkbox input "true"
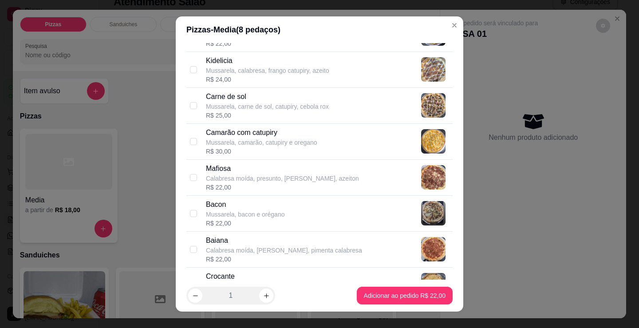
scroll to position [532, 0]
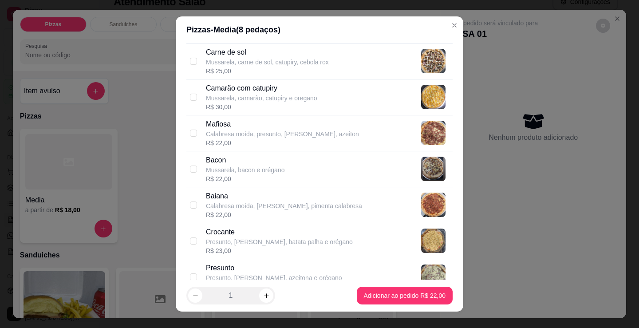
click at [279, 208] on p "Calabresa moída, [PERSON_NAME], pimenta calabresa" at bounding box center [284, 205] width 156 height 9
checkbox input "true"
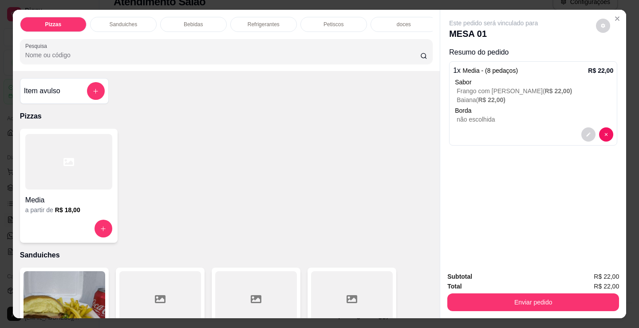
click at [271, 21] on p "Refrigerantes" at bounding box center [263, 24] width 32 height 7
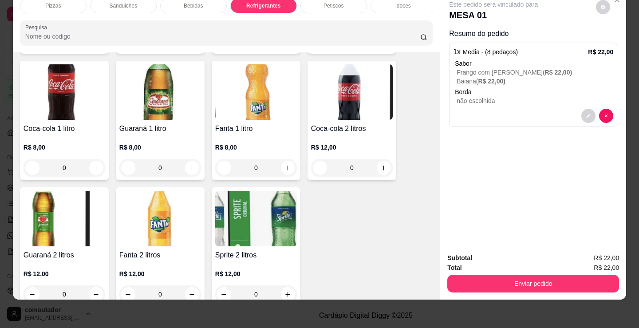
scroll to position [2514, 0]
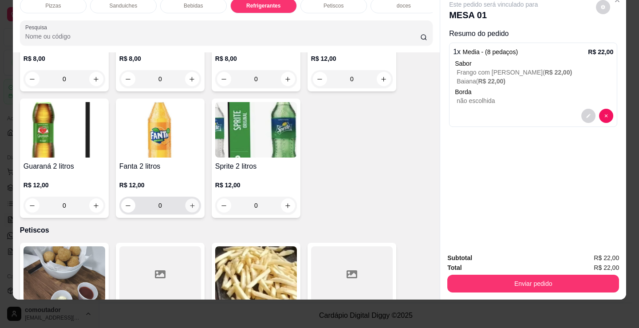
click at [189, 207] on icon "increase-product-quantity" at bounding box center [192, 205] width 7 height 7
type input "1"
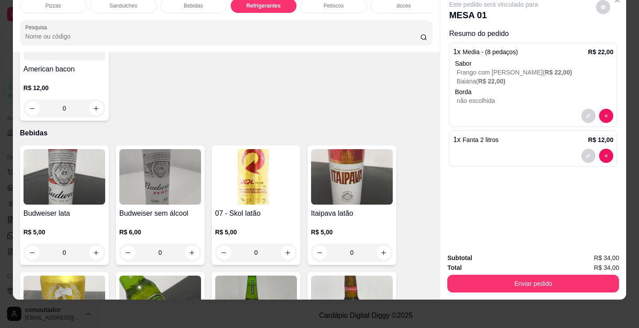
scroll to position [873, 0]
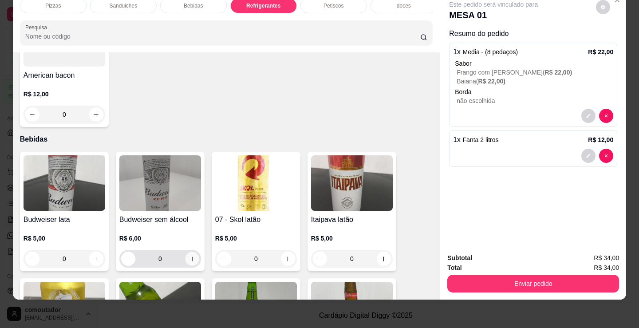
click at [191, 256] on icon "increase-product-quantity" at bounding box center [192, 258] width 7 height 7
type input "1"
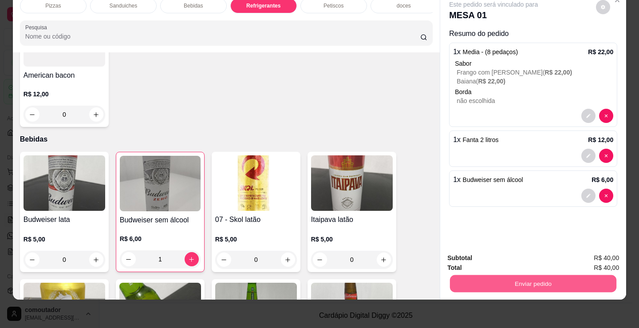
click at [504, 275] on button "Enviar pedido" at bounding box center [533, 283] width 166 height 17
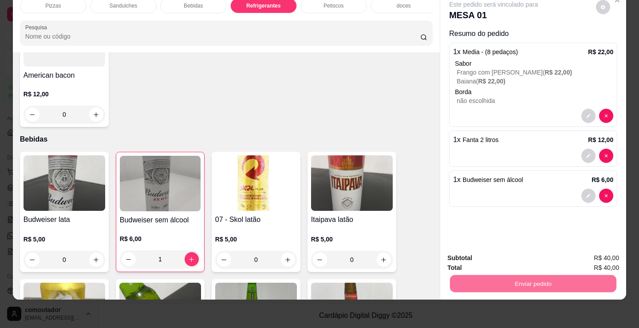
click at [609, 252] on button "Enviar pedido" at bounding box center [595, 255] width 49 height 16
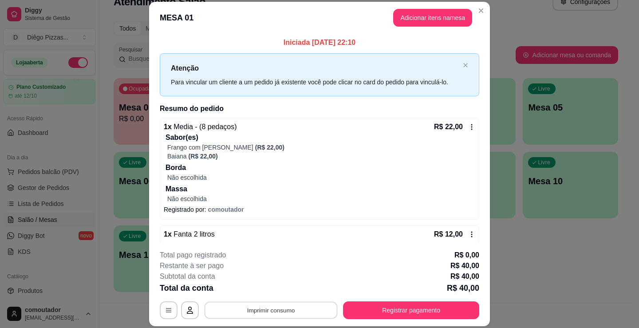
click at [272, 309] on button "Imprimir consumo" at bounding box center [270, 310] width 133 height 17
click at [250, 286] on button "IMPRESSORA" at bounding box center [270, 289] width 64 height 14
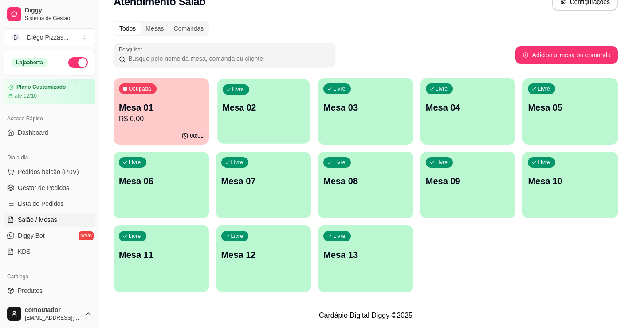
click at [286, 105] on p "Mesa 02" at bounding box center [263, 108] width 82 height 12
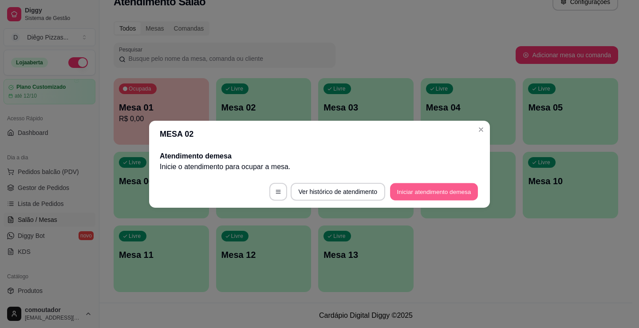
click at [428, 188] on button "Iniciar atendimento de mesa" at bounding box center [434, 191] width 88 height 17
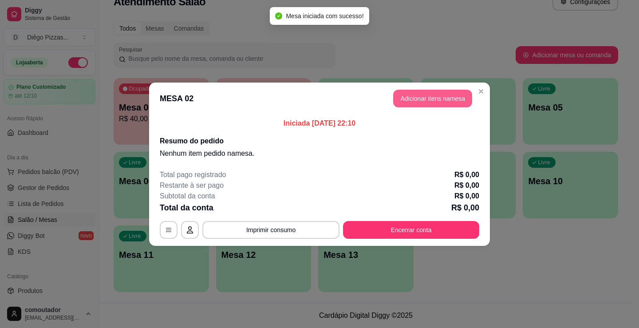
click at [400, 103] on button "Adicionar itens na mesa" at bounding box center [432, 99] width 79 height 18
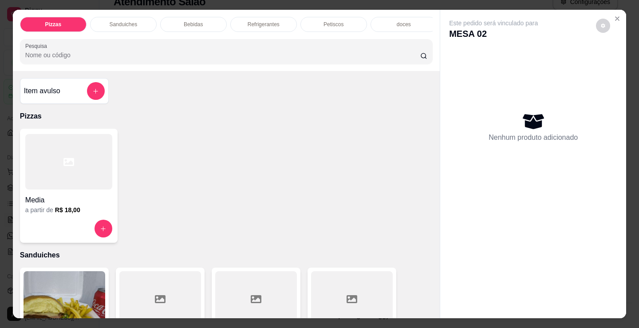
click at [36, 189] on div at bounding box center [68, 161] width 87 height 55
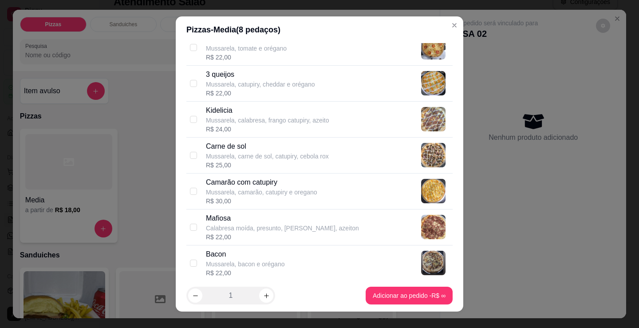
scroll to position [443, 0]
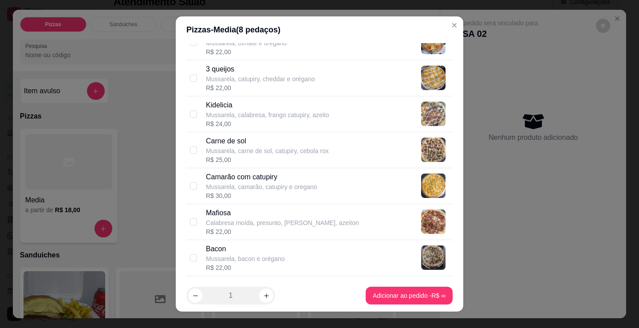
click at [233, 155] on div "R$ 25,00" at bounding box center [267, 159] width 123 height 9
checkbox input "true"
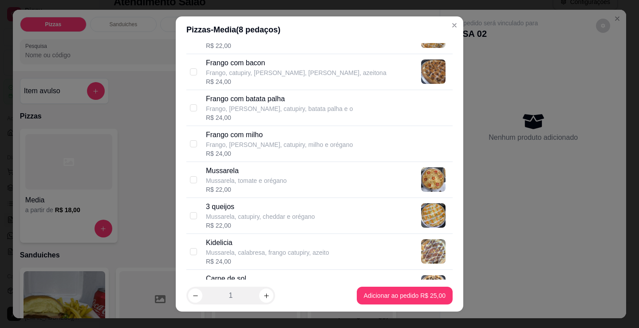
scroll to position [262, 0]
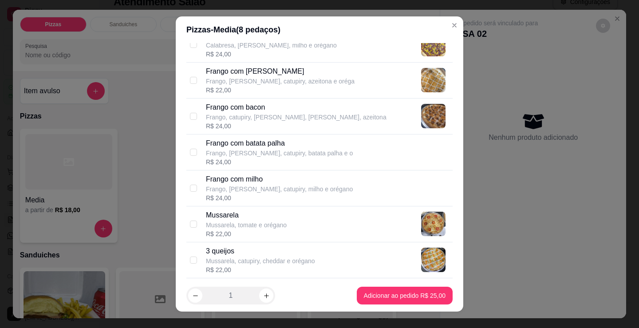
click at [231, 153] on p "Frango, [PERSON_NAME], catupiry, batata palha e o" at bounding box center [279, 153] width 147 height 9
checkbox input "true"
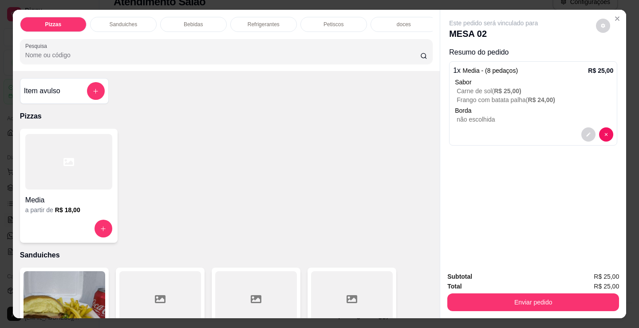
click at [185, 21] on p "Bebidas" at bounding box center [193, 24] width 19 height 7
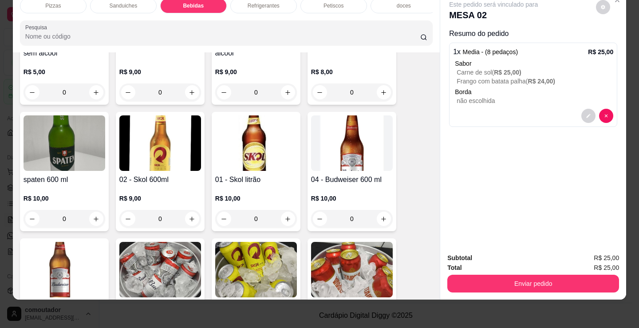
scroll to position [1221, 0]
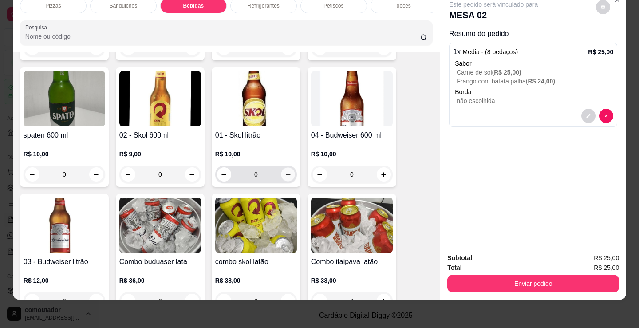
click at [288, 176] on button "increase-product-quantity" at bounding box center [288, 175] width 14 height 14
type input "1"
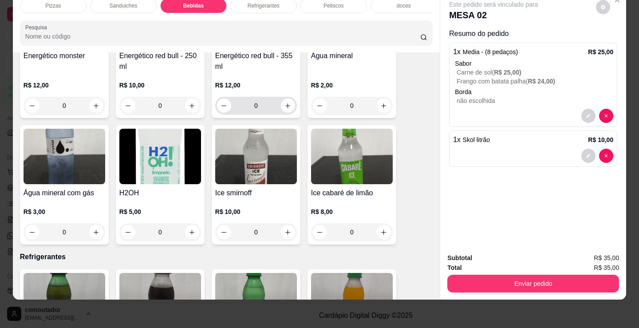
scroll to position [1842, 0]
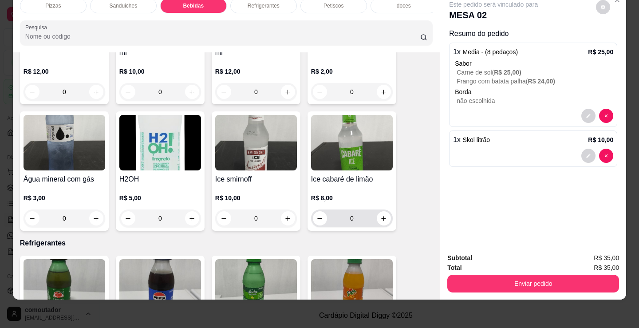
click at [383, 225] on div "0" at bounding box center [352, 218] width 78 height 18
click at [381, 213] on button "increase-product-quantity" at bounding box center [384, 219] width 14 height 14
type input "1"
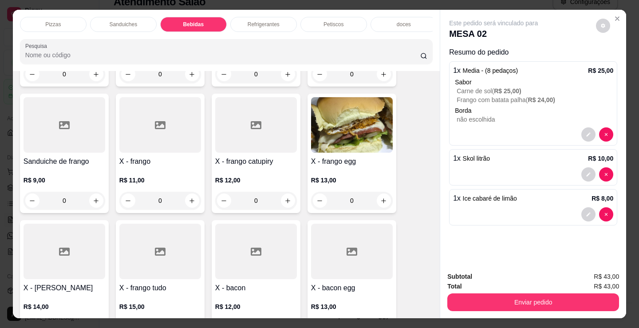
scroll to position [423, 0]
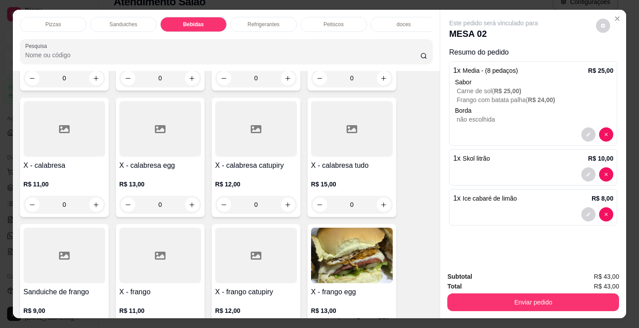
click at [63, 17] on div "Pizzas" at bounding box center [53, 24] width 67 height 15
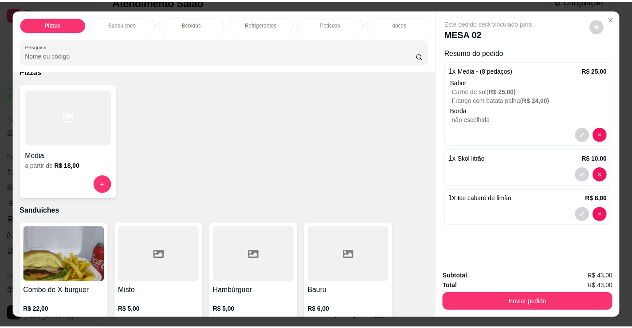
scroll to position [0, 0]
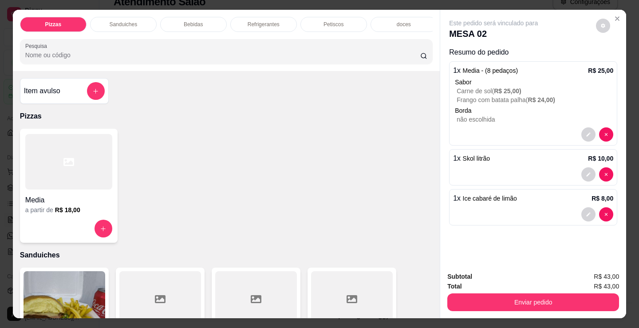
click at [80, 92] on div "Item avulso" at bounding box center [64, 91] width 81 height 18
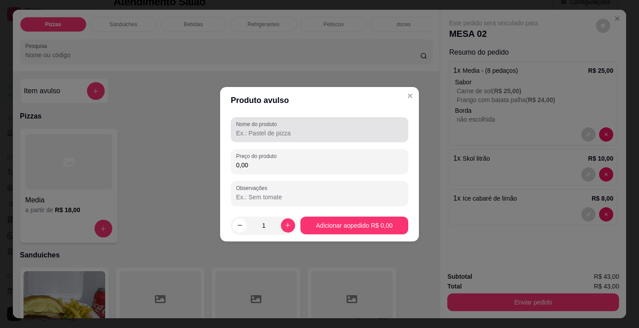
click at [282, 137] on input "Nome do produto" at bounding box center [319, 133] width 167 height 9
type input "dois acai"
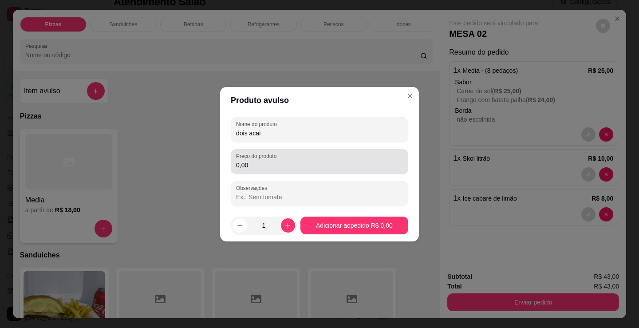
click at [299, 162] on input "0,00" at bounding box center [319, 165] width 167 height 9
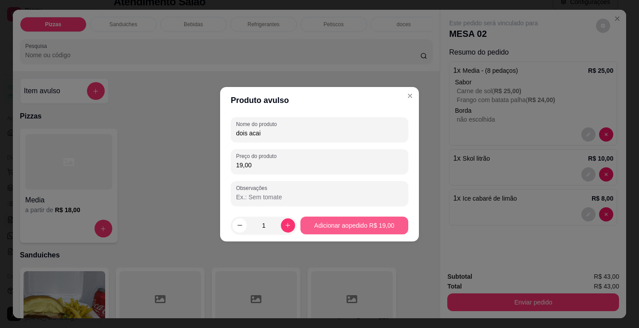
type input "19,00"
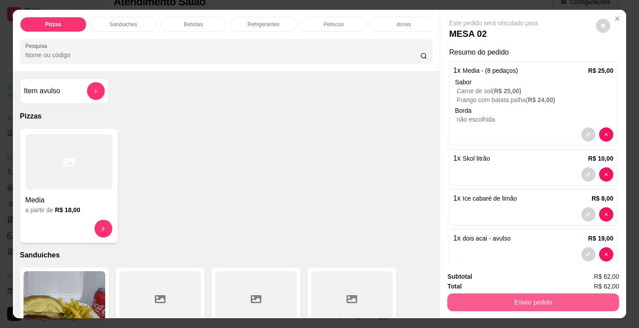
click at [532, 294] on button "Enviar pedido" at bounding box center [533, 302] width 172 height 18
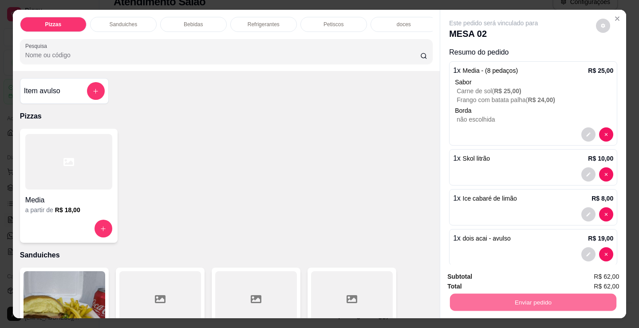
click at [600, 281] on button "Enviar pedido" at bounding box center [595, 276] width 49 height 16
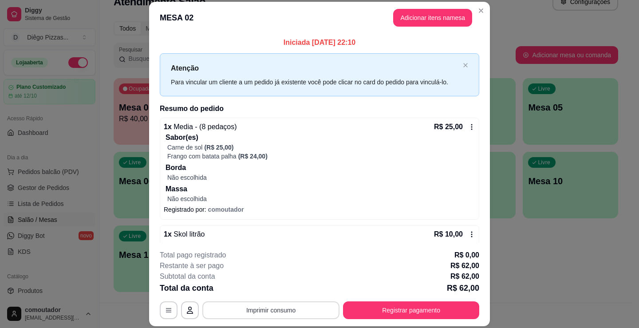
click at [281, 306] on button "Imprimir consumo" at bounding box center [270, 310] width 137 height 18
click at [276, 288] on button "IMPRESSORA" at bounding box center [270, 289] width 62 height 14
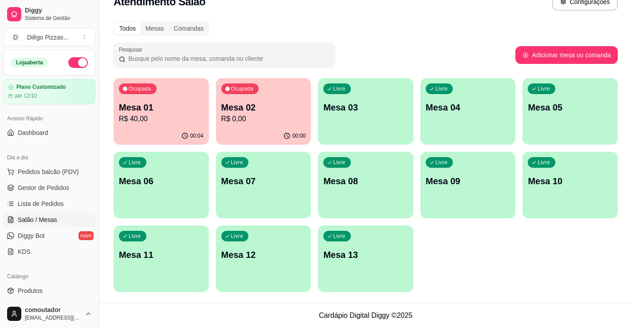
click at [195, 146] on div "Ocupada Mesa 01 R$ 40,00 00:04 Ocupada Mesa 02 R$ 0,00 00:00 Livre Mesa 03 Livr…" at bounding box center [366, 185] width 504 height 214
click at [197, 142] on div "00:04" at bounding box center [161, 135] width 95 height 17
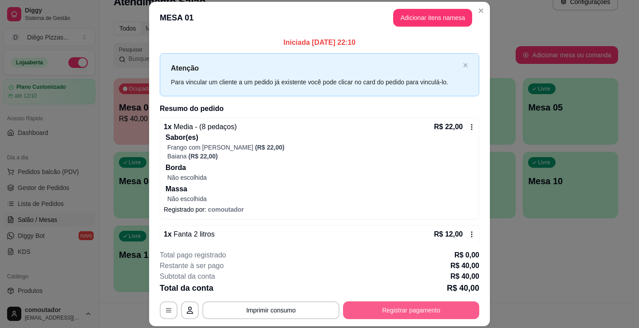
click at [384, 316] on button "Registrar pagamento" at bounding box center [411, 310] width 136 height 18
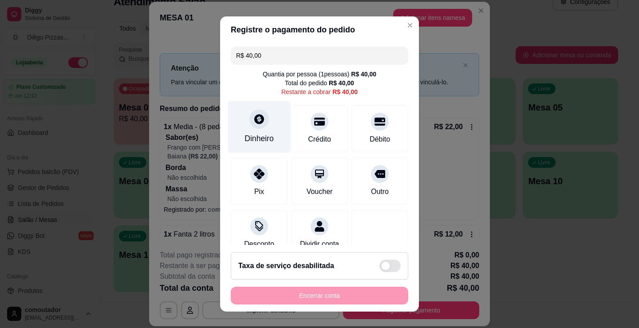
click at [243, 120] on div "Dinheiro" at bounding box center [259, 127] width 63 height 52
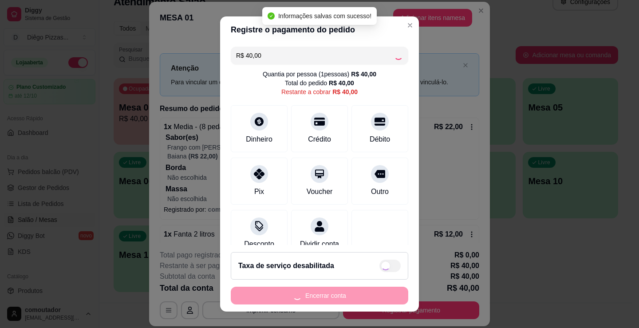
type input "R$ 0,00"
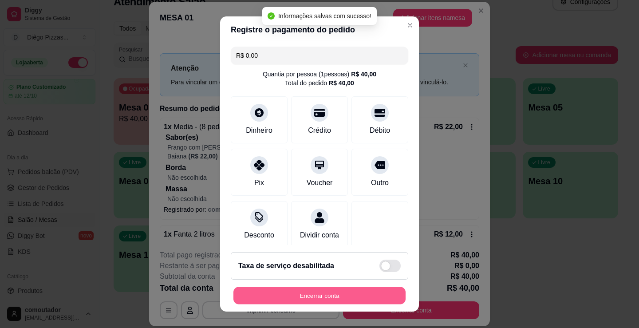
click at [319, 296] on button "Encerrar conta" at bounding box center [319, 295] width 172 height 17
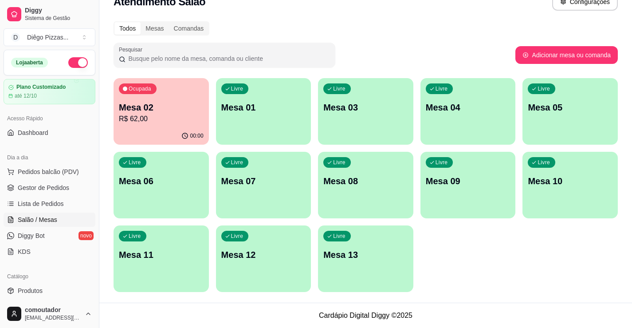
click at [156, 110] on p "Mesa 02" at bounding box center [161, 107] width 85 height 12
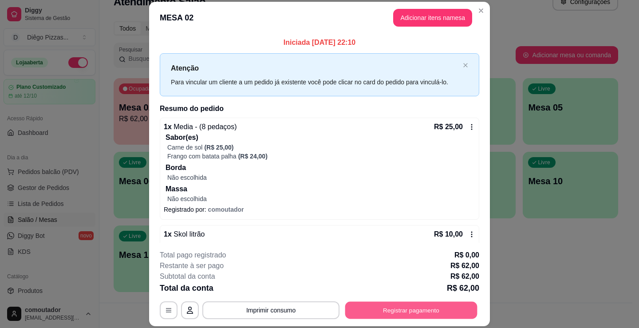
click at [373, 314] on button "Registrar pagamento" at bounding box center [411, 310] width 132 height 17
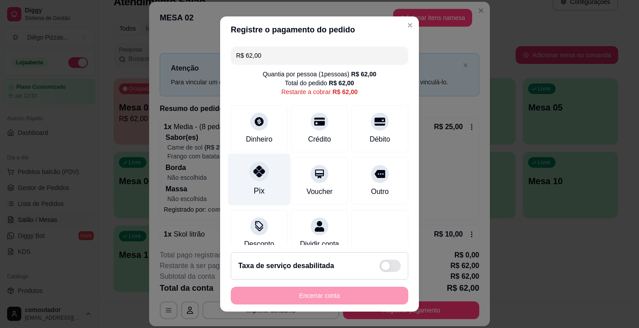
click at [253, 173] on icon at bounding box center [259, 171] width 12 height 12
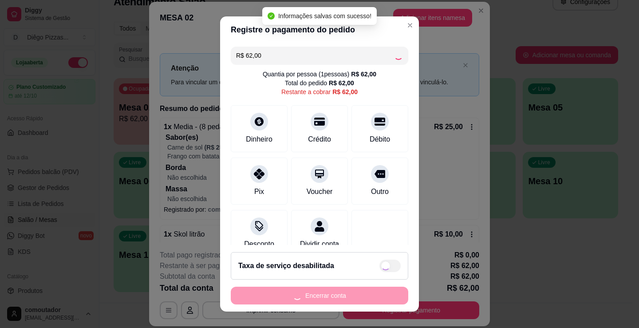
type input "R$ 0,00"
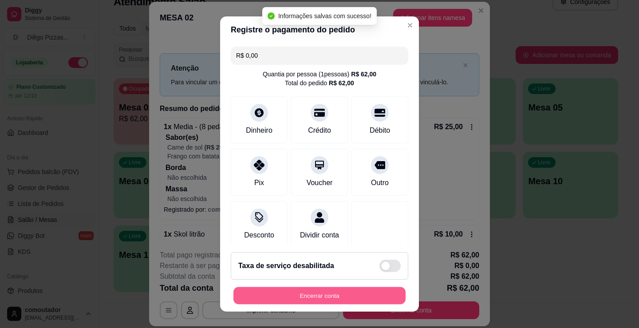
click at [256, 291] on button "Encerrar conta" at bounding box center [319, 295] width 172 height 17
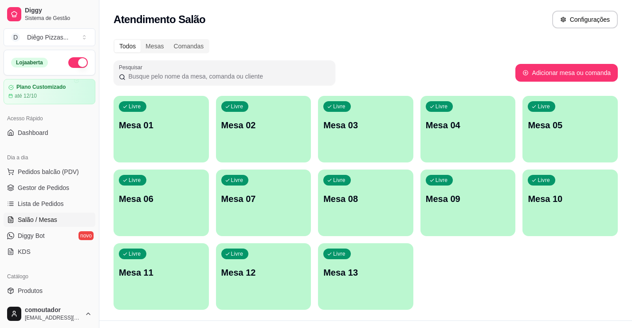
click at [76, 64] on button "button" at bounding box center [78, 62] width 20 height 11
click at [327, 271] on p "Mesa 13" at bounding box center [366, 273] width 82 height 12
click at [39, 171] on span "Pedidos balcão (PDV)" at bounding box center [48, 171] width 61 height 9
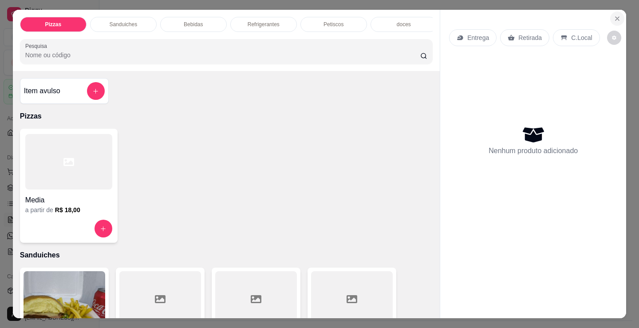
click at [613, 12] on button "Close" at bounding box center [617, 19] width 14 height 14
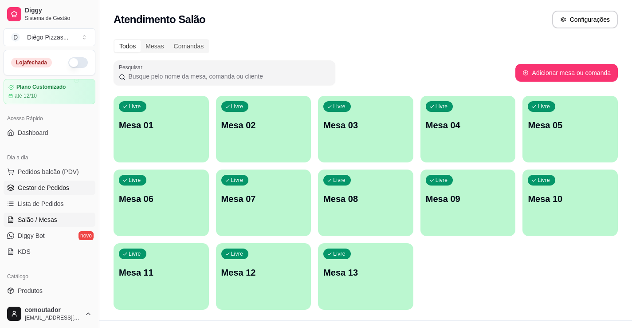
click at [73, 186] on link "Gestor de Pedidos" at bounding box center [50, 187] width 92 height 14
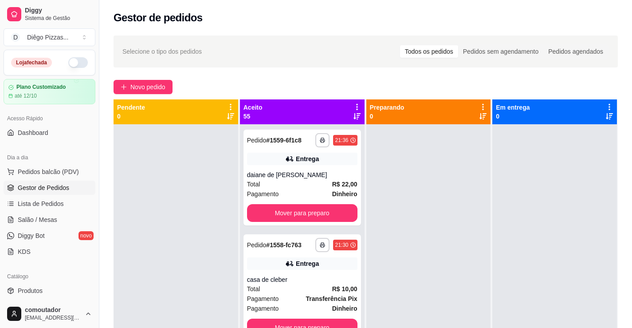
click at [353, 106] on icon at bounding box center [357, 107] width 8 height 8
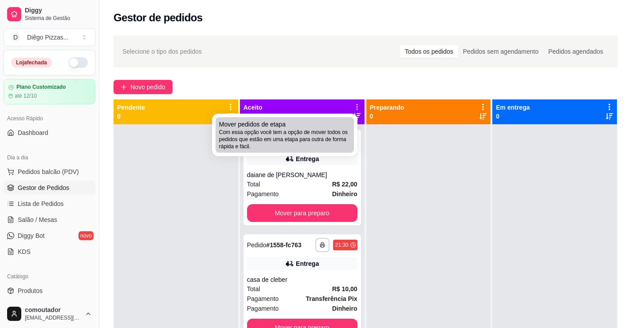
click at [342, 128] on div "Mover pedidos de etapa Com essa opção você tem a opção de mover todos os pedido…" at bounding box center [284, 135] width 131 height 30
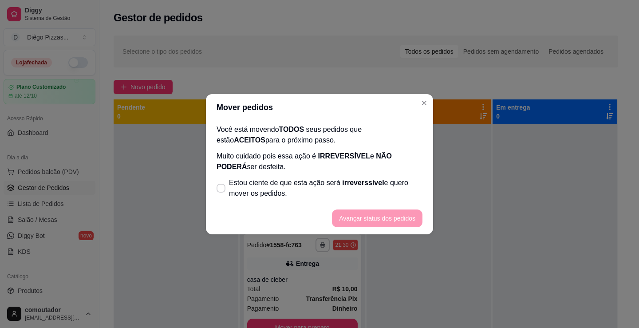
click at [381, 210] on footer "Avançar status dos pedidos" at bounding box center [319, 218] width 227 height 32
click at [381, 215] on footer "Avançar status dos pedidos" at bounding box center [319, 218] width 227 height 32
click at [379, 174] on label "Estou ciente de que esta ação será irreverssível e quero mover os pedidos." at bounding box center [319, 188] width 213 height 28
click at [222, 189] on input "Estou ciente de que esta ação será irreverssível e quero mover os pedidos." at bounding box center [219, 192] width 6 height 6
checkbox input "true"
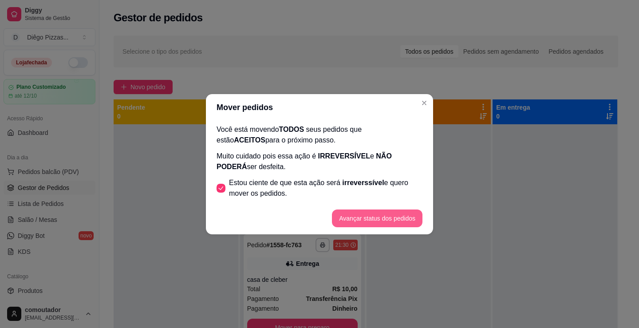
click at [369, 222] on button "Avançar status dos pedidos" at bounding box center [377, 218] width 90 height 18
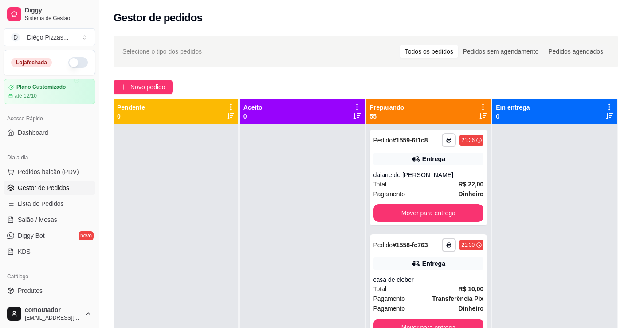
click at [482, 105] on icon at bounding box center [483, 107] width 2 height 6
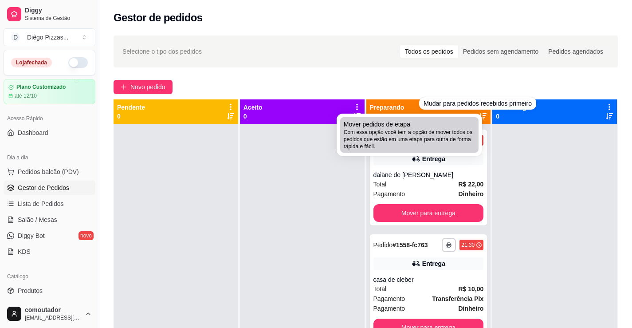
click at [469, 128] on div "Mover pedidos de etapa Com essa opção você tem a opção de mover todos os pedido…" at bounding box center [409, 135] width 131 height 30
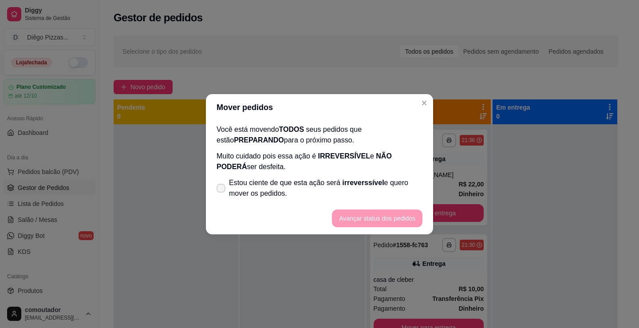
click at [378, 189] on span "Estou ciente de que esta ação será irreverssível e quero mover os pedidos." at bounding box center [325, 187] width 193 height 21
click at [222, 189] on input "Estou ciente de que esta ação será irreverssível e quero mover os pedidos." at bounding box center [219, 192] width 6 height 6
checkbox input "true"
click at [387, 213] on button "Avançar status dos pedidos" at bounding box center [377, 217] width 88 height 17
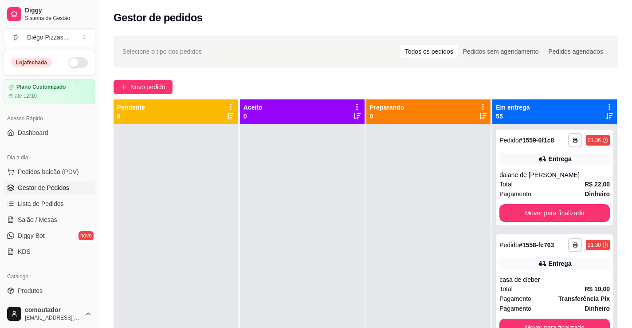
click at [605, 107] on icon at bounding box center [609, 107] width 8 height 8
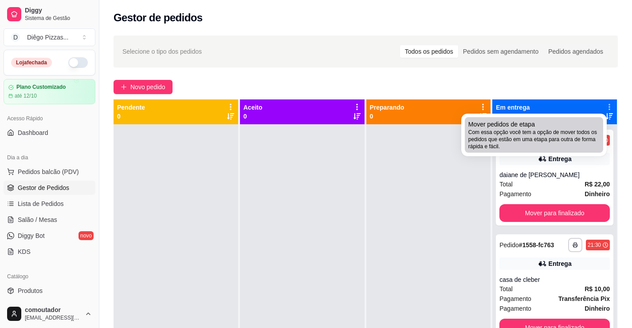
click at [591, 129] on span "Com essa opção você tem a opção de mover todos os pedidos que estão em uma etap…" at bounding box center [533, 139] width 131 height 21
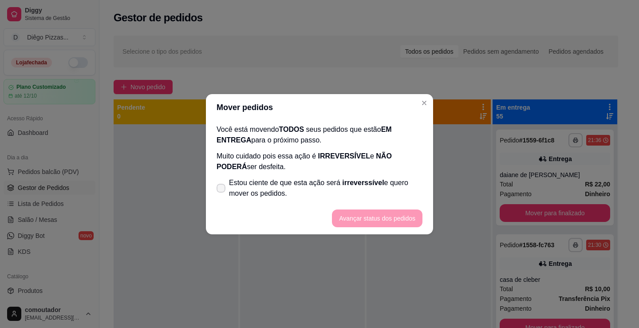
click at [391, 188] on span "Estou ciente de que esta ação será irreverssível e quero mover os pedidos." at bounding box center [325, 187] width 193 height 21
click at [222, 189] on input "Estou ciente de que esta ação será irreverssível e quero mover os pedidos." at bounding box center [219, 192] width 6 height 6
checkbox input "true"
click at [390, 205] on footer "Avançar status dos pedidos" at bounding box center [319, 218] width 227 height 32
click at [392, 220] on button "Avançar status dos pedidos" at bounding box center [377, 217] width 88 height 17
